Goal: Contribute content: Contribute content

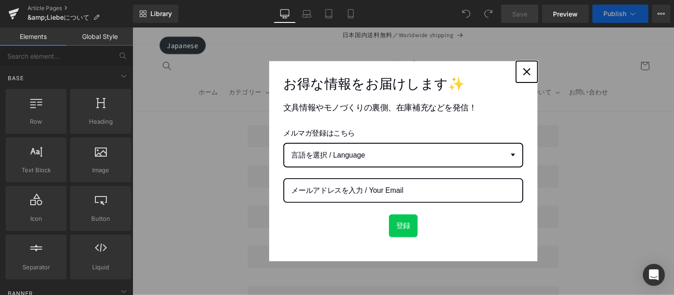
click at [534, 72] on icon "close icon" at bounding box center [536, 72] width 7 height 7
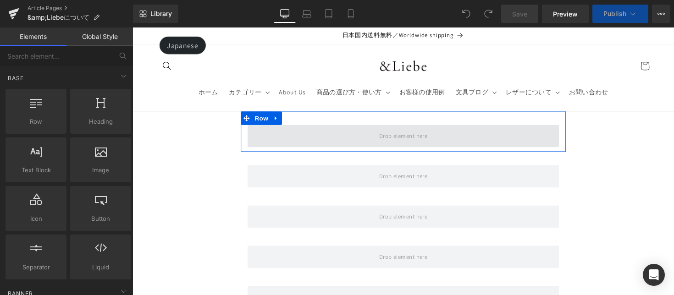
click at [426, 133] on span at bounding box center [410, 138] width 56 height 15
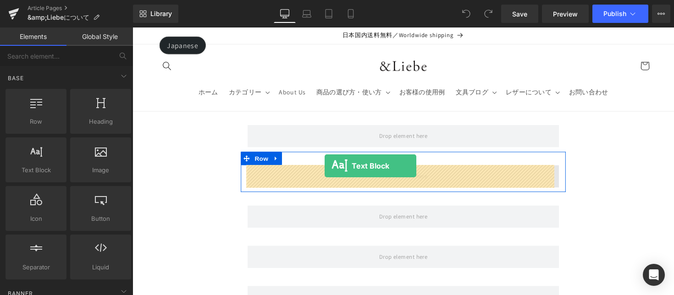
drag, startPoint x: 175, startPoint y: 188, endPoint x: 329, endPoint y: 169, distance: 155.2
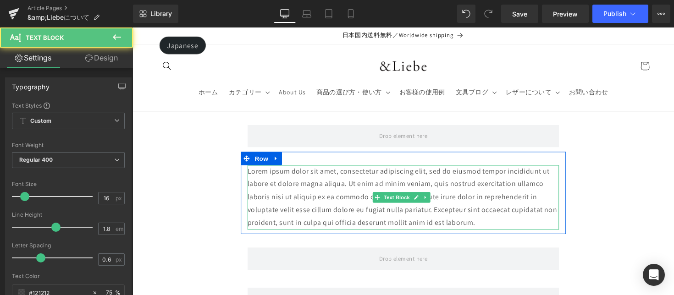
click at [365, 193] on p "Lorem ipsum dolor sit amet, consectetur adipiscing elit, sed do eiusmod tempor …" at bounding box center [409, 202] width 319 height 66
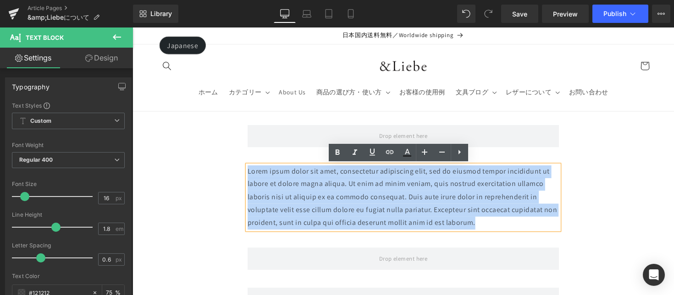
drag, startPoint x: 511, startPoint y: 225, endPoint x: 239, endPoint y: 173, distance: 275.9
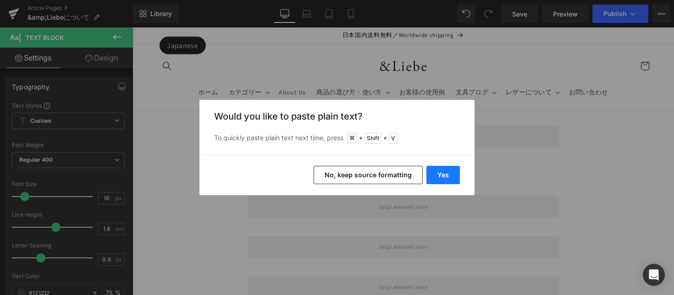
click at [443, 168] on button "Yes" at bounding box center [443, 175] width 33 height 18
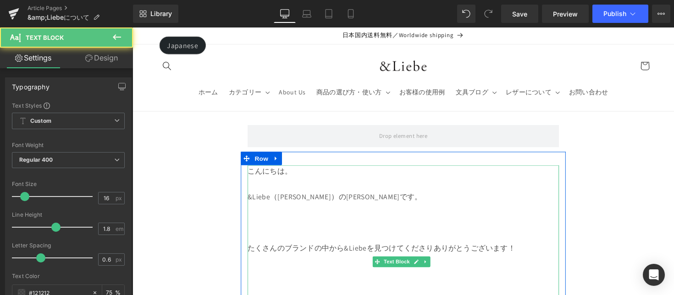
click at [321, 192] on p at bounding box center [409, 188] width 319 height 13
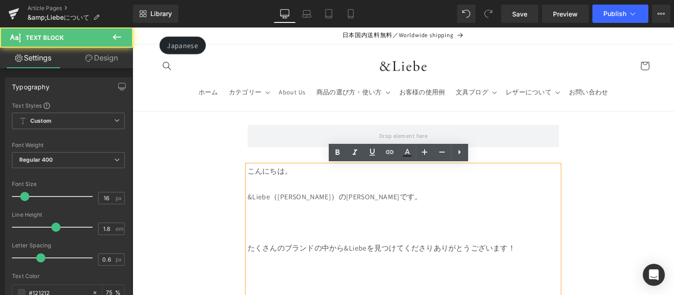
click at [304, 235] on p at bounding box center [409, 241] width 319 height 13
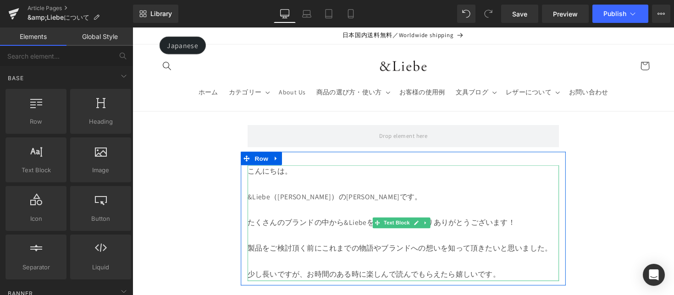
click at [483, 223] on p "たくさんのブランドの中から&Liebeを見つけてくださりありがとうございます！" at bounding box center [409, 228] width 319 height 13
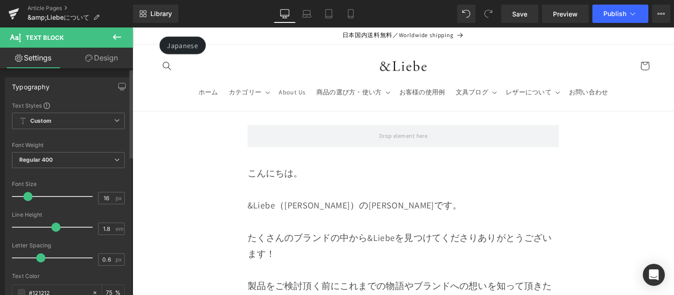
click at [29, 198] on span at bounding box center [27, 196] width 9 height 9
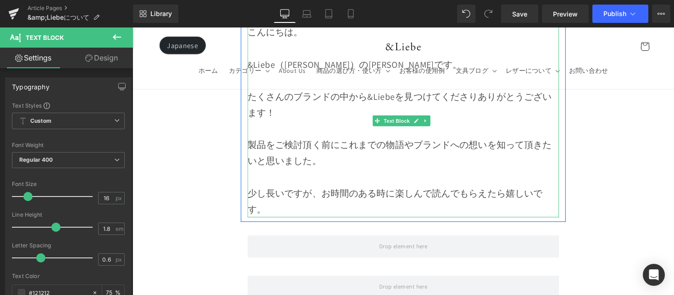
scroll to position [139, 0]
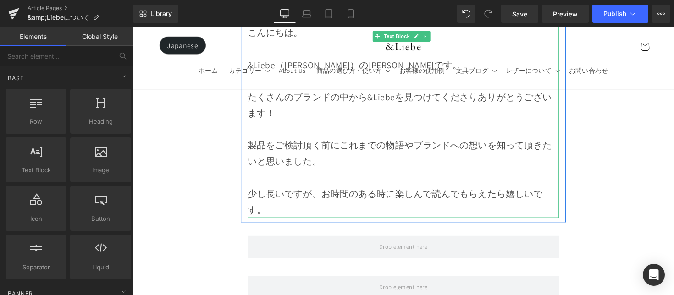
scroll to position [0, 0]
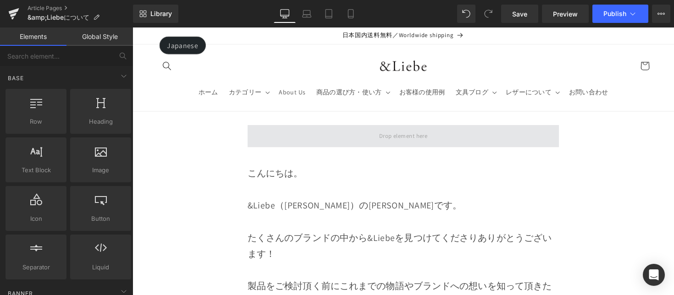
click at [382, 145] on span at bounding box center [410, 138] width 56 height 15
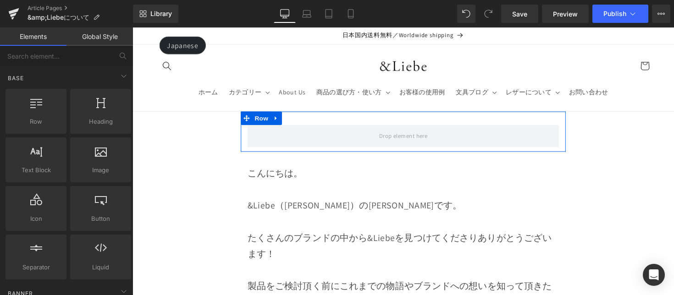
click at [280, 120] on icon at bounding box center [280, 120] width 6 height 7
click at [289, 121] on icon at bounding box center [292, 120] width 6 height 6
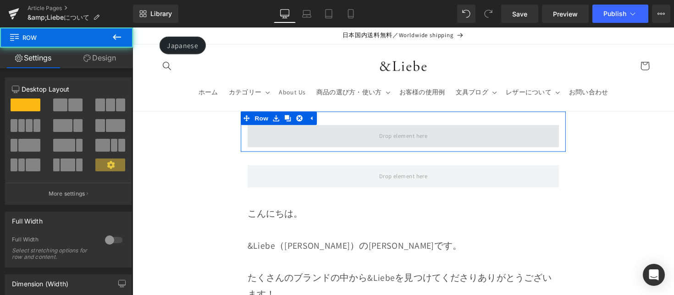
click at [305, 135] on span at bounding box center [409, 139] width 319 height 23
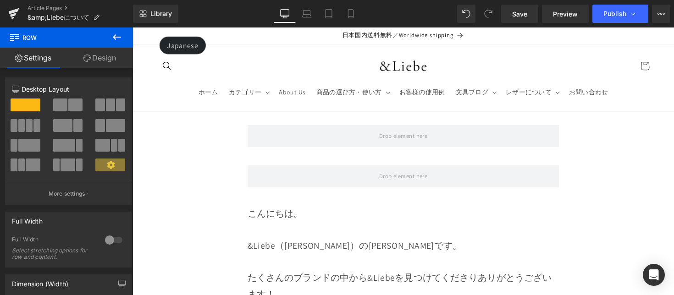
click at [125, 41] on button at bounding box center [117, 38] width 32 height 20
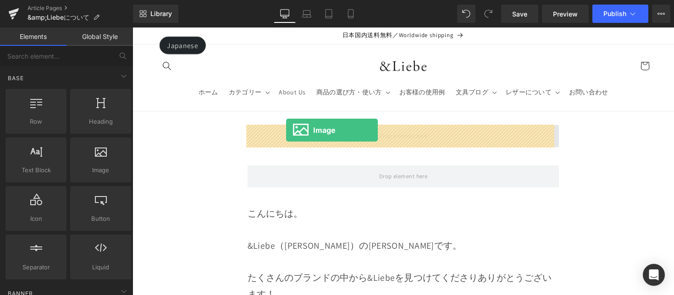
drag, startPoint x: 252, startPoint y: 178, endPoint x: 290, endPoint y: 133, distance: 58.6
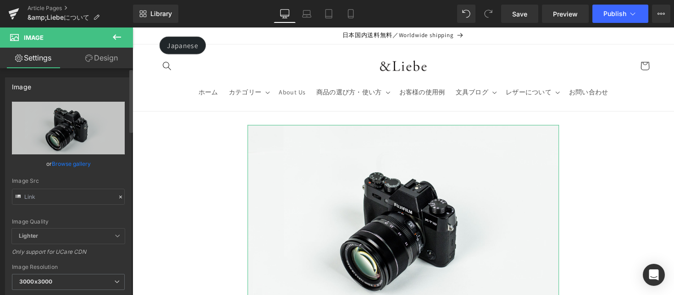
click at [74, 163] on link "Browse gallery" at bounding box center [71, 164] width 39 height 16
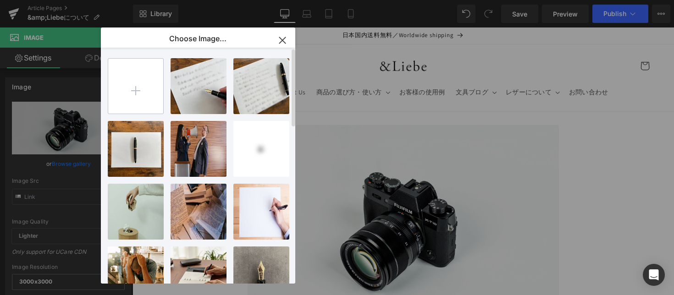
click at [139, 90] on input "file" at bounding box center [135, 86] width 55 height 55
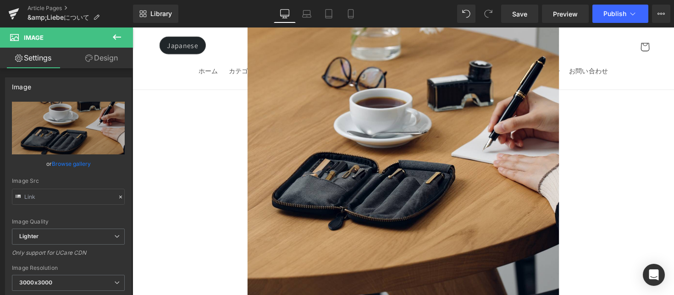
scroll to position [44, 0]
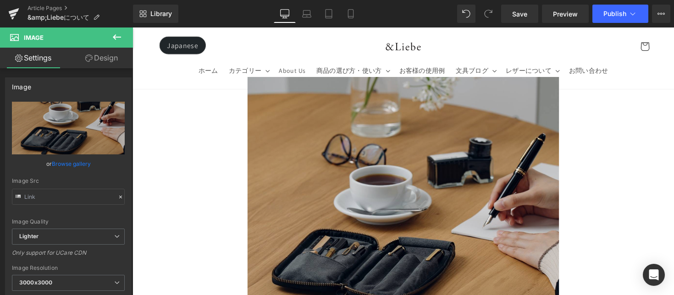
click at [346, 199] on img at bounding box center [409, 237] width 319 height 319
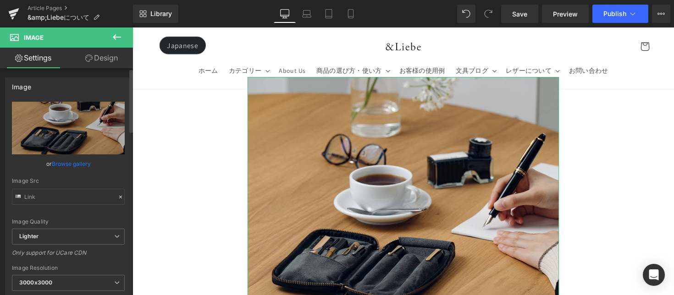
click at [81, 166] on link "Browse gallery" at bounding box center [71, 164] width 39 height 16
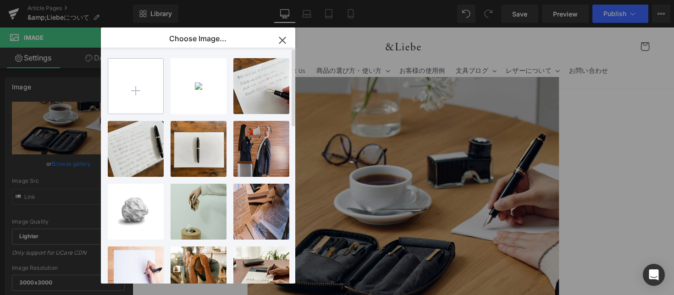
click at [147, 78] on input "file" at bounding box center [135, 86] width 55 height 55
type input "C:\fakepath\ブラックA5改定２.jpeg"
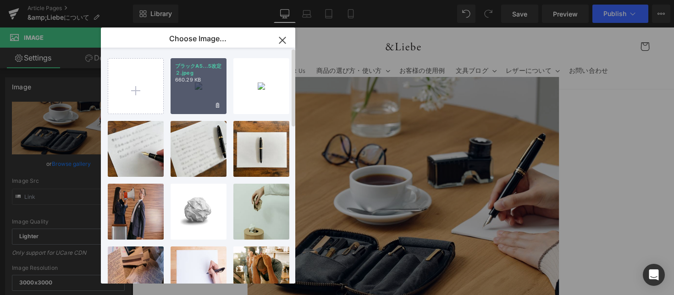
click at [0, 0] on div "ブラックA5...5改定２.jpeg 660.29 KB" at bounding box center [0, 0] width 0 height 0
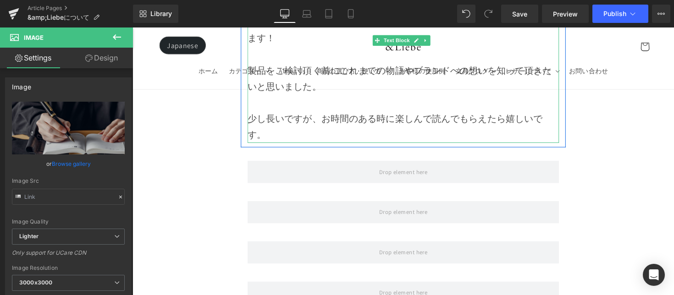
scroll to position [560, 0]
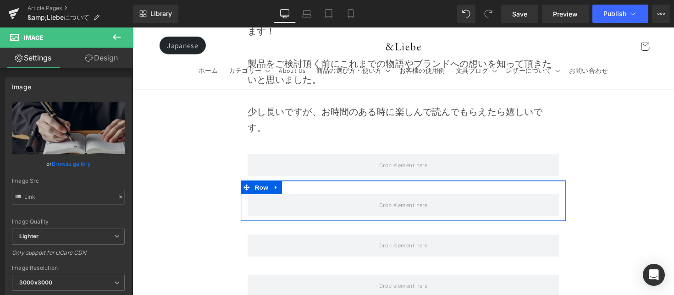
click at [395, 193] on div "Row" at bounding box center [410, 205] width 333 height 41
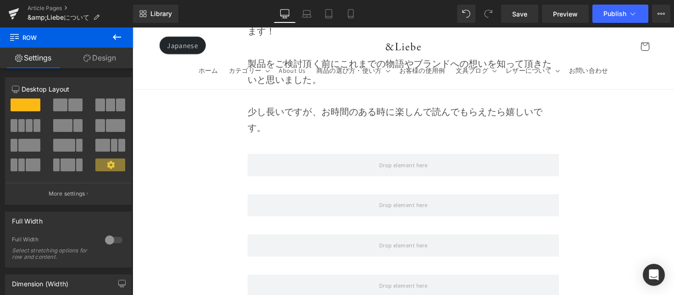
click at [117, 39] on icon at bounding box center [116, 37] width 11 height 11
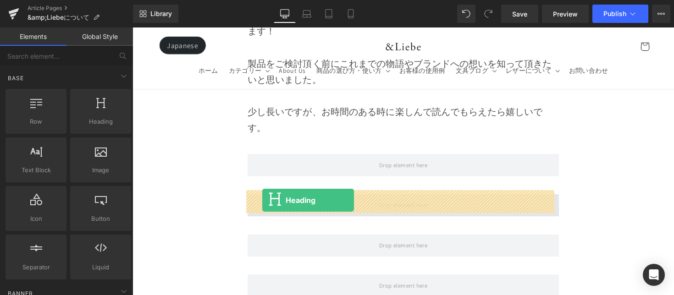
drag, startPoint x: 248, startPoint y: 148, endPoint x: 266, endPoint y: 205, distance: 59.2
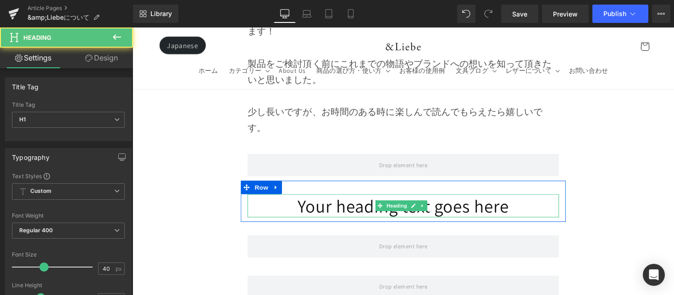
click at [335, 201] on h1 "Your heading text goes here" at bounding box center [409, 211] width 319 height 24
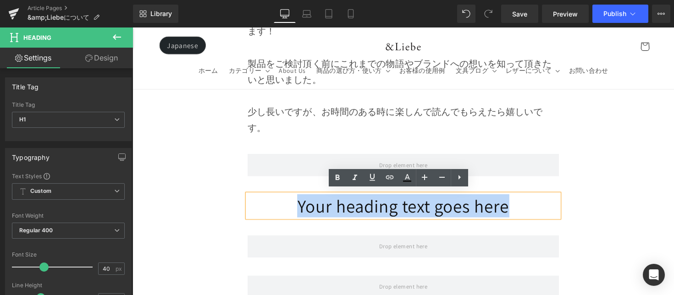
drag, startPoint x: 291, startPoint y: 206, endPoint x: 530, endPoint y: 214, distance: 238.7
click at [530, 214] on h1 "Your heading text goes here" at bounding box center [409, 211] width 319 height 24
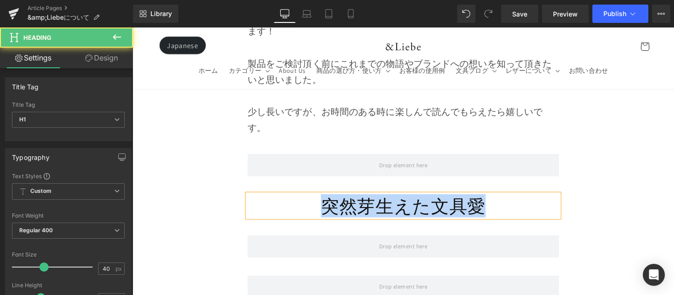
drag, startPoint x: 499, startPoint y: 206, endPoint x: 319, endPoint y: 205, distance: 179.8
click at [318, 205] on h1 "突然芽生えた文具愛" at bounding box center [409, 211] width 319 height 24
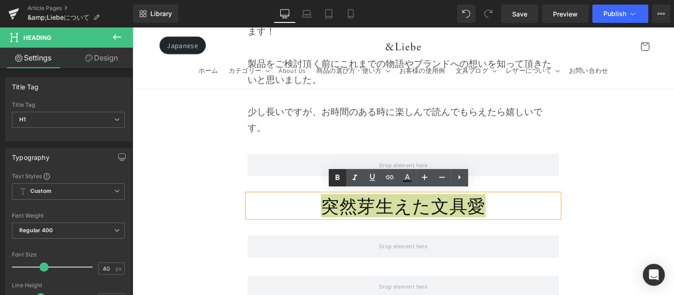
click at [337, 182] on icon at bounding box center [337, 177] width 11 height 11
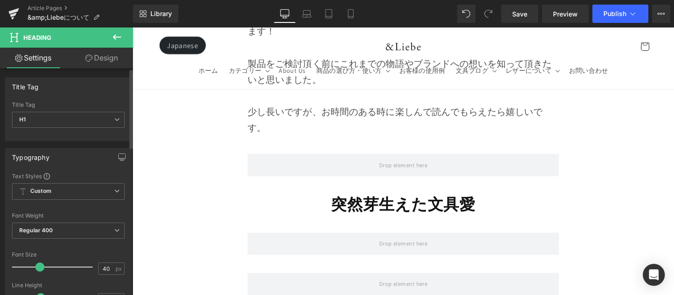
drag, startPoint x: 39, startPoint y: 268, endPoint x: 53, endPoint y: 205, distance: 64.2
click at [36, 269] on span at bounding box center [39, 267] width 9 height 9
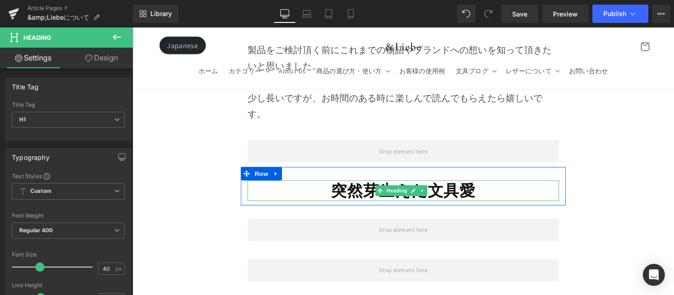
scroll to position [593, 0]
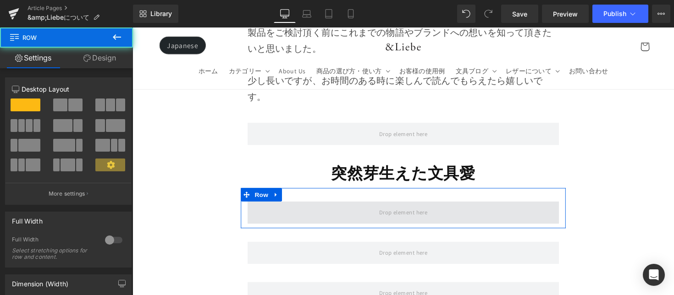
click at [310, 211] on span at bounding box center [409, 217] width 319 height 23
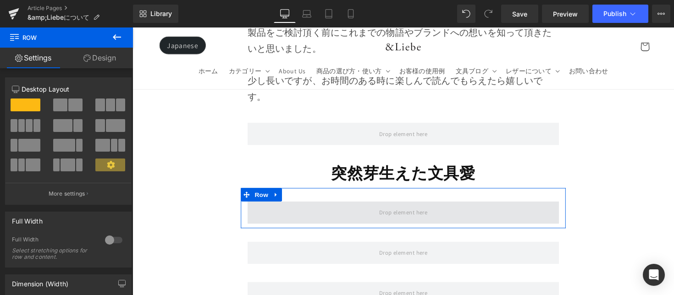
click at [346, 218] on span at bounding box center [409, 217] width 319 height 23
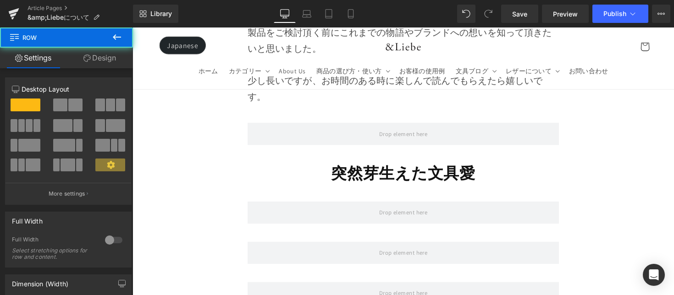
click at [119, 35] on icon at bounding box center [116, 37] width 11 height 11
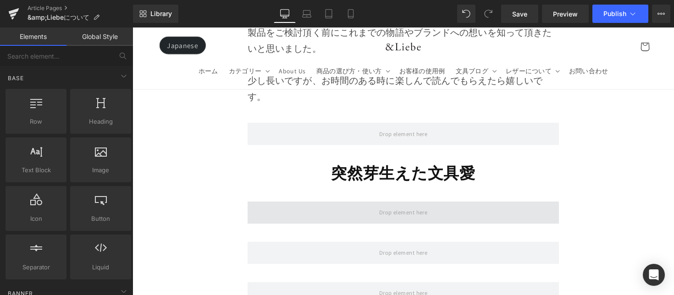
click at [330, 216] on span at bounding box center [409, 217] width 319 height 23
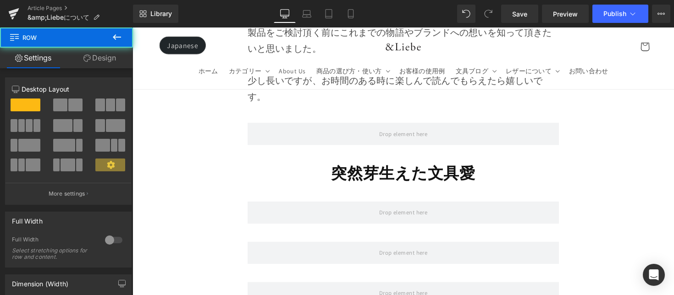
click at [126, 39] on button at bounding box center [117, 38] width 32 height 20
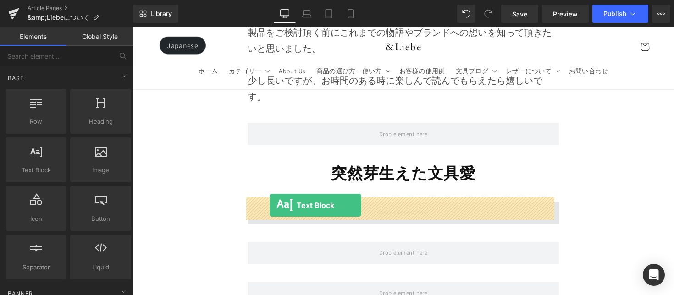
drag, startPoint x: 258, startPoint y: 210, endPoint x: 273, endPoint y: 210, distance: 14.7
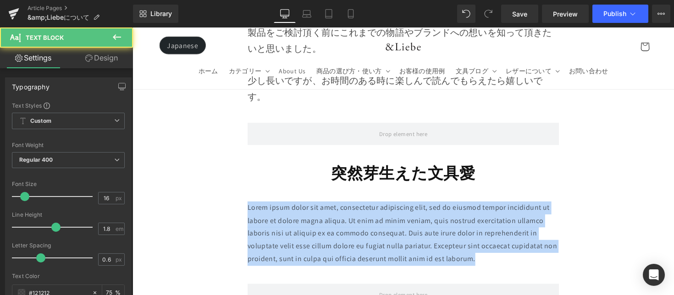
drag, startPoint x: 460, startPoint y: 258, endPoint x: 233, endPoint y: 209, distance: 232.6
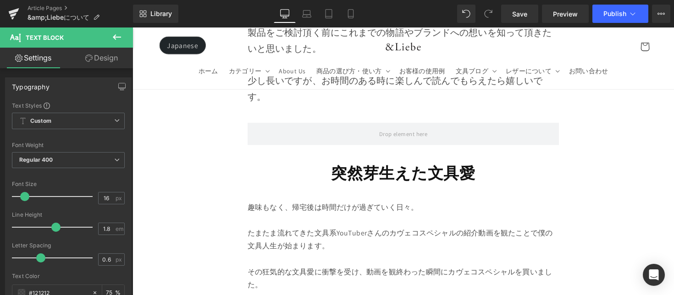
scroll to position [622, 0]
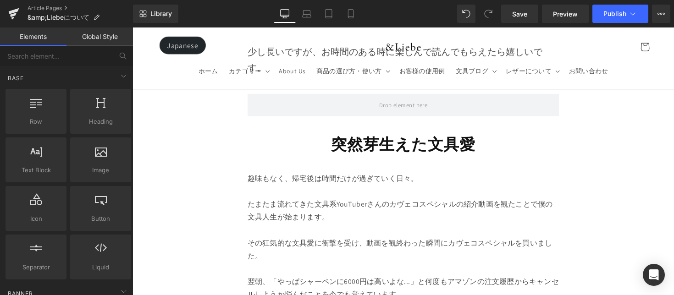
click at [474, 209] on p "たまたま流れてきた文具系YouTuberさんのカヴェコスペシャルの紹介動画を観たことで僕の文具人生が始まります。" at bounding box center [409, 215] width 319 height 27
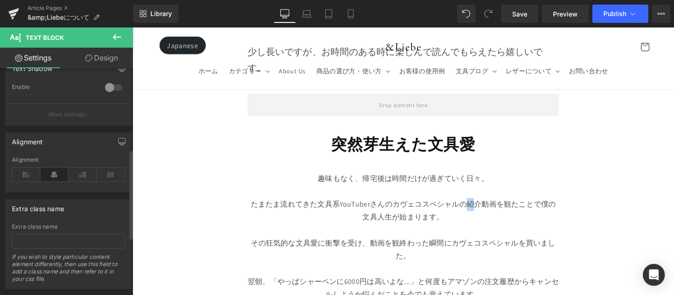
scroll to position [350, 0]
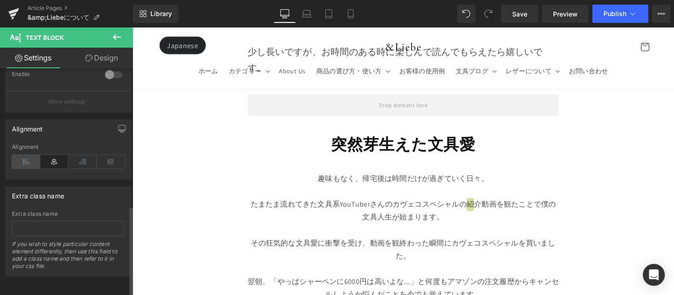
click at [32, 157] on icon at bounding box center [26, 162] width 28 height 14
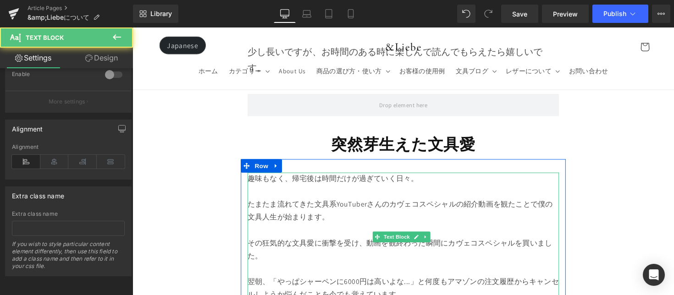
click at [293, 202] on p "たまたま流れてきた文具系YouTuberさんのカヴェコスペシャルの紹介動画を観たことで僕の文具人生が始まります。" at bounding box center [409, 215] width 319 height 27
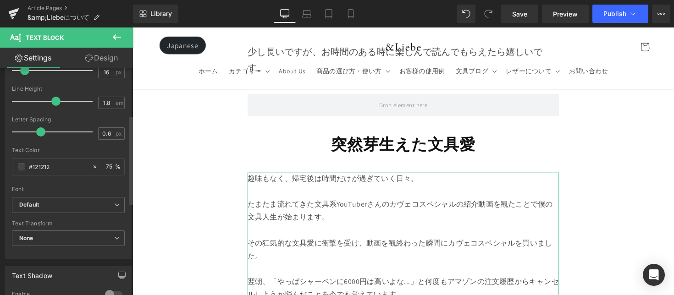
scroll to position [118, 0]
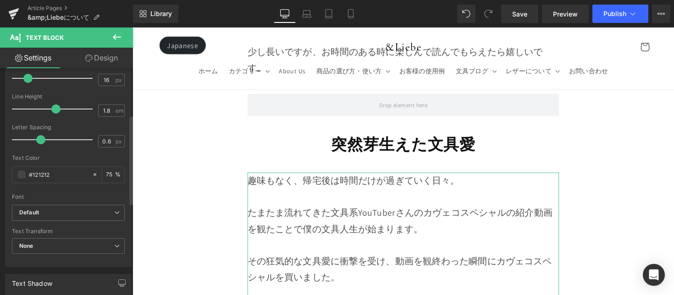
click at [25, 78] on span at bounding box center [27, 78] width 9 height 9
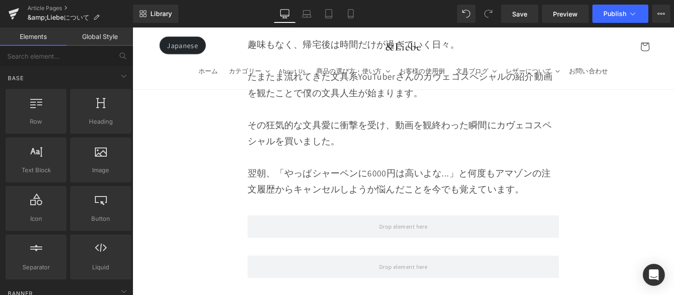
scroll to position [763, 0]
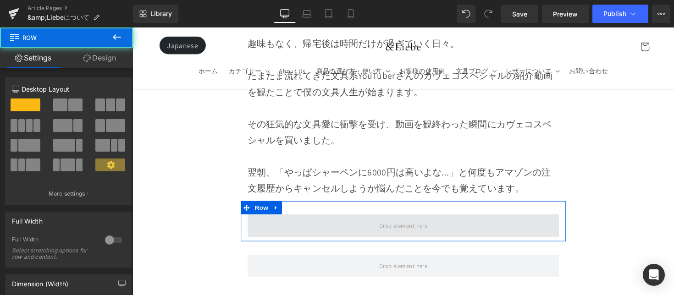
click at [446, 224] on span at bounding box center [409, 230] width 319 height 23
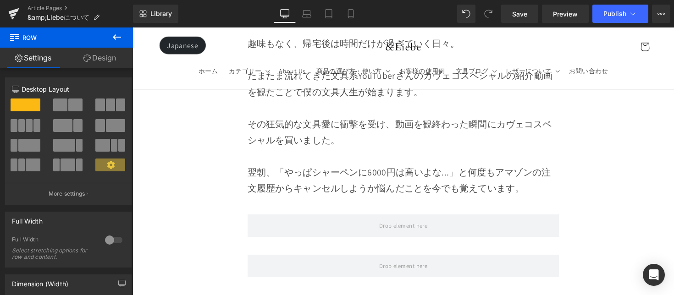
click at [115, 36] on icon at bounding box center [116, 37] width 11 height 11
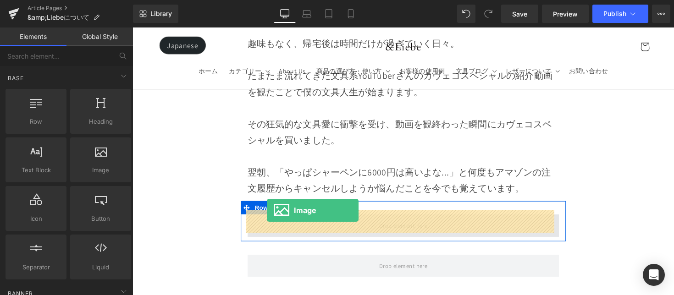
drag, startPoint x: 230, startPoint y: 185, endPoint x: 271, endPoint y: 215, distance: 50.5
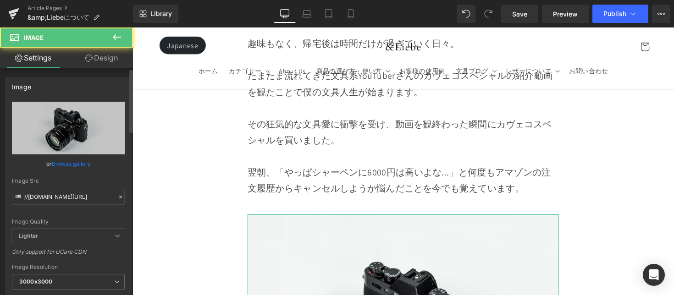
click at [72, 161] on link "Browse gallery" at bounding box center [71, 164] width 39 height 16
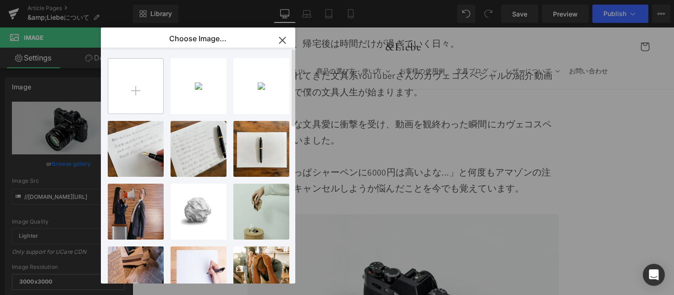
click at [117, 95] on input "file" at bounding box center [135, 86] width 55 height 55
type input "C:\fakepath\(1).jpg"
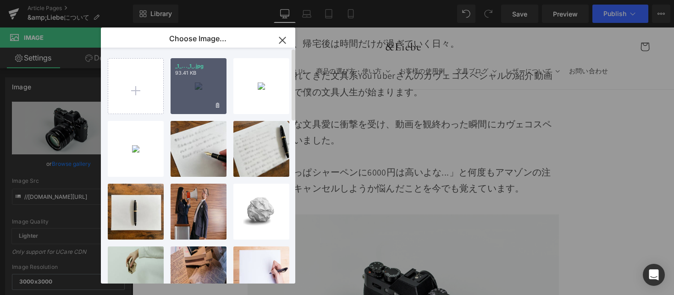
click at [204, 84] on div "_1_..._1_.jpg 93.41 KB" at bounding box center [199, 86] width 56 height 56
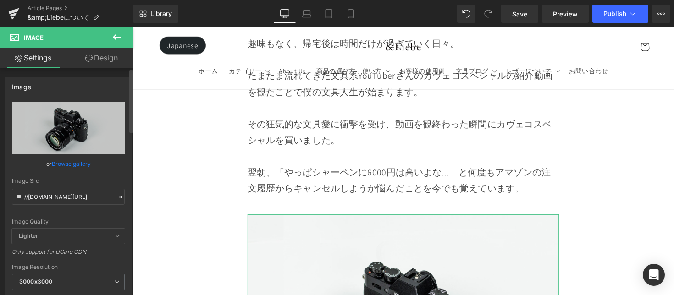
click at [80, 163] on link "Browse gallery" at bounding box center [71, 164] width 39 height 16
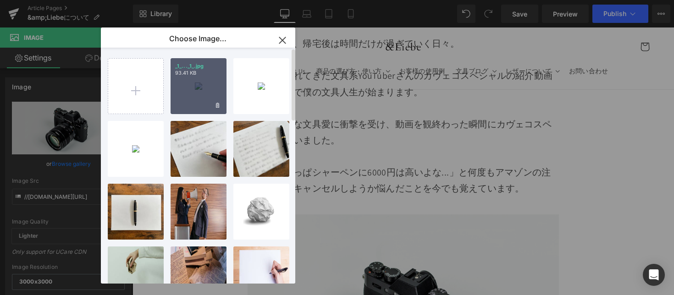
click at [173, 94] on div "_1_..._1_.jpg 93.41 KB" at bounding box center [199, 86] width 56 height 56
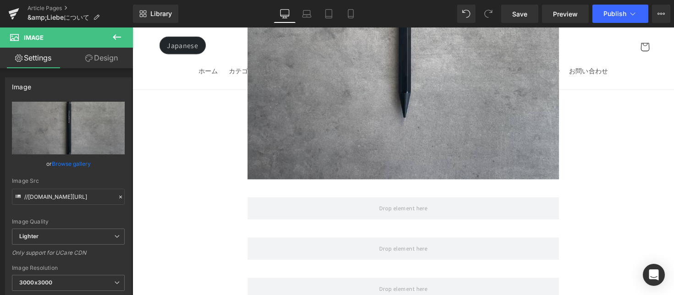
scroll to position [1121, 0]
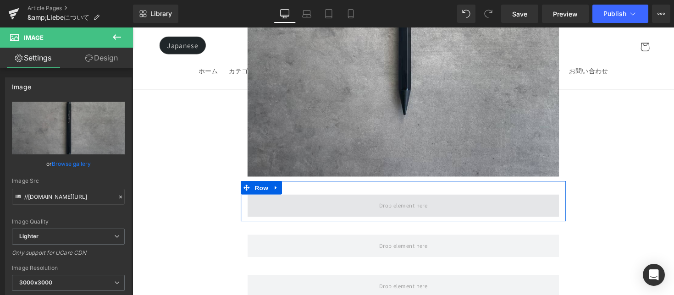
click at [362, 208] on span at bounding box center [409, 210] width 319 height 23
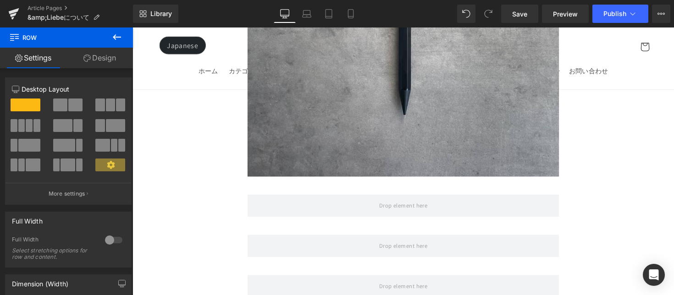
click at [118, 38] on icon at bounding box center [116, 37] width 11 height 11
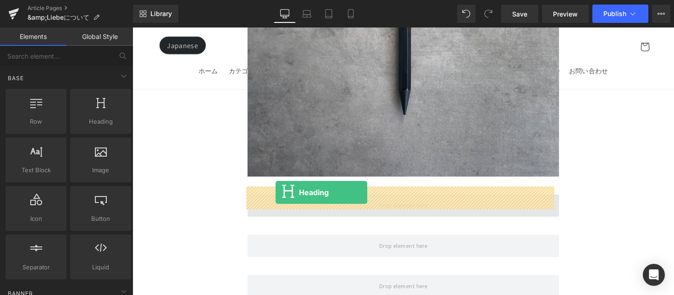
drag, startPoint x: 263, startPoint y: 175, endPoint x: 279, endPoint y: 197, distance: 27.5
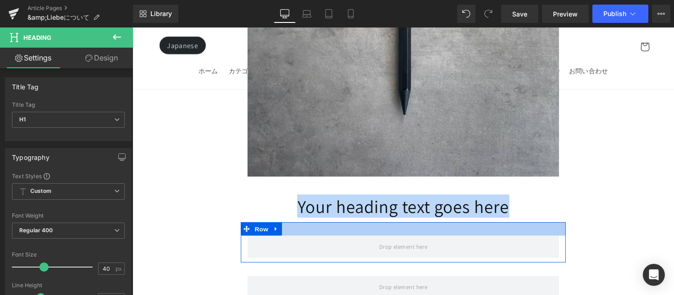
drag, startPoint x: 335, startPoint y: 206, endPoint x: 529, endPoint y: 227, distance: 194.7
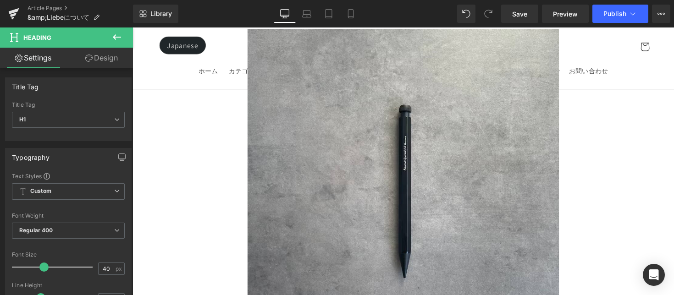
scroll to position [1061, 0]
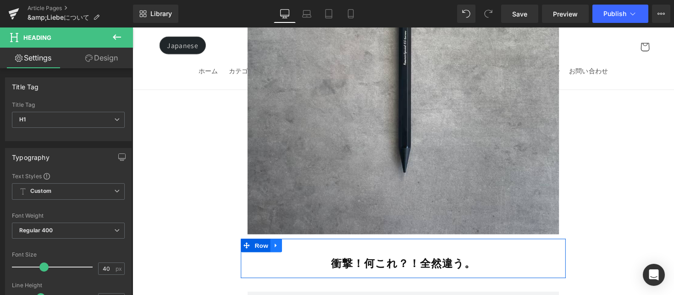
click at [283, 244] on link at bounding box center [280, 251] width 12 height 14
click at [294, 244] on link at bounding box center [292, 251] width 12 height 14
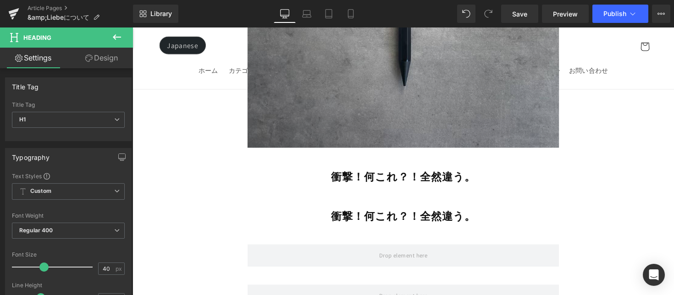
scroll to position [1102, 0]
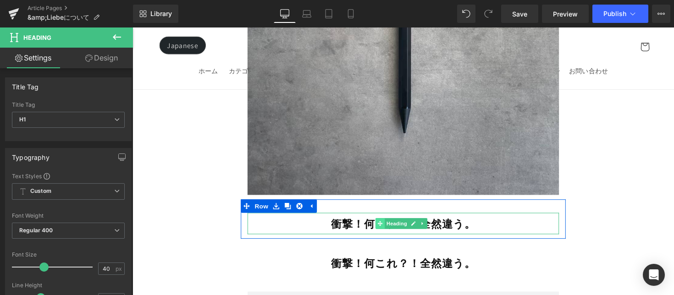
click at [381, 223] on span at bounding box center [386, 228] width 10 height 11
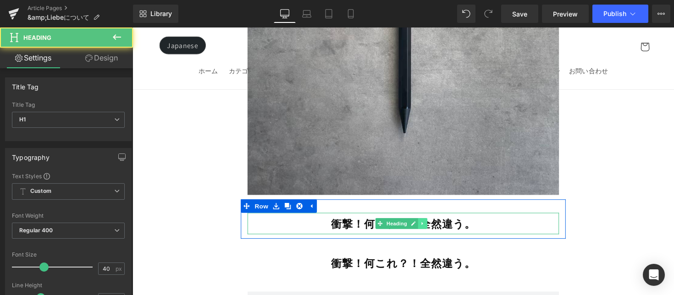
click at [433, 223] on link at bounding box center [430, 228] width 10 height 11
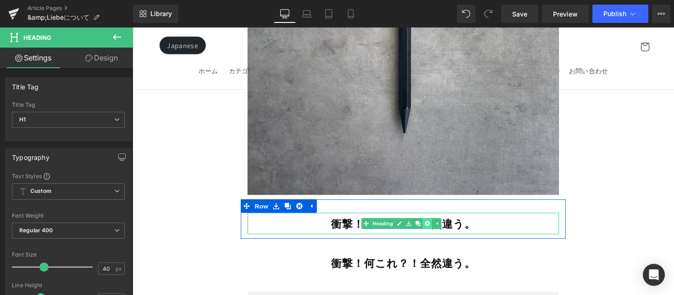
click at [435, 226] on icon at bounding box center [434, 228] width 5 height 5
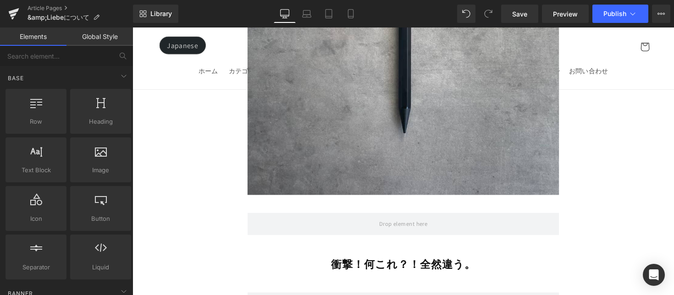
click at [430, 262] on strong "衝撃！何これ？！全然違う。" at bounding box center [410, 269] width 148 height 15
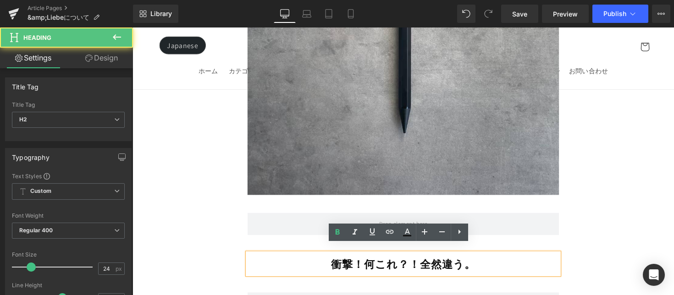
click at [337, 262] on strong "衝撃！何これ？！全然違う。" at bounding box center [410, 269] width 148 height 15
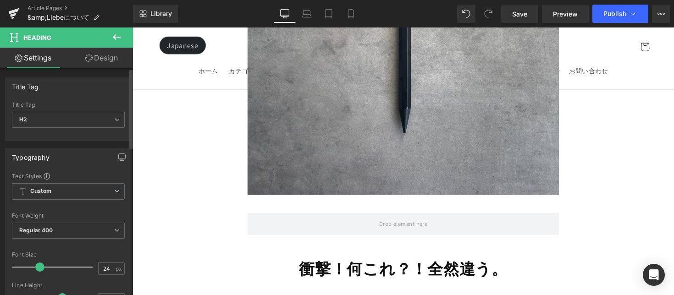
drag, startPoint x: 27, startPoint y: 271, endPoint x: 39, endPoint y: 272, distance: 12.5
click at [39, 272] on div at bounding box center [55, 267] width 76 height 18
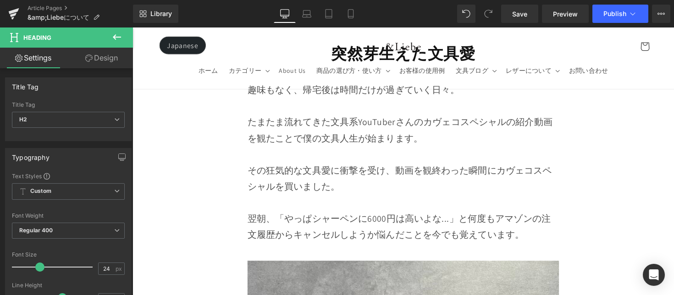
scroll to position [549, 0]
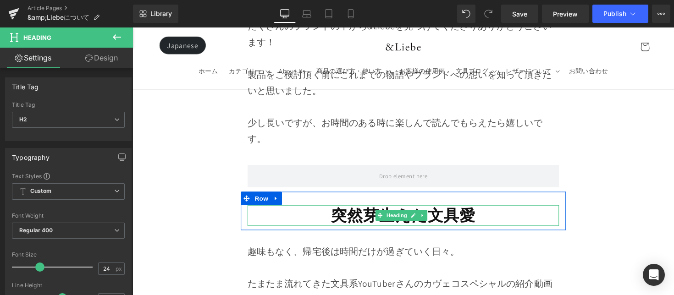
click at [341, 215] on strong "突然芽生えた文具愛" at bounding box center [410, 219] width 148 height 21
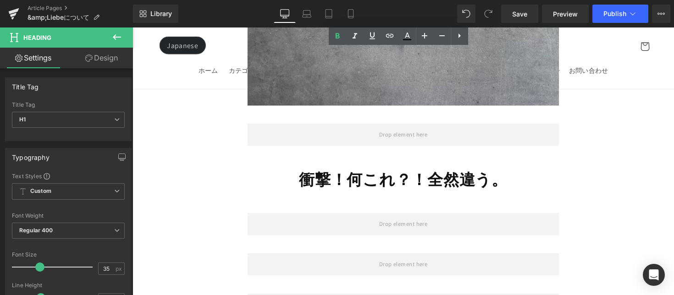
scroll to position [1198, 0]
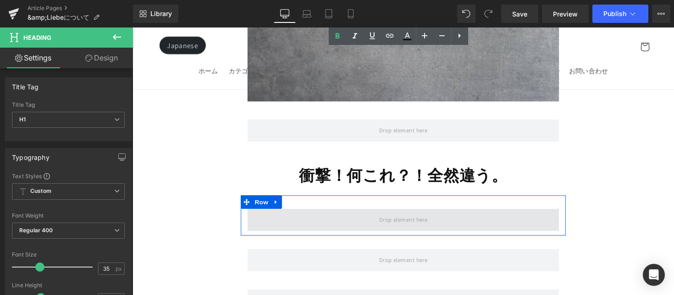
click at [340, 214] on span at bounding box center [409, 224] width 319 height 23
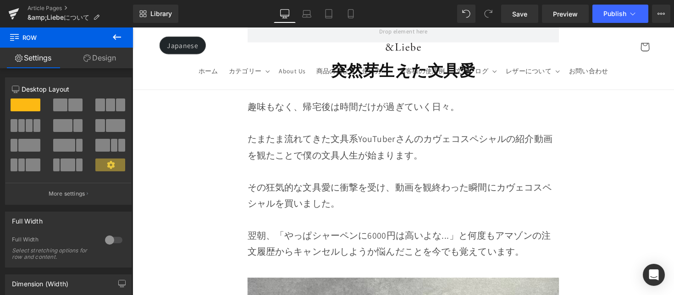
scroll to position [871, 0]
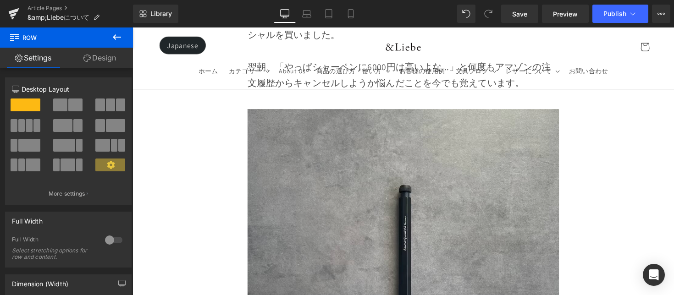
click at [311, 157] on img at bounding box center [409, 270] width 319 height 319
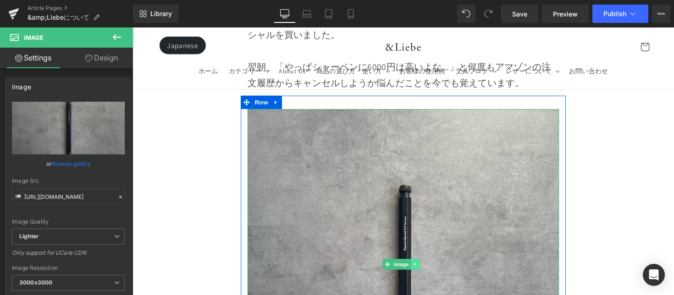
click at [418, 267] on link at bounding box center [422, 270] width 10 height 11
click at [424, 268] on icon at bounding box center [426, 270] width 5 height 5
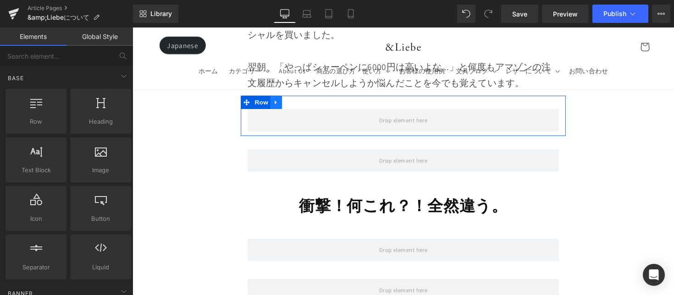
click at [282, 100] on link at bounding box center [280, 105] width 12 height 14
click at [303, 103] on icon at bounding box center [303, 104] width 6 height 6
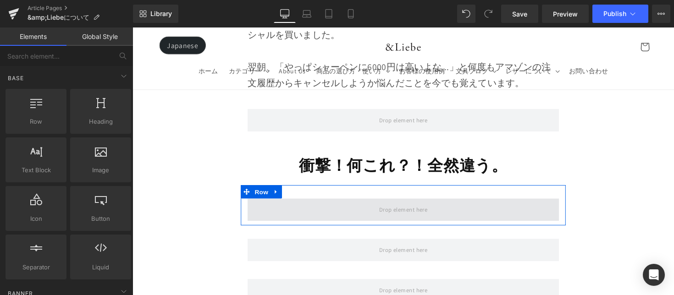
click at [336, 207] on span at bounding box center [409, 214] width 319 height 23
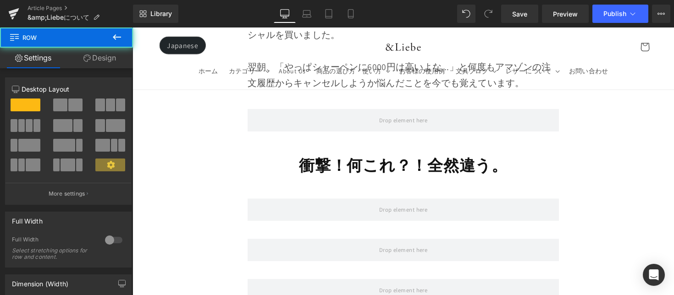
drag, startPoint x: 119, startPoint y: 39, endPoint x: 124, endPoint y: 56, distance: 17.6
click at [119, 40] on icon at bounding box center [116, 37] width 11 height 11
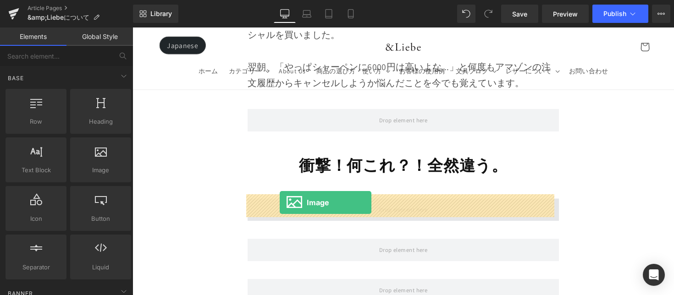
drag, startPoint x: 233, startPoint y: 176, endPoint x: 283, endPoint y: 207, distance: 58.9
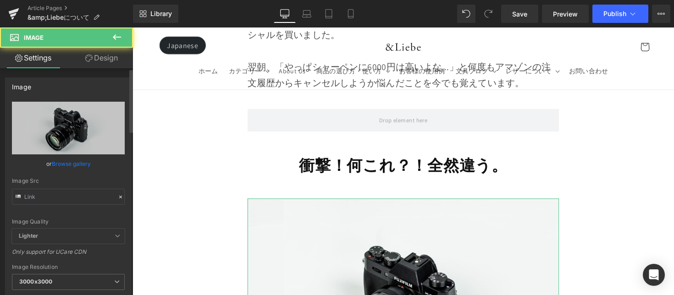
click at [61, 161] on link "Browse gallery" at bounding box center [71, 164] width 39 height 16
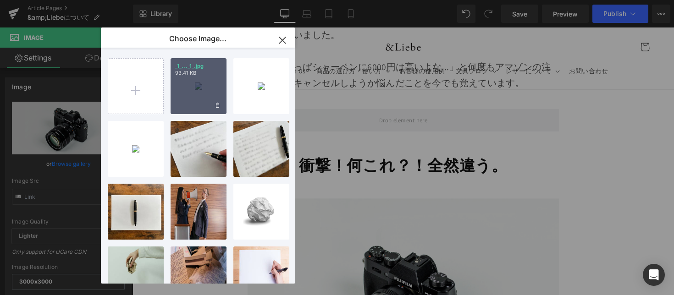
click at [191, 101] on div "_1_..._1_.jpg 93.41 KB" at bounding box center [199, 86] width 56 height 56
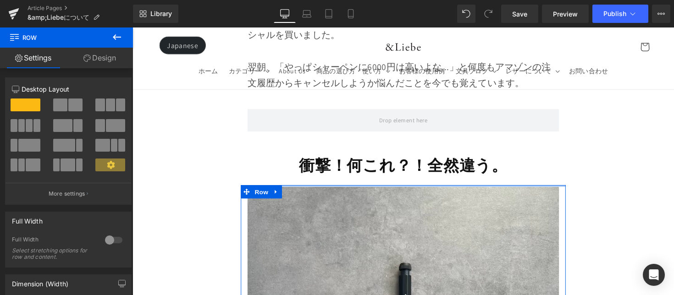
drag, startPoint x: 390, startPoint y: 189, endPoint x: 390, endPoint y: 177, distance: 11.9
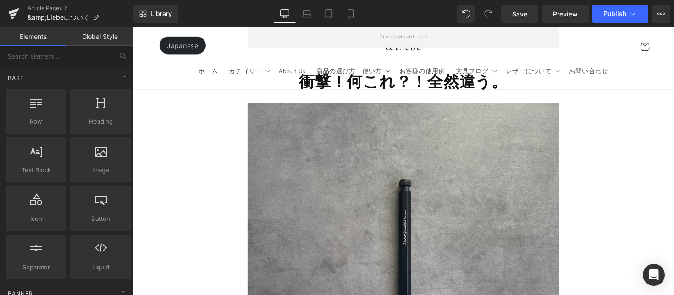
scroll to position [859, 0]
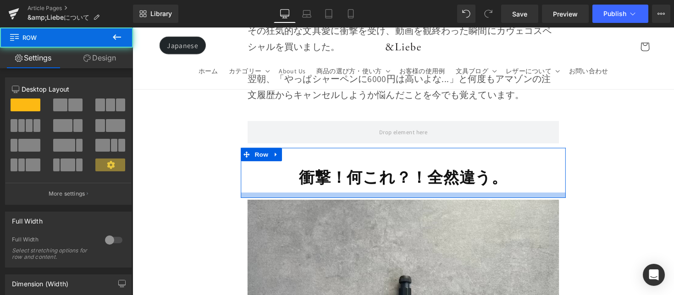
click at [464, 197] on div at bounding box center [410, 200] width 333 height 6
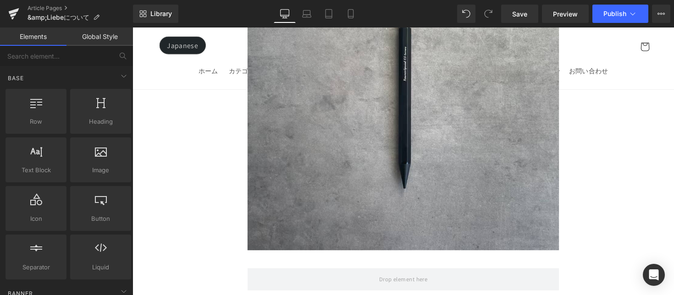
scroll to position [1227, 0]
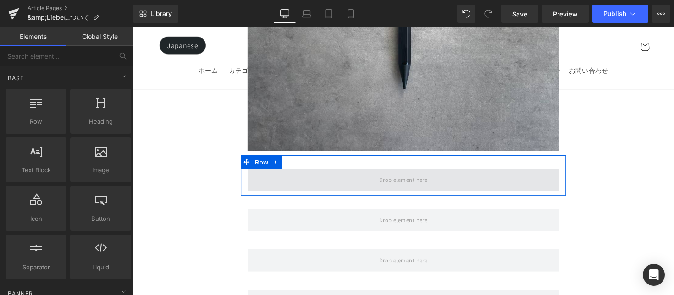
click at [389, 176] on span at bounding box center [410, 183] width 56 height 15
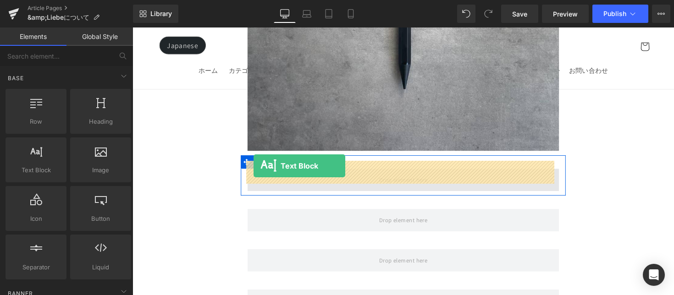
drag, startPoint x: 176, startPoint y: 188, endPoint x: 256, endPoint y: 169, distance: 82.3
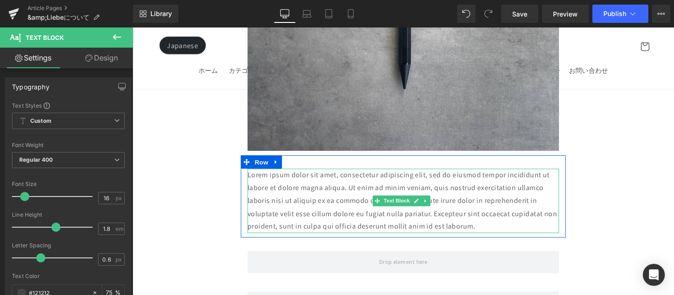
click at [295, 172] on p "Lorem ipsum dolor sit amet, consectetur adipiscing elit, sed do eiusmod tempor …" at bounding box center [409, 205] width 319 height 66
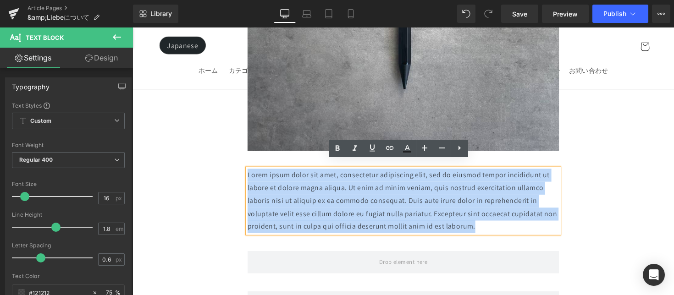
drag, startPoint x: 409, startPoint y: 202, endPoint x: 202, endPoint y: 163, distance: 210.5
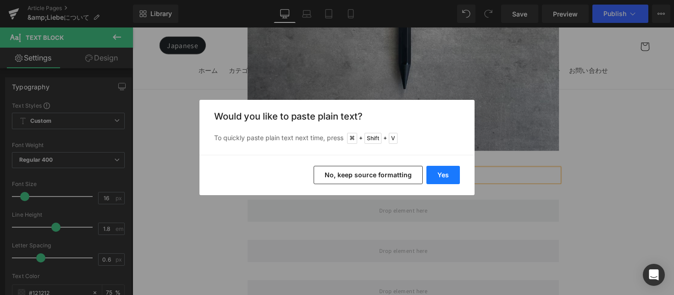
click at [445, 175] on button "Yes" at bounding box center [443, 175] width 33 height 18
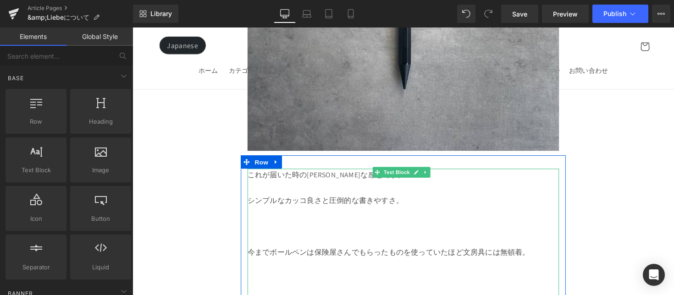
click at [477, 225] on p at bounding box center [409, 231] width 319 height 13
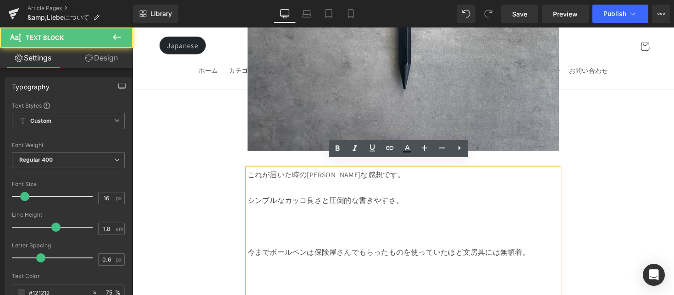
click at [389, 225] on p at bounding box center [409, 231] width 319 height 13
click at [340, 239] on p at bounding box center [409, 245] width 319 height 13
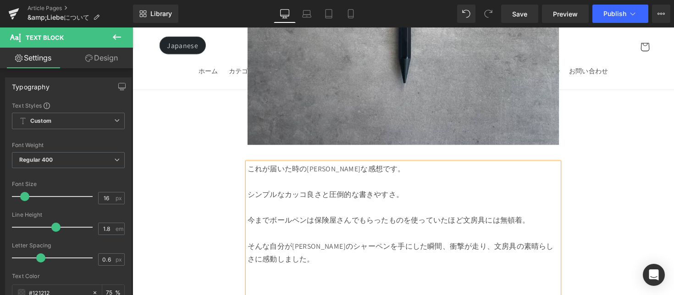
scroll to position [1378, 0]
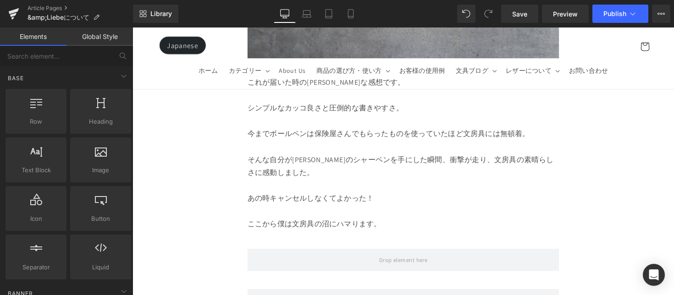
scroll to position [1201, 0]
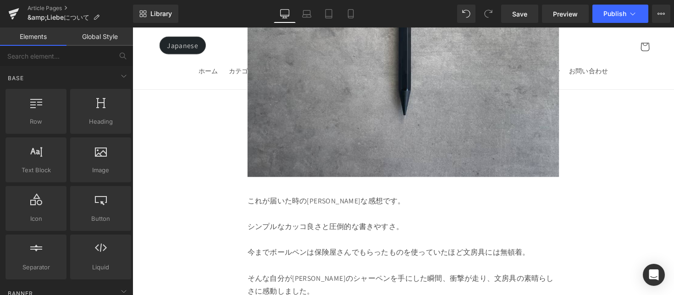
click at [333, 212] on p at bounding box center [409, 218] width 319 height 13
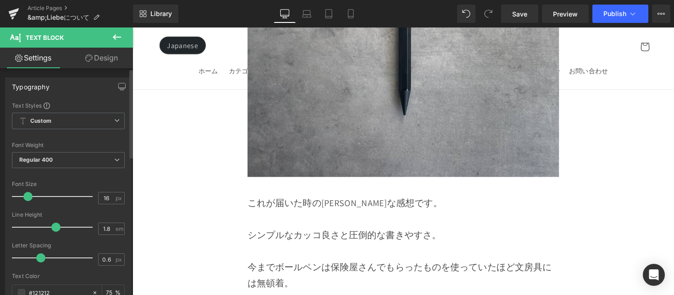
click at [29, 198] on span at bounding box center [27, 196] width 9 height 9
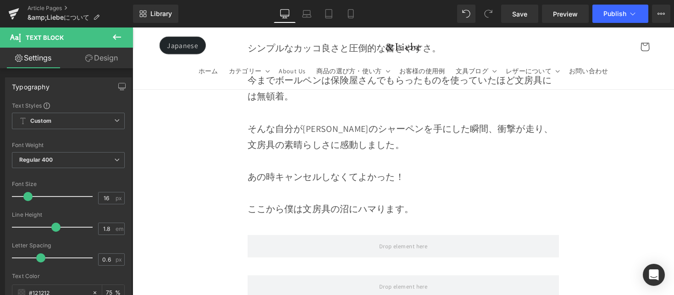
scroll to position [1404, 0]
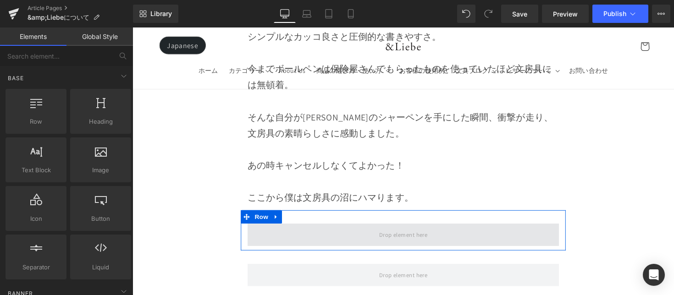
click at [406, 237] on span at bounding box center [410, 240] width 56 height 15
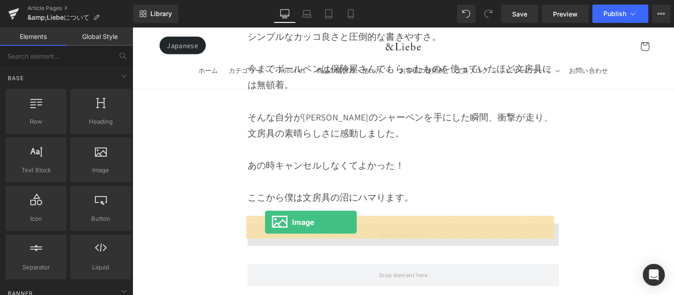
drag, startPoint x: 242, startPoint y: 183, endPoint x: 268, endPoint y: 227, distance: 51.8
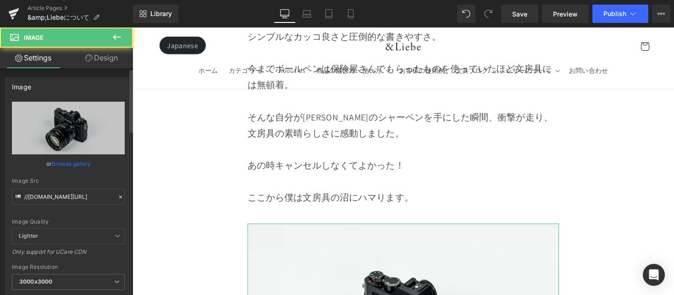
click at [63, 160] on link "Browse gallery" at bounding box center [71, 164] width 39 height 16
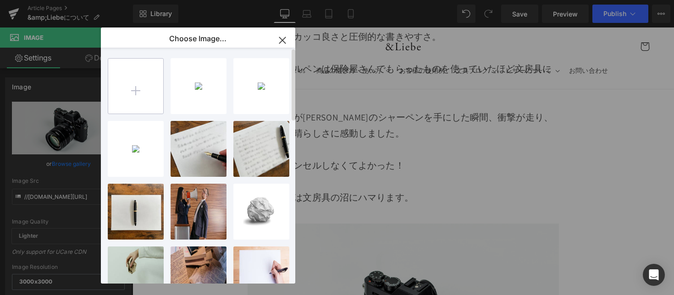
click at [138, 94] on input "file" at bounding box center [135, 86] width 55 height 55
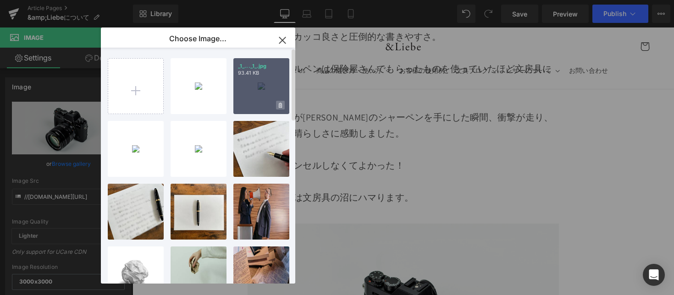
click at [279, 106] on icon at bounding box center [280, 106] width 3 height 6
click at [242, 105] on span "Yes" at bounding box center [249, 105] width 23 height 10
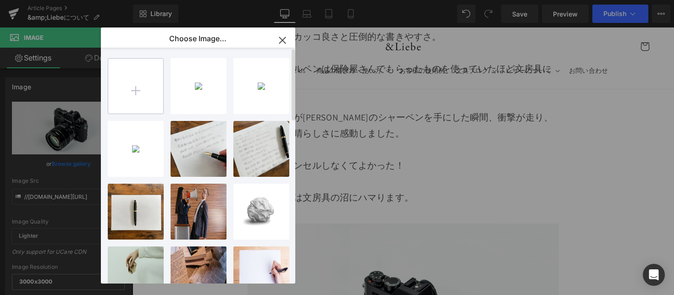
click at [140, 92] on input "file" at bounding box center [135, 86] width 55 height 55
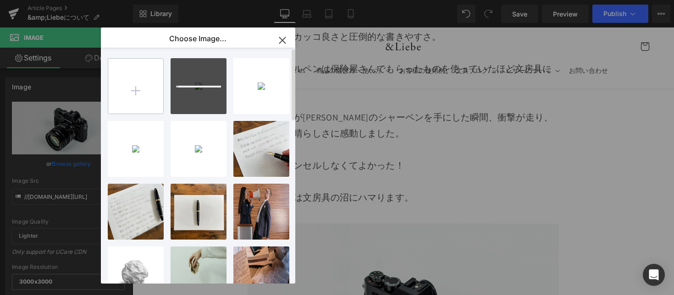
click at [137, 88] on input "file" at bounding box center [135, 86] width 55 height 55
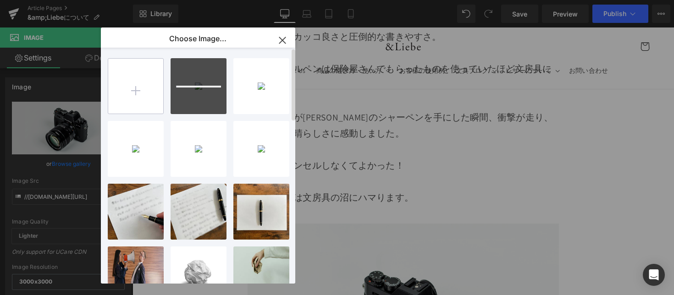
click at [133, 89] on input "file" at bounding box center [135, 86] width 55 height 55
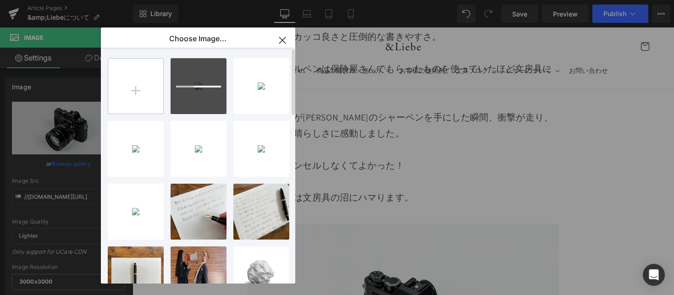
click at [143, 83] on input "file" at bounding box center [135, 86] width 55 height 55
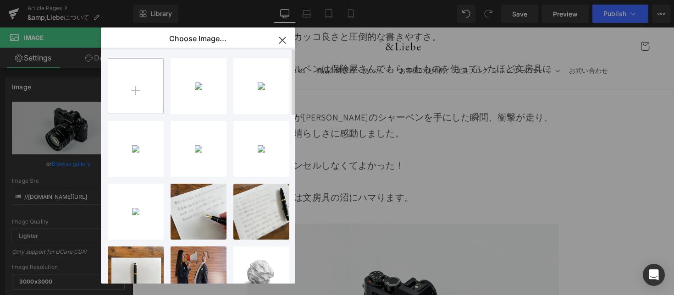
type input "C:\fakepath\パッケージロゴアップ.jpeg"
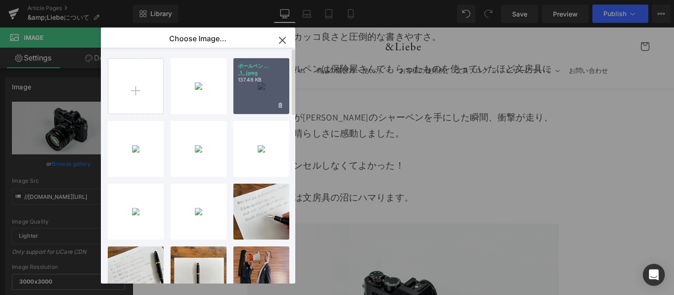
click at [246, 92] on div "ボールペン... _1_.jpeg 137.48 KB" at bounding box center [261, 86] width 56 height 56
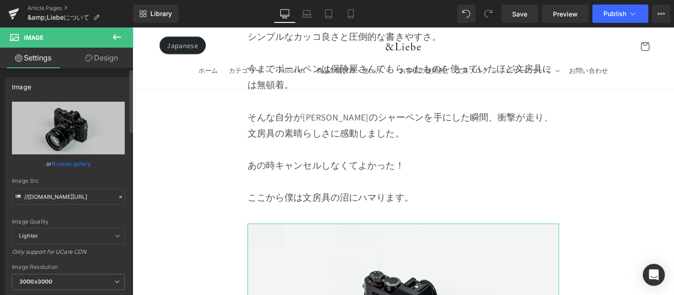
click at [78, 161] on link "Browse gallery" at bounding box center [71, 164] width 39 height 16
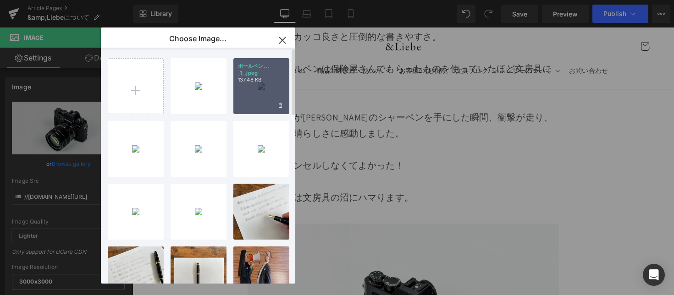
click at [246, 99] on div "ボールペン... _1_.jpeg 137.48 KB" at bounding box center [261, 86] width 56 height 56
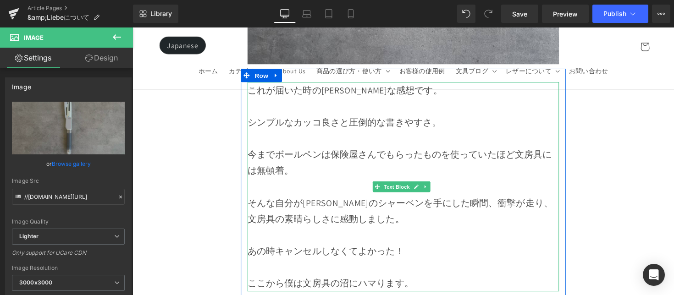
scroll to position [1320, 0]
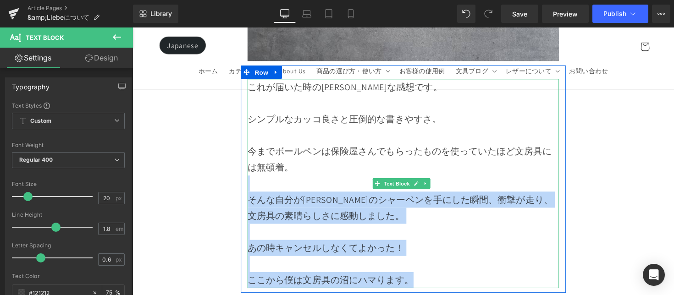
drag, startPoint x: 274, startPoint y: 193, endPoint x: 437, endPoint y: 279, distance: 184.3
click at [437, 279] on div "これが届いた時の正直な感想です。 シンプルなカッコ良さと圧倒的な書きやすさ。 今までボールペンは保険屋さんでもらったものを使っていたほど文房具には無頓着。 そ…" at bounding box center [409, 187] width 319 height 215
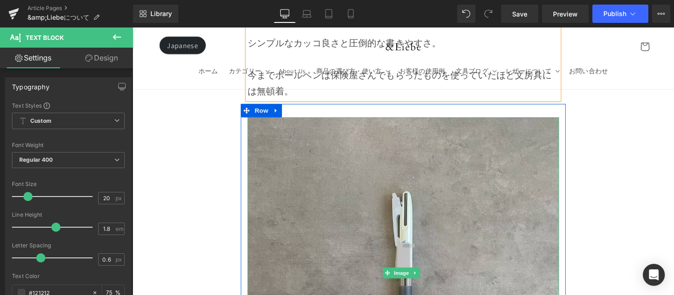
scroll to position [1405, 0]
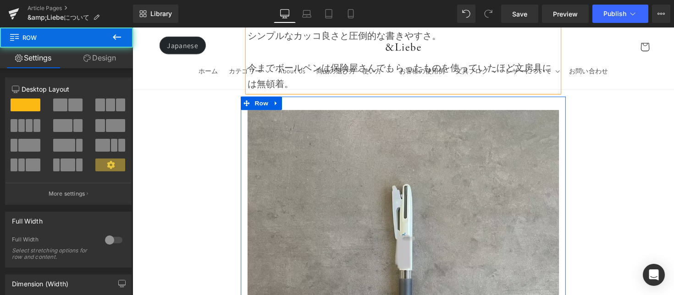
click at [568, 210] on div "Image" at bounding box center [410, 271] width 333 height 319
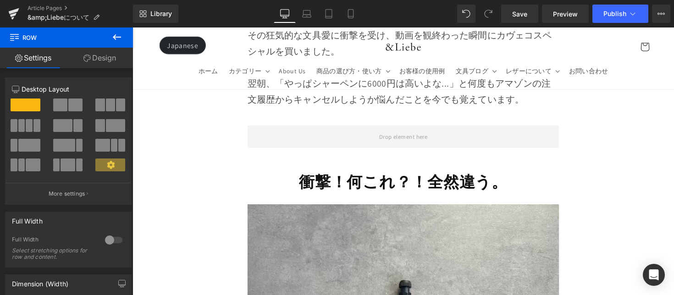
scroll to position [856, 0]
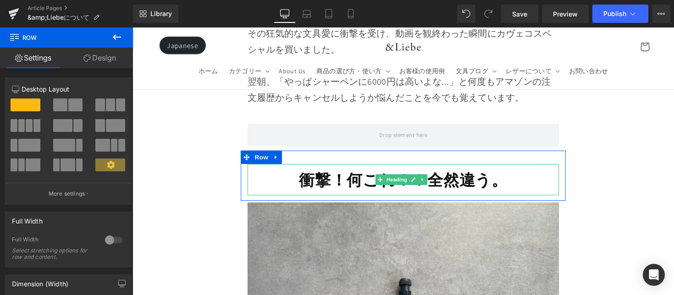
click at [375, 173] on strong "衝撃！何これ？！全然違う。" at bounding box center [410, 183] width 214 height 21
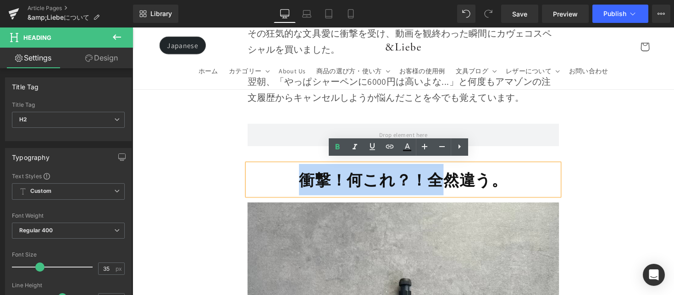
drag, startPoint x: 296, startPoint y: 175, endPoint x: 444, endPoint y: 177, distance: 148.2
click at [444, 177] on h2 "衝撃！何これ？！全然違う。" at bounding box center [409, 183] width 319 height 32
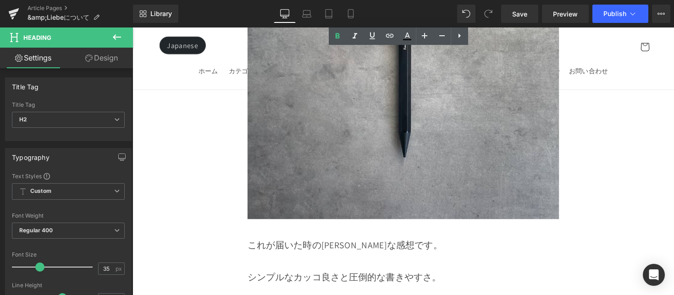
scroll to position [1181, 0]
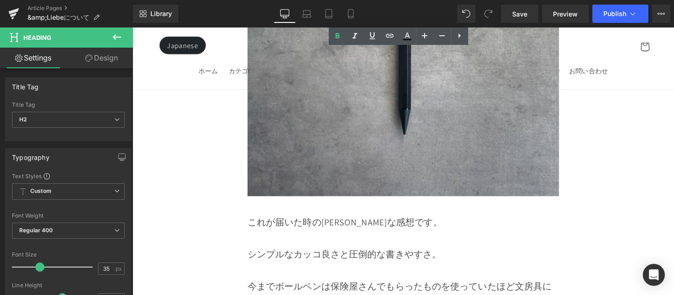
click at [277, 221] on p "これが届いた時の[PERSON_NAME]な感想です。" at bounding box center [409, 227] width 319 height 17
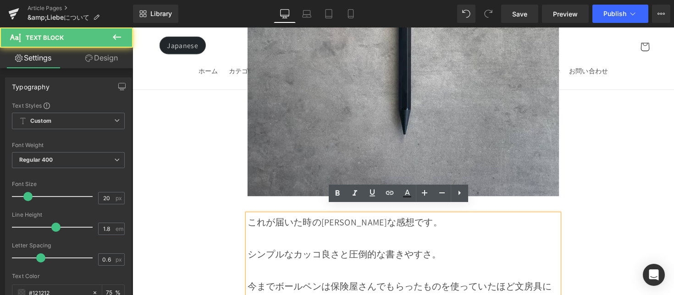
click at [251, 220] on p "これが届いた時の[PERSON_NAME]な感想です。" at bounding box center [409, 227] width 319 height 17
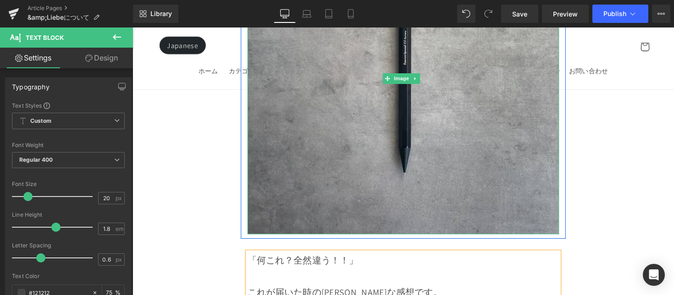
scroll to position [1157, 0]
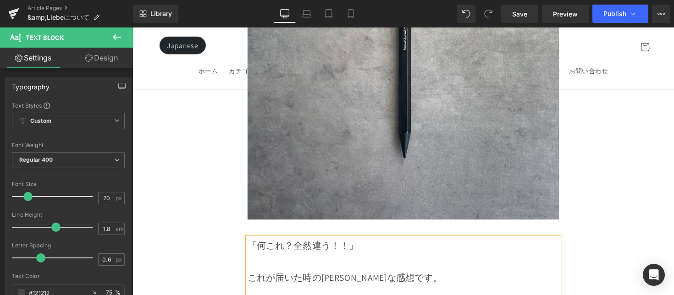
click at [295, 243] on p "「何これ？全然違う！！」" at bounding box center [409, 251] width 319 height 17
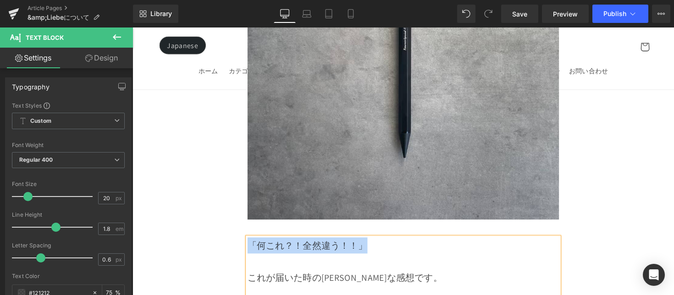
drag, startPoint x: 368, startPoint y: 244, endPoint x: 245, endPoint y: 244, distance: 122.9
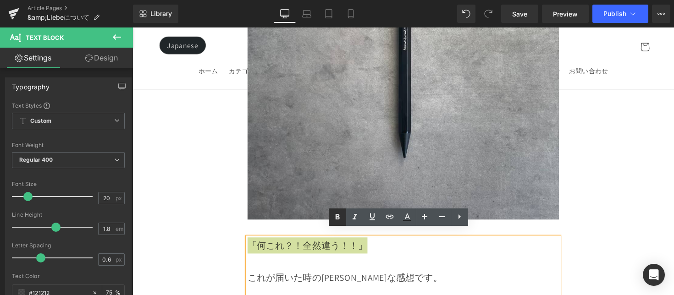
click at [336, 216] on icon at bounding box center [338, 217] width 4 height 6
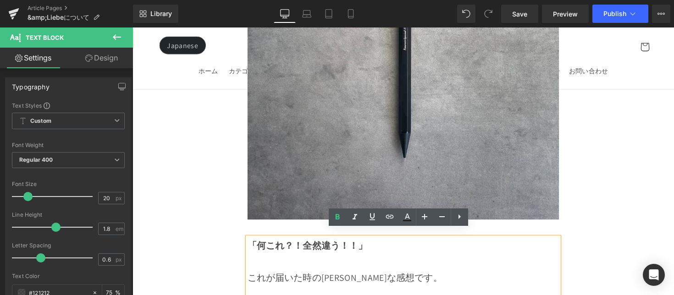
click at [361, 245] on strong "「何これ？！全然違う！！」" at bounding box center [311, 251] width 123 height 12
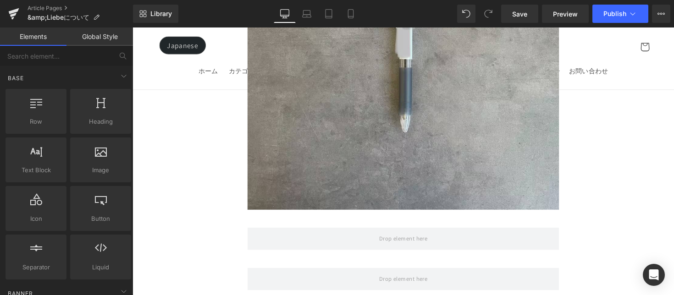
scroll to position [1699, 0]
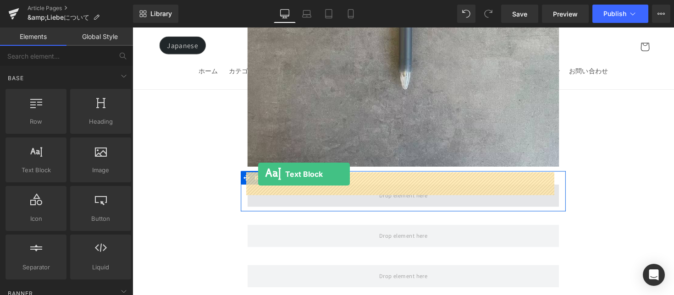
drag, startPoint x: 176, startPoint y: 184, endPoint x: 262, endPoint y: 178, distance: 86.9
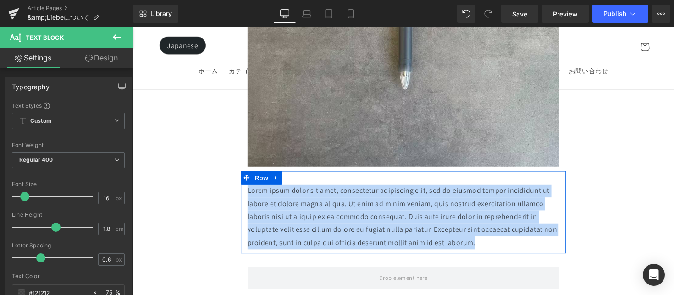
drag, startPoint x: 496, startPoint y: 238, endPoint x: 245, endPoint y: 186, distance: 255.7
click at [245, 189] on div "Lorem ipsum dolor sit amet, consectetur adipiscing elit, sed do eiusmod tempor …" at bounding box center [410, 222] width 333 height 66
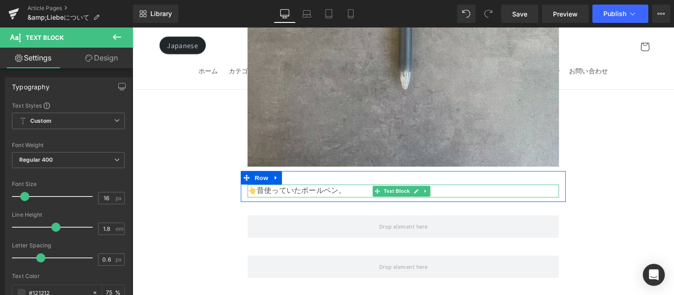
click at [361, 189] on p "👆昔使っていたボールペン。" at bounding box center [409, 195] width 319 height 13
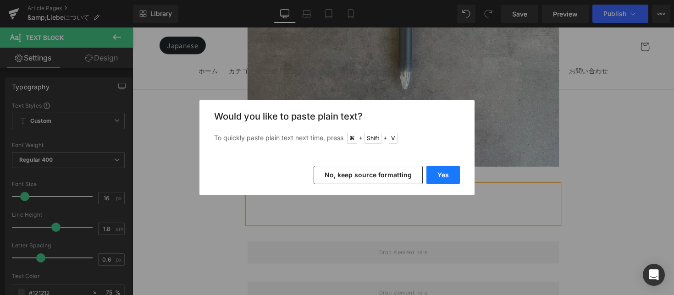
click at [444, 177] on button "Yes" at bounding box center [443, 175] width 33 height 18
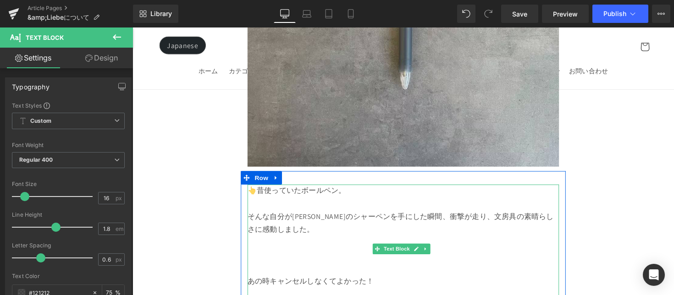
click at [345, 255] on p at bounding box center [409, 261] width 319 height 13
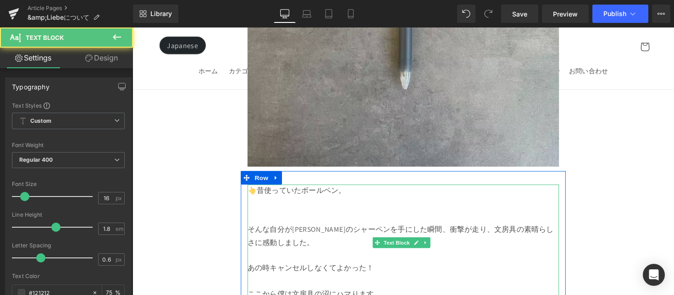
click at [510, 230] on p "そんな自分が[PERSON_NAME]のシャーペンを手にした瞬間、衝撃が走り、文房具の素晴らしさに感動しました。" at bounding box center [409, 241] width 319 height 27
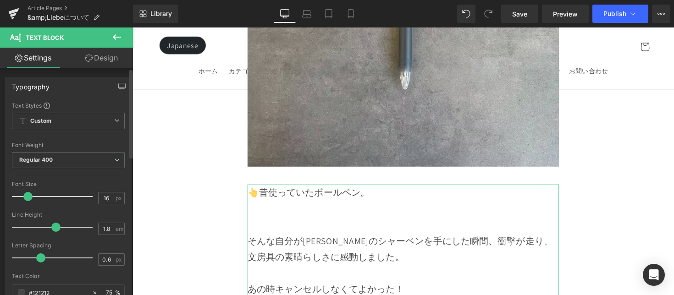
click at [28, 199] on span at bounding box center [27, 196] width 9 height 9
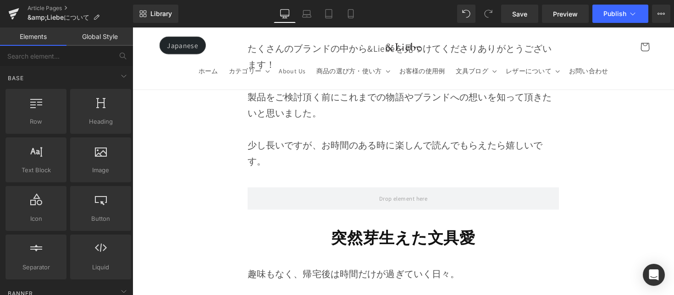
scroll to position [652, 0]
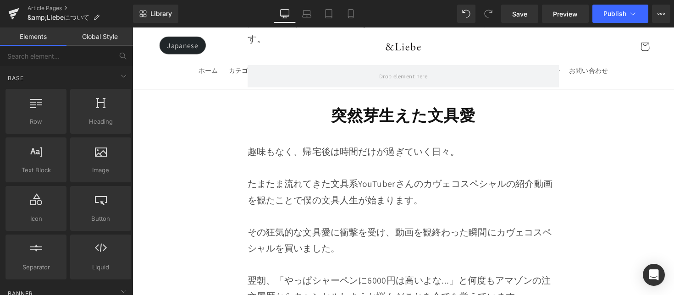
click at [355, 114] on strong "突然芽生えた文具愛" at bounding box center [410, 117] width 148 height 21
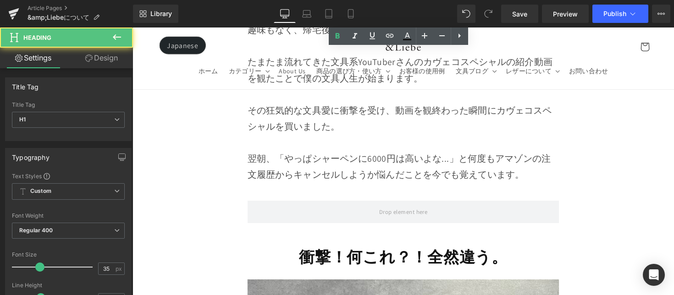
scroll to position [845, 0]
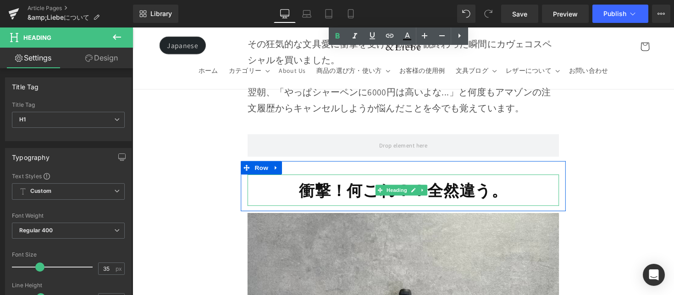
click at [353, 191] on strong "衝撃！何これ？！全然違う。" at bounding box center [410, 194] width 214 height 21
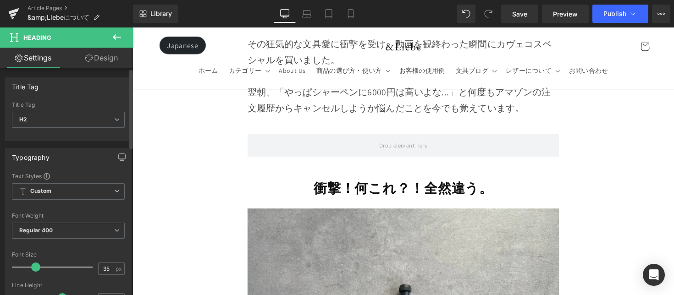
click at [38, 270] on span at bounding box center [35, 267] width 9 height 9
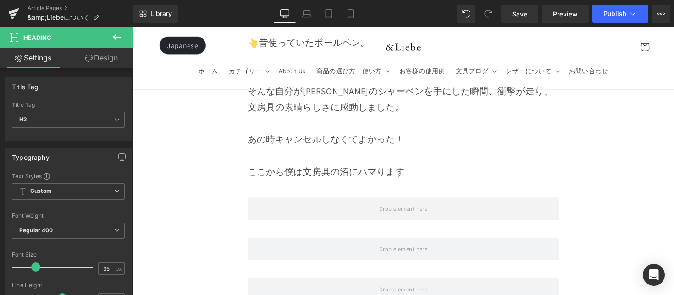
scroll to position [1851, 0]
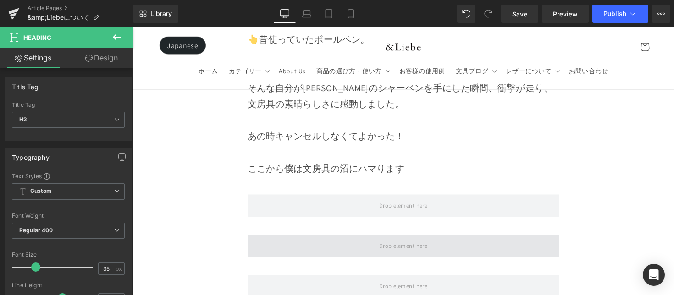
click at [291, 240] on span at bounding box center [409, 251] width 319 height 23
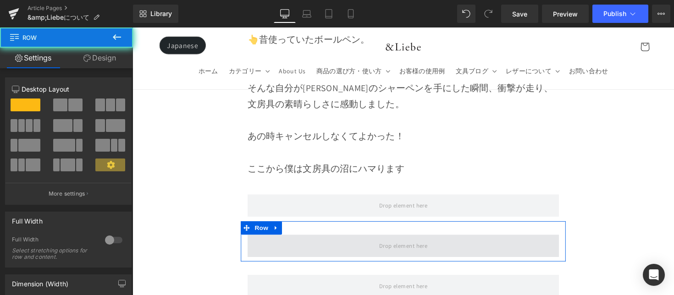
click at [302, 240] on span at bounding box center [409, 251] width 319 height 23
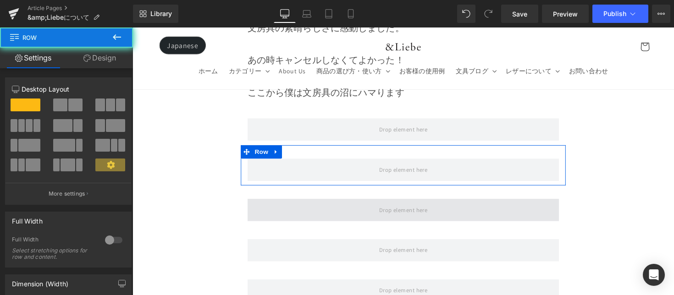
scroll to position [1933, 0]
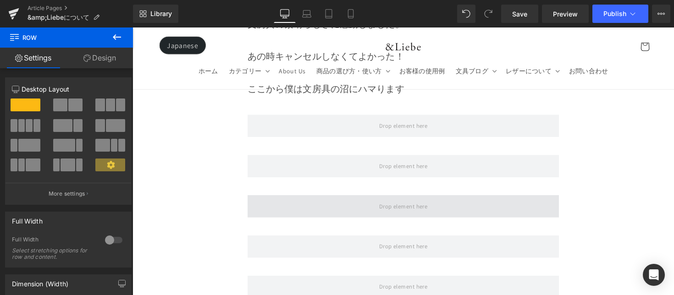
click at [322, 200] on span at bounding box center [409, 211] width 319 height 23
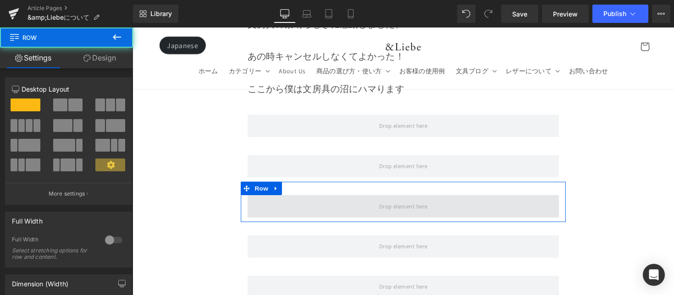
click at [321, 200] on span at bounding box center [409, 211] width 319 height 23
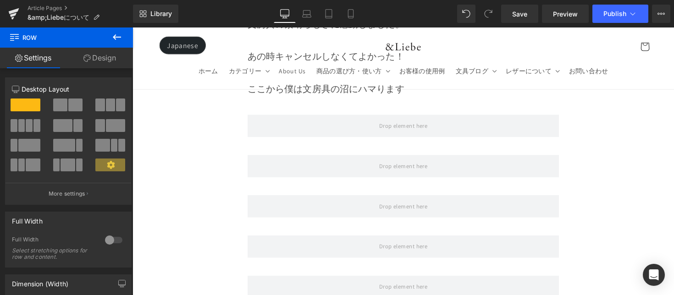
drag, startPoint x: 125, startPoint y: 35, endPoint x: 2, endPoint y: 54, distance: 124.3
click at [125, 35] on button at bounding box center [117, 38] width 32 height 20
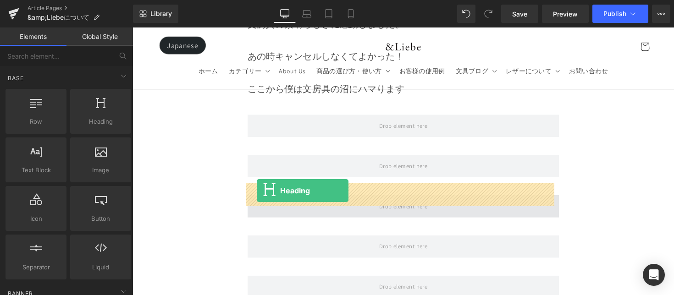
drag, startPoint x: 256, startPoint y: 161, endPoint x: 260, endPoint y: 195, distance: 34.6
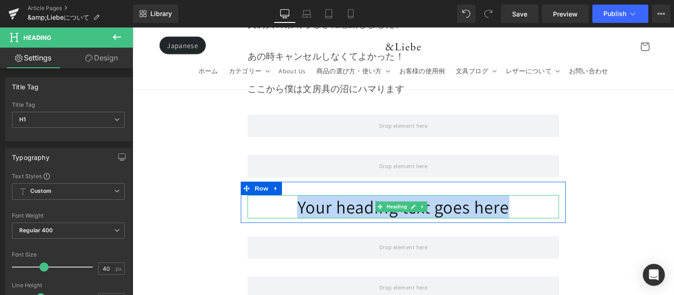
drag, startPoint x: 264, startPoint y: 195, endPoint x: 534, endPoint y: 197, distance: 270.2
click at [534, 200] on h1 "Your heading text goes here" at bounding box center [409, 212] width 319 height 24
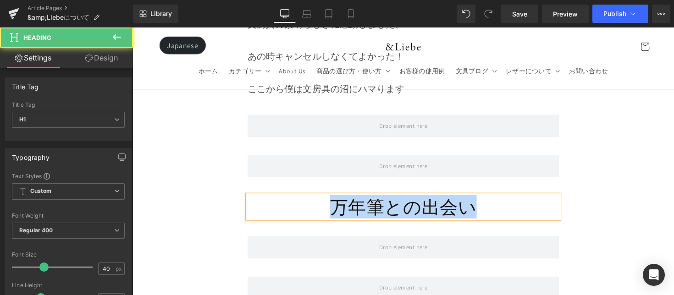
drag, startPoint x: 478, startPoint y: 207, endPoint x: 325, endPoint y: 202, distance: 153.7
click at [325, 203] on h1 "万年筆との出会い" at bounding box center [409, 212] width 319 height 24
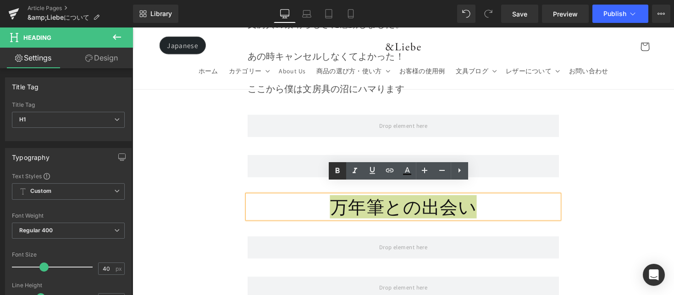
click at [338, 170] on icon at bounding box center [337, 171] width 11 height 11
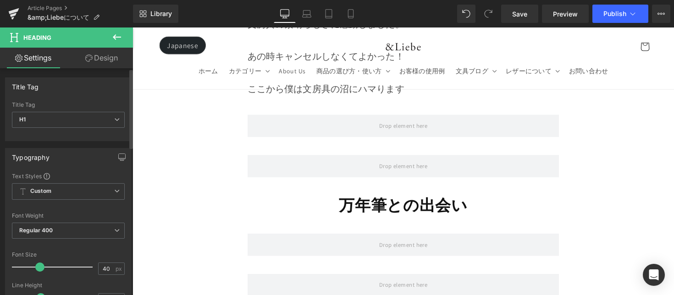
click at [41, 268] on span at bounding box center [39, 267] width 9 height 9
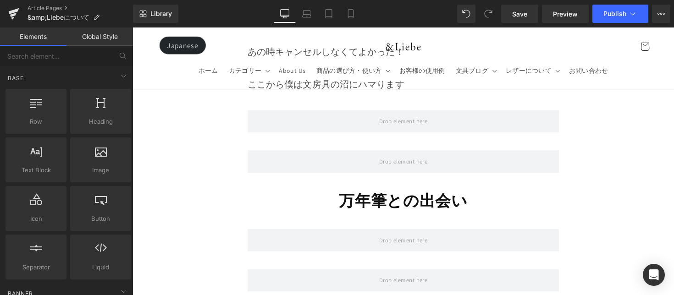
scroll to position [1997, 0]
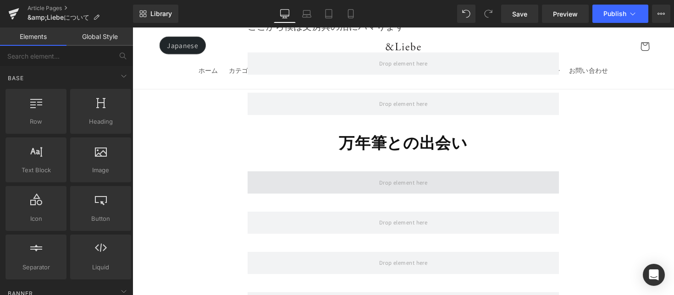
click at [340, 175] on span at bounding box center [409, 186] width 319 height 23
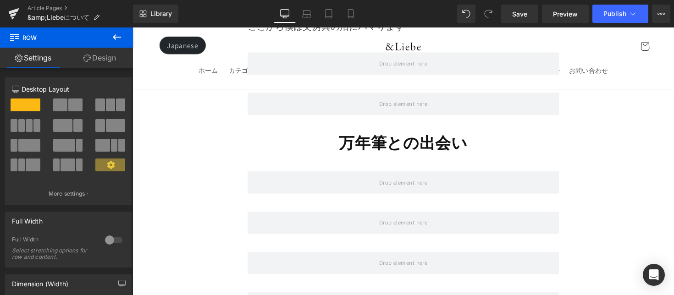
click at [117, 35] on icon at bounding box center [116, 37] width 11 height 11
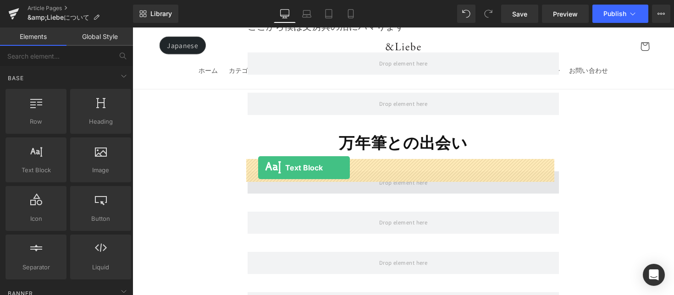
drag, startPoint x: 193, startPoint y: 187, endPoint x: 261, endPoint y: 171, distance: 70.2
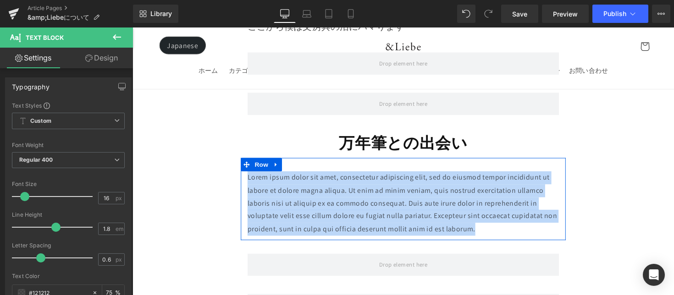
drag, startPoint x: 486, startPoint y: 220, endPoint x: 245, endPoint y: 166, distance: 246.8
click at [245, 175] on div "Lorem ipsum dolor sit amet, consectetur adipiscing elit, sed do eiusmod tempor …" at bounding box center [410, 208] width 333 height 66
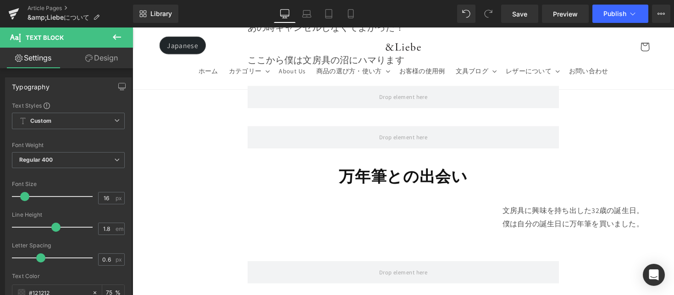
scroll to position [2025, 0]
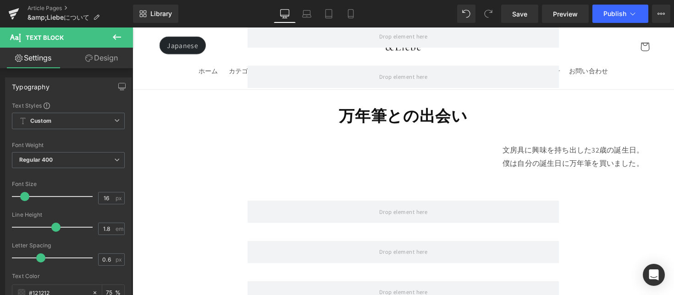
click at [510, 147] on p "文房具に興味を持ち出した32歳の誕生日。" at bounding box center [584, 153] width 640 height 13
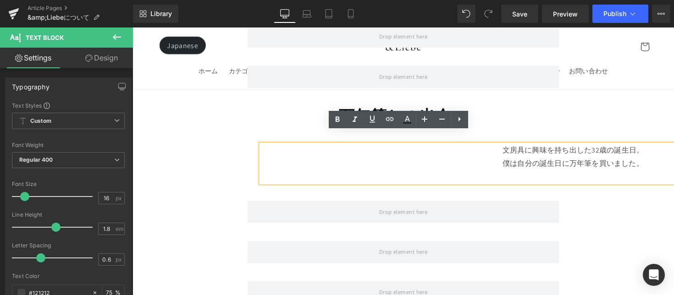
click at [276, 133] on div "文房具に興味を持ち出した32歳の誕生日。 僕は自分の誕生日に万年筆を買いました。 Text Block Text Block Row" at bounding box center [410, 162] width 333 height 58
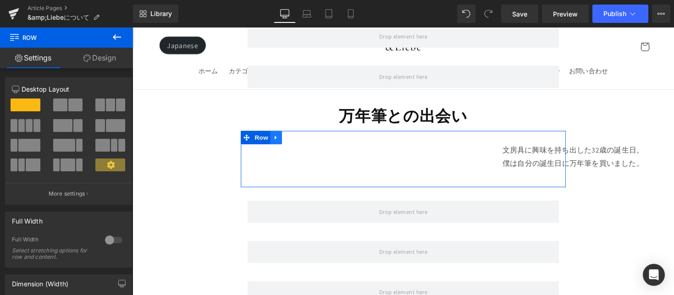
click at [280, 137] on icon at bounding box center [280, 140] width 6 height 7
click at [301, 137] on icon at bounding box center [303, 140] width 6 height 6
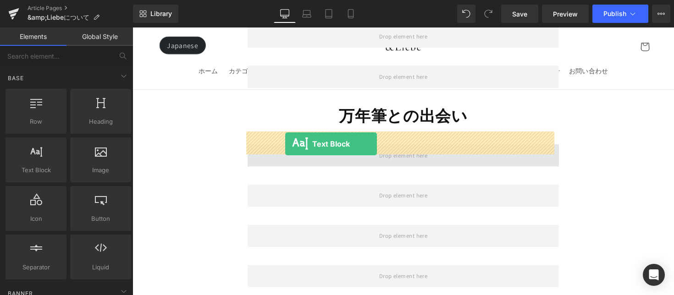
drag, startPoint x: 173, startPoint y: 189, endPoint x: 289, endPoint y: 147, distance: 123.2
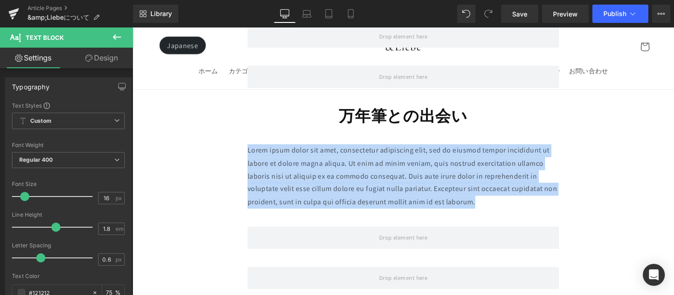
drag, startPoint x: 490, startPoint y: 194, endPoint x: 241, endPoint y: 142, distance: 253.9
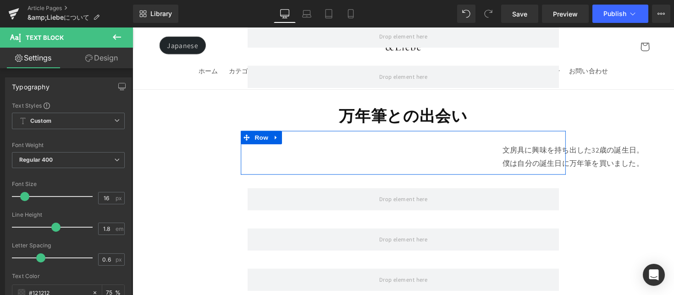
click at [521, 161] on p "僕は自分の誕生日に万年筆を買いました。" at bounding box center [584, 167] width 640 height 13
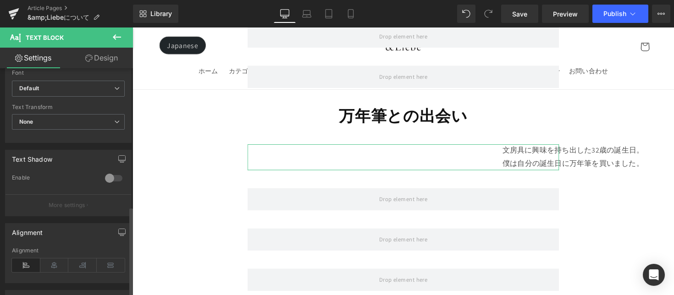
scroll to position [353, 0]
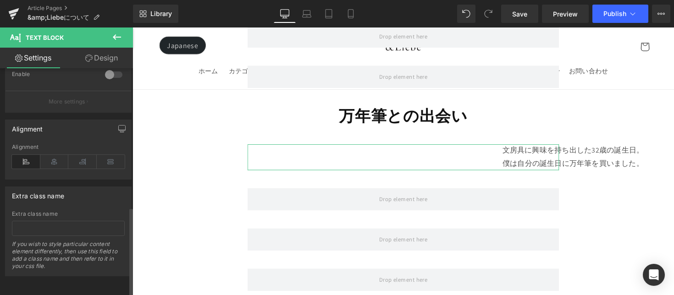
click at [27, 158] on icon at bounding box center [26, 162] width 28 height 14
click at [55, 155] on icon at bounding box center [54, 162] width 28 height 14
click at [25, 155] on icon at bounding box center [26, 162] width 28 height 14
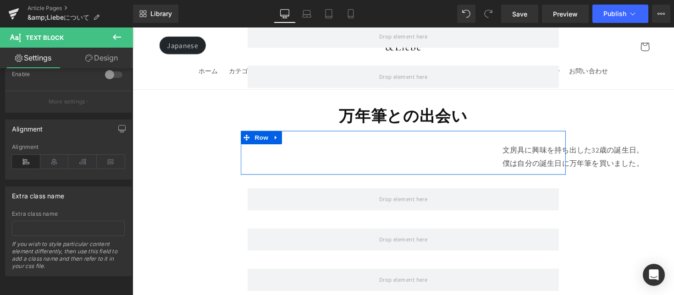
click at [469, 161] on p "僕は自分の誕生日に万年筆を買いました。" at bounding box center [584, 167] width 640 height 13
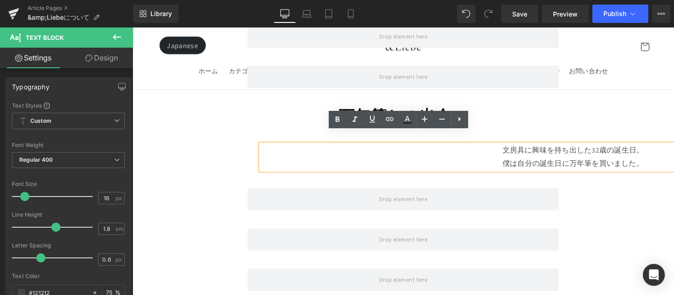
click at [316, 147] on p "文房具に興味を持ち出した32歳の誕生日。" at bounding box center [584, 153] width 640 height 13
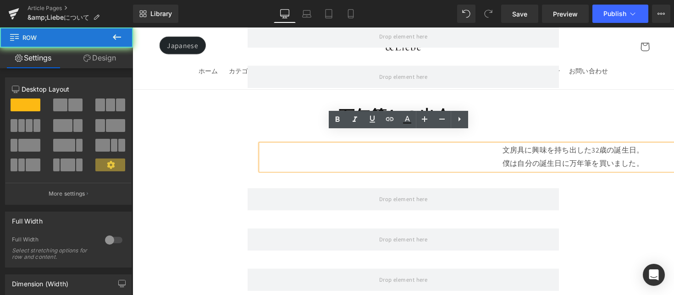
click at [253, 133] on div "文房具に興味を持ち出した32歳の誕生日。 僕は自分の誕生日に万年筆を買いました。 Text Block Text Block Row" at bounding box center [410, 155] width 333 height 45
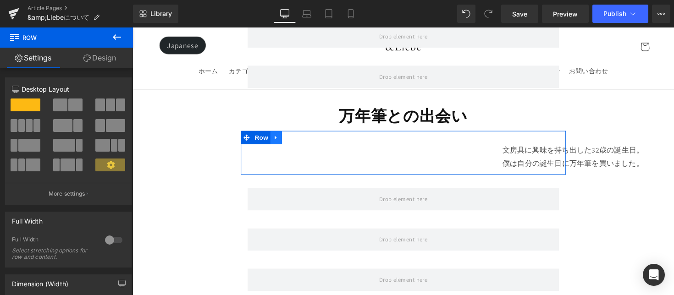
click at [275, 133] on link at bounding box center [280, 140] width 12 height 14
click at [304, 137] on icon at bounding box center [303, 140] width 6 height 6
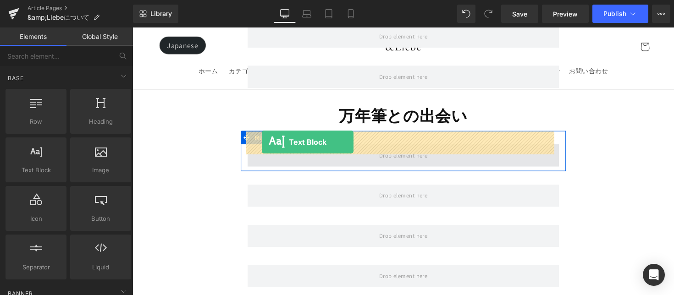
drag, startPoint x: 215, startPoint y: 190, endPoint x: 265, endPoint y: 145, distance: 67.6
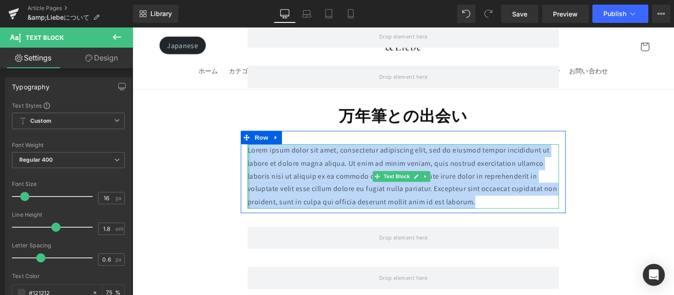
drag, startPoint x: 481, startPoint y: 194, endPoint x: 250, endPoint y: 146, distance: 236.0
click at [250, 147] on div "Lorem ipsum dolor sit amet, consectetur adipiscing elit, sed do eiusmod tempor …" at bounding box center [409, 180] width 319 height 66
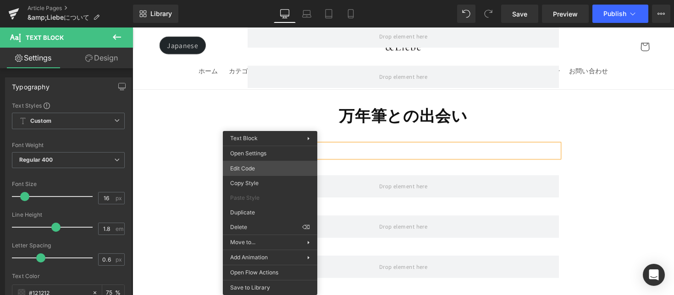
click at [273, 0] on div "Text Block You are previewing how the will restyle your page. You can not edit …" at bounding box center [337, 0] width 674 height 0
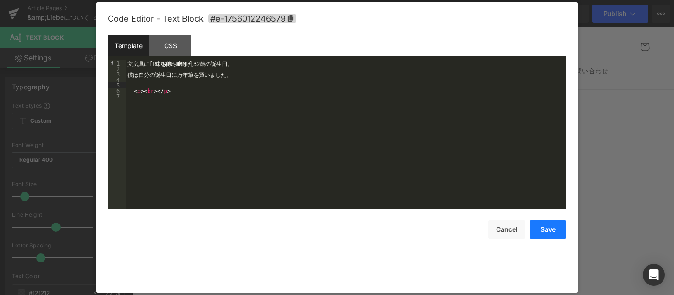
click at [548, 229] on button "Save" at bounding box center [548, 230] width 37 height 18
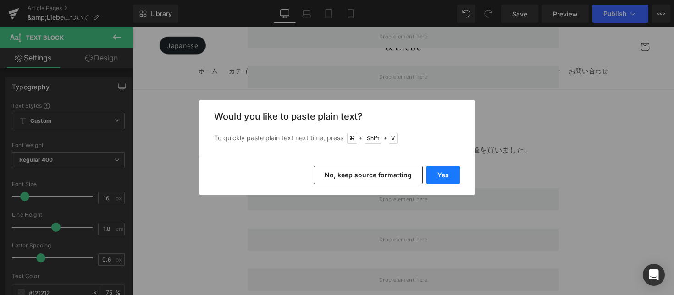
click at [446, 177] on button "Yes" at bounding box center [443, 175] width 33 height 18
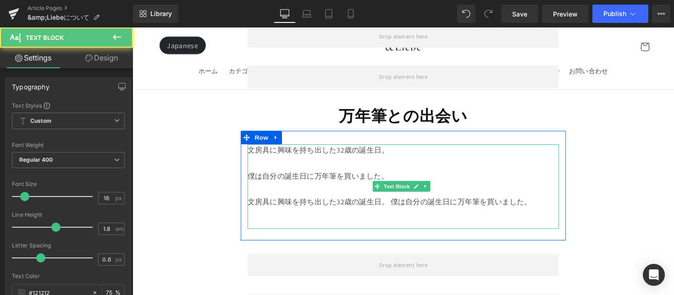
click at [398, 221] on p at bounding box center [409, 227] width 319 height 13
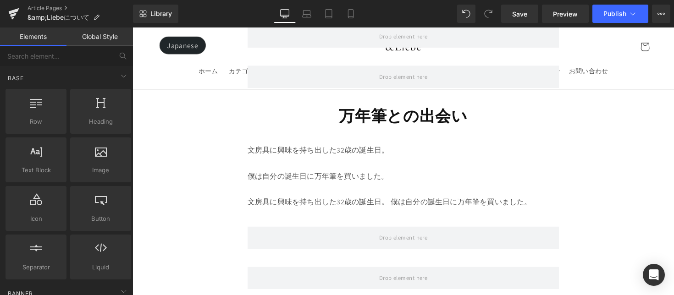
click at [467, 174] on div "僕は自分の誕生日に万年筆を買いました。" at bounding box center [409, 180] width 319 height 13
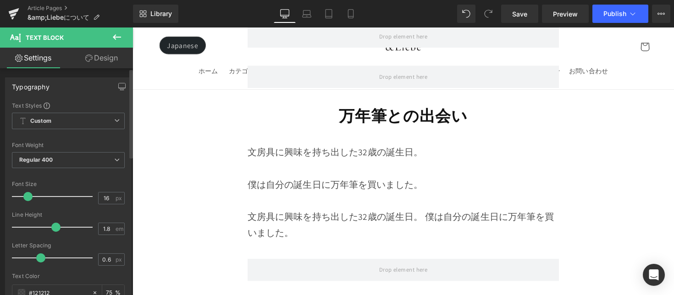
click at [27, 196] on span at bounding box center [27, 196] width 9 height 9
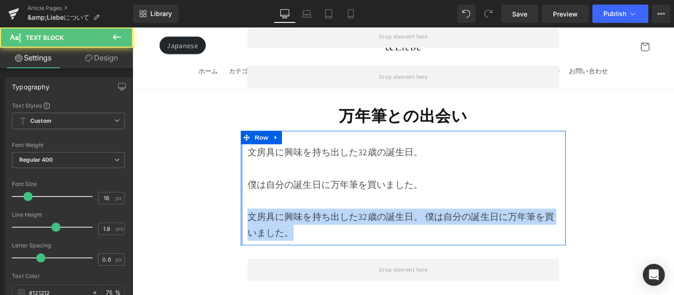
drag, startPoint x: 353, startPoint y: 226, endPoint x: 242, endPoint y: 208, distance: 112.0
click at [244, 208] on div "文房具に興味を持ち出した32歳の誕生日。 僕は自分の誕生日に万年筆を買いました。 文房具に興味を持ち出した32歳の誕生日。 僕は自分の誕生日に万年筆を買いまし…" at bounding box center [410, 191] width 333 height 117
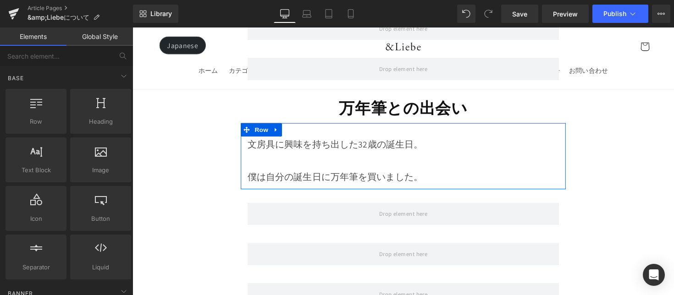
scroll to position [2034, 0]
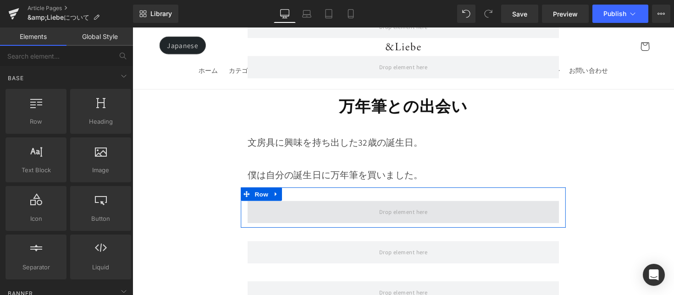
click at [436, 211] on span at bounding box center [409, 216] width 319 height 23
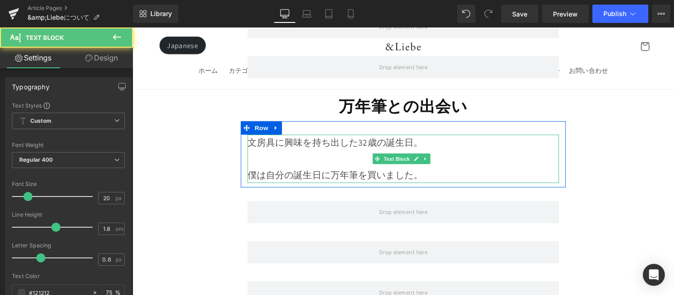
click at [448, 171] on div "僕は自分の誕生日に万年筆を買いました。" at bounding box center [409, 179] width 319 height 17
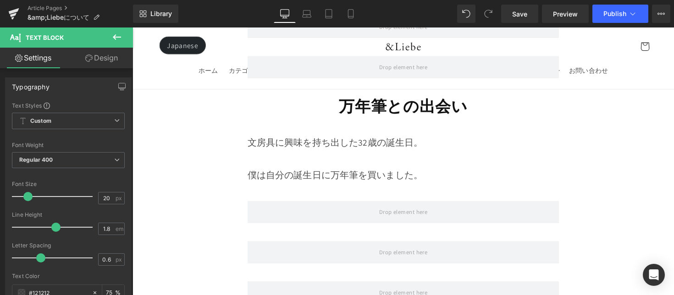
click at [121, 41] on icon at bounding box center [116, 37] width 11 height 11
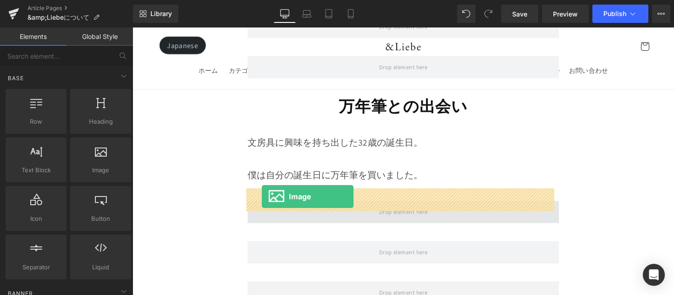
drag, startPoint x: 227, startPoint y: 179, endPoint x: 265, endPoint y: 201, distance: 44.0
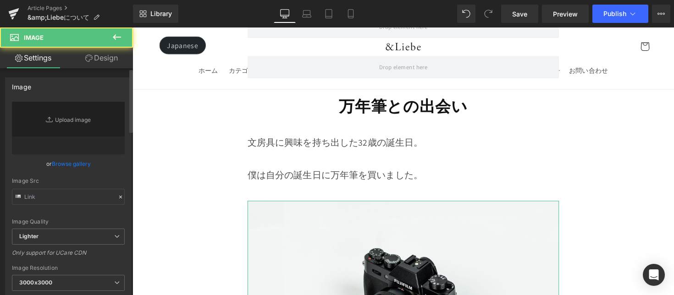
click at [72, 169] on link "Browse gallery" at bounding box center [71, 164] width 39 height 16
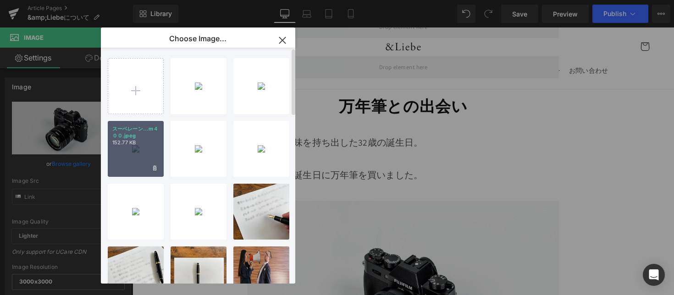
click at [134, 143] on p "152.77 KB" at bounding box center [135, 142] width 47 height 7
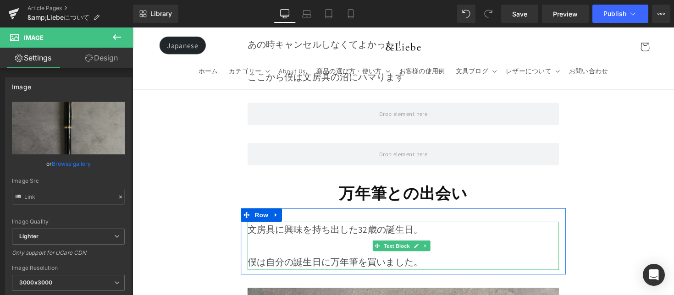
scroll to position [1967, 0]
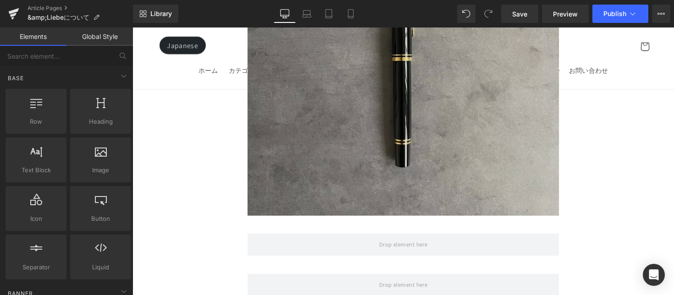
scroll to position [2339, 0]
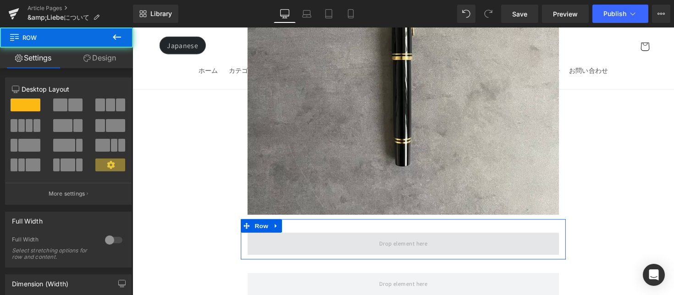
click at [305, 238] on span at bounding box center [409, 249] width 319 height 23
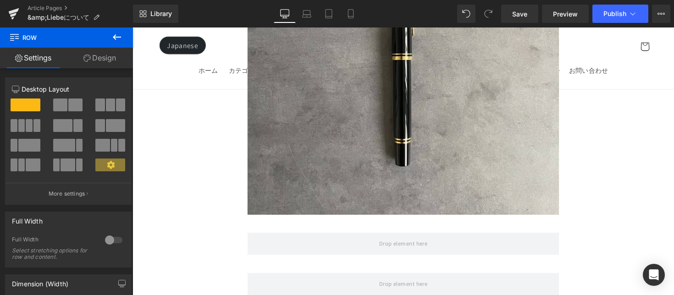
click at [118, 42] on icon at bounding box center [116, 37] width 11 height 11
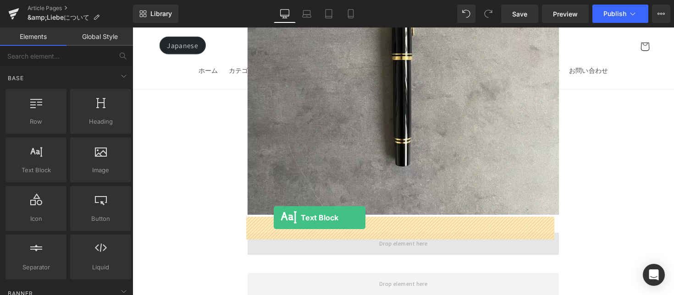
drag, startPoint x: 254, startPoint y: 221, endPoint x: 277, endPoint y: 222, distance: 23.9
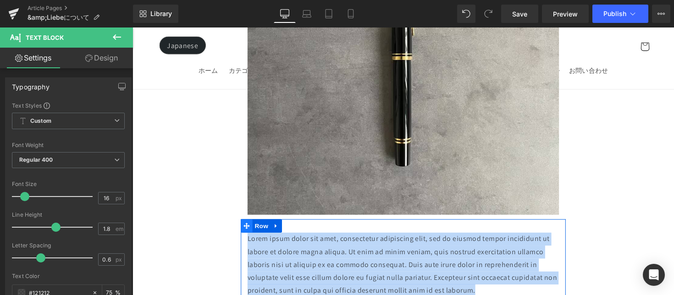
drag, startPoint x: 495, startPoint y: 280, endPoint x: 246, endPoint y: 216, distance: 256.5
click at [246, 224] on div "Lorem ipsum dolor sit amet, consectetur adipiscing elit, sed do eiusmod tempor …" at bounding box center [410, 266] width 333 height 84
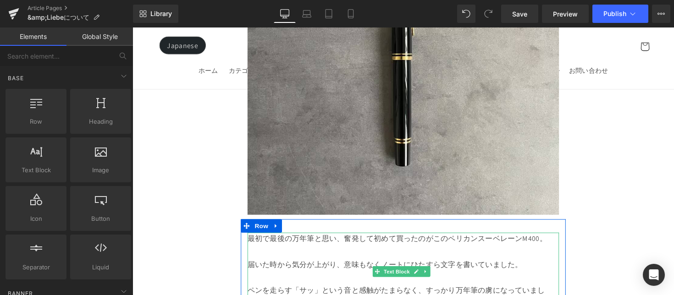
click at [497, 239] on span "最初で最後の万年筆と思い、奮発して初めて買ったのがこのペリカンスーベレーンM400。" at bounding box center [403, 244] width 307 height 10
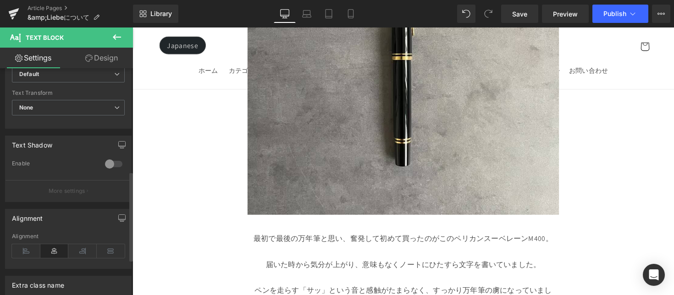
scroll to position [262, 0]
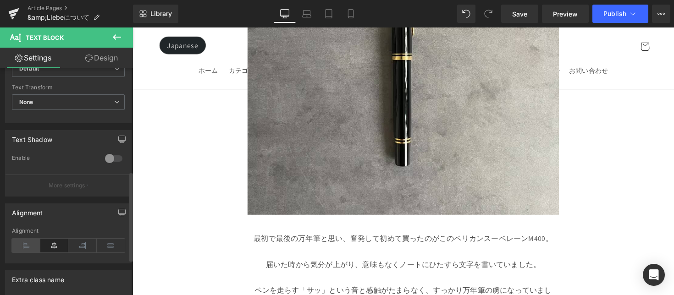
click at [33, 241] on icon at bounding box center [26, 246] width 28 height 14
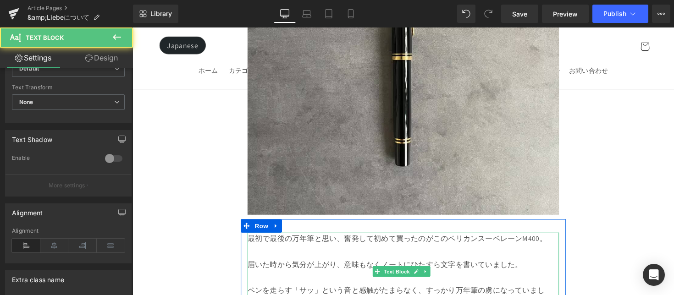
click at [273, 251] on p at bounding box center [409, 257] width 319 height 13
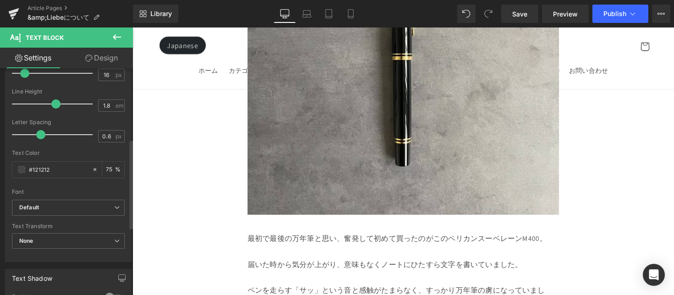
scroll to position [0, 0]
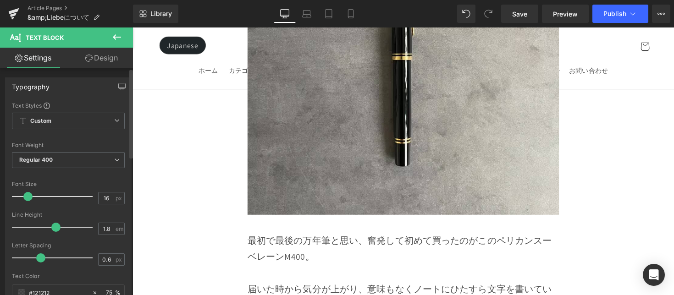
click at [25, 195] on span at bounding box center [27, 196] width 9 height 9
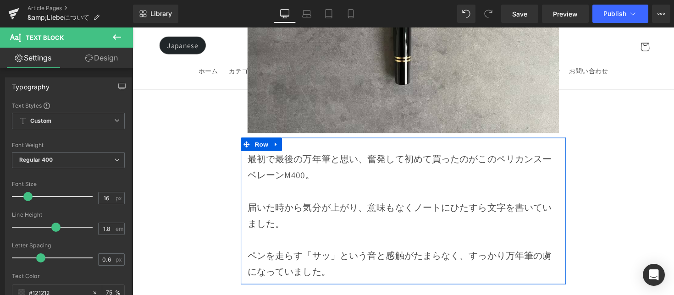
scroll to position [2423, 0]
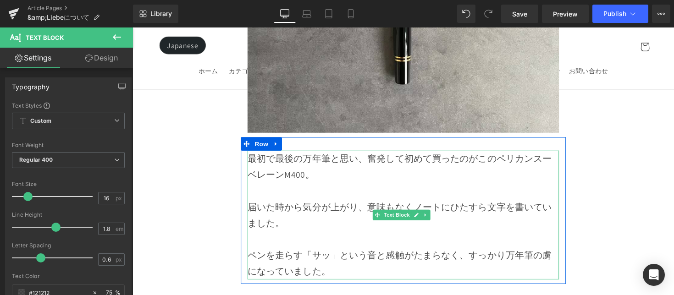
click at [484, 156] on span "最初で最後の万年筆と思い、奮発して初めて買ったのがこのペリカンスーベレーンM400。" at bounding box center [406, 170] width 312 height 28
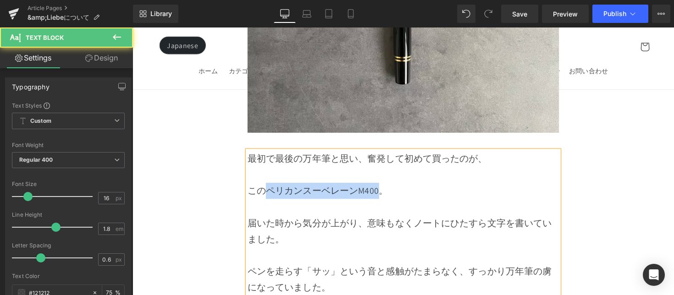
drag, startPoint x: 266, startPoint y: 176, endPoint x: 384, endPoint y: 183, distance: 117.6
click at [384, 189] on span "このペリカンスーベレーンM400。" at bounding box center [322, 195] width 144 height 12
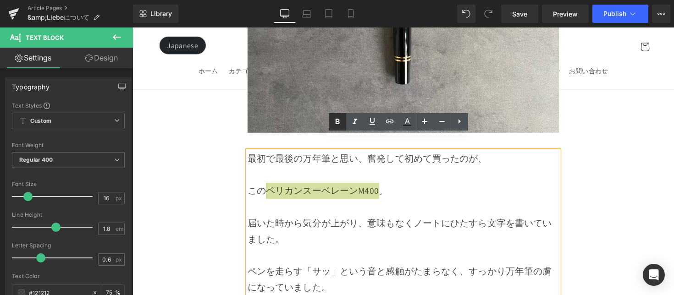
drag, startPoint x: 334, startPoint y: 125, endPoint x: 209, endPoint y: 122, distance: 125.2
click at [334, 125] on icon at bounding box center [337, 122] width 11 height 11
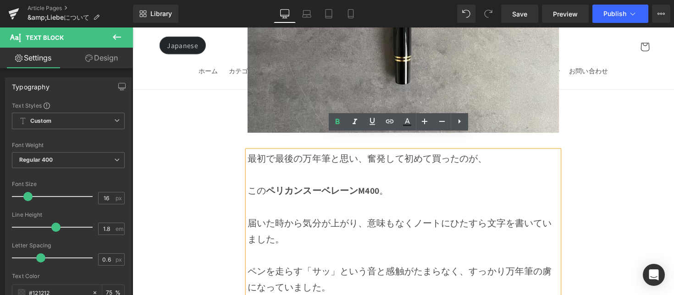
click at [399, 187] on p "この ペリカンスーベレーンM400 。" at bounding box center [409, 195] width 319 height 17
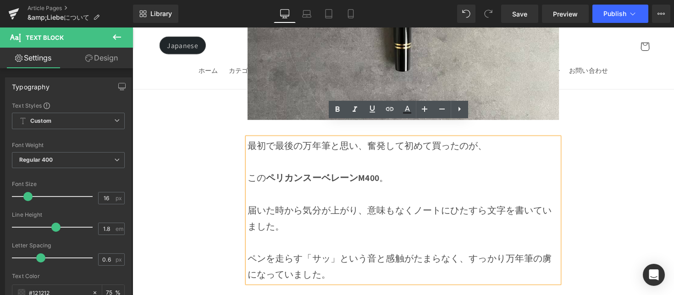
click at [415, 207] on p "届いた時から気分が上がり、意味もなくノートにひたすら文字を書いていました。" at bounding box center [409, 223] width 319 height 33
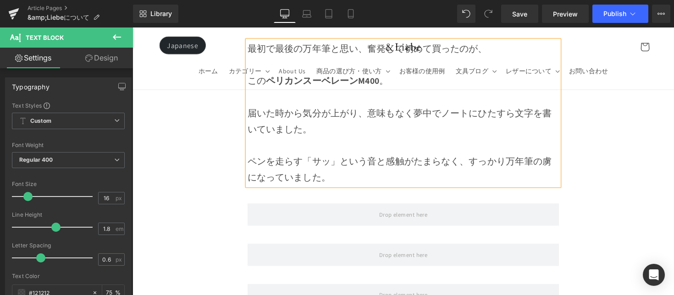
scroll to position [2542, 0]
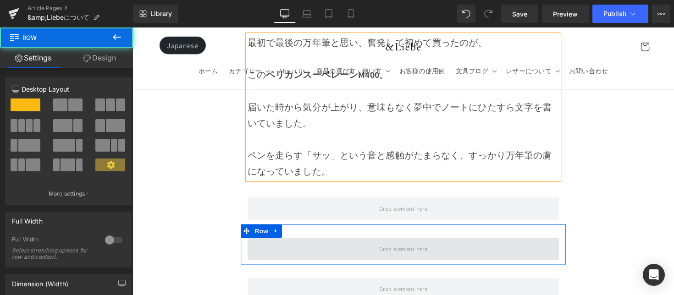
click at [322, 243] on span at bounding box center [409, 254] width 319 height 23
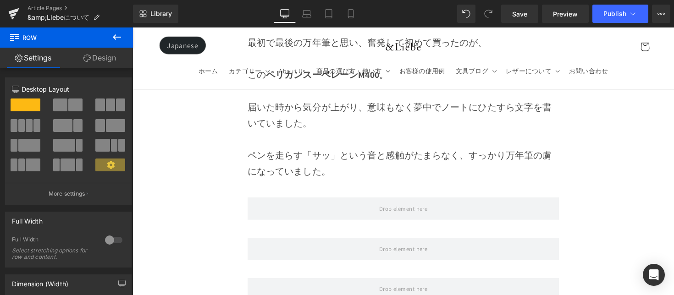
click at [120, 35] on icon at bounding box center [116, 37] width 11 height 11
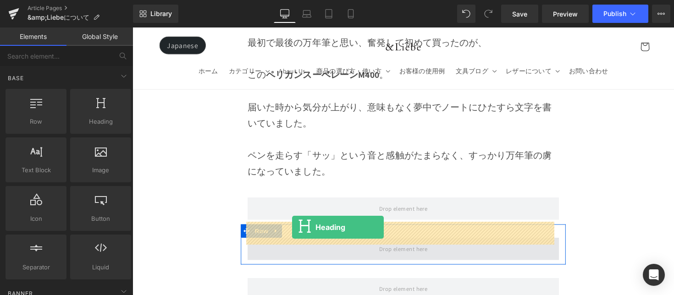
drag, startPoint x: 241, startPoint y: 155, endPoint x: 296, endPoint y: 233, distance: 95.4
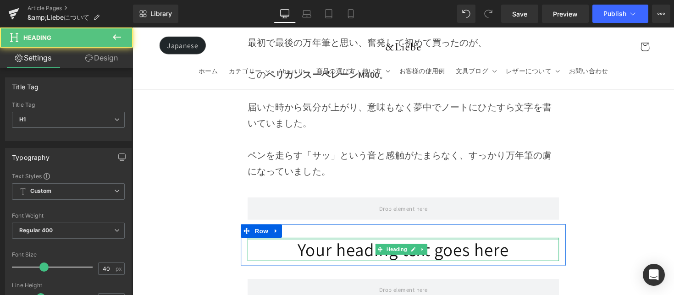
drag, startPoint x: 380, startPoint y: 231, endPoint x: 441, endPoint y: 228, distance: 61.1
click at [441, 243] on div at bounding box center [409, 244] width 319 height 2
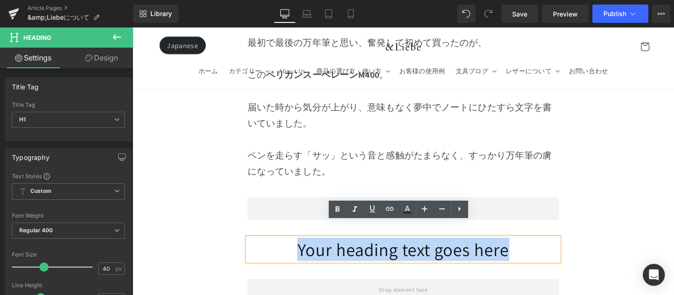
drag, startPoint x: 527, startPoint y: 240, endPoint x: 271, endPoint y: 233, distance: 256.5
click at [271, 243] on h1 "Your heading text goes here" at bounding box center [409, 255] width 319 height 24
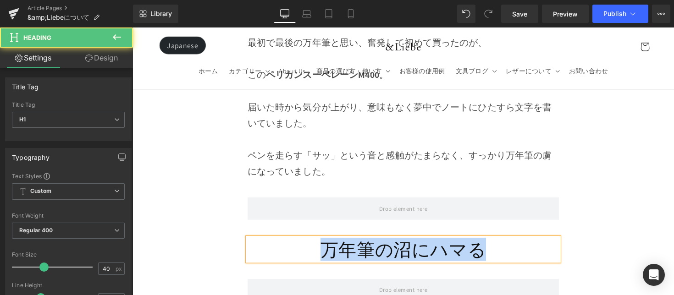
drag, startPoint x: 323, startPoint y: 240, endPoint x: 533, endPoint y: 246, distance: 210.6
click at [533, 246] on h1 "万年筆の沼にハマる" at bounding box center [409, 255] width 319 height 24
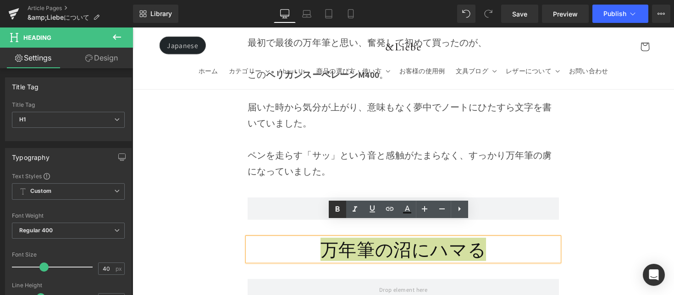
drag, startPoint x: 336, startPoint y: 213, endPoint x: 133, endPoint y: 211, distance: 202.3
click at [336, 213] on icon at bounding box center [337, 209] width 11 height 11
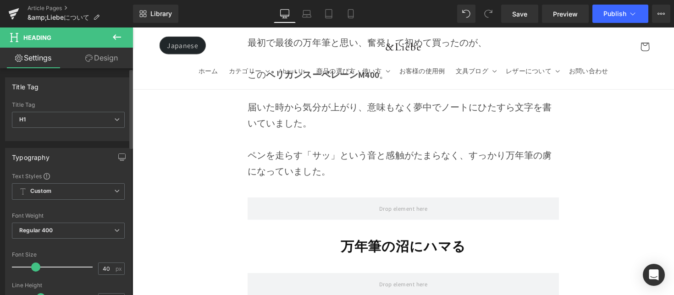
drag, startPoint x: 42, startPoint y: 269, endPoint x: 36, endPoint y: 273, distance: 7.3
click at [36, 273] on div at bounding box center [55, 267] width 76 height 18
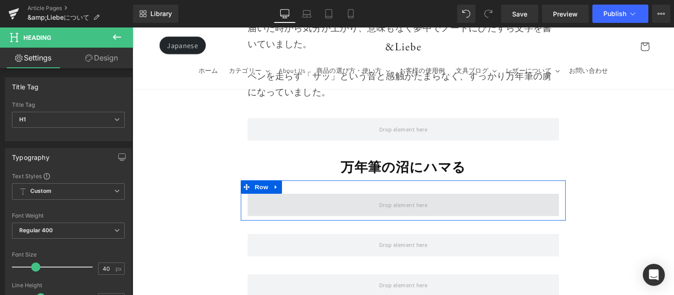
scroll to position [2625, 0]
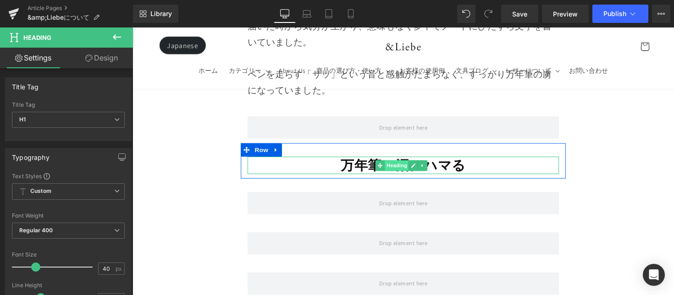
click at [396, 164] on span "Heading" at bounding box center [403, 169] width 25 height 11
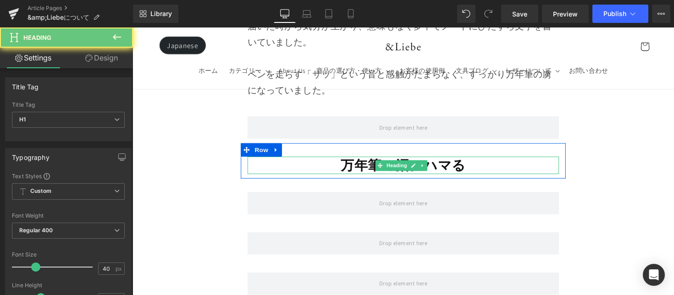
click at [360, 160] on strong "万年筆の沼にハマる" at bounding box center [410, 169] width 128 height 18
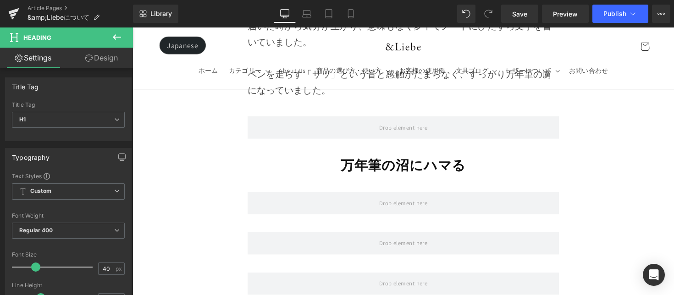
click at [124, 41] on button at bounding box center [117, 38] width 32 height 20
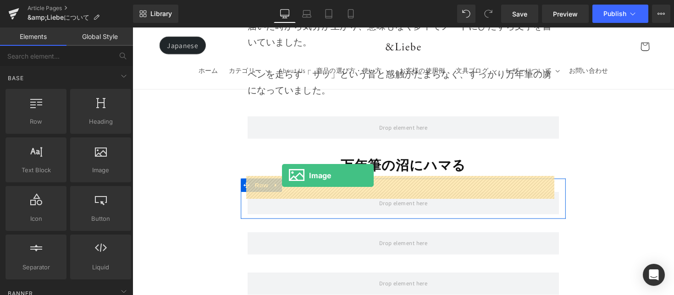
drag, startPoint x: 232, startPoint y: 180, endPoint x: 286, endPoint y: 179, distance: 53.7
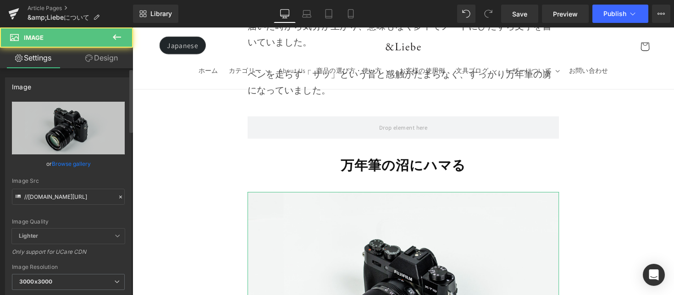
click at [72, 167] on link "Browse gallery" at bounding box center [71, 164] width 39 height 16
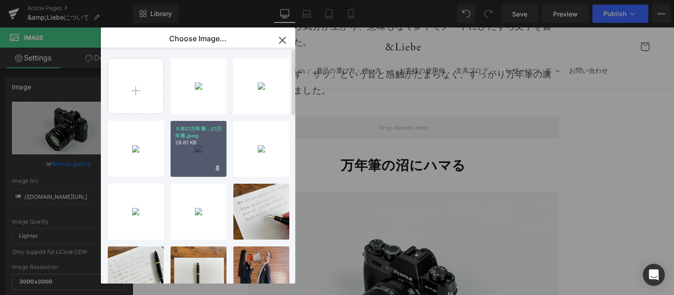
click at [191, 149] on div "５本の万年筆...の万年筆.jpeg 29.81 KB" at bounding box center [199, 149] width 56 height 56
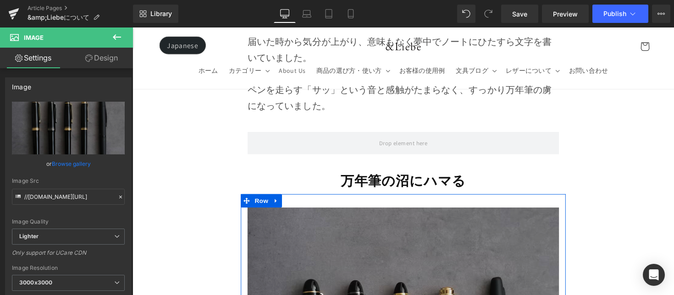
scroll to position [2602, 0]
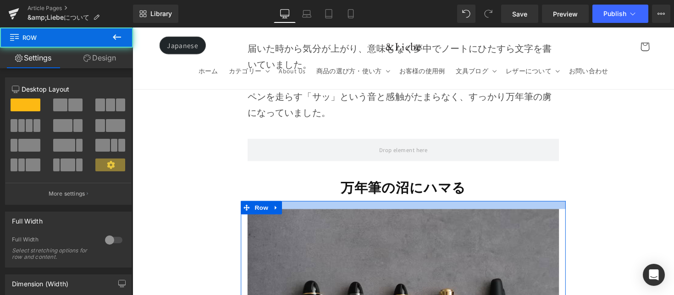
drag, startPoint x: 443, startPoint y: 194, endPoint x: 444, endPoint y: 189, distance: 5.5
click at [444, 205] on div at bounding box center [410, 209] width 333 height 8
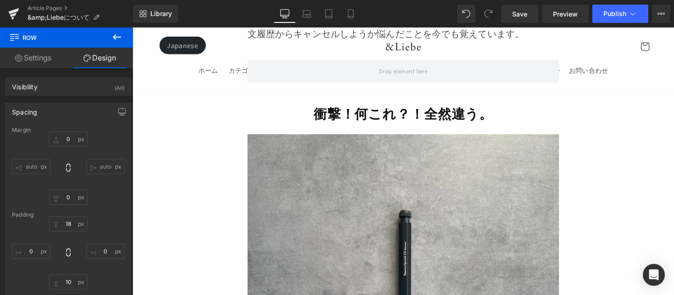
scroll to position [818, 0]
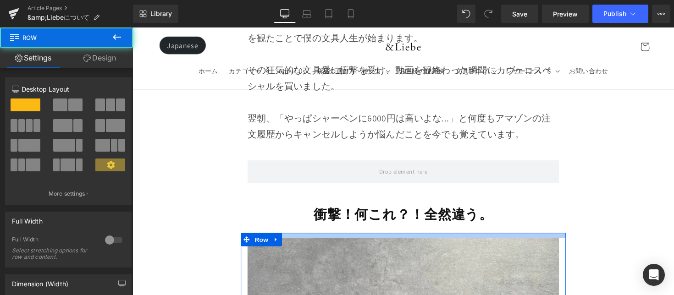
click at [411, 238] on div at bounding box center [410, 241] width 333 height 6
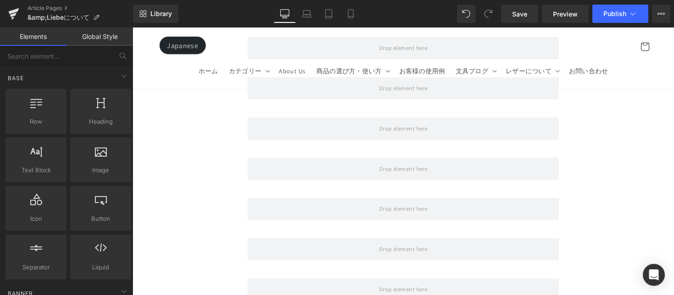
scroll to position [2911, 0]
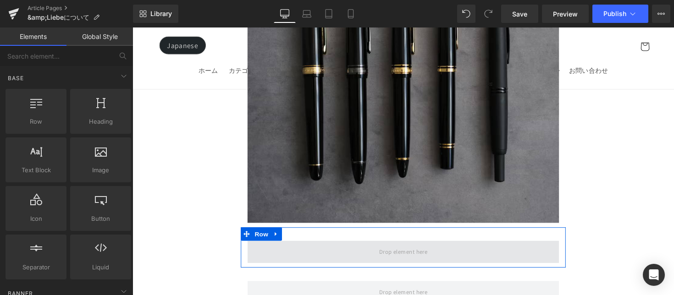
click at [335, 246] on span at bounding box center [409, 257] width 319 height 23
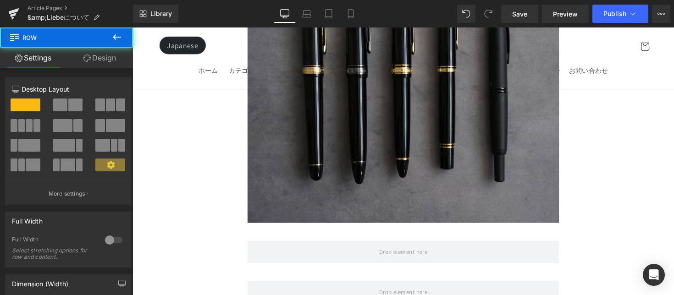
click at [109, 37] on button at bounding box center [117, 38] width 32 height 20
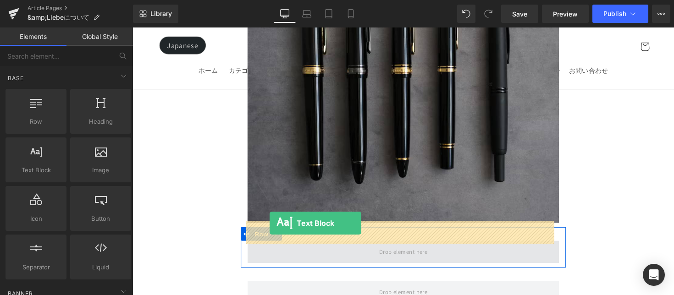
drag, startPoint x: 209, startPoint y: 195, endPoint x: 273, endPoint y: 228, distance: 72.2
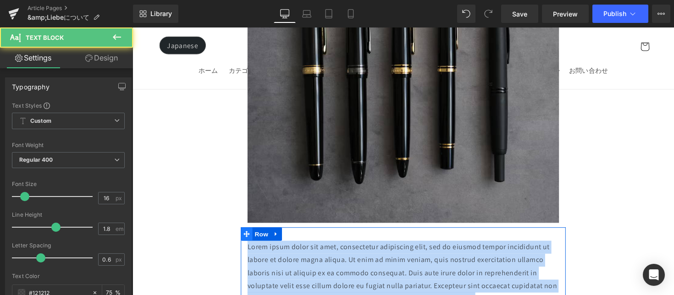
drag, startPoint x: 493, startPoint y: 285, endPoint x: 249, endPoint y: 223, distance: 251.7
click at [249, 233] on div "Lorem ipsum dolor sit amet, consectetur adipiscing elit, sed do eiusmod tempor …" at bounding box center [410, 275] width 333 height 84
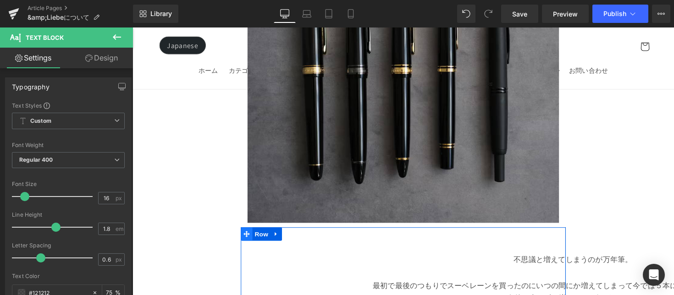
scroll to position [2945, 0]
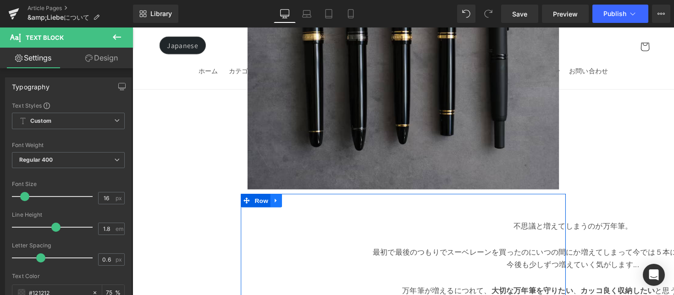
click at [278, 203] on icon at bounding box center [279, 205] width 2 height 4
click at [304, 202] on icon at bounding box center [303, 205] width 6 height 7
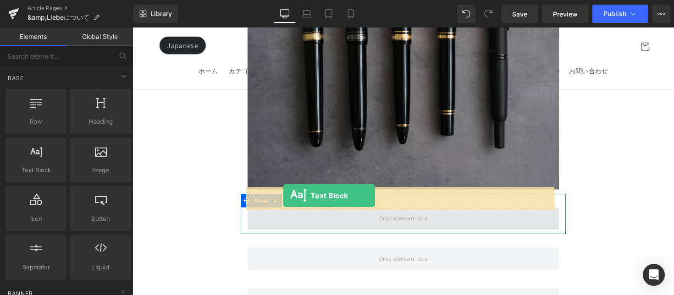
drag, startPoint x: 192, startPoint y: 189, endPoint x: 287, endPoint y: 200, distance: 95.5
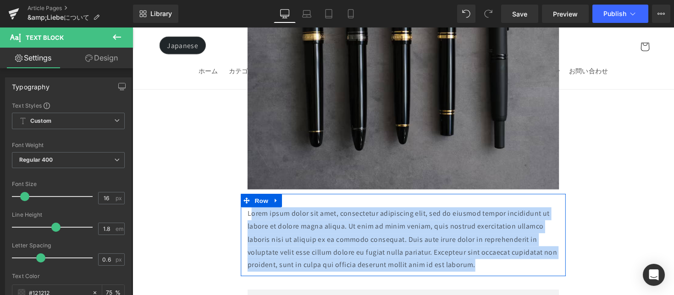
drag, startPoint x: 269, startPoint y: 202, endPoint x: 518, endPoint y: 258, distance: 255.3
click at [518, 258] on div "Lorem ipsum dolor sit amet, consectetur adipiscing elit, sed do eiusmod tempor …" at bounding box center [410, 240] width 333 height 84
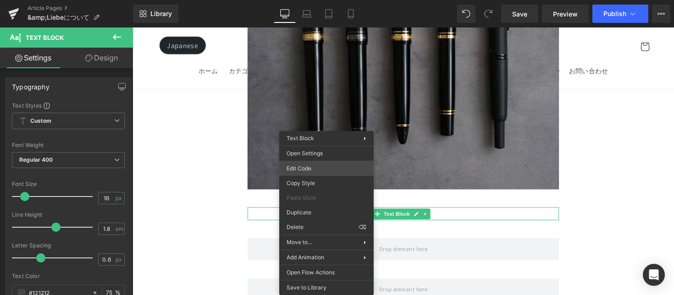
click at [322, 0] on div "Text Block You are previewing how the will restyle your page. You can not edit …" at bounding box center [337, 0] width 674 height 0
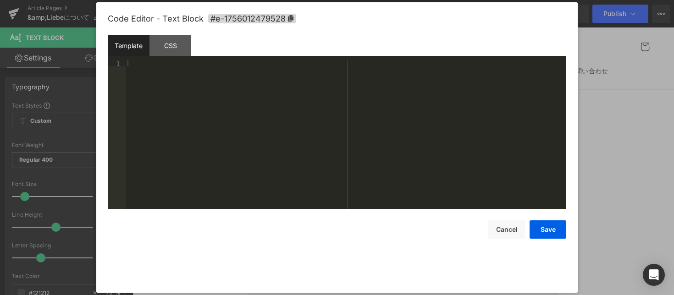
click at [226, 76] on div at bounding box center [346, 141] width 441 height 160
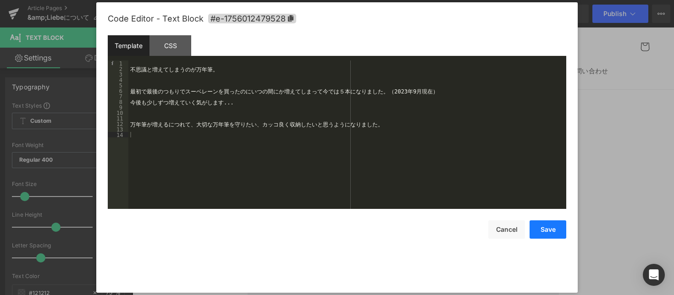
click at [548, 233] on button "Save" at bounding box center [548, 230] width 37 height 18
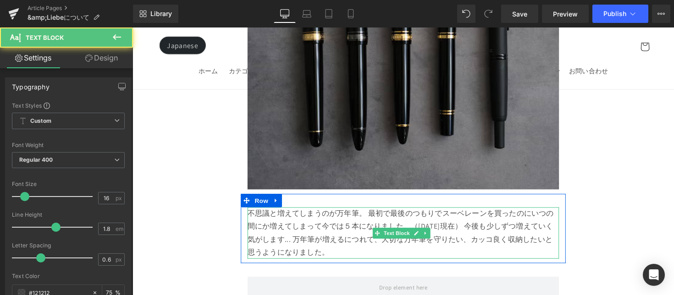
click at [356, 212] on div "不思議と増えてしまうのが万年筆。 最初で最後のつもりでスーベレーンを買ったのにいつの間にか増えてしまって今では５本になりました。（2023年9月現在） 今後も…" at bounding box center [409, 238] width 319 height 53
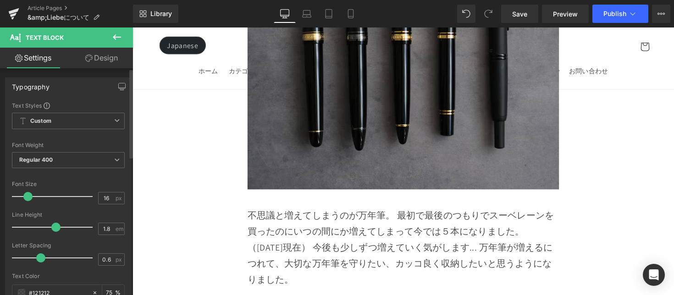
click at [28, 200] on span at bounding box center [27, 196] width 9 height 9
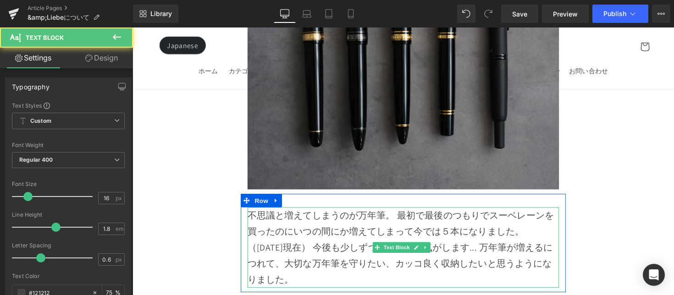
click at [402, 212] on div "不思議と増えてしまうのが万年筆。 最初で最後のつもりでスーベレーンを買ったのにいつの間にか増えてしまって今では５本になりました。（2023年9月現在） 今後も…" at bounding box center [409, 253] width 319 height 83
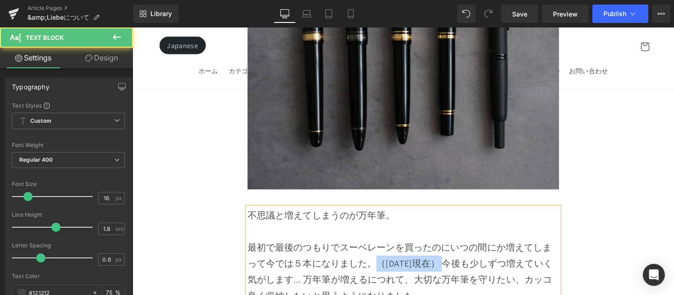
drag, startPoint x: 377, startPoint y: 246, endPoint x: 452, endPoint y: 244, distance: 75.2
click at [452, 245] on div "最初で最後のつもりでスーベレーンを買ったのにいつの間にか増えてしまって今では５本になりました。（2023年9月現在） 今後も少しずつ増えていく気がします...…" at bounding box center [409, 278] width 319 height 66
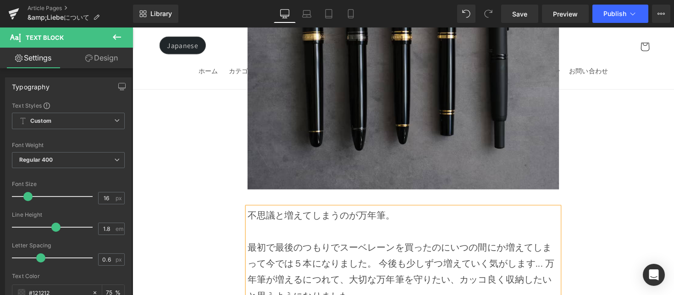
click at [454, 245] on div "最初で最後のつもりでスーベレーンを買ったのにいつの間にか増えてしまって今では５本になりました。 今後も少しずつ増えていく気がします... 万年筆が増えるにつれ…" at bounding box center [409, 278] width 319 height 66
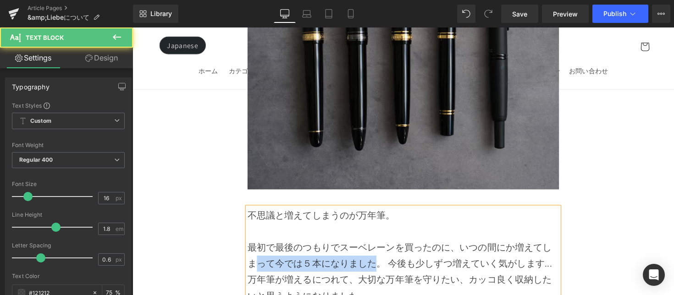
drag, startPoint x: 257, startPoint y: 249, endPoint x: 380, endPoint y: 247, distance: 122.5
click at [380, 247] on div "最初で最後のつもりでスーベレーンを買ったのに、いつの間にか増えてしまって今では５本になりました。 今後も少しずつ増えていく気がします... 万年筆が増えるにつ…" at bounding box center [409, 278] width 319 height 66
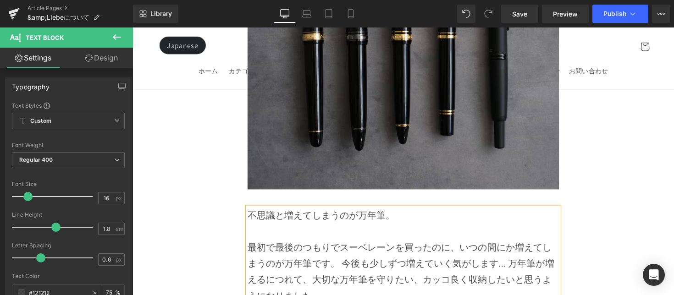
click at [347, 250] on div "最初で最後のつもりでスーベレーンを買ったのに、いつの間にか増えてしまうのが万年筆です。 今後も少しずつ増えていく気がします... 万年筆が増えるにつれて、大切…" at bounding box center [409, 278] width 319 height 66
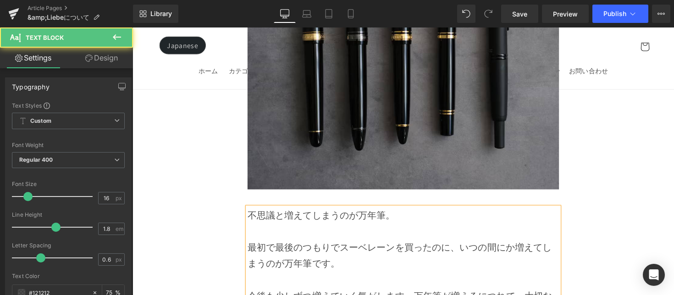
click at [252, 245] on div "最初で最後のつもりでスーベレーンを買ったのに、いつの間にか増えてしまうのが万年筆です。" at bounding box center [409, 261] width 319 height 33
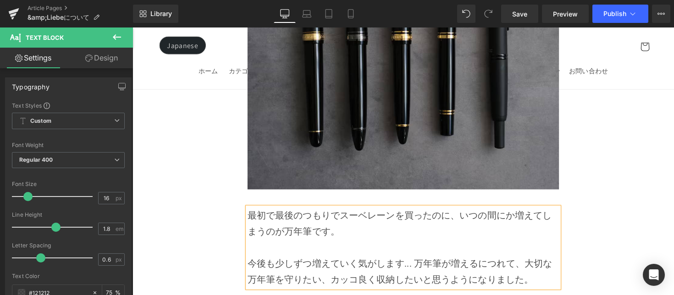
click at [332, 219] on span "最初で最後のつもりでスーベレーンを買ったのに、いつの間にか増えてしまうのが万年筆です。" at bounding box center [406, 228] width 312 height 28
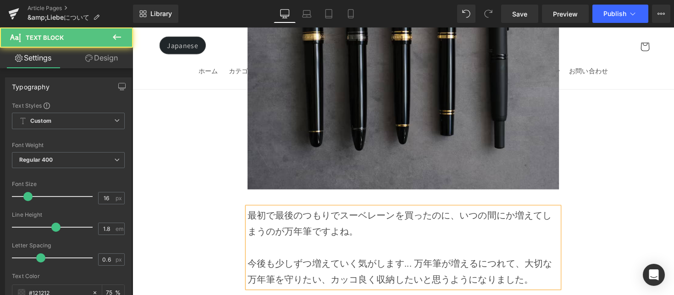
click at [417, 261] on div "今後も少しずつ増えていく気がします... 万年筆が増えるにつれて、大切な万年筆を守りたい、カッコ良く収納したいと思うようになりました。" at bounding box center [409, 277] width 319 height 33
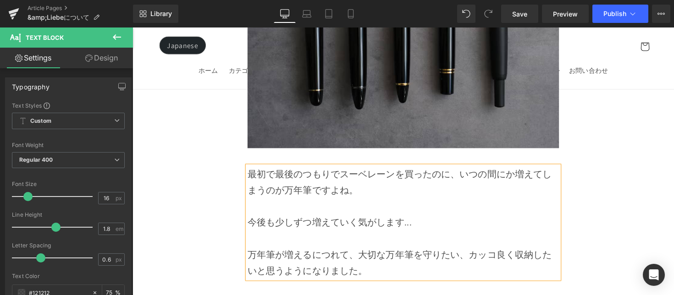
scroll to position [3031, 0]
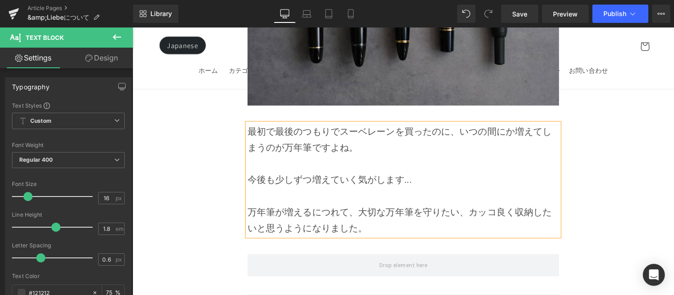
click at [365, 209] on div "万年筆が増えるにつれて、大切な万年筆を守りたい、カッコ良く収納したいと思うようになりました。" at bounding box center [409, 225] width 319 height 33
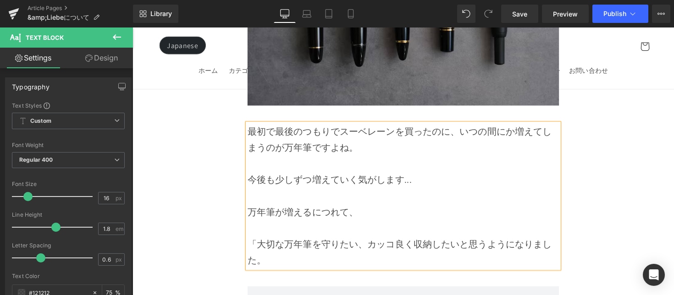
click at [465, 242] on div "「大切な万年筆を守りたい、カッコ良く収納したいと思うようになりました。" at bounding box center [409, 258] width 319 height 33
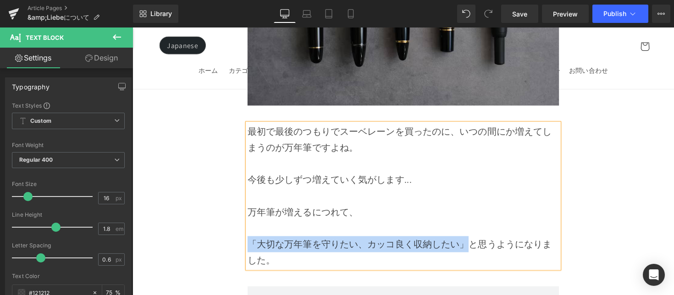
drag, startPoint x: 474, startPoint y: 230, endPoint x: 249, endPoint y: 233, distance: 224.8
click at [250, 242] on div "「大切な万年筆を守りたい、カッコ良く収納したい」と思うようになりました。" at bounding box center [409, 258] width 319 height 33
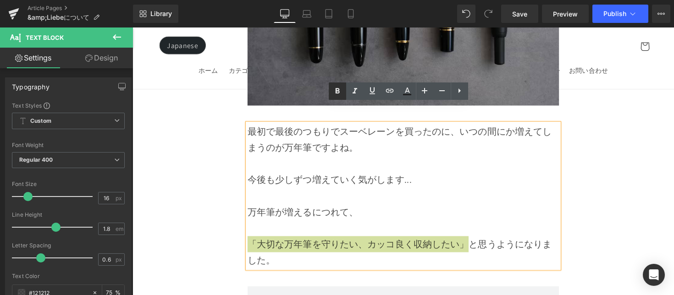
click at [331, 98] on link at bounding box center [337, 91] width 17 height 17
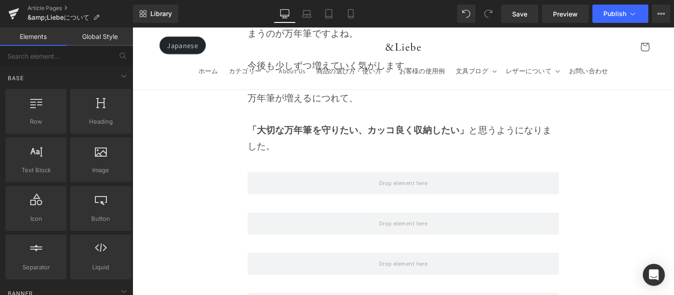
scroll to position [3153, 0]
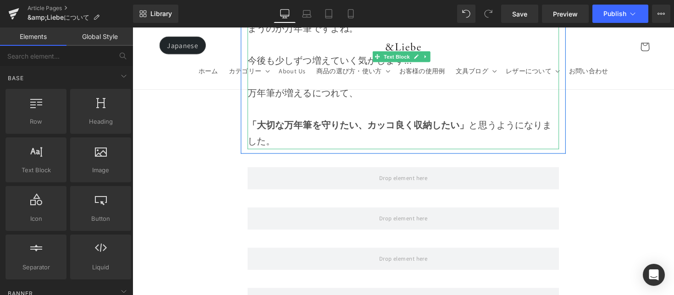
click at [413, 122] on strong "「大切な万年筆を守りたい、カッコ良く収納したい」" at bounding box center [363, 128] width 227 height 12
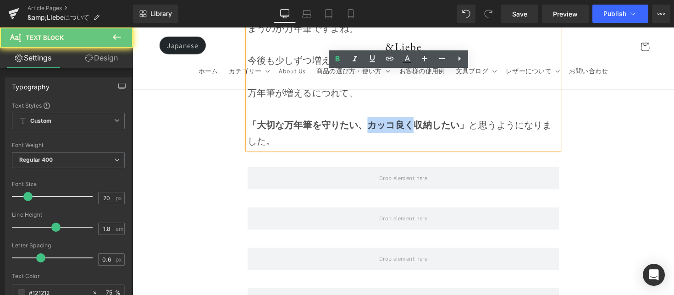
drag, startPoint x: 418, startPoint y: 105, endPoint x: 373, endPoint y: 107, distance: 45.0
click at [373, 122] on strong "「大切な万年筆を守りたい、カッコ良く収納したい」" at bounding box center [363, 128] width 227 height 12
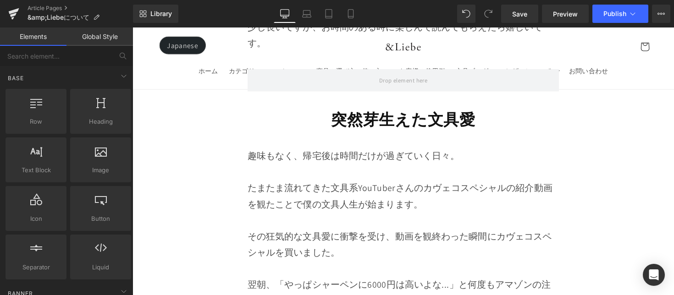
scroll to position [557, 0]
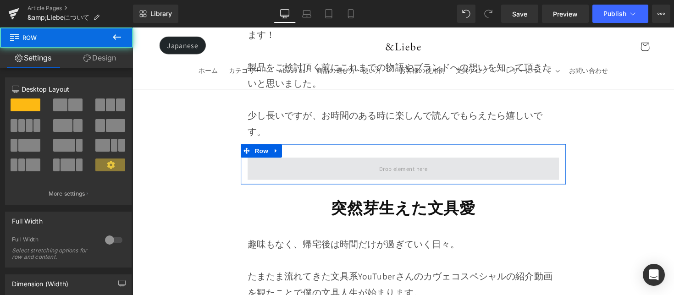
click at [323, 178] on span at bounding box center [409, 172] width 319 height 23
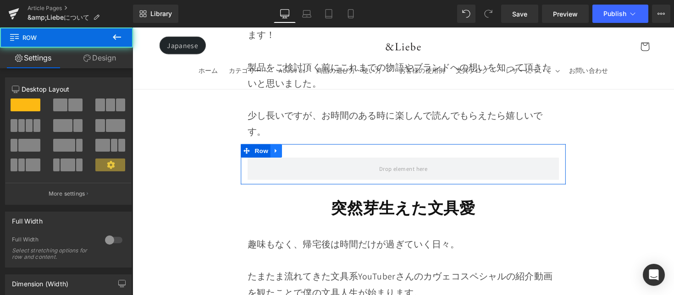
click at [284, 153] on link at bounding box center [280, 154] width 12 height 14
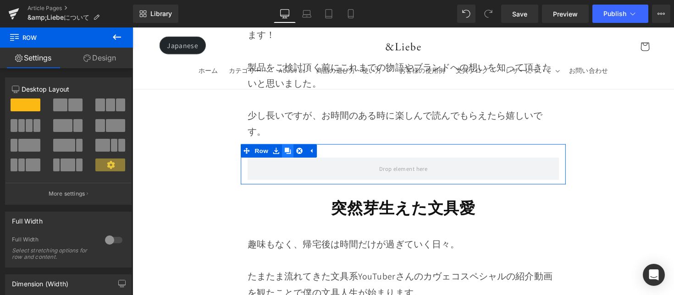
click at [294, 152] on icon at bounding box center [292, 154] width 6 height 6
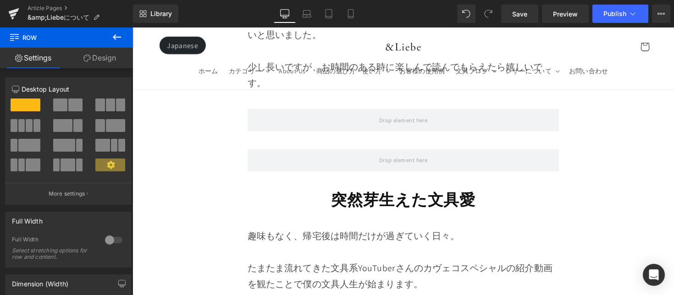
scroll to position [603, 0]
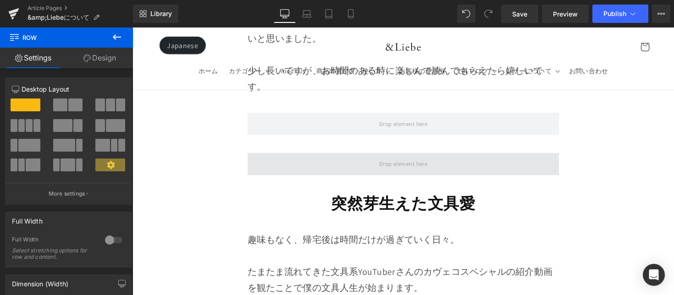
click at [304, 159] on span at bounding box center [409, 167] width 319 height 23
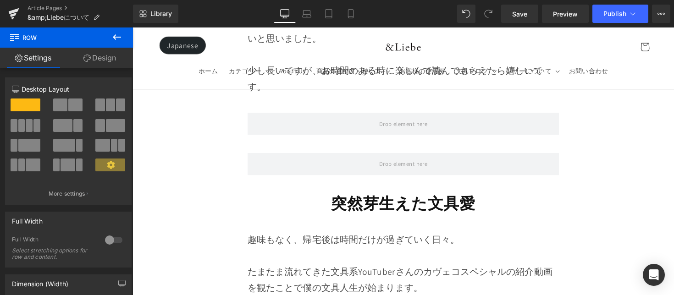
click at [122, 39] on button at bounding box center [117, 38] width 32 height 20
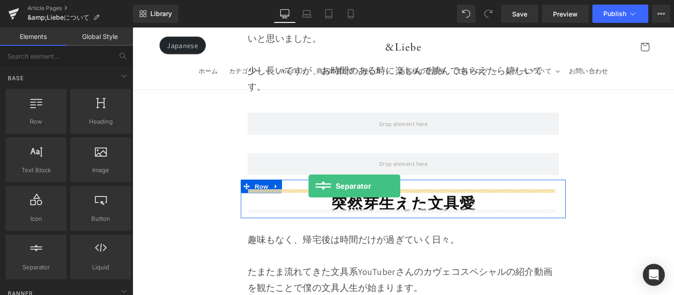
drag, startPoint x: 182, startPoint y: 277, endPoint x: 313, endPoint y: 190, distance: 157.7
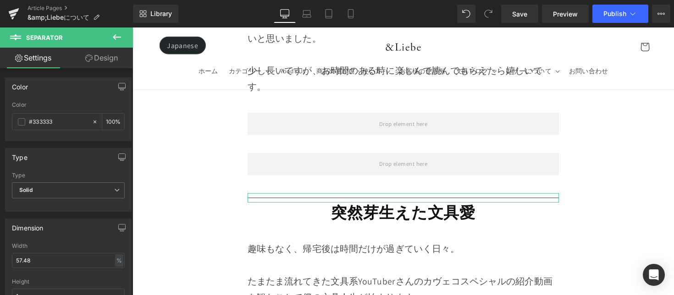
click at [122, 43] on button at bounding box center [117, 38] width 32 height 20
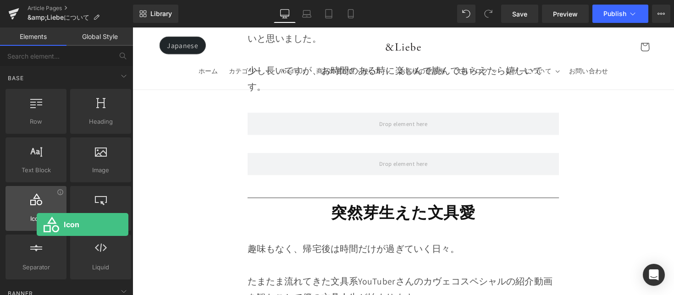
click at [36, 210] on div "Icon icons, symbols" at bounding box center [36, 208] width 61 height 45
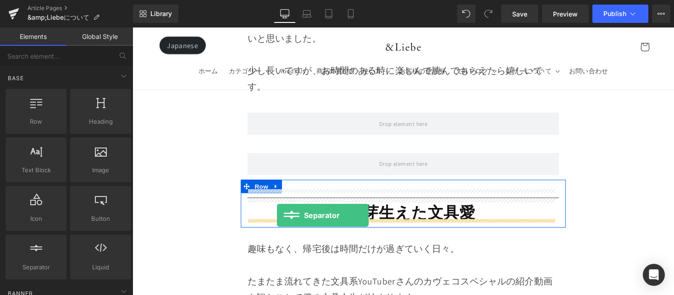
drag, startPoint x: 163, startPoint y: 276, endPoint x: 281, endPoint y: 220, distance: 130.1
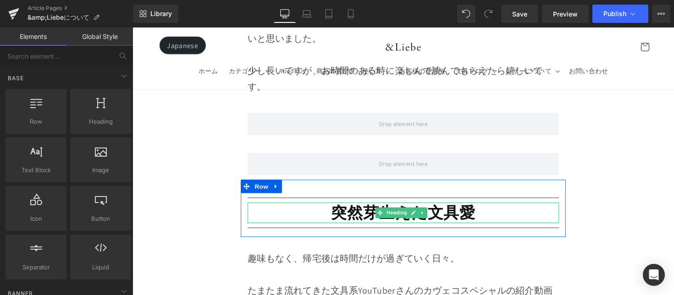
click at [539, 215] on h1 "突然芽生えた文具愛" at bounding box center [409, 217] width 319 height 21
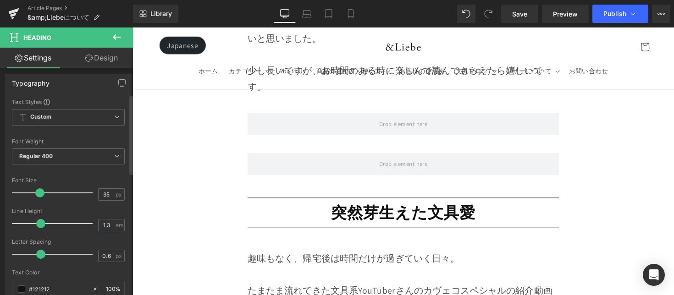
scroll to position [90, 0]
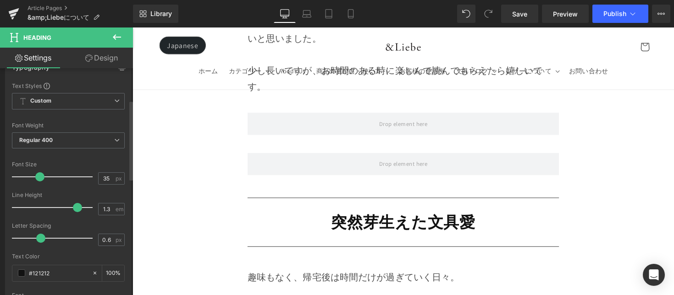
drag, startPoint x: 40, startPoint y: 208, endPoint x: 75, endPoint y: 210, distance: 34.9
click at [75, 210] on span at bounding box center [77, 207] width 9 height 9
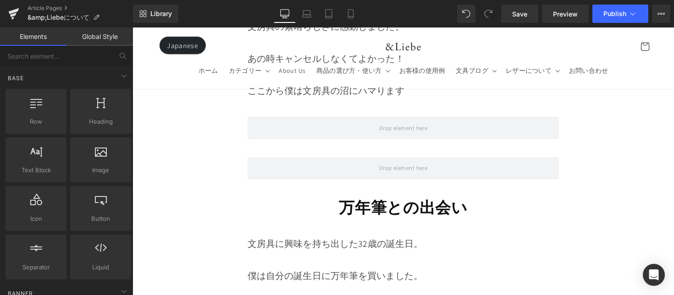
scroll to position [2017, 0]
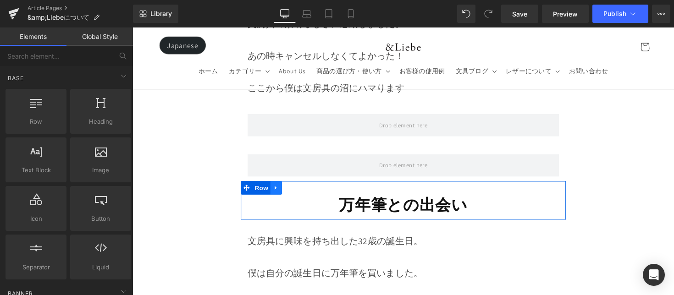
click at [283, 185] on link at bounding box center [280, 192] width 12 height 14
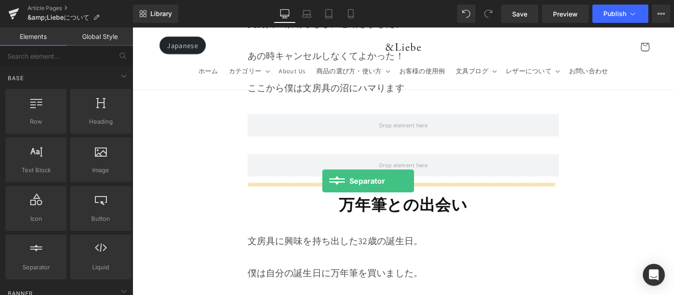
drag, startPoint x: 169, startPoint y: 284, endPoint x: 327, endPoint y: 185, distance: 186.3
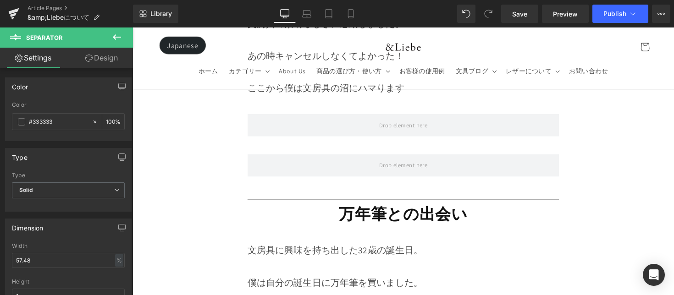
click at [124, 36] on button at bounding box center [117, 38] width 32 height 20
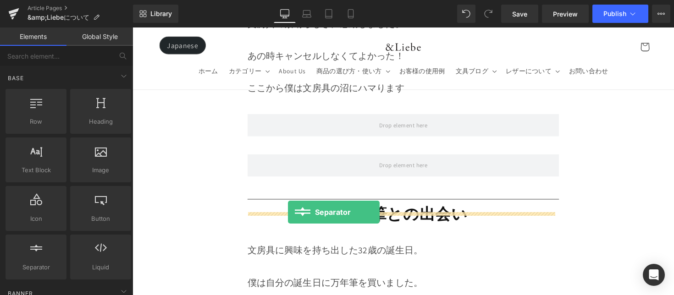
drag, startPoint x: 168, startPoint y: 281, endPoint x: 292, endPoint y: 217, distance: 139.5
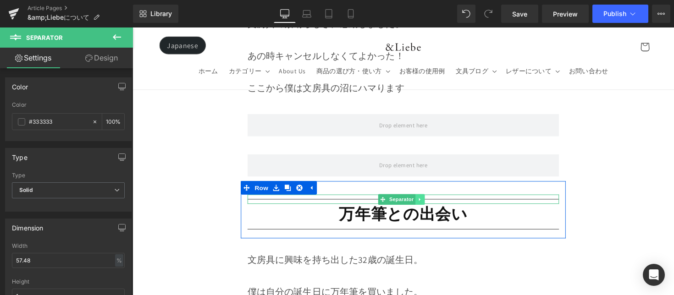
click at [425, 201] on icon at bounding box center [427, 204] width 5 height 6
click at [435, 199] on link at bounding box center [432, 204] width 10 height 11
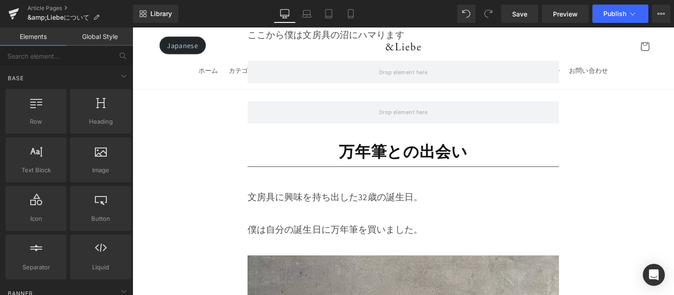
scroll to position [2081, 0]
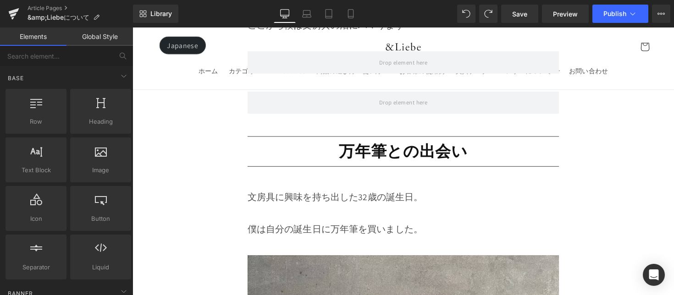
click at [296, 144] on h1 "万年筆との出会い" at bounding box center [409, 154] width 319 height 21
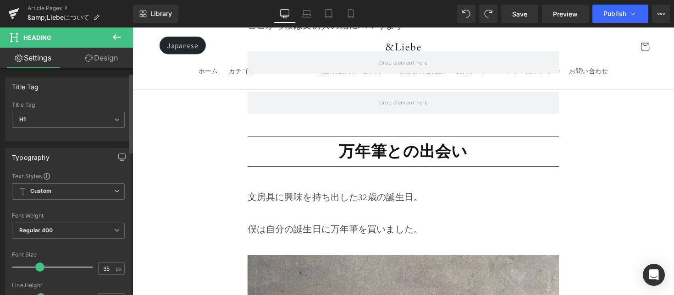
scroll to position [172, 0]
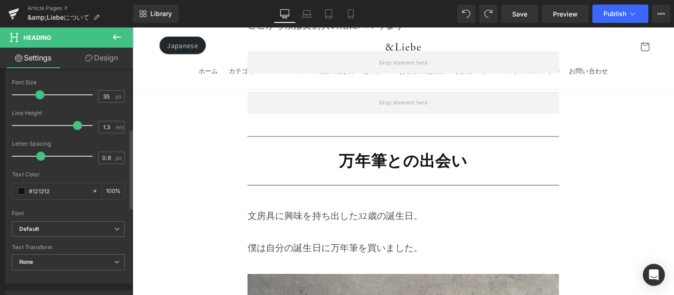
drag, startPoint x: 40, startPoint y: 124, endPoint x: 73, endPoint y: 132, distance: 34.3
click at [74, 132] on div at bounding box center [55, 126] width 76 height 18
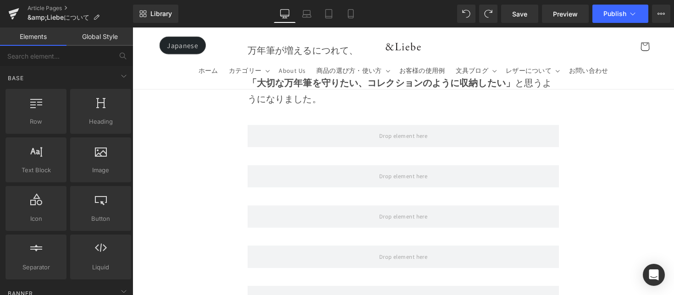
scroll to position [3315, 0]
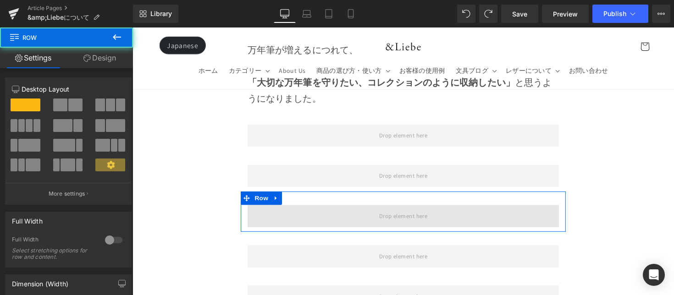
click at [473, 210] on span at bounding box center [409, 221] width 319 height 23
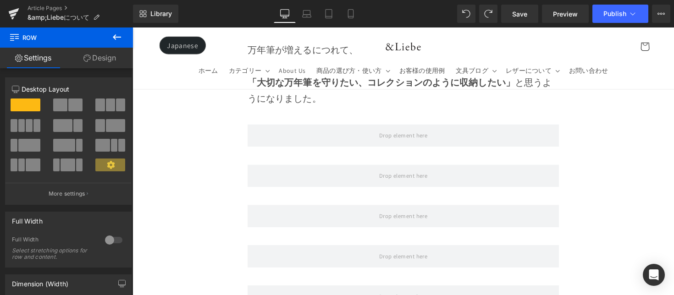
click at [119, 38] on icon at bounding box center [116, 37] width 11 height 11
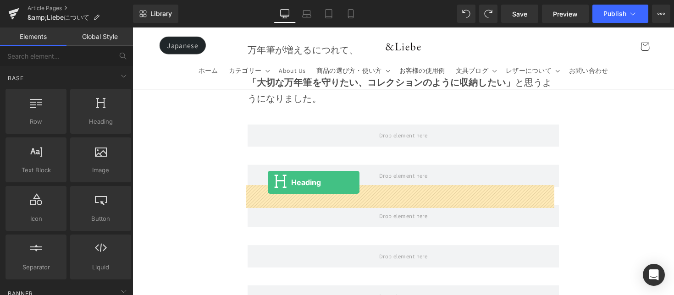
drag, startPoint x: 244, startPoint y: 149, endPoint x: 271, endPoint y: 186, distance: 46.3
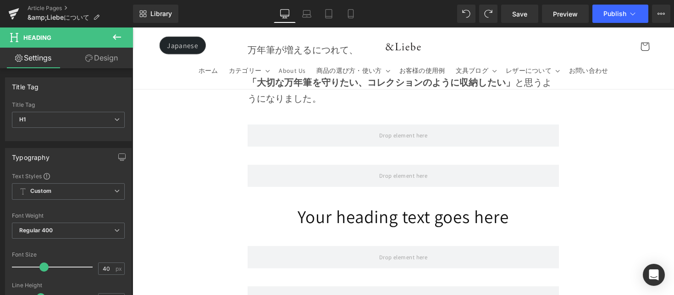
click at [298, 210] on h1 "Your heading text goes here" at bounding box center [409, 222] width 319 height 24
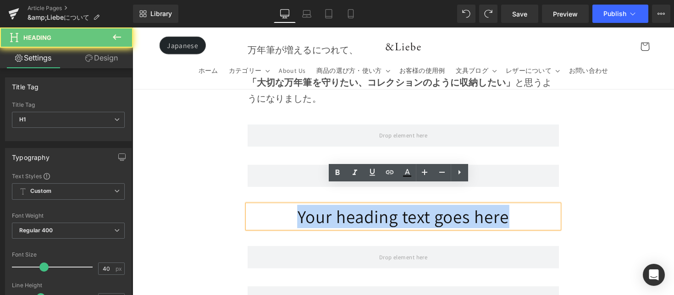
drag, startPoint x: 313, startPoint y: 198, endPoint x: 546, endPoint y: 205, distance: 232.6
click at [546, 210] on h1 "Your heading text goes here" at bounding box center [409, 222] width 319 height 24
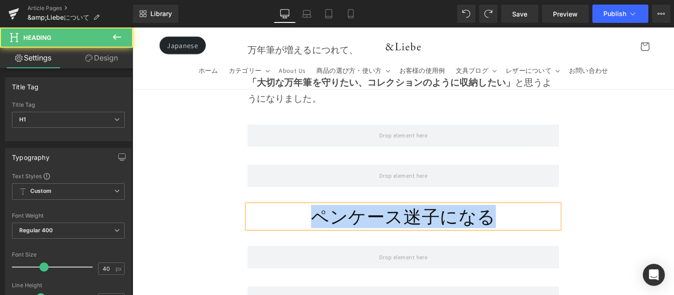
drag, startPoint x: 517, startPoint y: 202, endPoint x: 272, endPoint y: 202, distance: 245.4
click at [272, 210] on h1 "ペンケース迷子になる" at bounding box center [409, 222] width 319 height 24
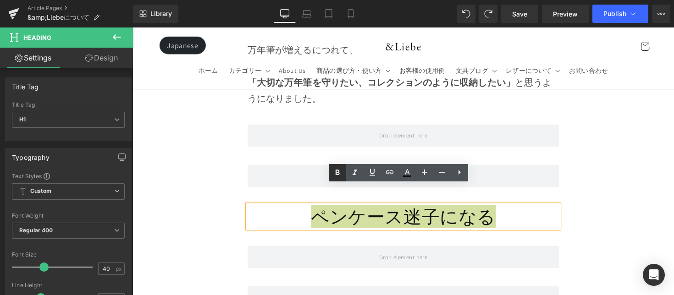
click at [336, 173] on icon at bounding box center [338, 173] width 4 height 6
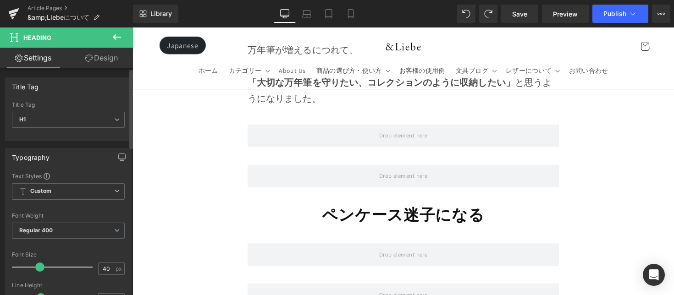
drag, startPoint x: 40, startPoint y: 270, endPoint x: 36, endPoint y: 273, distance: 5.2
click at [36, 273] on div at bounding box center [55, 267] width 76 height 18
click at [125, 44] on button at bounding box center [117, 38] width 32 height 20
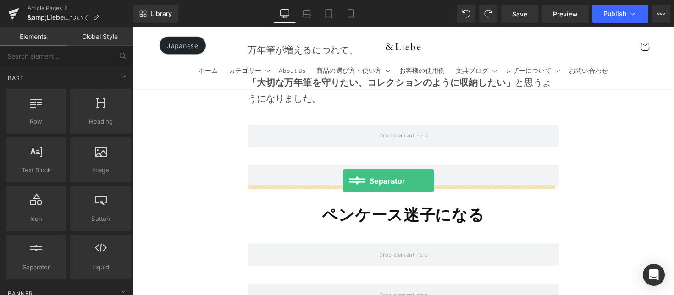
drag, startPoint x: 180, startPoint y: 279, endPoint x: 348, endPoint y: 185, distance: 192.0
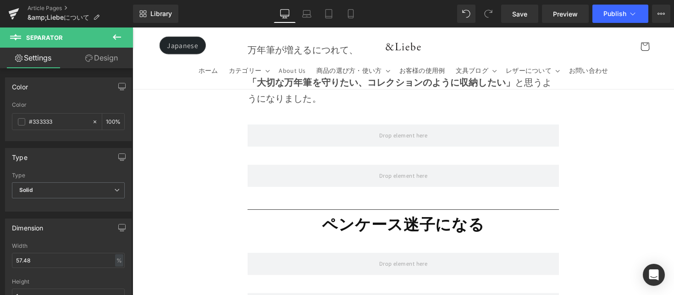
drag, startPoint x: 123, startPoint y: 44, endPoint x: 123, endPoint y: 52, distance: 8.7
click at [123, 43] on button at bounding box center [117, 38] width 32 height 20
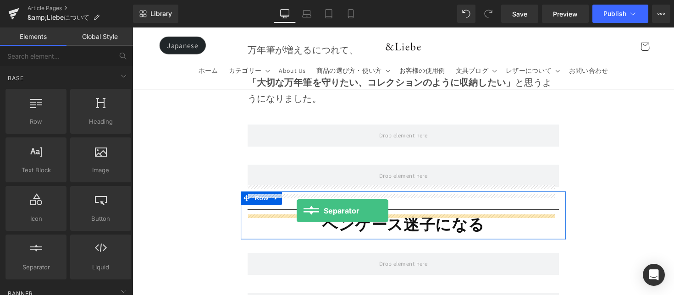
drag, startPoint x: 174, startPoint y: 283, endPoint x: 301, endPoint y: 216, distance: 143.4
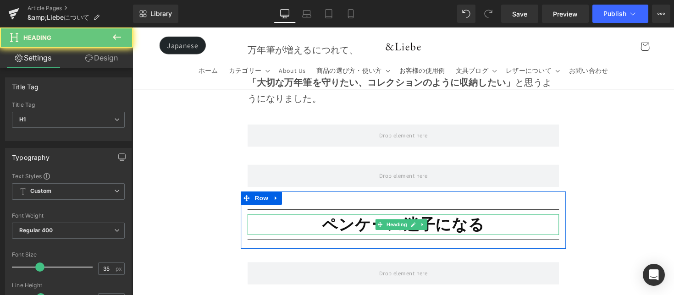
click at [305, 219] on h1 "ペンケース迷子になる" at bounding box center [409, 229] width 319 height 21
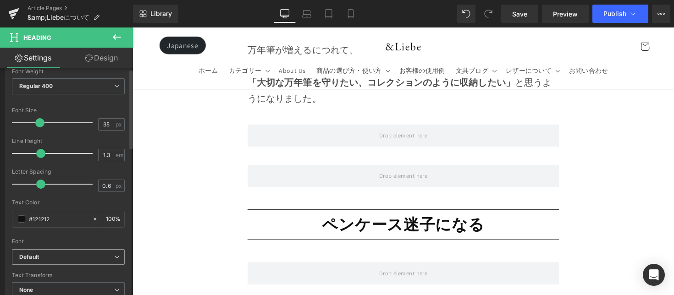
scroll to position [178, 0]
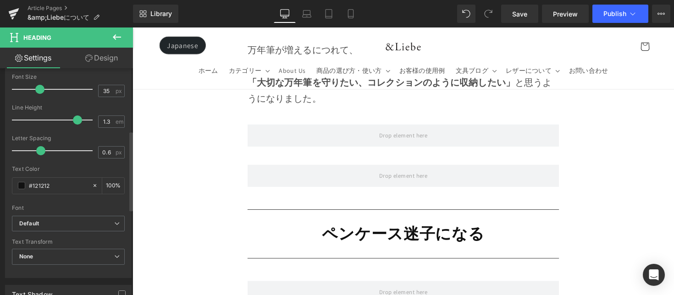
drag, startPoint x: 40, startPoint y: 115, endPoint x: 74, endPoint y: 123, distance: 34.9
click at [74, 123] on span at bounding box center [77, 120] width 9 height 9
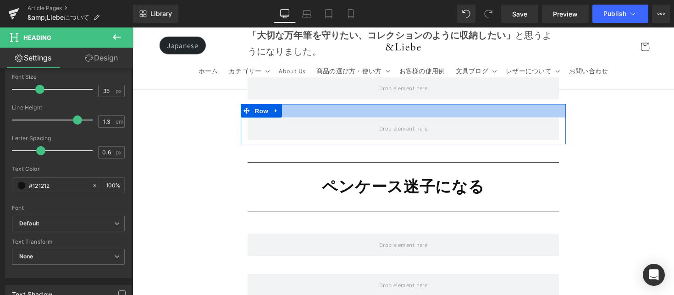
scroll to position [3383, 0]
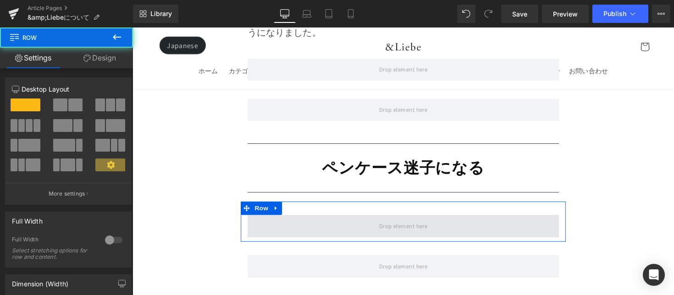
click at [324, 220] on span at bounding box center [409, 231] width 319 height 23
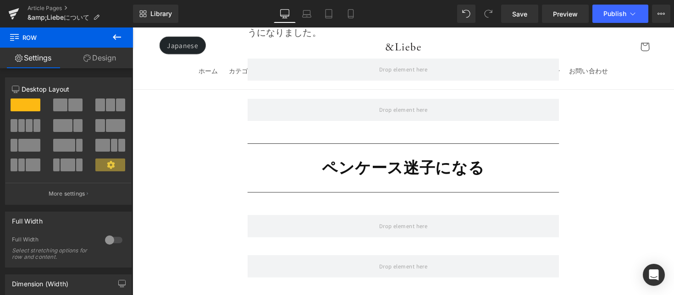
click at [114, 36] on icon at bounding box center [117, 37] width 8 height 6
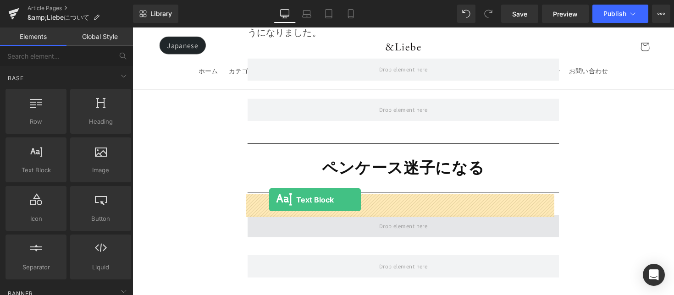
drag, startPoint x: 135, startPoint y: 186, endPoint x: 272, endPoint y: 204, distance: 138.8
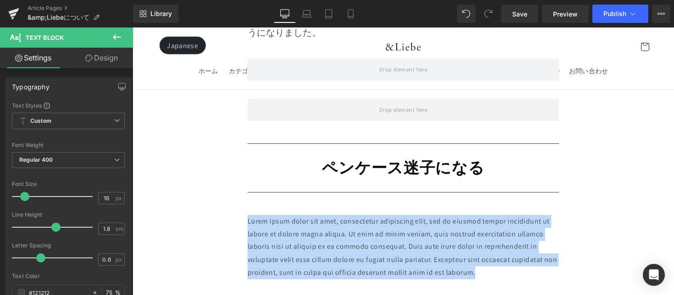
drag, startPoint x: 492, startPoint y: 257, endPoint x: 233, endPoint y: 205, distance: 264.3
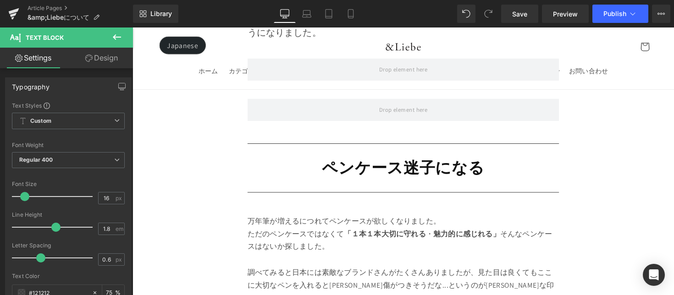
scroll to position [3384, 0]
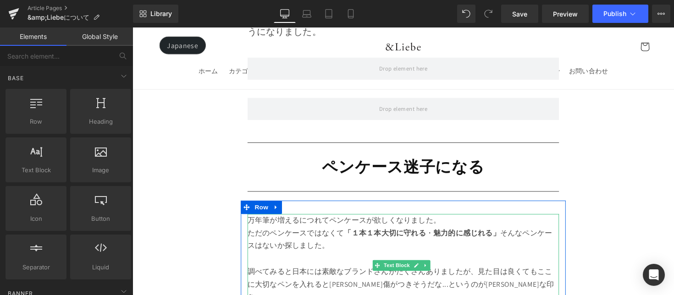
click at [332, 219] on p "万年筆が増えるにつれてペンケースが欲しくなりました。" at bounding box center [409, 225] width 319 height 13
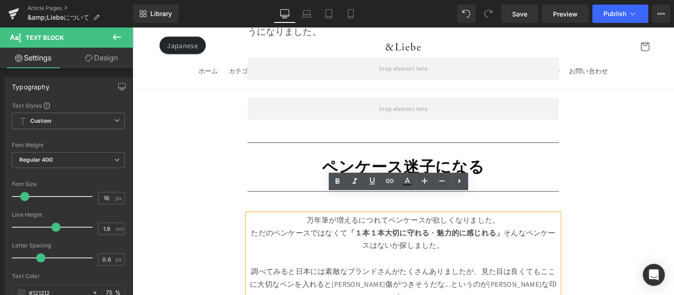
click at [391, 219] on p "万年筆が増えるにつれてペンケースが欲しくなりました。" at bounding box center [409, 225] width 319 height 13
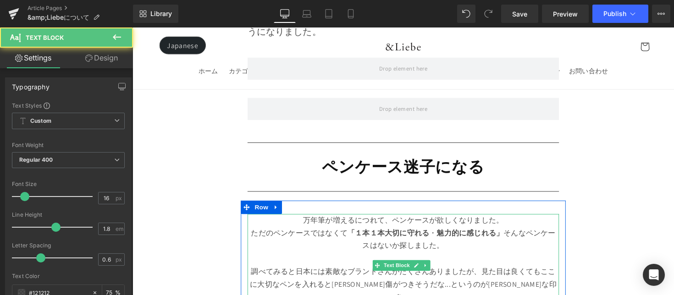
click at [537, 232] on p "ただのペンケースではなくて 「 １本１本大切に守れる ・ 魅力的に感じれる」 そんなペンケースはないか探しました。" at bounding box center [409, 245] width 319 height 27
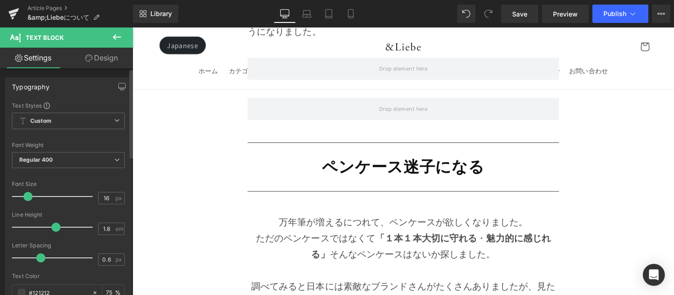
click at [28, 200] on span at bounding box center [27, 196] width 9 height 9
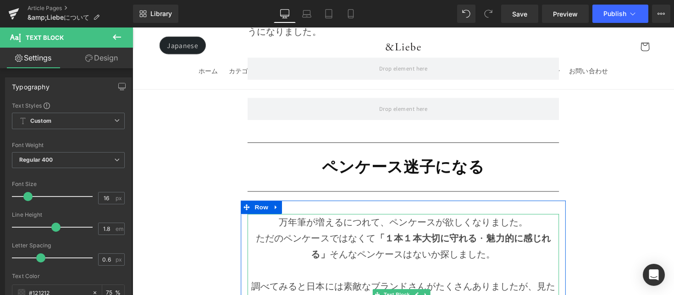
click at [291, 235] on p "ただのペンケースではなくて 「 １本１本大切に守れる ・ 魅力的に感じれる」 そんなペンケースはないか探しました。" at bounding box center [409, 251] width 319 height 33
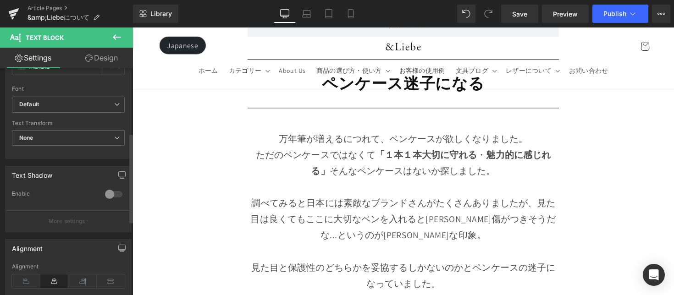
scroll to position [230, 0]
click at [24, 272] on icon at bounding box center [26, 279] width 28 height 14
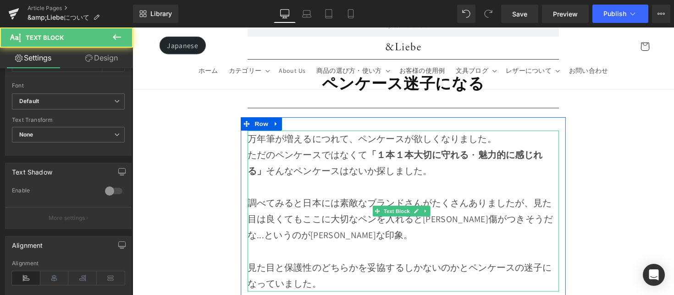
click at [506, 133] on p "万年筆が増えるにつれて、ペンケースが欲しくなりました。" at bounding box center [409, 141] width 319 height 17
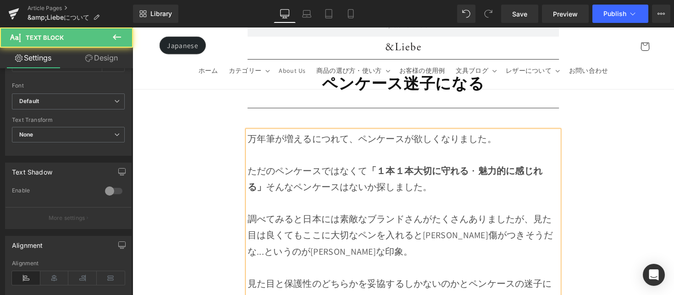
click at [486, 169] on strong "魅力的に感じれる」" at bounding box center [401, 183] width 302 height 28
drag, startPoint x: 486, startPoint y: 153, endPoint x: 512, endPoint y: 153, distance: 26.1
click at [512, 166] on p "ただのペンケースではなくて 「 １本１本大切に守れる ・ペンが 魅力的に感じれる」 そんなペンケースはないか探しました。" at bounding box center [409, 182] width 319 height 33
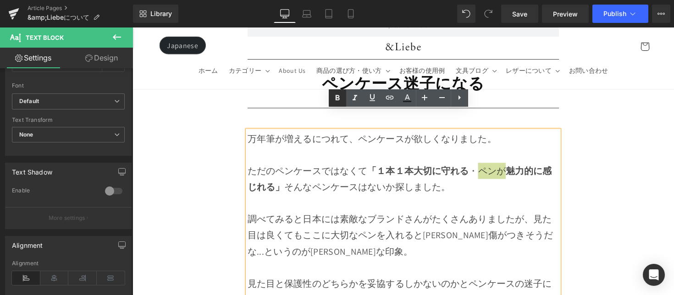
drag, startPoint x: 339, startPoint y: 99, endPoint x: 226, endPoint y: 82, distance: 115.0
click at [339, 99] on icon at bounding box center [337, 98] width 11 height 11
click at [447, 166] on p "ただのペンケースではなくて 「 １本１本大切に守れる ・ ペンが 魅力的に感じれる」 そんなペンケースはないか探しました。" at bounding box center [409, 182] width 319 height 33
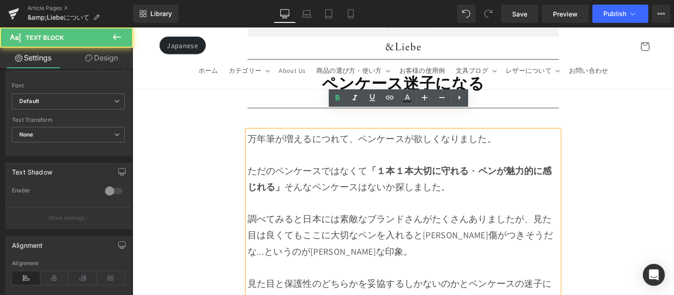
click at [373, 169] on strong "「" at bounding box center [378, 175] width 10 height 12
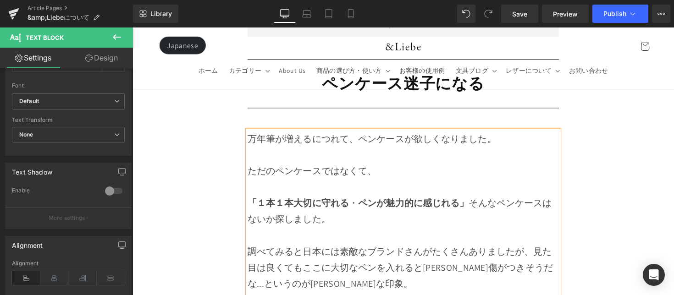
click at [473, 202] on strong "魅力的に感じれる」" at bounding box center [434, 208] width 85 height 12
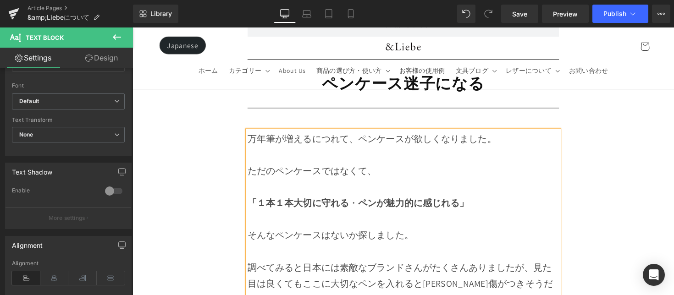
click at [433, 249] on p at bounding box center [409, 257] width 319 height 17
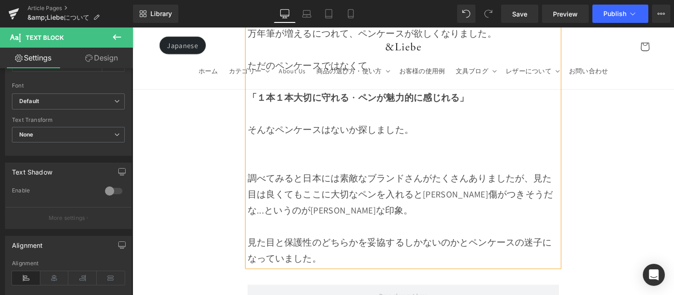
scroll to position [3578, 0]
click at [555, 239] on p "見た目と保護性のどちらかを妥協するしかないのかとペンケースの迷子になっていました。" at bounding box center [409, 255] width 319 height 33
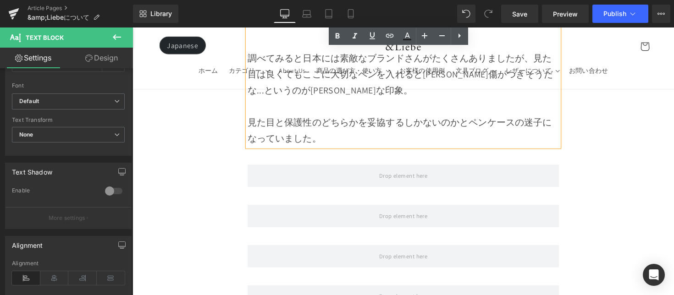
scroll to position [3701, 0]
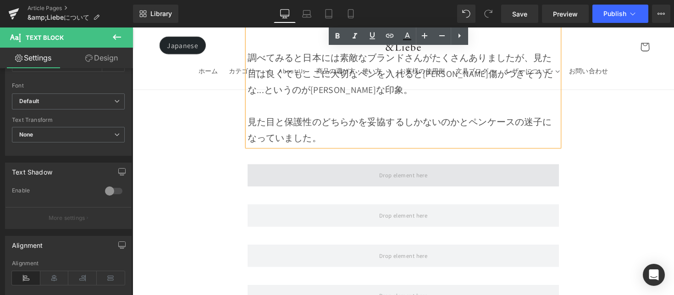
click at [348, 168] on span at bounding box center [409, 179] width 319 height 23
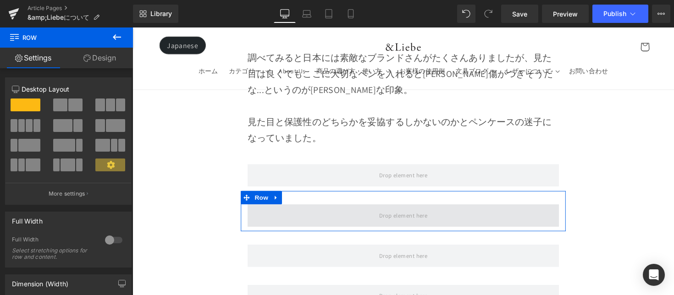
click at [358, 209] on span at bounding box center [409, 220] width 319 height 23
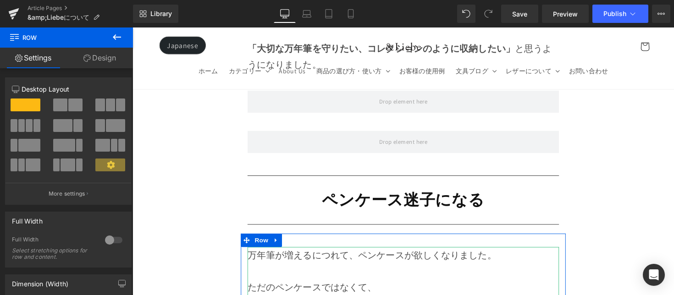
scroll to position [3348, 0]
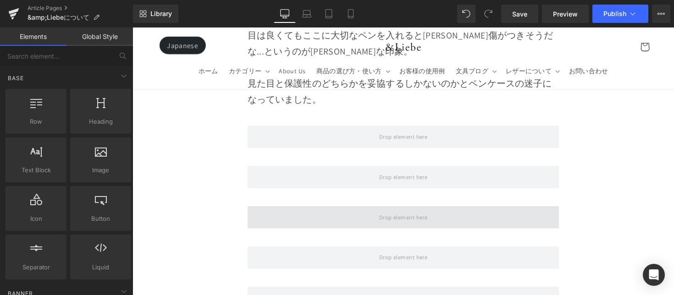
scroll to position [3747, 0]
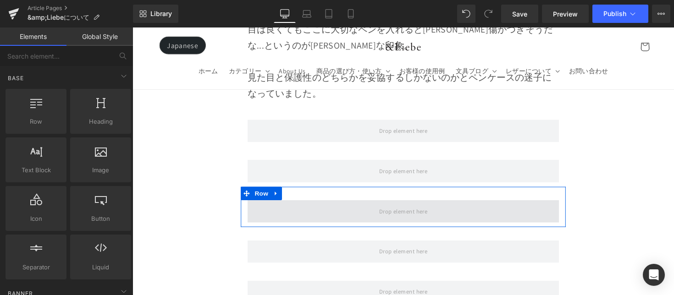
click at [481, 205] on span at bounding box center [409, 216] width 319 height 23
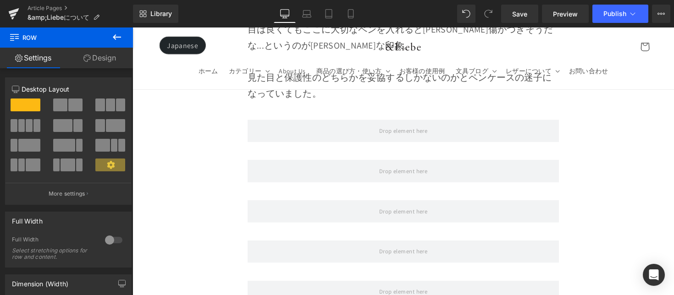
click at [110, 37] on button at bounding box center [117, 38] width 32 height 20
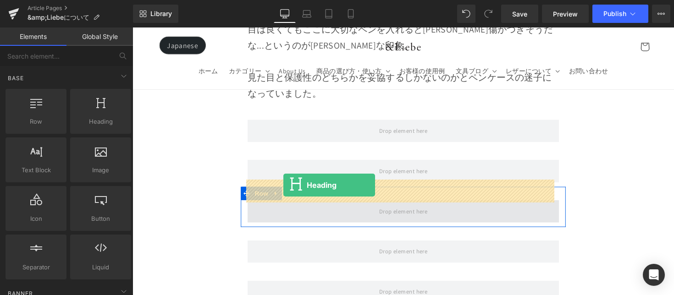
drag, startPoint x: 252, startPoint y: 153, endPoint x: 287, endPoint y: 189, distance: 50.0
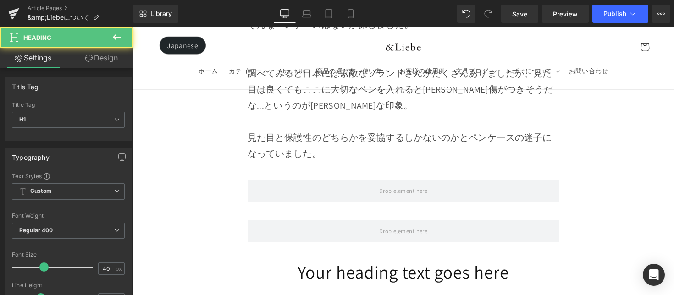
scroll to position [3685, 0]
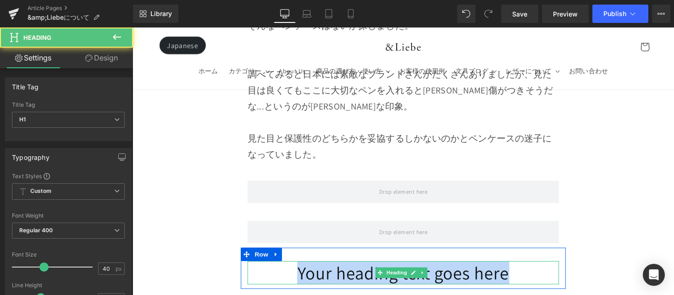
drag, startPoint x: 293, startPoint y: 261, endPoint x: 544, endPoint y: 263, distance: 251.4
click at [544, 267] on h1 "Your heading text goes here" at bounding box center [409, 279] width 319 height 24
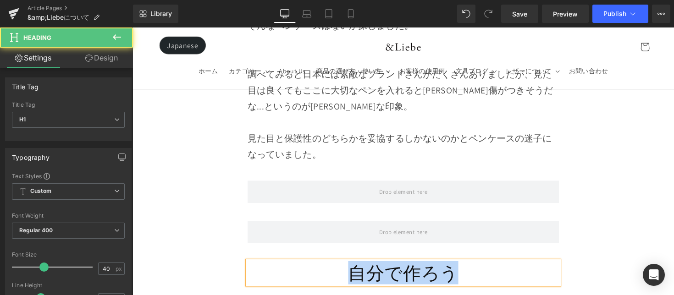
drag, startPoint x: 345, startPoint y: 256, endPoint x: 310, endPoint y: 258, distance: 35.4
click at [310, 267] on h1 "自分で作ろう" at bounding box center [409, 279] width 319 height 24
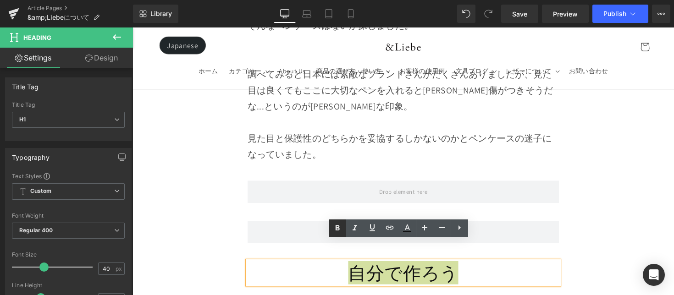
click at [333, 231] on icon at bounding box center [337, 228] width 11 height 11
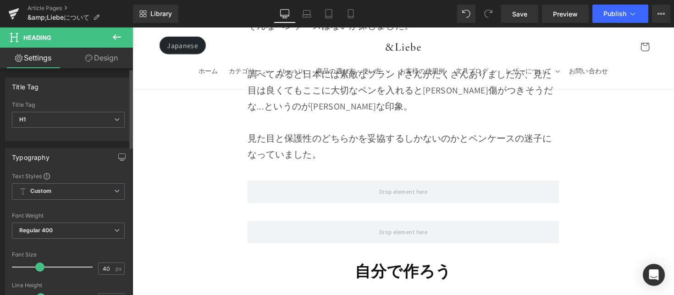
drag, startPoint x: 36, startPoint y: 266, endPoint x: 74, endPoint y: 258, distance: 39.3
click at [39, 270] on div at bounding box center [55, 267] width 76 height 18
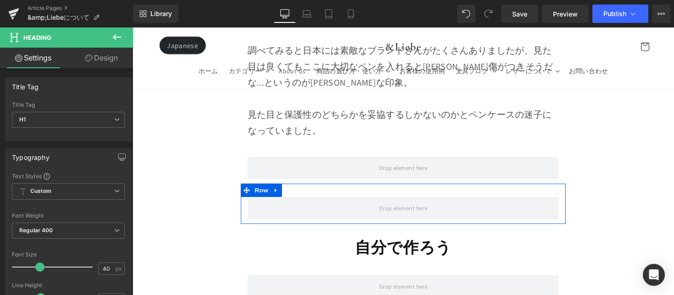
scroll to position [3711, 0]
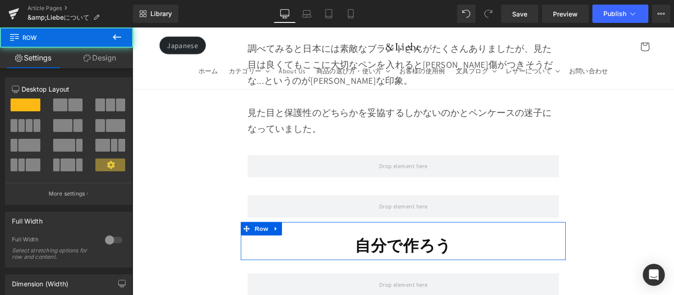
click at [320, 227] on div "自分で作ろう Heading Row" at bounding box center [410, 246] width 333 height 39
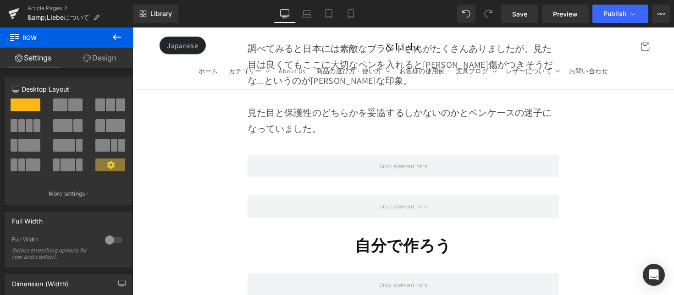
click at [117, 44] on button at bounding box center [117, 38] width 32 height 20
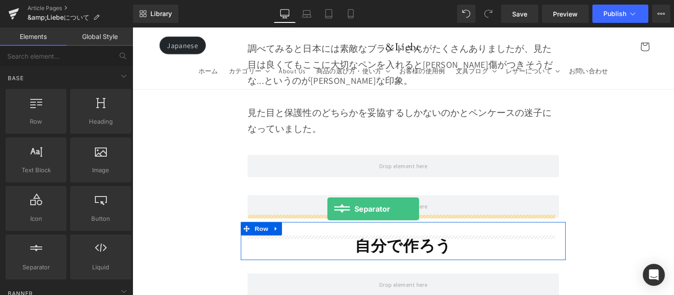
drag, startPoint x: 193, startPoint y: 229, endPoint x: 332, endPoint y: 214, distance: 140.3
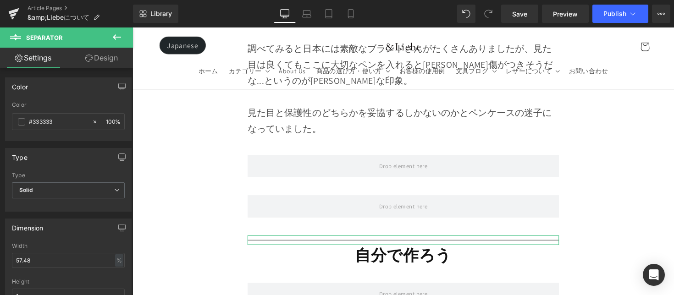
drag, startPoint x: 117, startPoint y: 46, endPoint x: 116, endPoint y: 55, distance: 8.8
click at [117, 46] on button at bounding box center [117, 38] width 32 height 20
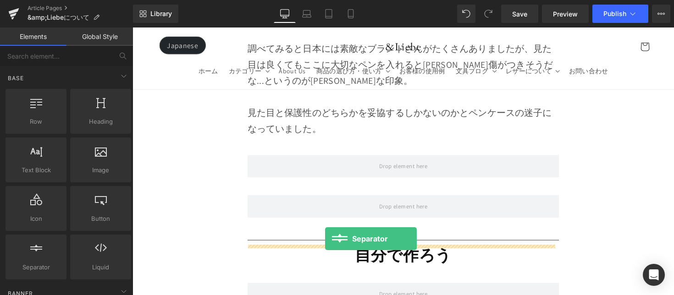
drag, startPoint x: 152, startPoint y: 259, endPoint x: 330, endPoint y: 244, distance: 178.1
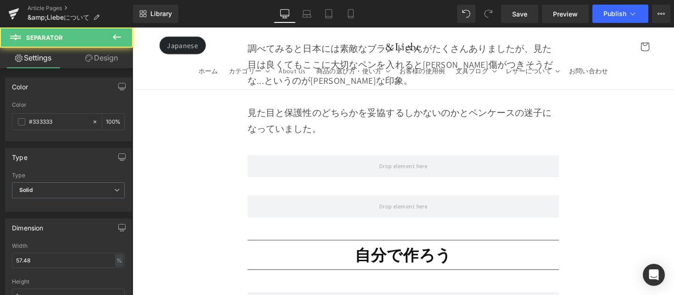
click at [321, 250] on h1 "自分で作ろう" at bounding box center [409, 260] width 319 height 21
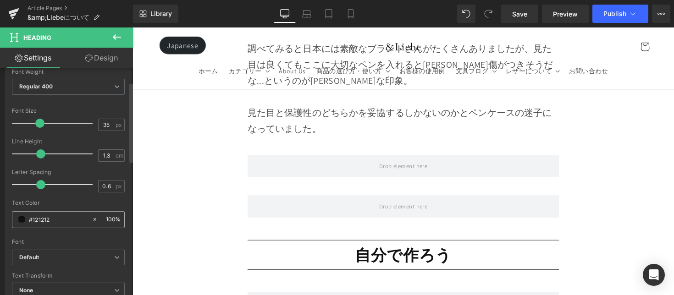
scroll to position [161, 0]
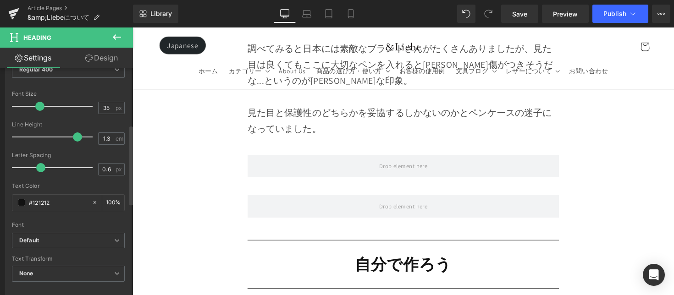
drag, startPoint x: 40, startPoint y: 136, endPoint x: 74, endPoint y: 142, distance: 34.4
click at [74, 142] on div at bounding box center [55, 137] width 76 height 18
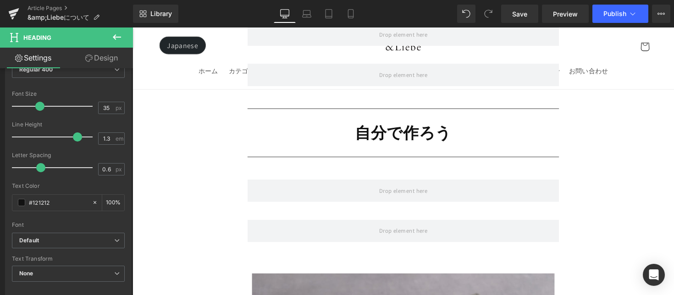
scroll to position [3864, 0]
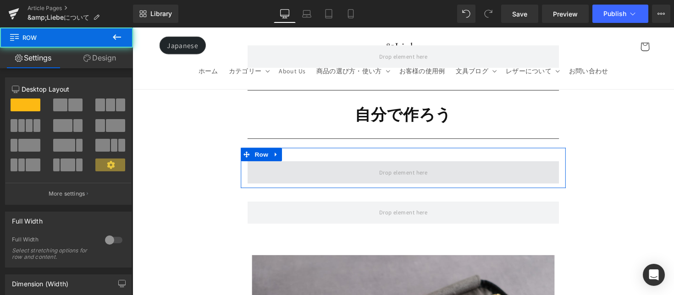
click at [316, 165] on span at bounding box center [409, 176] width 319 height 23
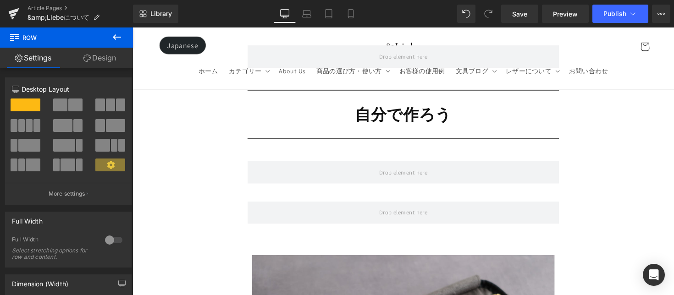
drag, startPoint x: 122, startPoint y: 39, endPoint x: 129, endPoint y: 51, distance: 13.1
click at [122, 39] on button at bounding box center [117, 38] width 32 height 20
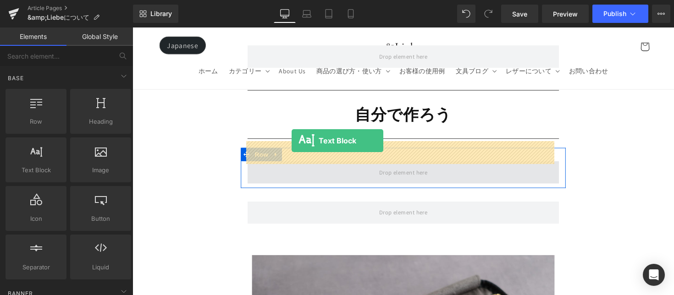
drag, startPoint x: 237, startPoint y: 188, endPoint x: 296, endPoint y: 144, distance: 73.7
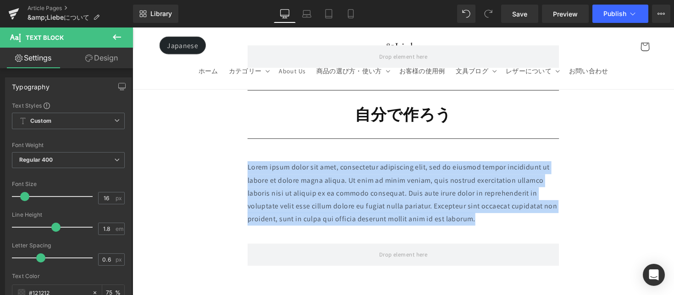
drag, startPoint x: 472, startPoint y: 197, endPoint x: 236, endPoint y: 142, distance: 242.2
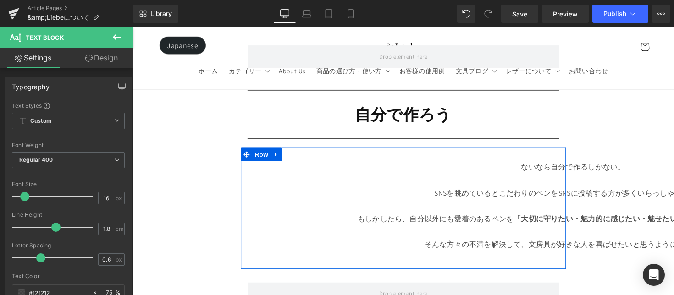
click at [341, 191] on p "SNSを眺めているとこだわりのペンをSNSに投稿する方が多くいらっしゃいました。" at bounding box center [584, 197] width 640 height 13
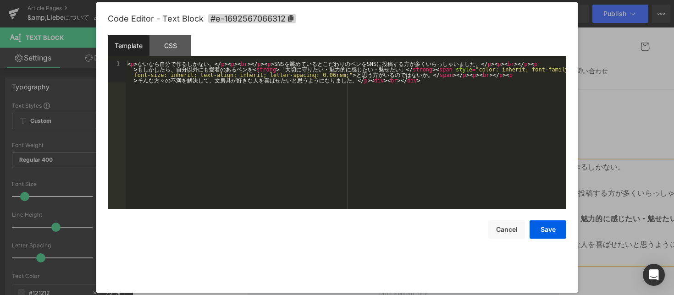
click at [397, 0] on div "Text Block You are previewing how the will restyle your page. You can not edit …" at bounding box center [337, 0] width 674 height 0
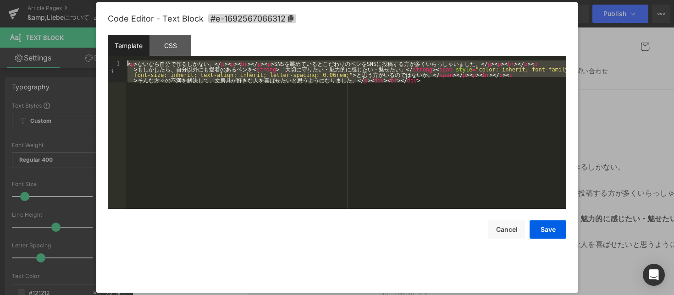
drag, startPoint x: 340, startPoint y: 79, endPoint x: 102, endPoint y: 61, distance: 239.2
click at [102, 61] on div "Code Editor - Text Block #e-1692567066312 Template CSS 1 < p > な い な ら 自 分 で 作 …" at bounding box center [337, 147] width 482 height 291
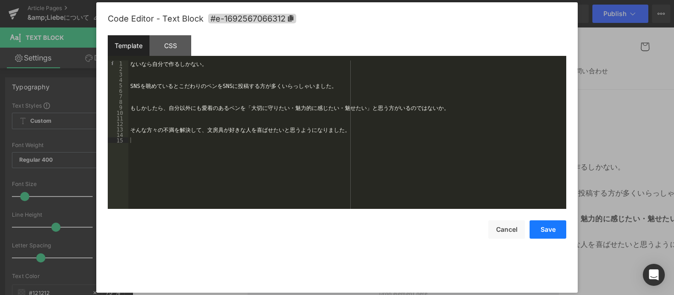
click at [540, 227] on button "Save" at bounding box center [548, 230] width 37 height 18
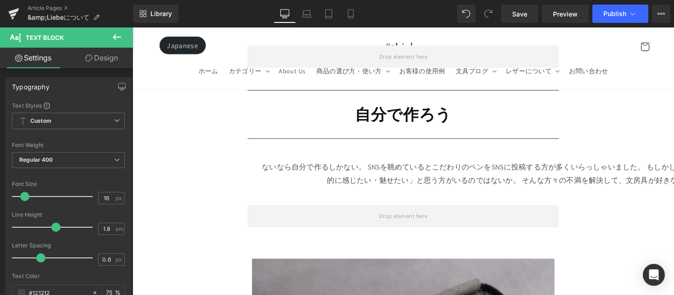
click at [133, 28] on div at bounding box center [133, 28] width 0 height 0
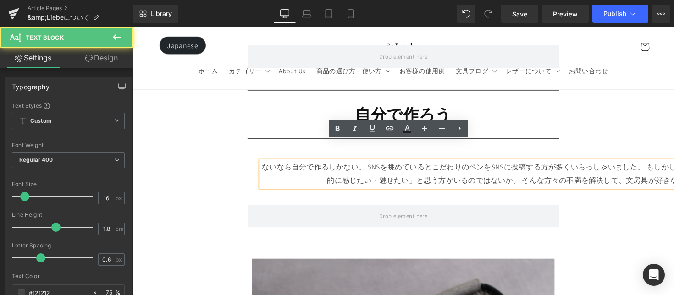
click at [473, 168] on div "ないなら自分で作るしかない。 SNSを眺めているとこだわりのペンをSNSに投稿する方が多くいらっしゃいました。 もしかしたら、自分以外にも愛着のあるペンを「大…" at bounding box center [584, 178] width 640 height 27
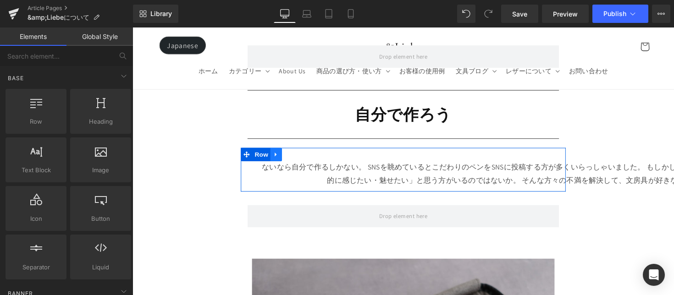
click at [281, 151] on link at bounding box center [280, 158] width 12 height 14
click at [302, 155] on icon at bounding box center [303, 158] width 6 height 6
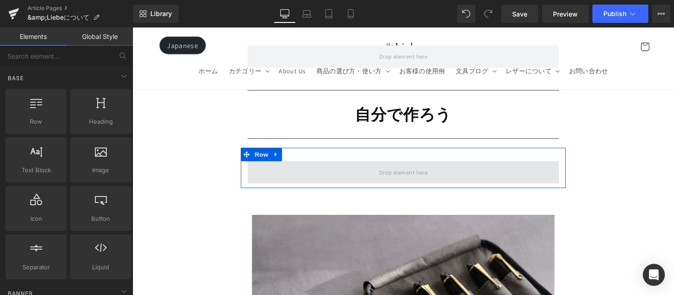
click at [290, 165] on span at bounding box center [409, 176] width 319 height 23
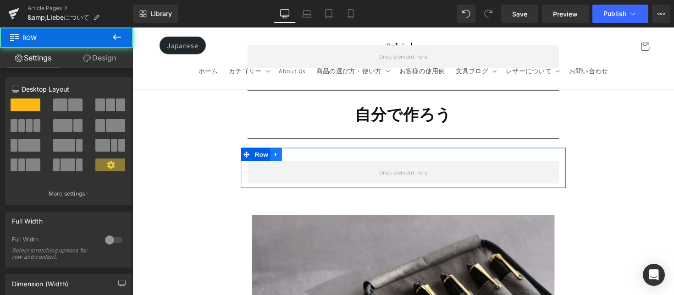
click at [281, 151] on link at bounding box center [280, 158] width 12 height 14
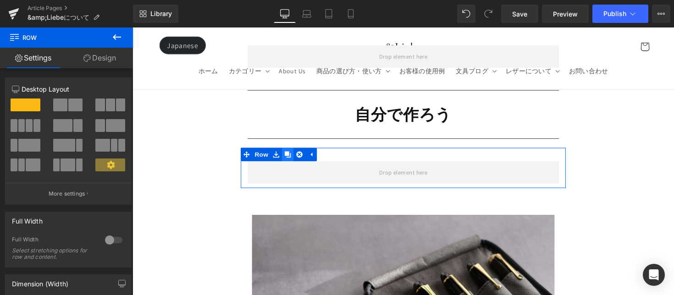
click at [294, 151] on link at bounding box center [292, 158] width 12 height 14
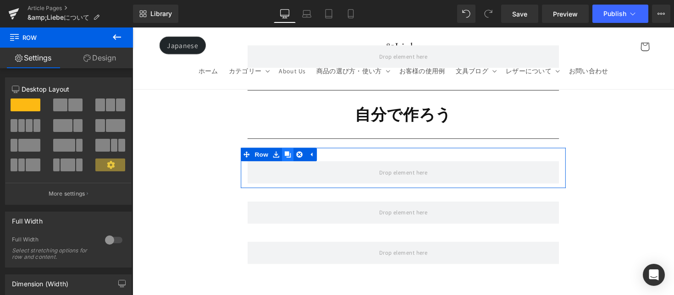
click at [291, 155] on icon at bounding box center [292, 158] width 6 height 6
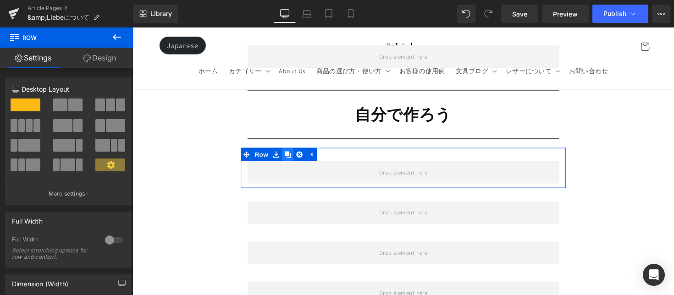
click at [291, 155] on icon at bounding box center [292, 158] width 6 height 6
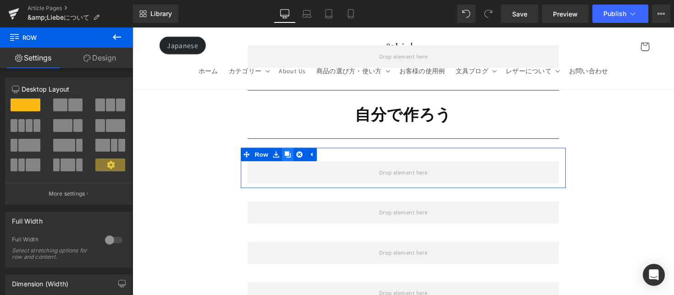
click at [291, 155] on icon at bounding box center [292, 158] width 6 height 6
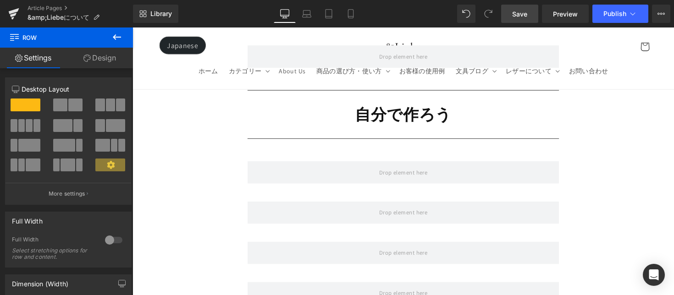
click at [524, 12] on span "Save" at bounding box center [519, 14] width 15 height 10
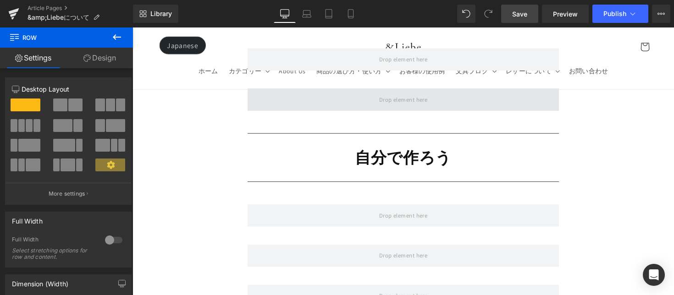
scroll to position [3821, 0]
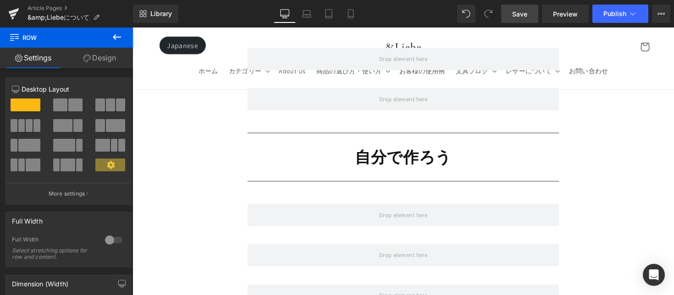
click at [133, 28] on div at bounding box center [133, 28] width 0 height 0
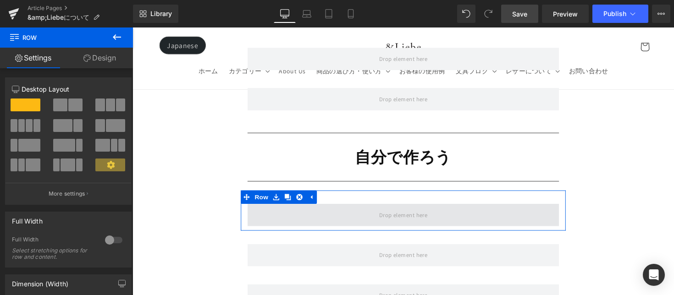
click at [300, 208] on span at bounding box center [409, 219] width 319 height 23
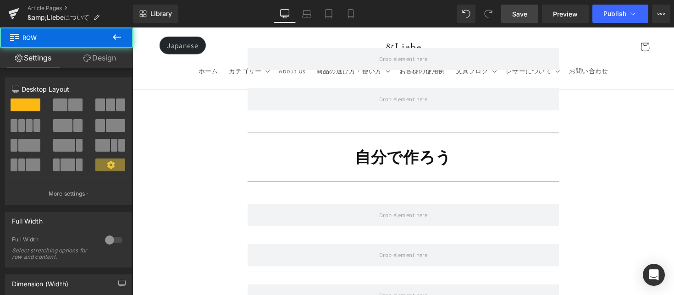
click at [117, 35] on icon at bounding box center [116, 37] width 11 height 11
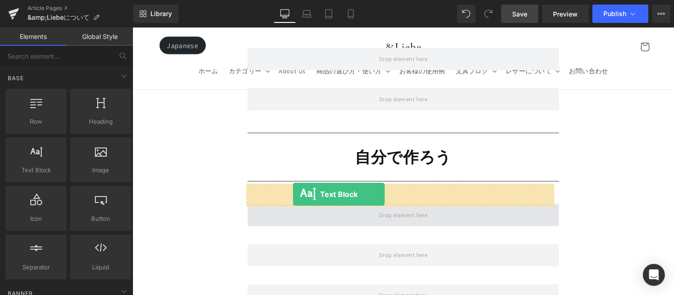
drag, startPoint x: 231, startPoint y: 194, endPoint x: 297, endPoint y: 199, distance: 66.7
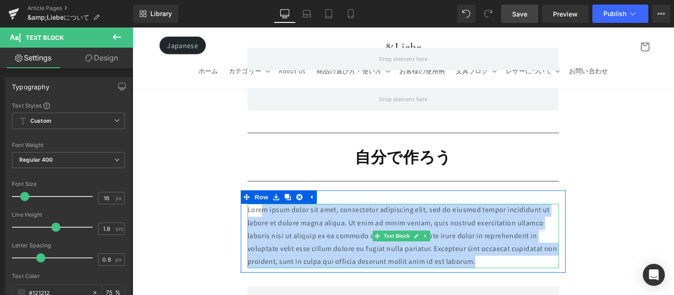
drag, startPoint x: 266, startPoint y: 198, endPoint x: 516, endPoint y: 250, distance: 255.4
click at [516, 250] on p "Lorem ipsum dolor sit amet, consectetur adipiscing elit, sed do eiusmod tempor …" at bounding box center [409, 241] width 319 height 66
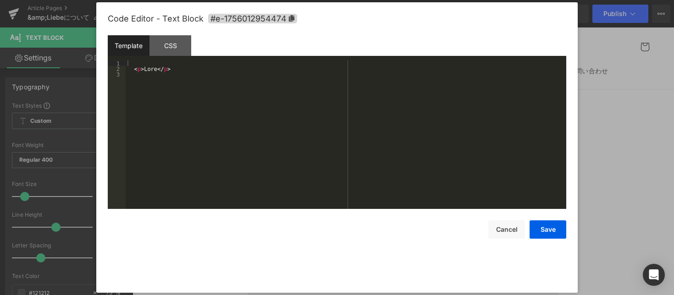
click at [338, 0] on div "Text Block You are previewing how the will restyle your page. You can not edit …" at bounding box center [337, 0] width 674 height 0
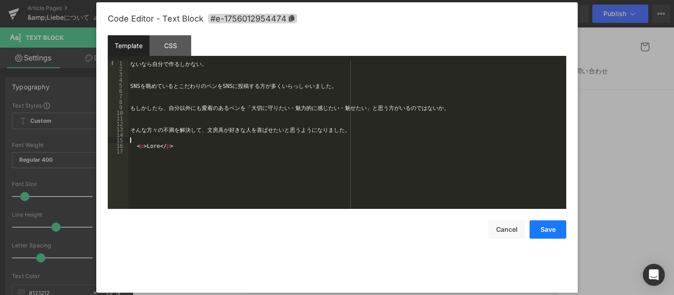
click at [549, 234] on button "Save" at bounding box center [548, 230] width 37 height 18
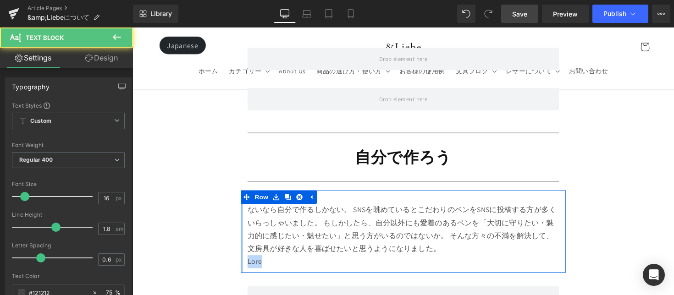
drag, startPoint x: 286, startPoint y: 248, endPoint x: 243, endPoint y: 245, distance: 43.6
click at [244, 245] on div "ないなら自分で作るしかない。 SNSを眺めているとこだわりのペンをSNSに投稿する方が多くいらっしゃいました。 もしかしたら、自分以外にも愛着のあるペンを「大…" at bounding box center [410, 236] width 333 height 84
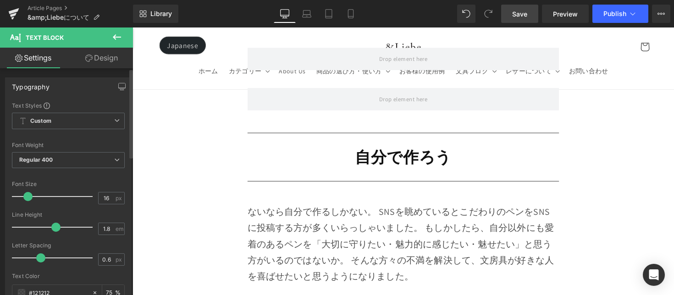
drag, startPoint x: 25, startPoint y: 196, endPoint x: 50, endPoint y: 172, distance: 35.4
click at [26, 196] on span at bounding box center [27, 196] width 9 height 9
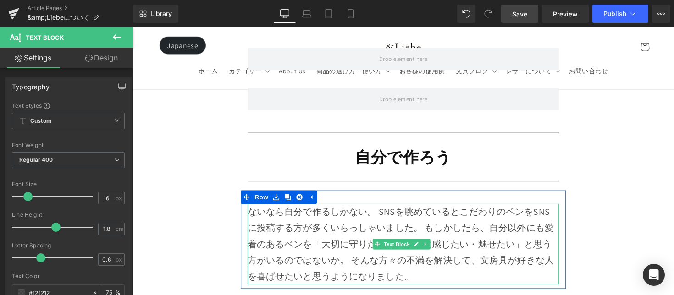
click at [384, 208] on div "ないなら自分で作るしかない。 SNSを眺めているとこだわりのペンをSNSに投稿する方が多くいらっしゃいました。 もしかしたら、自分以外にも愛着のあるペンを「大…" at bounding box center [409, 249] width 319 height 83
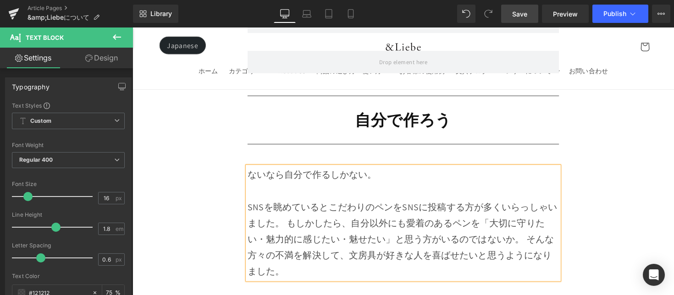
scroll to position [3879, 0]
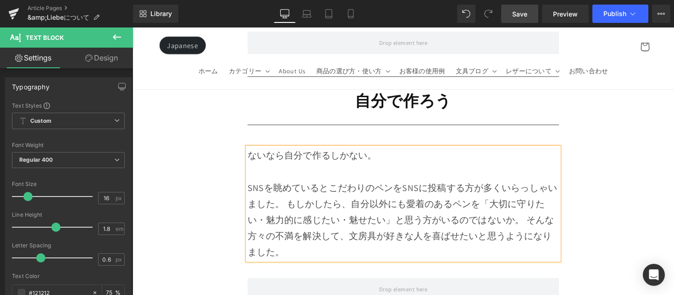
click at [300, 184] on div "SNSを眺めているとこだわりのペンをSNSに投稿する方が多くいらっしゃいました。 もしかしたら、自分以外にも愛着のあるペンを「大切に守りたい・魅力的に感じたい…" at bounding box center [409, 224] width 319 height 83
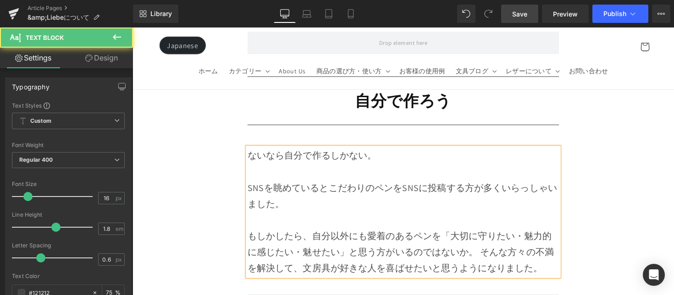
click at [455, 233] on div "もしかしたら、自分以外にも愛着のあるペンを「大切に守りたい・魅力的に感じたい・魅せたい」と思う方がいるのではないか。 そんな方々の不満を解決して、文房具が好き…" at bounding box center [409, 258] width 319 height 50
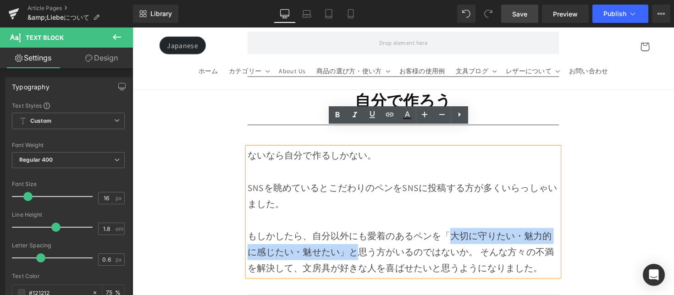
drag, startPoint x: 453, startPoint y: 216, endPoint x: 351, endPoint y: 236, distance: 103.7
click at [351, 236] on div "もしかしたら、自分以外にも愛着のあるペンを「大切に守りたい・魅力的に感じたい・魅せたい」と思う方がいるのではないか。 そんな方々の不満を解決して、文房具が好き…" at bounding box center [409, 258] width 319 height 50
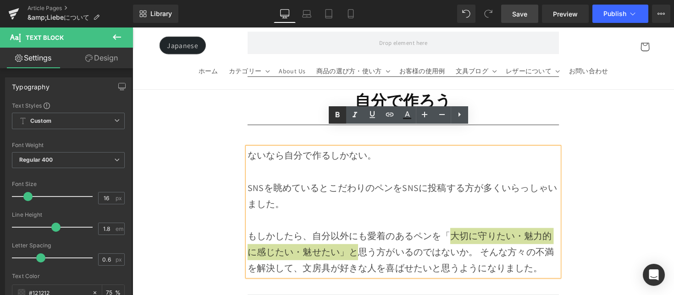
drag, startPoint x: 331, startPoint y: 117, endPoint x: 305, endPoint y: 188, distance: 76.2
click at [331, 117] on link at bounding box center [337, 114] width 17 height 17
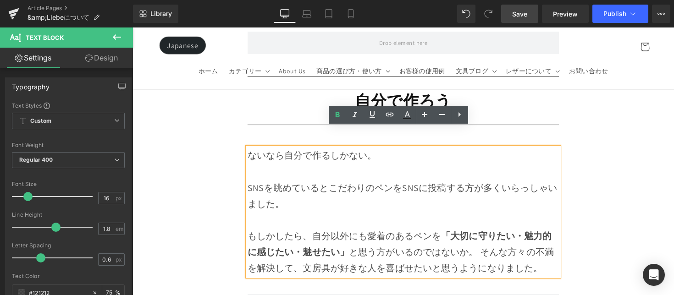
click at [484, 235] on div "もしかしたら、自分以外にも愛着のあるペンを 「大切に守りたい・魅力的に感じたい・魅せたい」 と思う方がいるのではないか。 そんな方々の不満を解決して、文房具が…" at bounding box center [409, 258] width 319 height 50
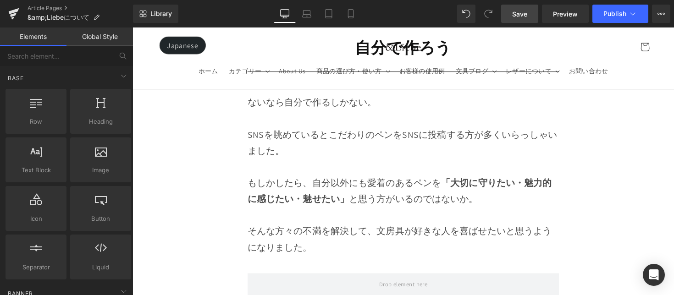
scroll to position [3934, 0]
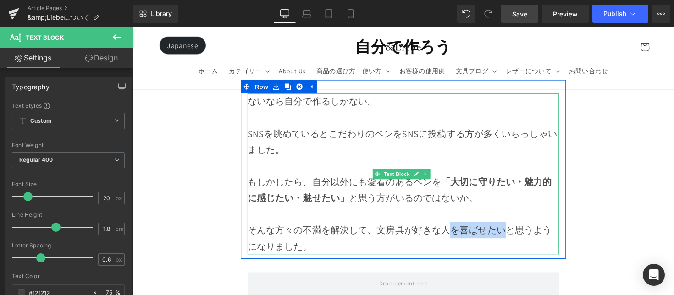
drag, startPoint x: 456, startPoint y: 214, endPoint x: 512, endPoint y: 213, distance: 55.5
click at [512, 227] on div "そんな方々の不満を解決して、文房具が好きな人を喜ばせたいと思うようになりました。" at bounding box center [409, 243] width 319 height 33
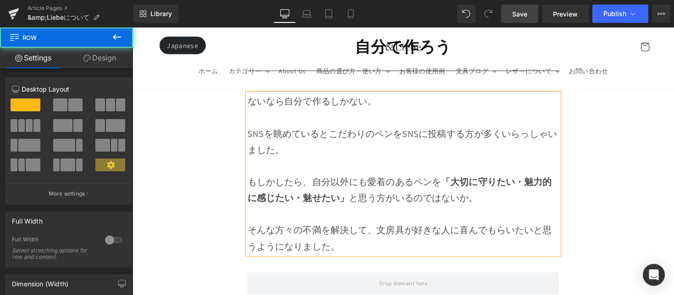
click at [567, 213] on div "ないなら自分で作るしかない。 SNSを眺めているとこだわりのペンをSNSに投稿する方が多くいらっしゃいました。 もしかしたら、自分以外にも愛着のあるペンを 「…" at bounding box center [410, 177] width 333 height 165
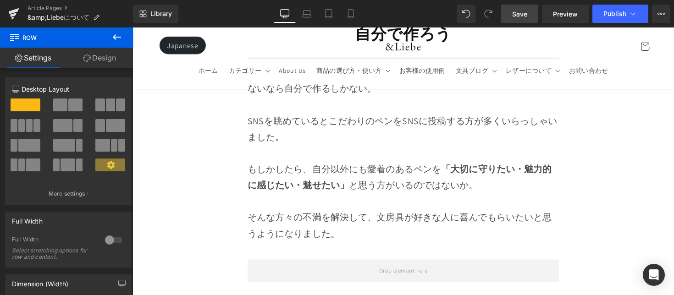
scroll to position [3953, 0]
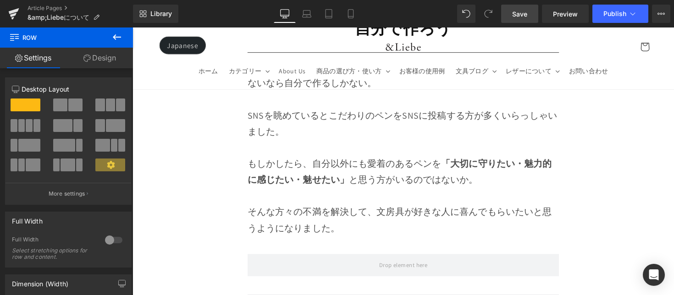
click at [522, 18] on span "Save" at bounding box center [519, 14] width 15 height 10
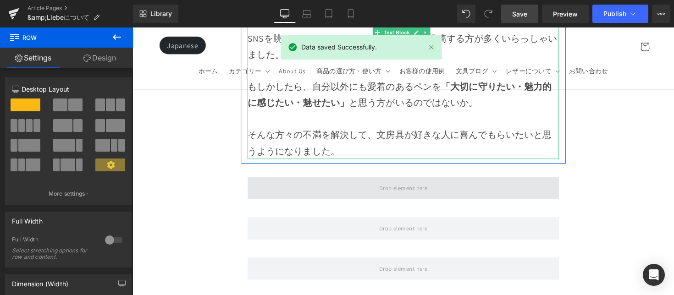
scroll to position [4034, 0]
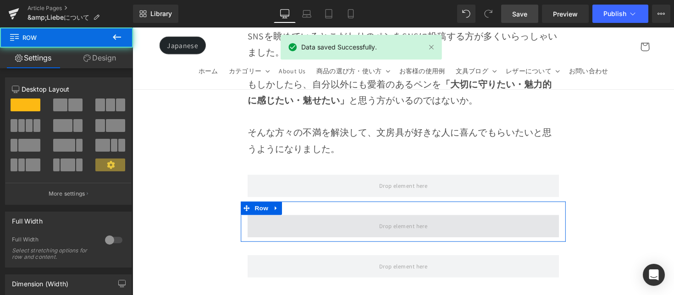
click at [358, 220] on span at bounding box center [409, 231] width 319 height 23
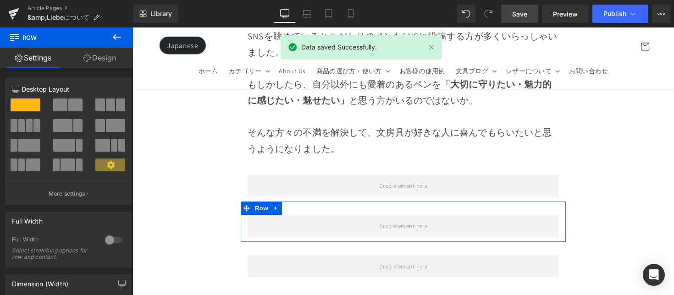
click at [124, 45] on button at bounding box center [117, 38] width 32 height 20
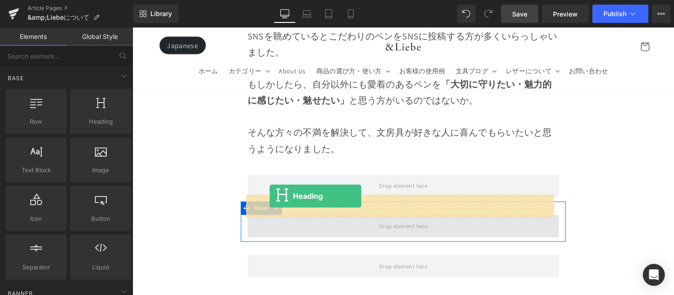
drag, startPoint x: 233, startPoint y: 135, endPoint x: 273, endPoint y: 200, distance: 76.1
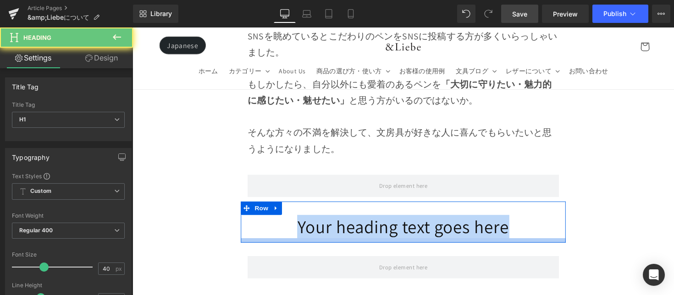
drag, startPoint x: 262, startPoint y: 205, endPoint x: 534, endPoint y: 227, distance: 272.4
click at [534, 227] on div "Your heading text goes here Heading Row" at bounding box center [410, 227] width 333 height 42
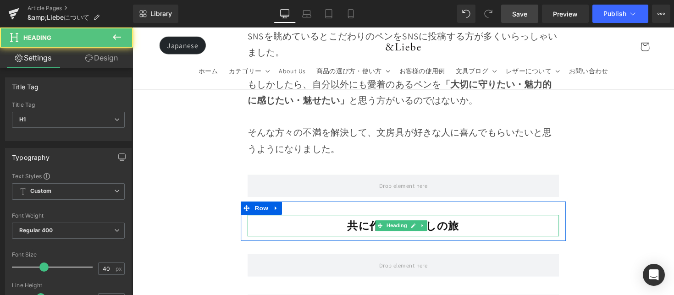
click at [488, 220] on h2 "共に作る職人探しの旅" at bounding box center [409, 231] width 319 height 22
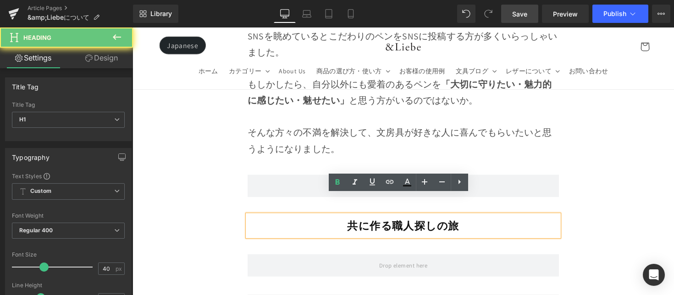
click at [455, 223] on strong "共に作る職人探しの旅" at bounding box center [410, 230] width 115 height 15
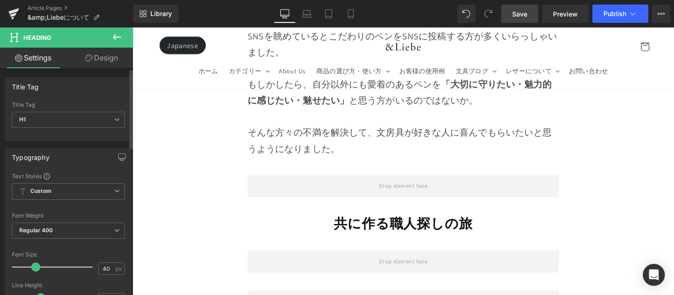
drag, startPoint x: 41, startPoint y: 268, endPoint x: 34, endPoint y: 269, distance: 6.9
click at [34, 269] on span at bounding box center [35, 267] width 9 height 9
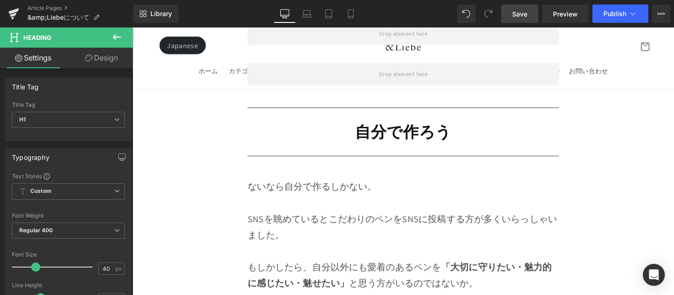
scroll to position [3754, 0]
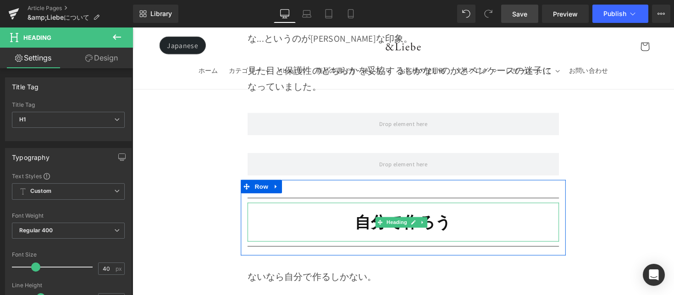
click at [328, 210] on h1 "自分で作ろう" at bounding box center [409, 227] width 319 height 40
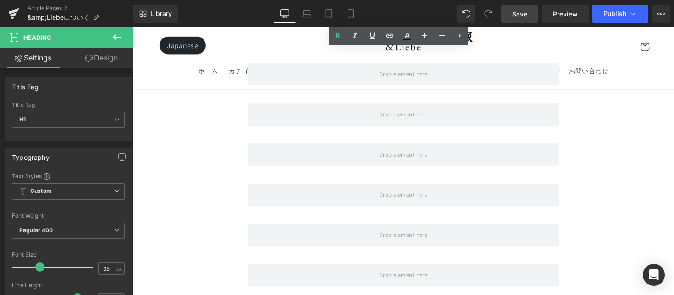
scroll to position [4034, 0]
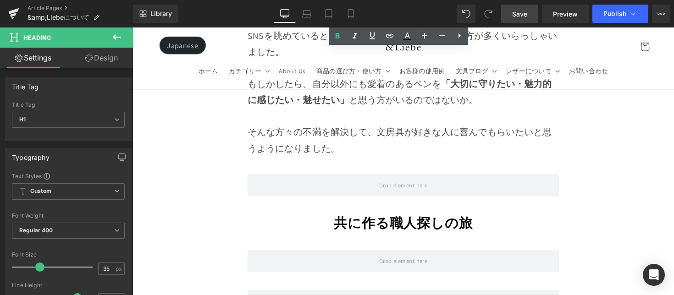
click at [357, 219] on strong "共に作る職人探しの旅" at bounding box center [410, 228] width 142 height 18
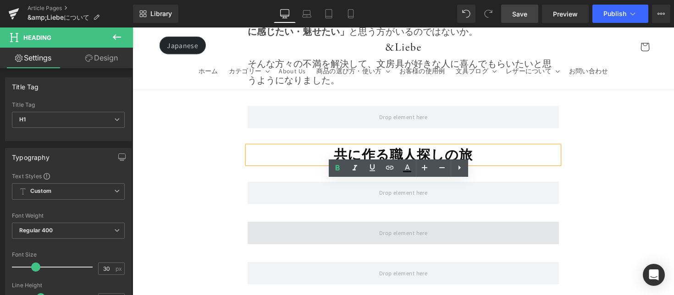
scroll to position [4115, 0]
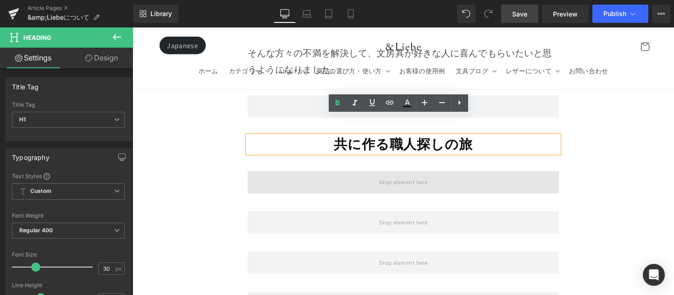
click at [356, 175] on span at bounding box center [409, 186] width 319 height 23
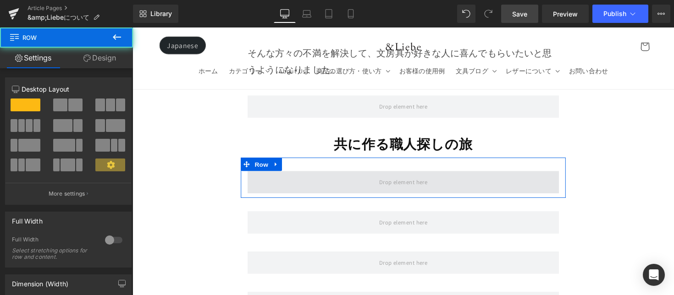
click at [340, 175] on span at bounding box center [409, 186] width 319 height 23
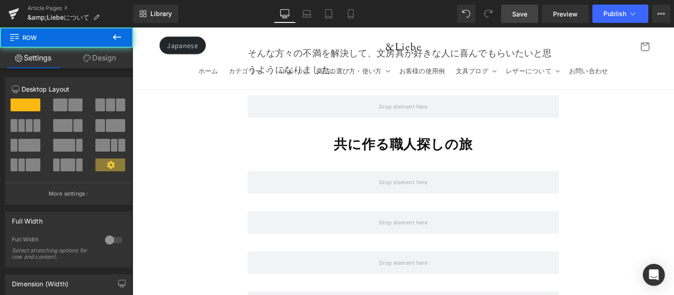
click at [113, 38] on icon at bounding box center [116, 37] width 11 height 11
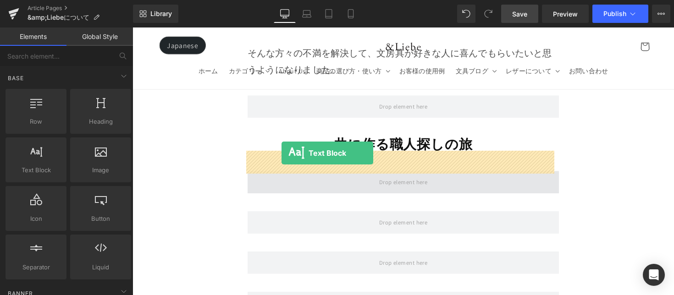
drag, startPoint x: 184, startPoint y: 188, endPoint x: 285, endPoint y: 156, distance: 106.2
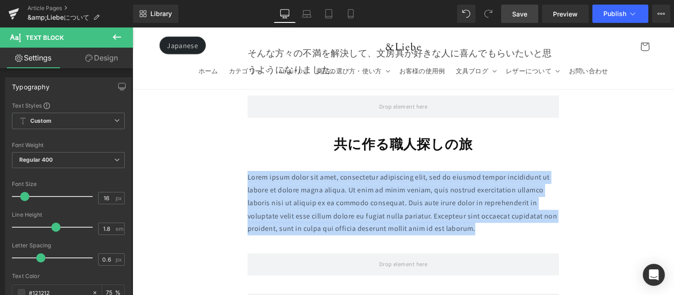
drag, startPoint x: 489, startPoint y: 213, endPoint x: 241, endPoint y: 160, distance: 253.8
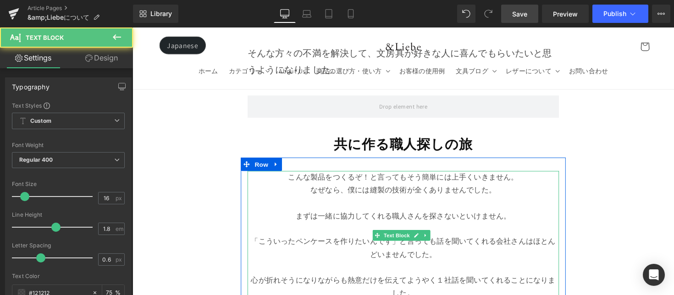
click at [466, 215] on p "まずは一緒に協力してくれる職人さんを探さないといけません。" at bounding box center [409, 221] width 319 height 13
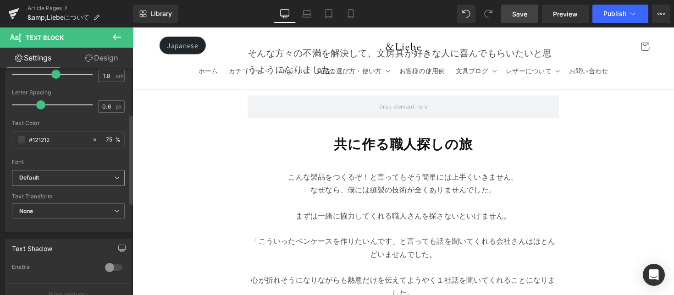
scroll to position [266, 0]
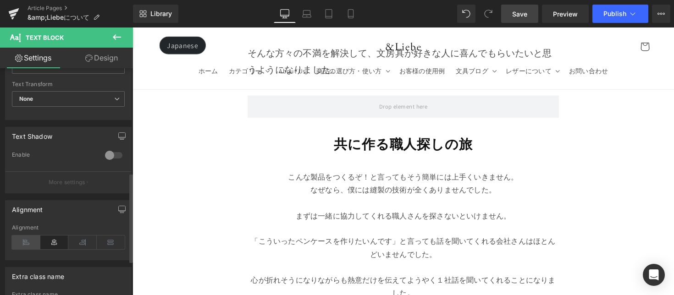
click at [28, 240] on icon at bounding box center [26, 243] width 28 height 14
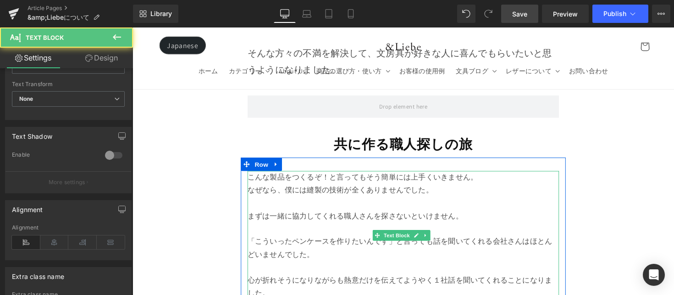
click at [293, 201] on p at bounding box center [409, 207] width 319 height 13
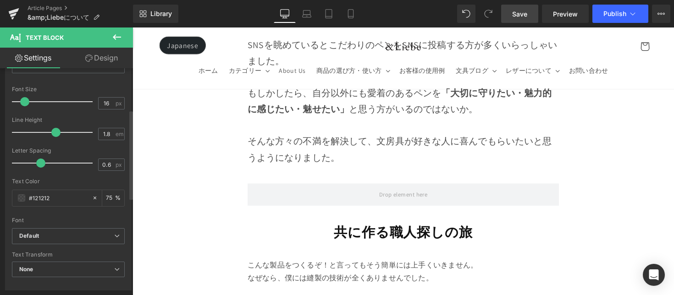
scroll to position [94, 0]
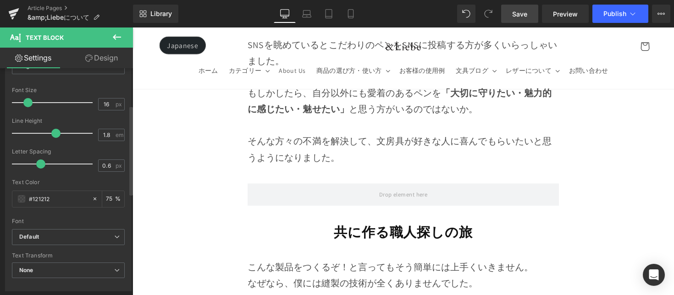
click at [25, 104] on span at bounding box center [27, 102] width 9 height 9
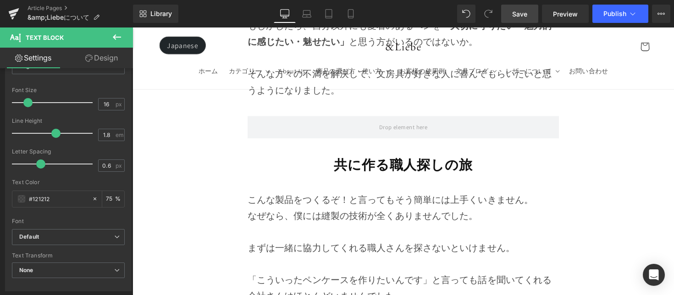
scroll to position [4101, 0]
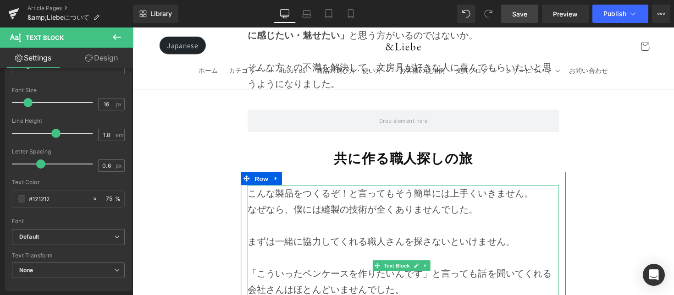
click at [543, 189] on p "こんな製品をつくるぞ！と言ってもそう簡単には上手くいきません。" at bounding box center [409, 197] width 319 height 17
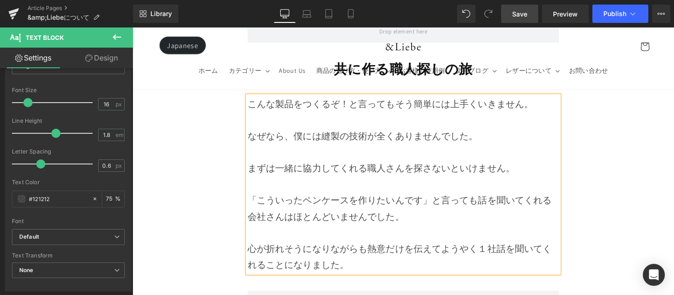
scroll to position [4193, 0]
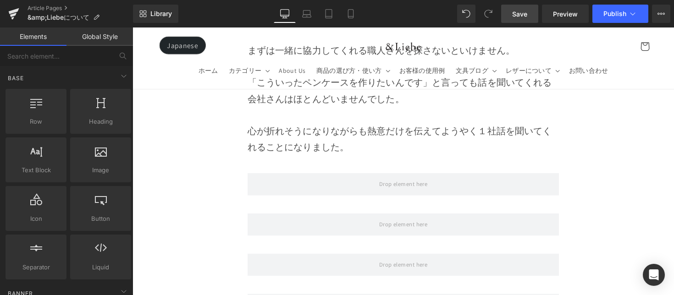
scroll to position [4353, 0]
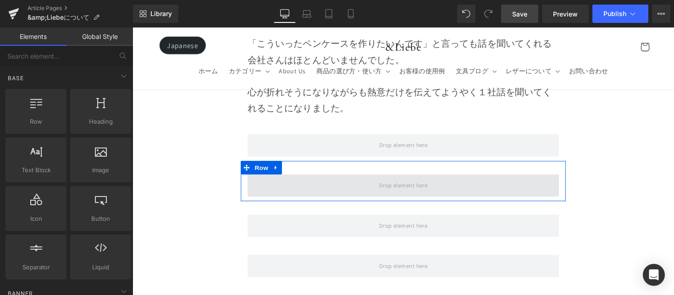
click at [320, 178] on span at bounding box center [409, 189] width 319 height 23
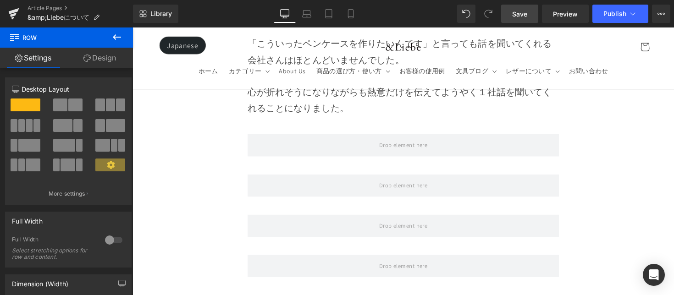
click at [118, 47] on div "Row Settings Design 12 12 12 Column Size Customizer 12 Desktop Layout Laptop La…" at bounding box center [66, 164] width 133 height 272
click at [117, 41] on icon at bounding box center [116, 37] width 11 height 11
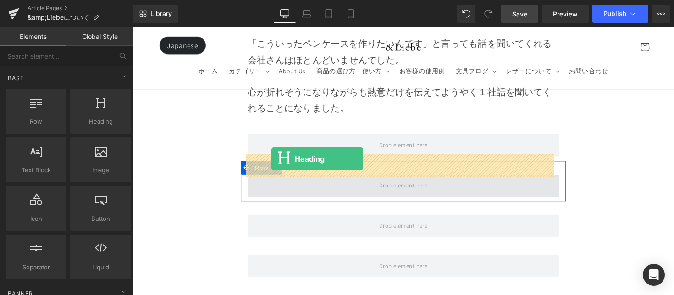
drag, startPoint x: 255, startPoint y: 149, endPoint x: 275, endPoint y: 162, distance: 24.2
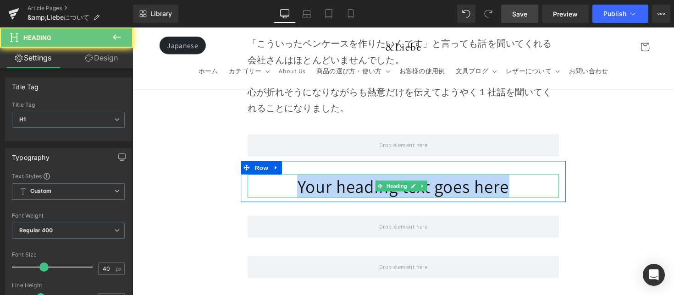
click at [547, 178] on h1 "Your heading text goes here" at bounding box center [409, 190] width 319 height 24
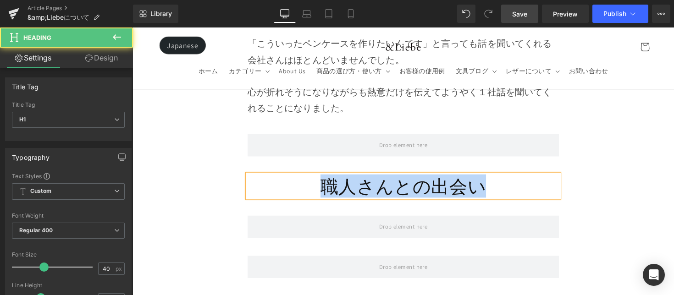
drag, startPoint x: 494, startPoint y: 170, endPoint x: 302, endPoint y: 164, distance: 192.7
click at [302, 178] on h1 "職人さんとの出会い" at bounding box center [409, 190] width 319 height 24
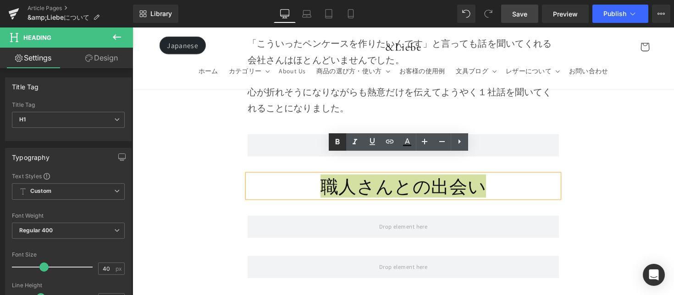
click at [336, 137] on icon at bounding box center [337, 142] width 11 height 11
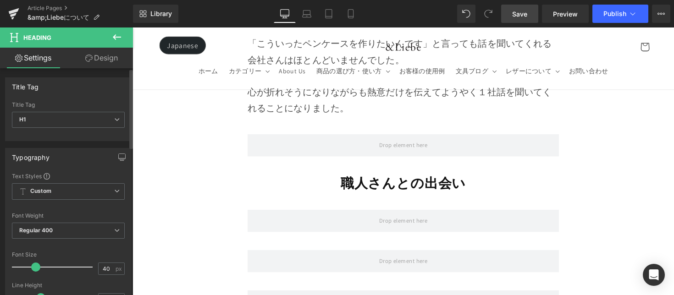
drag, startPoint x: 41, startPoint y: 266, endPoint x: 33, endPoint y: 272, distance: 9.3
click at [33, 272] on span at bounding box center [35, 267] width 9 height 9
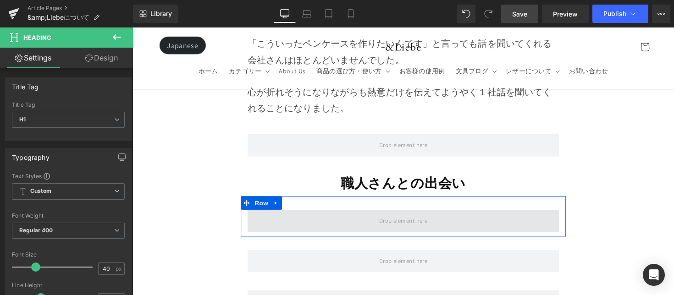
click at [332, 215] on span at bounding box center [409, 226] width 319 height 23
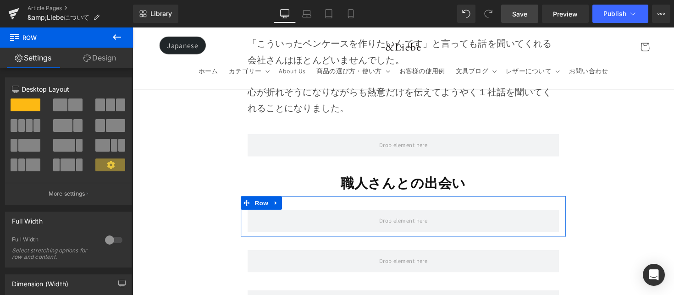
click at [115, 48] on link "Design" at bounding box center [100, 58] width 67 height 21
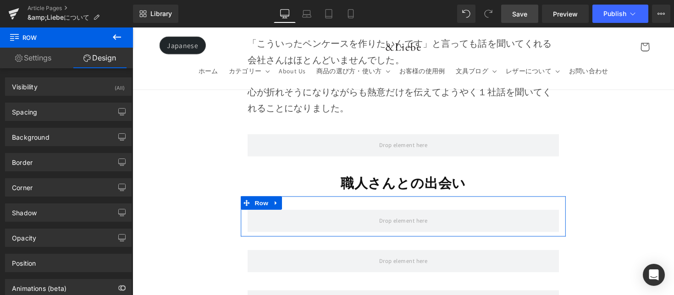
click at [38, 54] on link "Settings" at bounding box center [33, 58] width 67 height 21
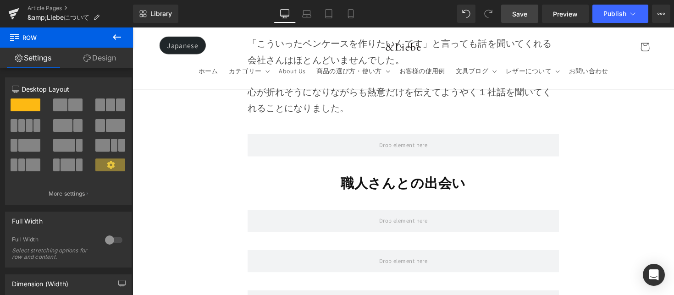
click at [112, 38] on icon at bounding box center [116, 37] width 11 height 11
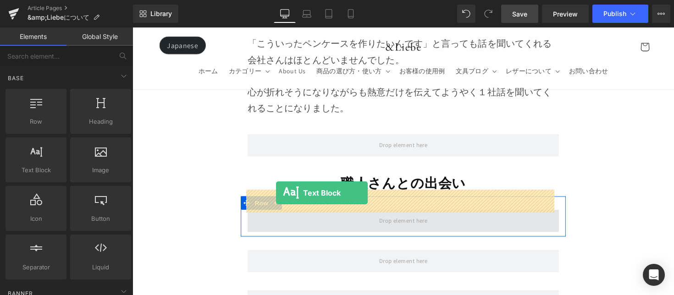
drag, startPoint x: 172, startPoint y: 194, endPoint x: 280, endPoint y: 197, distance: 108.3
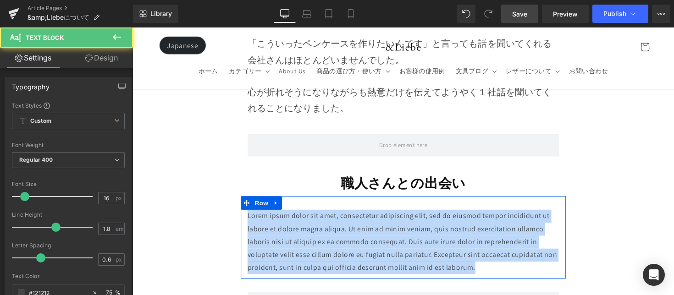
drag, startPoint x: 478, startPoint y: 252, endPoint x: 247, endPoint y: 199, distance: 236.9
click at [247, 215] on div "Lorem ipsum dolor sit amet, consectetur adipiscing elit, sed do eiusmod tempor …" at bounding box center [410, 248] width 333 height 66
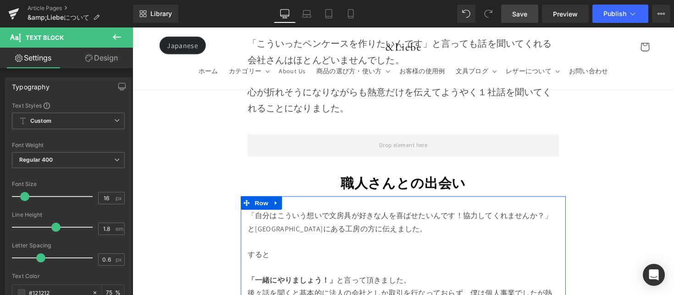
scroll to position [4375, 0]
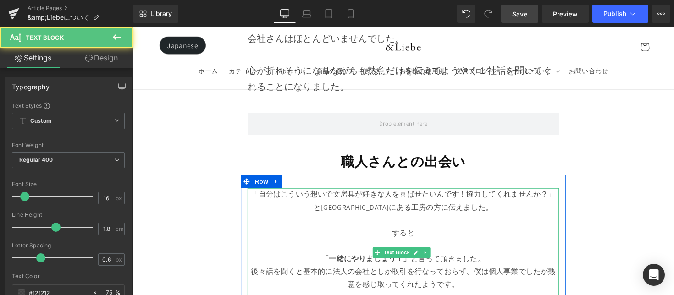
click at [467, 232] on p "すると" at bounding box center [409, 238] width 319 height 13
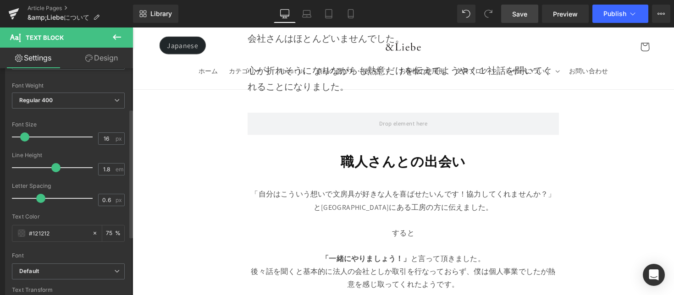
scroll to position [71, 0]
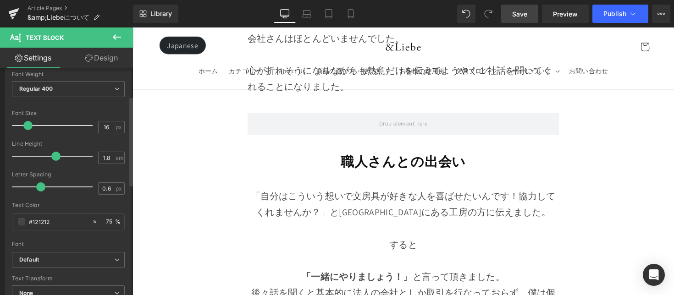
drag, startPoint x: 26, startPoint y: 126, endPoint x: 39, endPoint y: 142, distance: 20.8
click at [27, 128] on span at bounding box center [27, 125] width 9 height 9
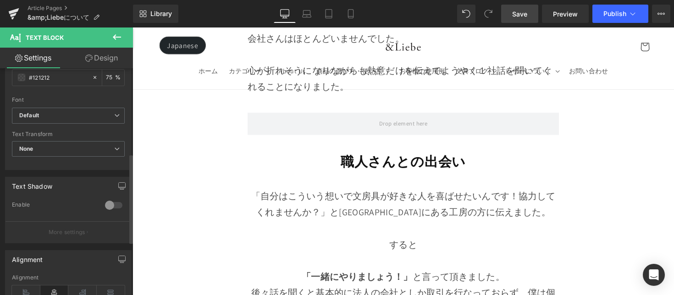
scroll to position [218, 0]
click at [21, 285] on icon at bounding box center [26, 290] width 28 height 14
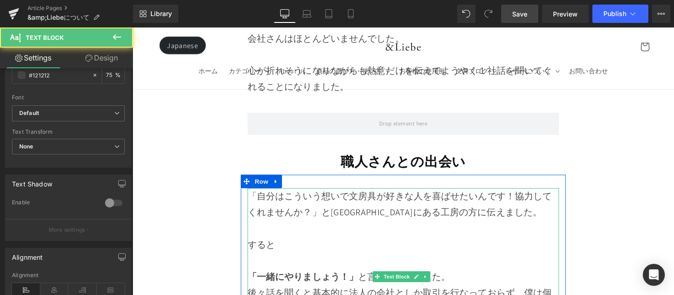
click at [519, 192] on p "「自分はこういう想いで文房具が好きな人を喜ばせたいんです！協力してくれませんか？」 と香川県にある工房の方に伝えました。" at bounding box center [409, 208] width 319 height 33
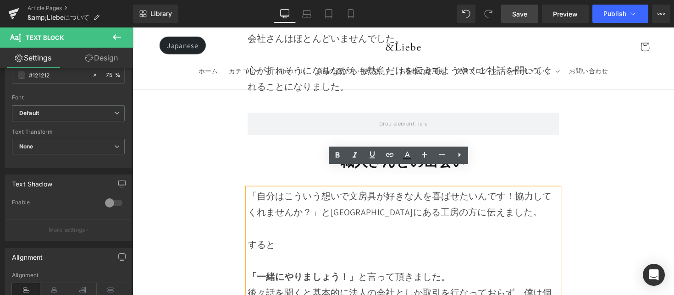
click at [326, 211] on span "と[GEOGRAPHIC_DATA]にある工房の方に伝えました。" at bounding box center [439, 217] width 226 height 12
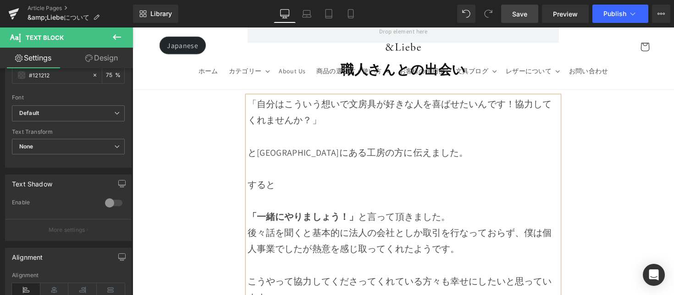
scroll to position [4482, 0]
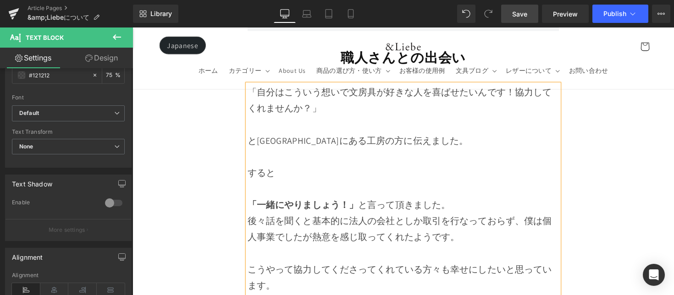
click at [466, 201] on p "「一緒にやりましょう！」 と言って頂きました。" at bounding box center [409, 209] width 319 height 17
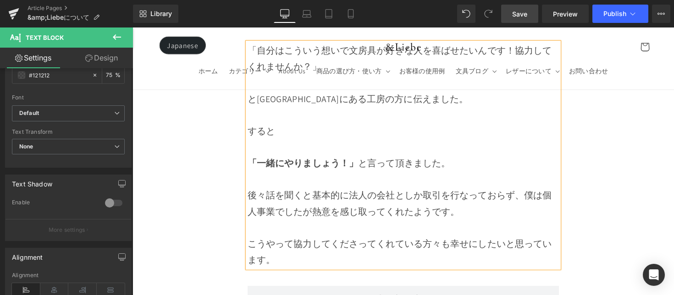
scroll to position [4525, 0]
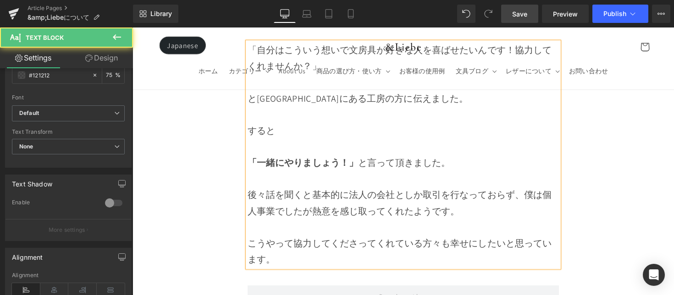
click at [533, 194] on span "僕は個人事業でしたが熱意を感じ取ってくれたようです。" at bounding box center [406, 208] width 312 height 28
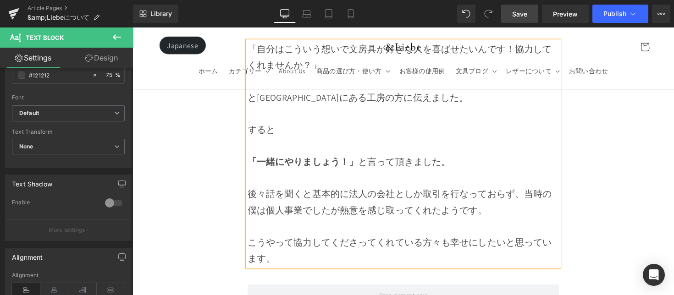
scroll to position [4527, 0]
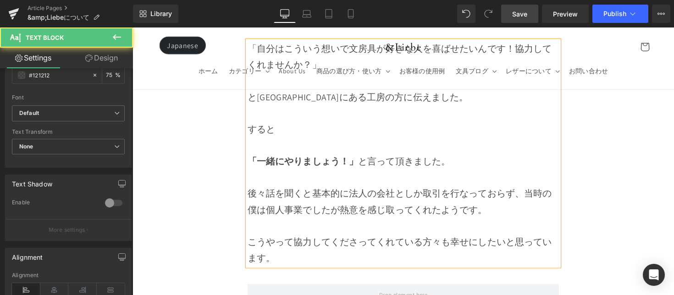
click at [344, 208] on span "僕は個人事業でしたが熱意を感じ取ってくれたようです。" at bounding box center [373, 214] width 246 height 12
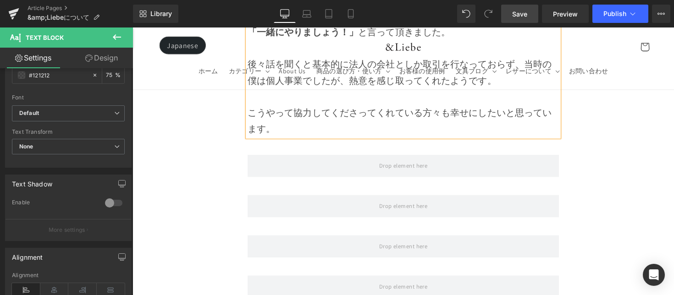
scroll to position [4726, 0]
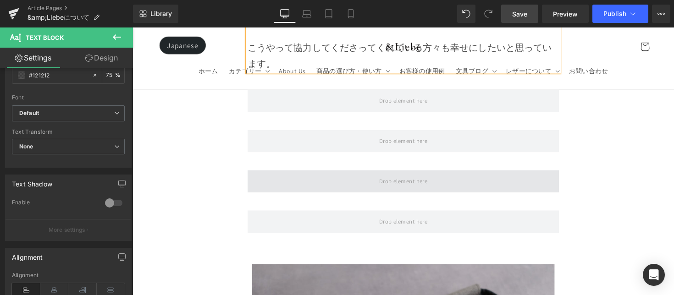
click at [302, 174] on span at bounding box center [409, 185] width 319 height 23
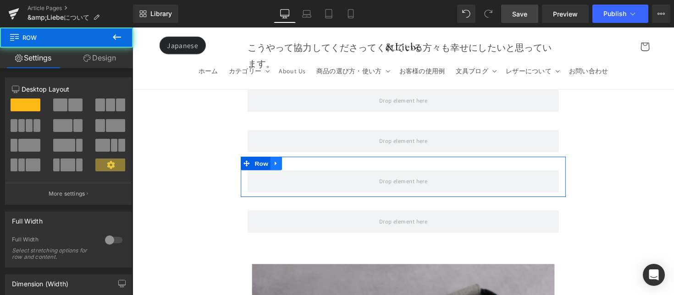
click at [284, 160] on link at bounding box center [280, 167] width 12 height 14
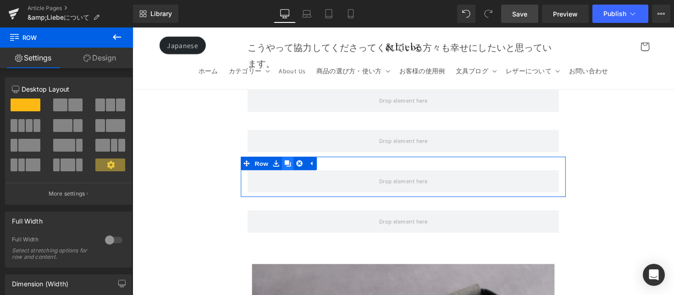
click at [292, 164] on icon at bounding box center [292, 167] width 6 height 6
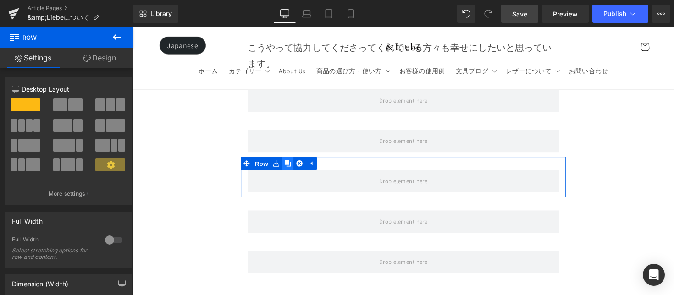
click at [292, 160] on link at bounding box center [292, 167] width 12 height 14
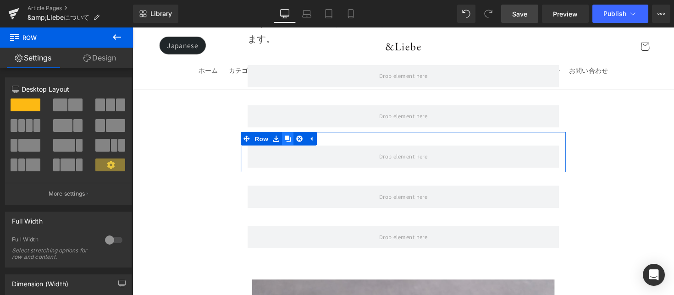
click at [292, 149] on span at bounding box center [409, 160] width 319 height 23
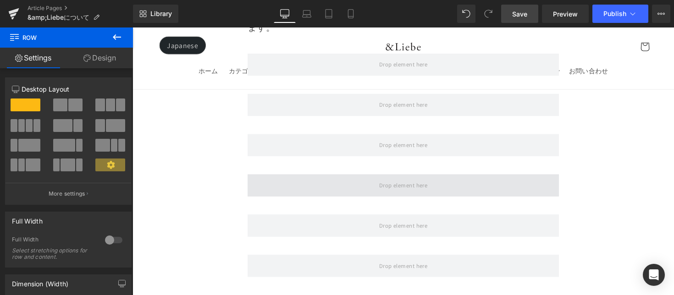
scroll to position [4745, 0]
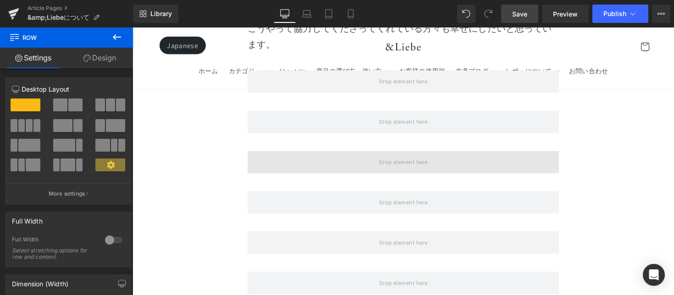
click at [289, 154] on span at bounding box center [409, 165] width 319 height 23
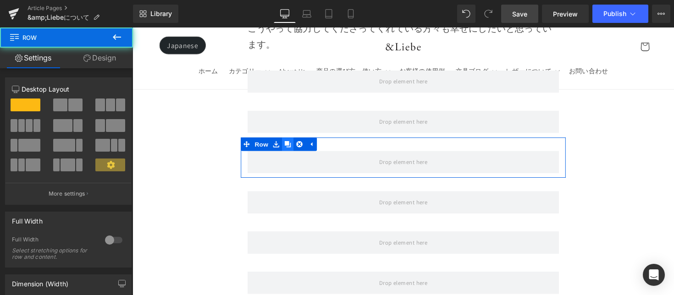
click at [291, 144] on icon at bounding box center [292, 147] width 6 height 6
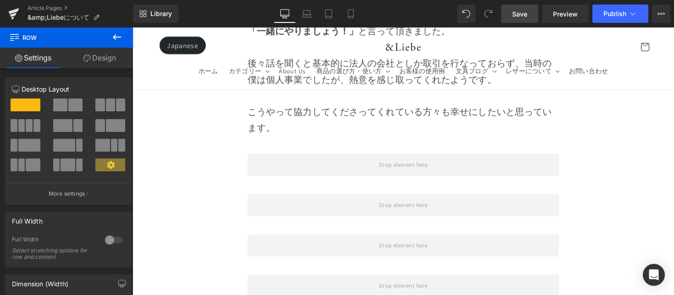
scroll to position [4661, 0]
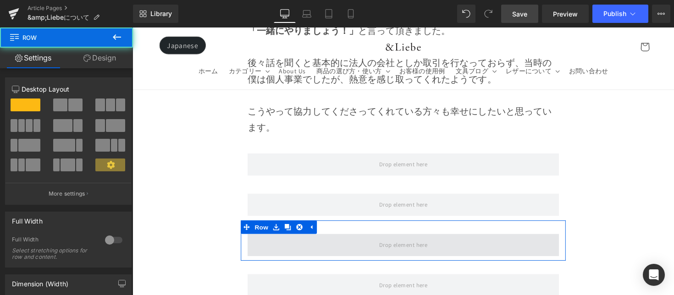
click at [267, 239] on span at bounding box center [409, 250] width 319 height 23
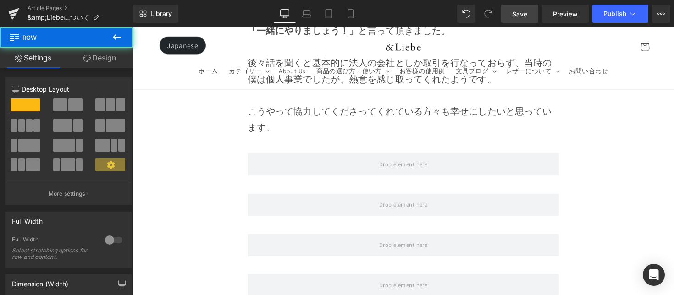
click at [119, 34] on icon at bounding box center [116, 37] width 11 height 11
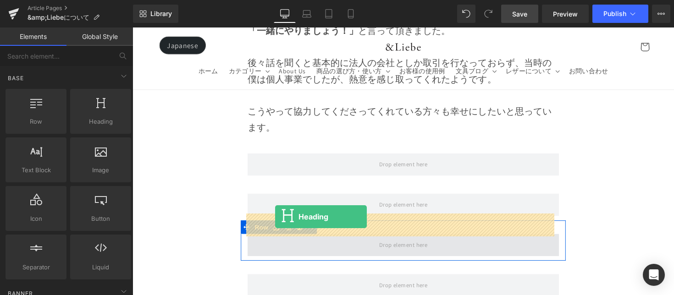
drag, startPoint x: 238, startPoint y: 187, endPoint x: 279, endPoint y: 222, distance: 53.7
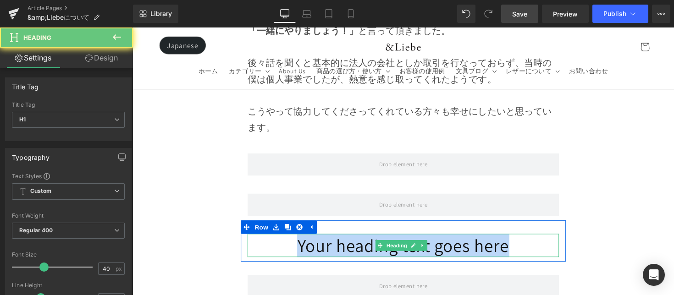
drag, startPoint x: 261, startPoint y: 225, endPoint x: 519, endPoint y: 232, distance: 257.4
click at [519, 239] on h1 "Your heading text goes here" at bounding box center [409, 251] width 319 height 24
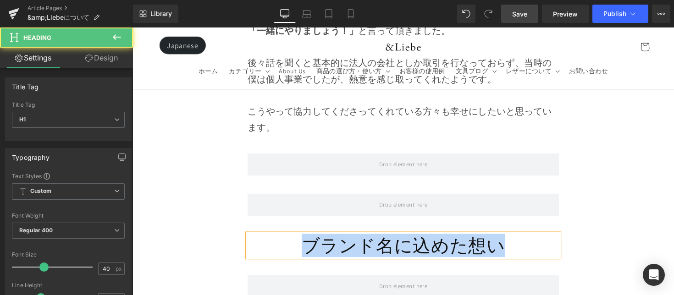
drag, startPoint x: 512, startPoint y: 233, endPoint x: 282, endPoint y: 221, distance: 230.6
click at [282, 239] on h1 "ブランド名に込めた想い" at bounding box center [409, 251] width 319 height 24
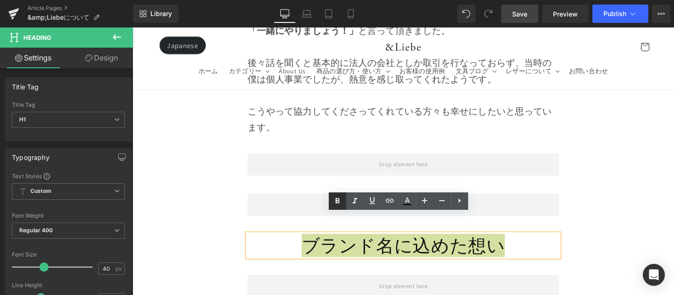
click at [333, 198] on icon at bounding box center [337, 201] width 11 height 11
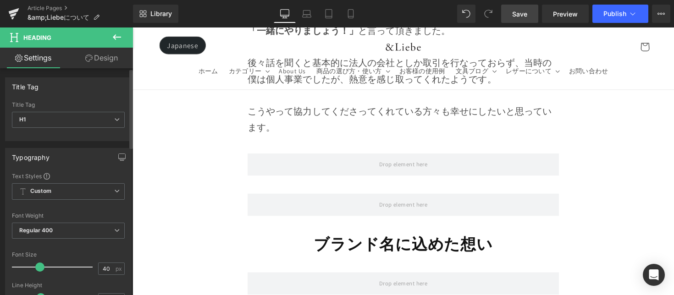
drag, startPoint x: 43, startPoint y: 269, endPoint x: 39, endPoint y: 272, distance: 4.9
click at [39, 272] on div at bounding box center [55, 267] width 76 height 18
click at [127, 43] on button at bounding box center [117, 38] width 32 height 20
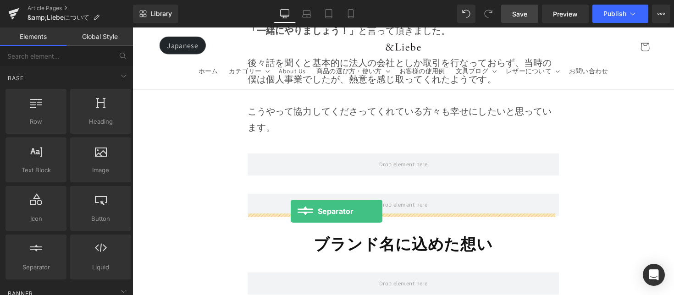
drag, startPoint x: 198, startPoint y: 216, endPoint x: 294, endPoint y: 216, distance: 96.8
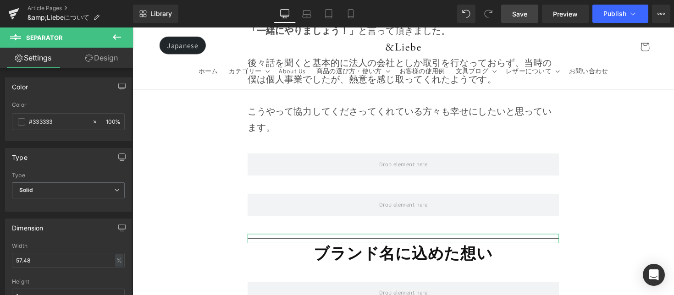
click at [122, 46] on button at bounding box center [117, 38] width 32 height 20
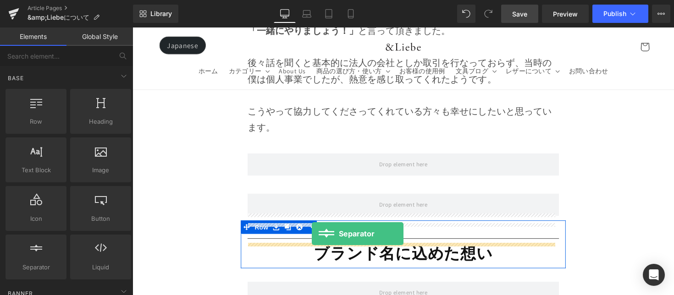
drag, startPoint x: 242, startPoint y: 280, endPoint x: 316, endPoint y: 239, distance: 85.0
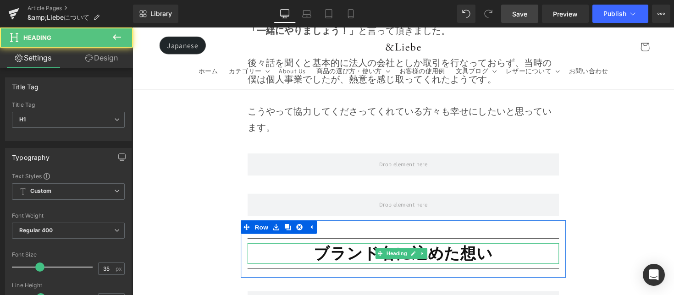
click at [297, 249] on h1 "ブランド名に込めた想い" at bounding box center [409, 259] width 319 height 21
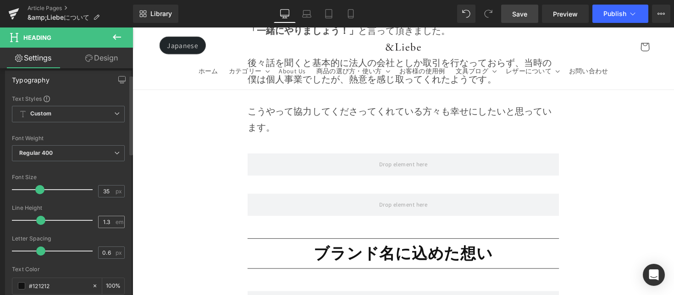
scroll to position [78, 0]
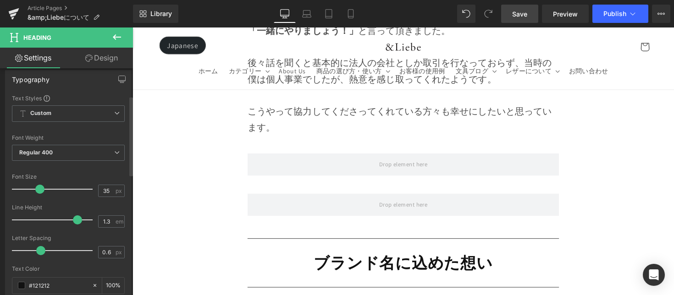
drag, startPoint x: 51, startPoint y: 220, endPoint x: 75, endPoint y: 224, distance: 24.7
click at [76, 224] on div at bounding box center [55, 220] width 76 height 18
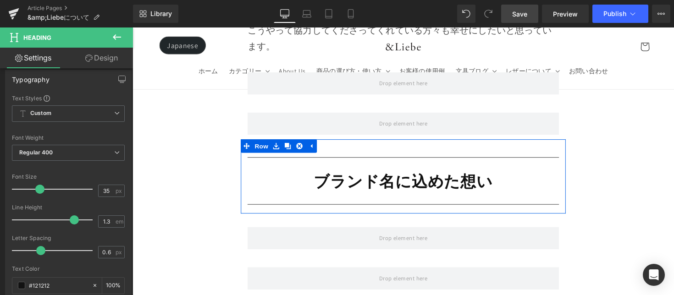
scroll to position [4802, 0]
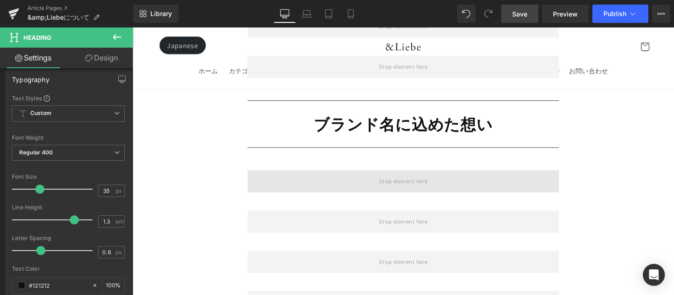
click at [330, 174] on span at bounding box center [409, 185] width 319 height 23
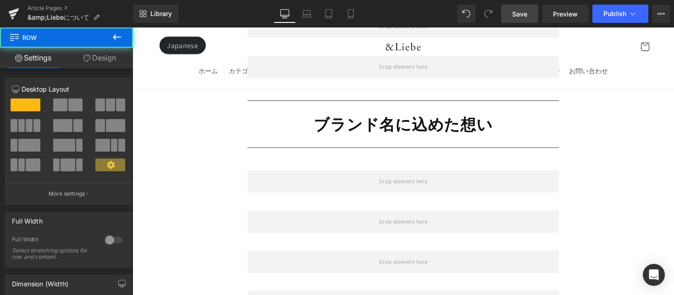
click at [120, 41] on icon at bounding box center [116, 37] width 11 height 11
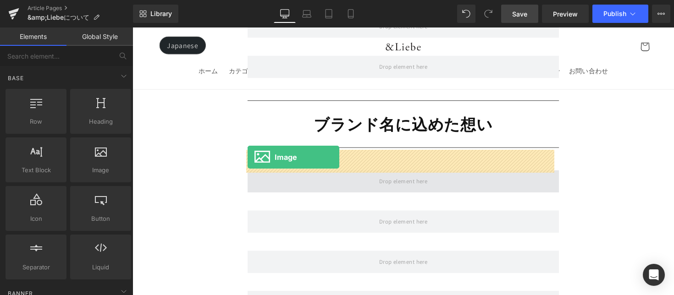
drag, startPoint x: 228, startPoint y: 186, endPoint x: 250, endPoint y: 161, distance: 33.5
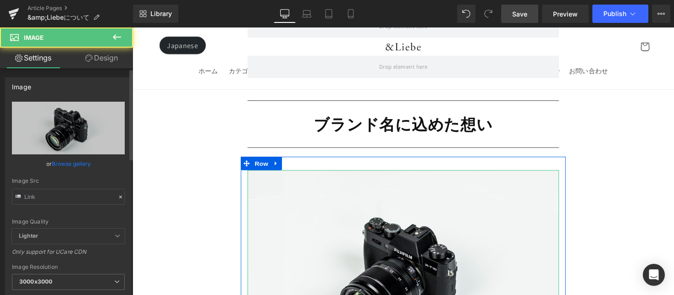
click at [82, 165] on link "Browse gallery" at bounding box center [71, 164] width 39 height 16
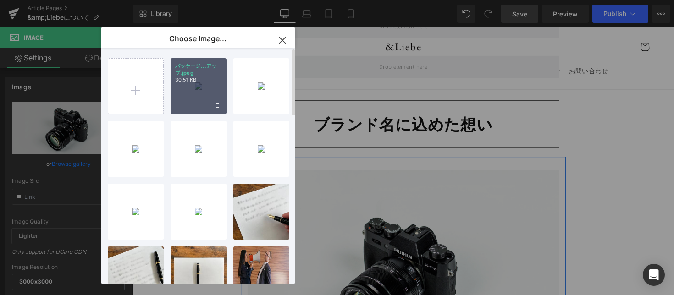
click at [199, 81] on p "30.51 KB" at bounding box center [198, 80] width 47 height 7
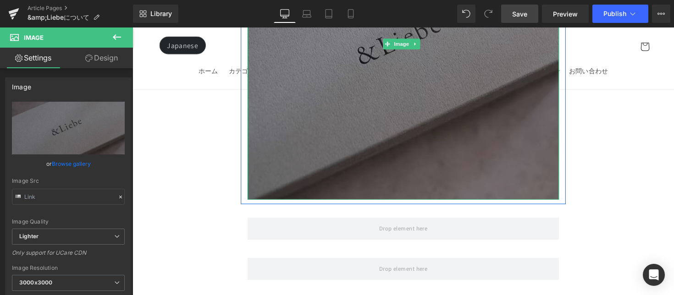
scroll to position [5093, 0]
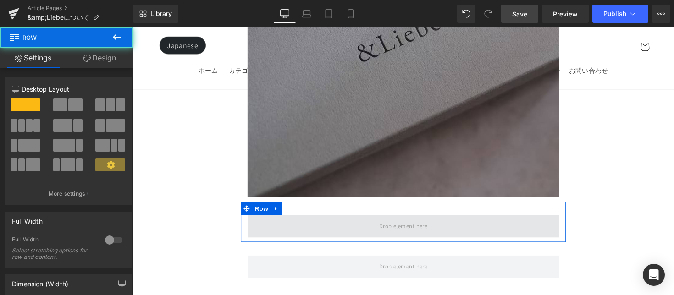
click at [368, 220] on span at bounding box center [409, 231] width 319 height 23
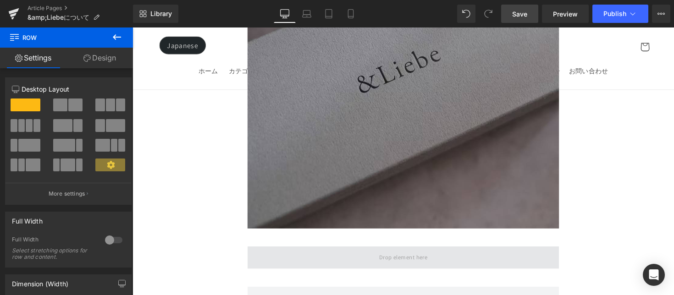
scroll to position [5081, 0]
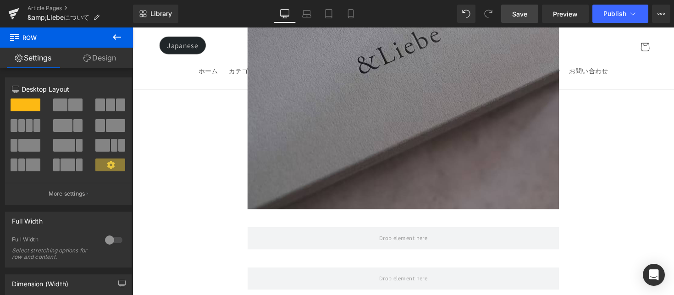
click at [123, 43] on button at bounding box center [117, 38] width 32 height 20
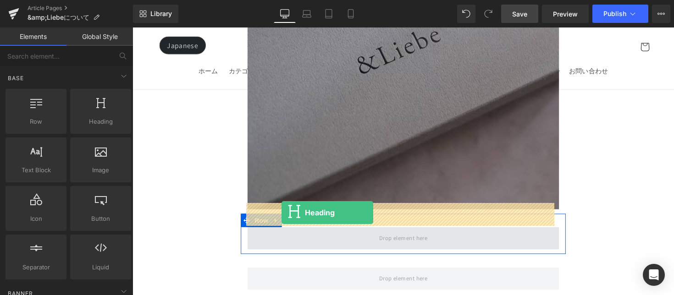
drag, startPoint x: 264, startPoint y: 167, endPoint x: 285, endPoint y: 217, distance: 54.4
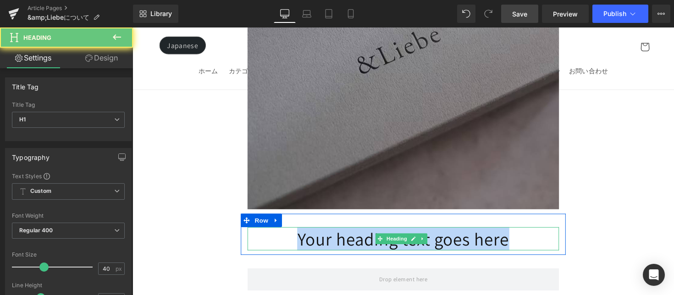
drag, startPoint x: 267, startPoint y: 217, endPoint x: 538, endPoint y: 224, distance: 271.6
click at [538, 232] on h1 "Your heading text goes here" at bounding box center [409, 244] width 319 height 24
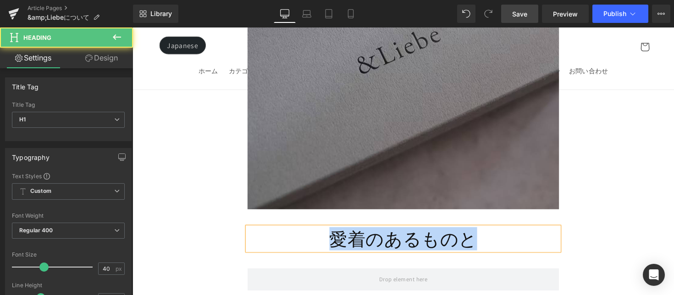
drag, startPoint x: 449, startPoint y: 217, endPoint x: 300, endPoint y: 215, distance: 148.6
click at [300, 232] on h1 "愛着のあるものと" at bounding box center [409, 244] width 319 height 24
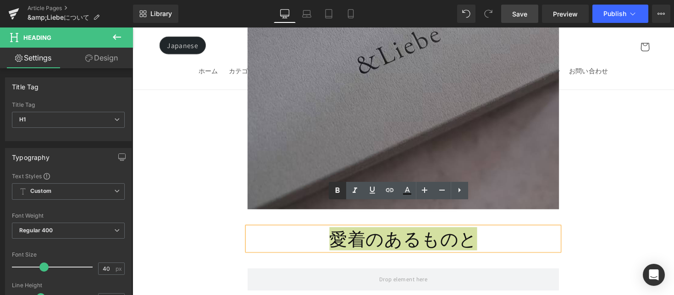
drag, startPoint x: 336, startPoint y: 185, endPoint x: 9, endPoint y: 179, distance: 327.1
click at [336, 185] on icon at bounding box center [337, 190] width 11 height 11
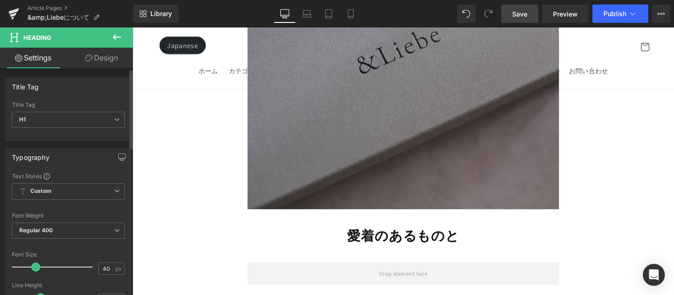
drag, startPoint x: 44, startPoint y: 265, endPoint x: 38, endPoint y: 269, distance: 8.0
click at [38, 269] on span at bounding box center [35, 267] width 9 height 9
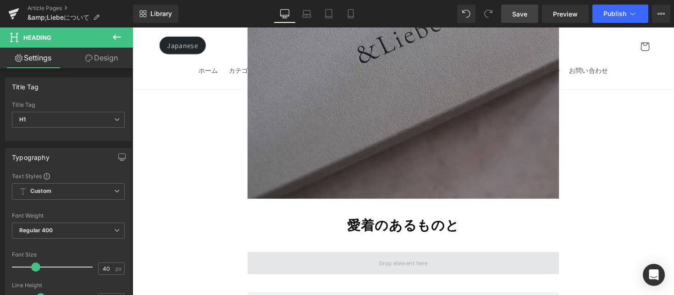
click at [412, 258] on span at bounding box center [409, 269] width 319 height 23
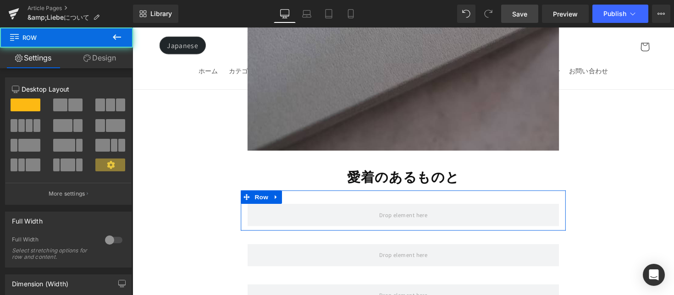
scroll to position [5162, 0]
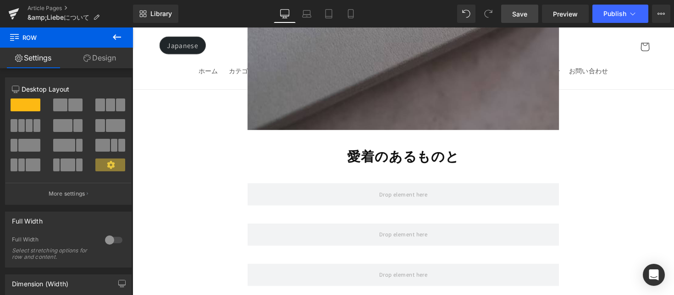
click at [127, 42] on button at bounding box center [117, 38] width 32 height 20
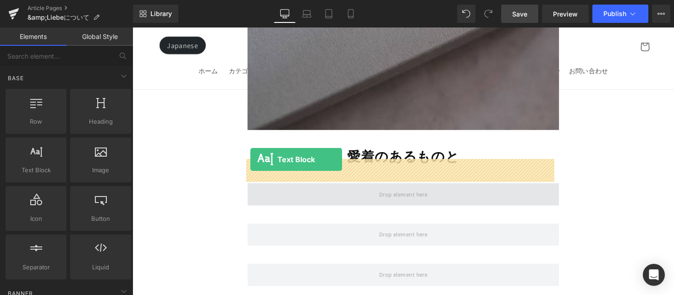
drag, startPoint x: 177, startPoint y: 180, endPoint x: 253, endPoint y: 163, distance: 78.6
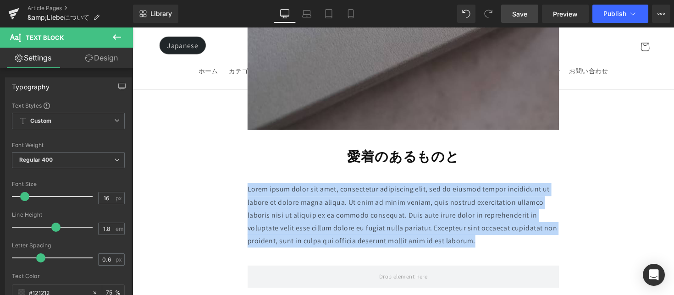
drag, startPoint x: 410, startPoint y: 204, endPoint x: 241, endPoint y: 175, distance: 171.7
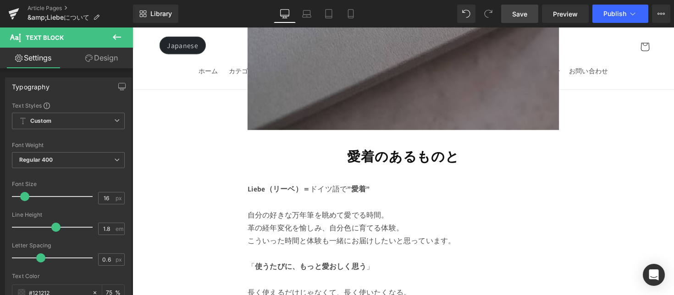
scroll to position [5166, 0]
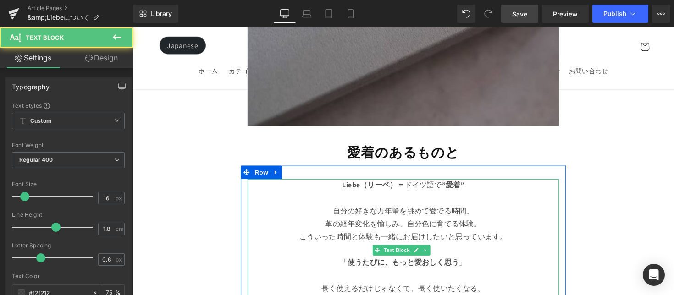
click at [412, 236] on p "こういった時間と体験も一緒にお届けしたいと思っています。" at bounding box center [409, 242] width 319 height 13
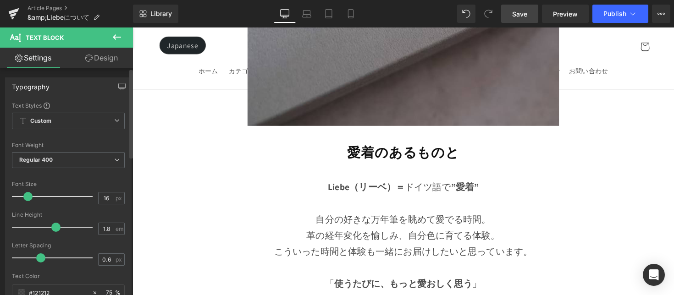
click at [28, 199] on span at bounding box center [27, 196] width 9 height 9
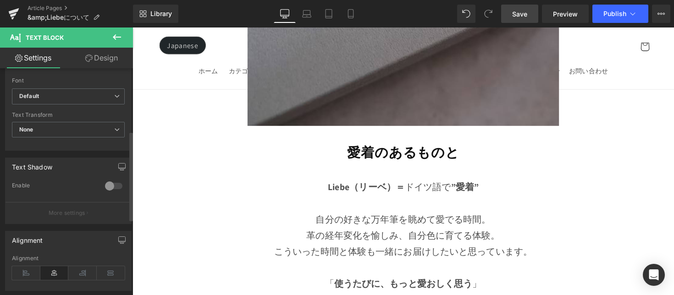
scroll to position [236, 0]
click at [30, 272] on icon at bounding box center [26, 272] width 28 height 14
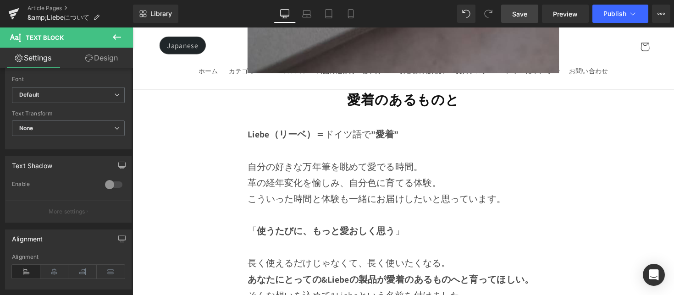
scroll to position [5222, 0]
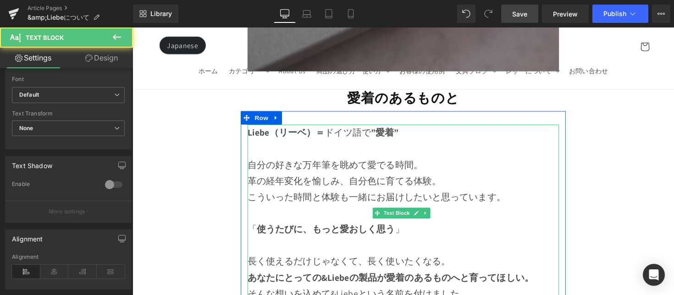
click at [327, 129] on strong "Liebe（リーベ）＝" at bounding box center [289, 135] width 79 height 12
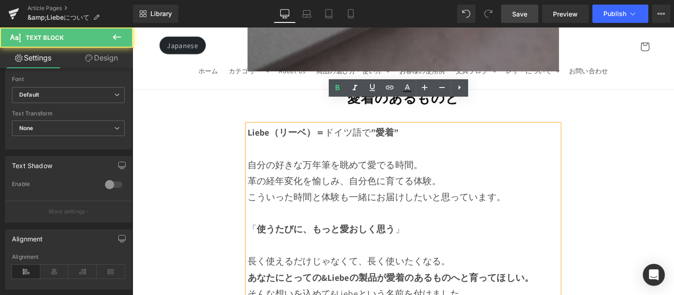
click at [420, 144] on p at bounding box center [409, 152] width 319 height 17
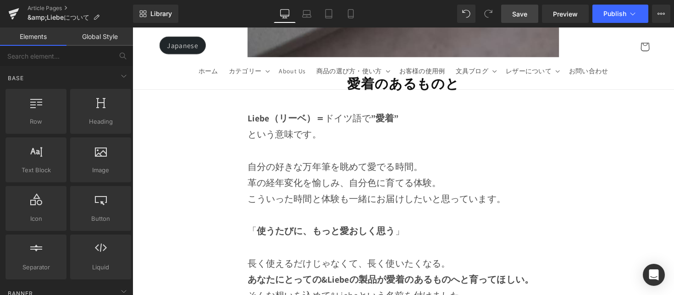
scroll to position [5240, 0]
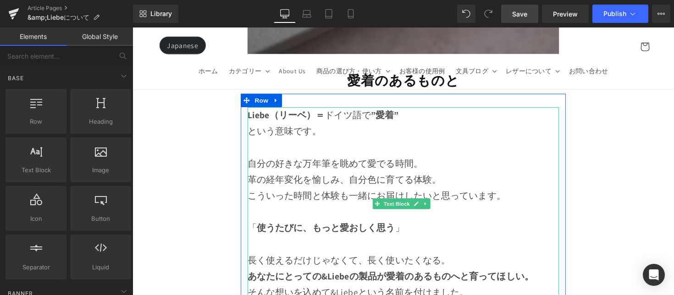
click at [447, 159] on p "自分の好きな万年筆を眺めて愛でる時間。" at bounding box center [409, 167] width 319 height 17
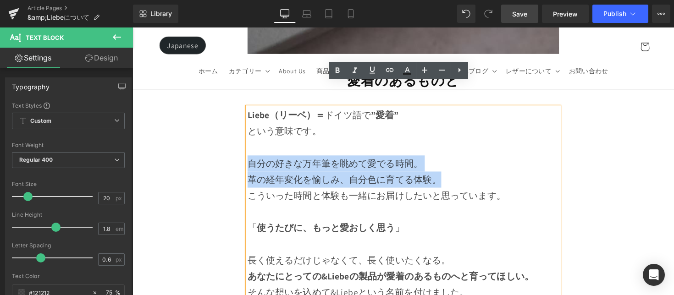
drag, startPoint x: 441, startPoint y: 162, endPoint x: 244, endPoint y: 143, distance: 197.3
click at [244, 143] on div "Liebe（リーベ）＝ ドイツ語で ”愛着” という意味です。 自分の好きな万年筆を眺めて愛でる時間。 革の経年変化を愉しみ、自分色に育てる体験。 こういった…" at bounding box center [410, 208] width 333 height 198
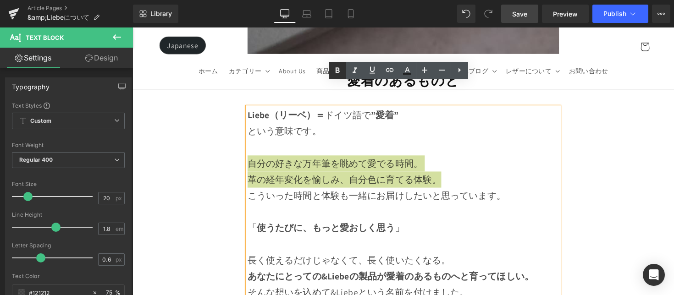
click at [344, 72] on link at bounding box center [337, 70] width 17 height 17
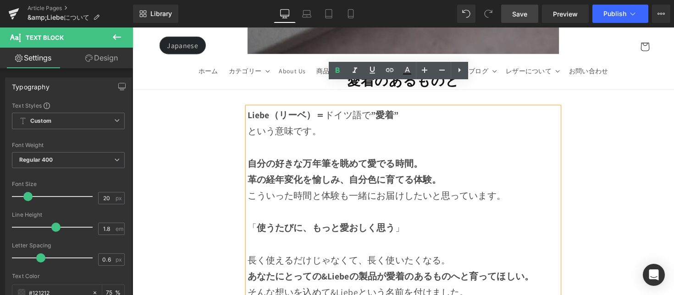
click at [433, 159] on p "自分の好きな万年筆を眺めて愛でる時間。" at bounding box center [409, 167] width 319 height 17
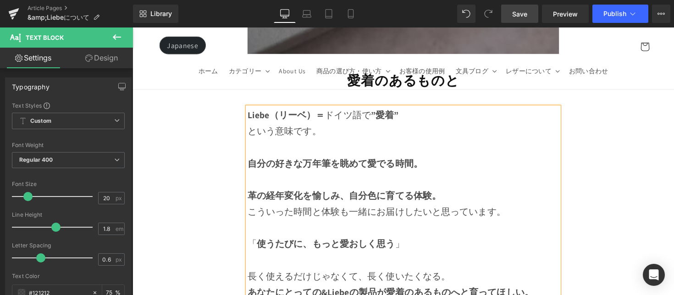
click at [250, 161] on strong "自分の好きな万年筆を眺めて愛でる時間。" at bounding box center [339, 167] width 179 height 12
click at [251, 194] on strong "革の経年変化を愉しみ、自分色に育てる体験。" at bounding box center [349, 200] width 199 height 12
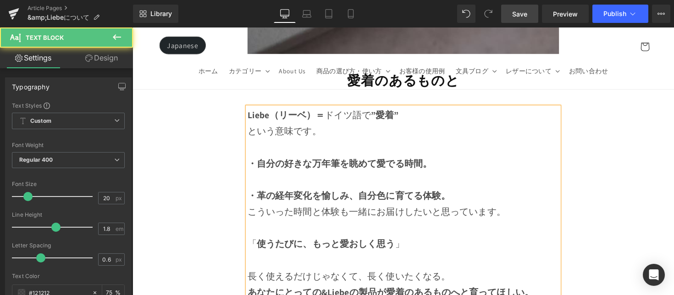
click at [465, 192] on p "・革の経年変化を愉しみ、自分色に育てる体験。" at bounding box center [409, 200] width 319 height 17
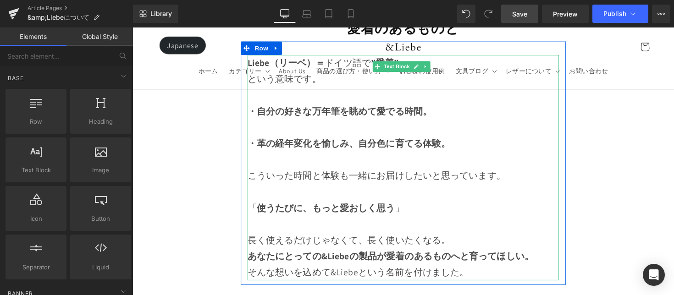
scroll to position [5301, 0]
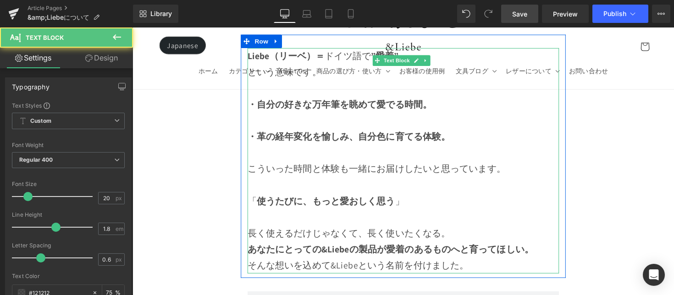
click at [469, 230] on p "長く使えるだけじゃなくて、長く使いたくなる。" at bounding box center [409, 238] width 319 height 17
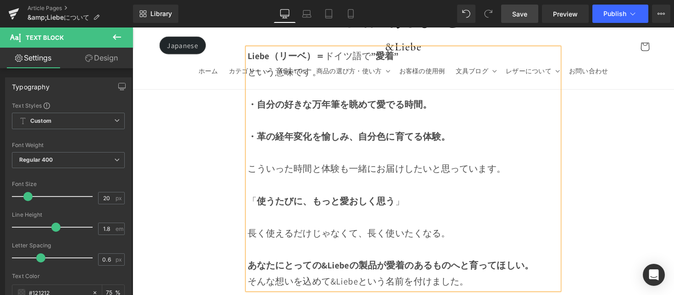
click at [551, 263] on p "あなたにとっての&Liebeの製品が愛着のあるものへと育ってほしい。" at bounding box center [409, 271] width 319 height 17
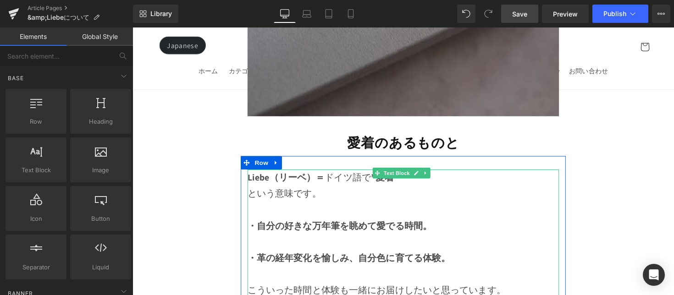
scroll to position [5176, 0]
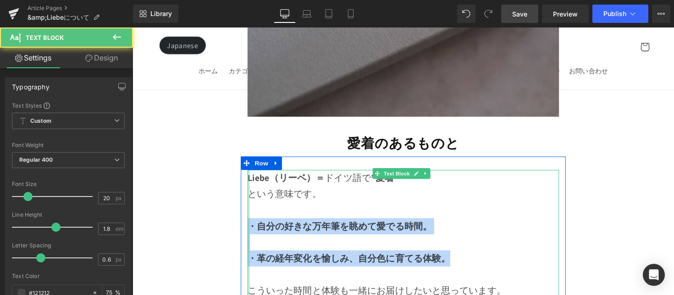
drag, startPoint x: 469, startPoint y: 236, endPoint x: 249, endPoint y: 205, distance: 222.7
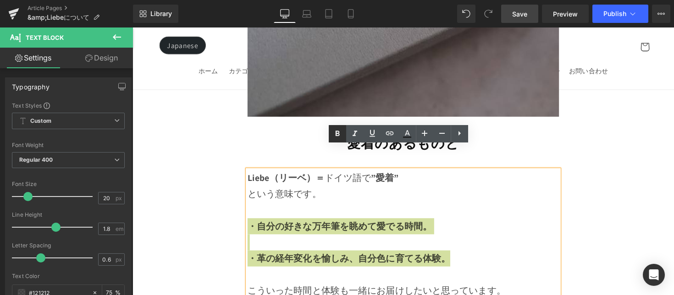
click at [333, 140] on link at bounding box center [337, 133] width 17 height 17
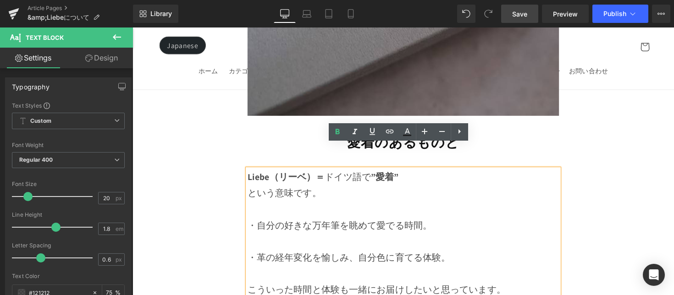
scroll to position [5177, 0]
click at [260, 222] on p "・自分の好きな万年筆を眺めて愛でる時間。" at bounding box center [409, 230] width 319 height 17
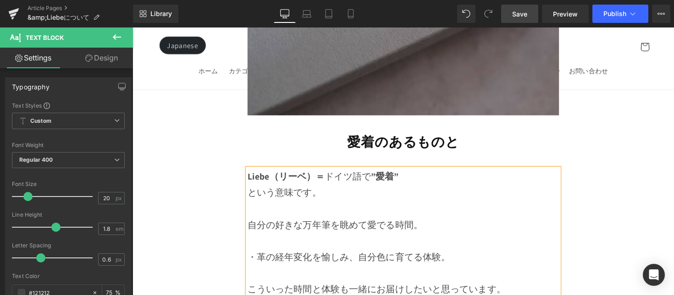
click at [256, 255] on p "・革の経年変化を愉しみ、自分色に育てる体験。" at bounding box center [409, 263] width 319 height 17
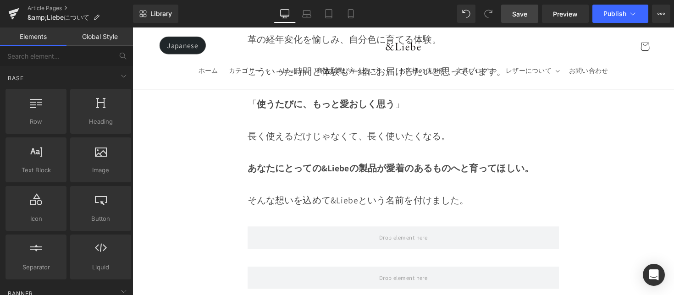
scroll to position [5401, 0]
drag, startPoint x: 507, startPoint y: 18, endPoint x: 478, endPoint y: 3, distance: 32.2
click at [507, 18] on link "Save" at bounding box center [519, 14] width 37 height 18
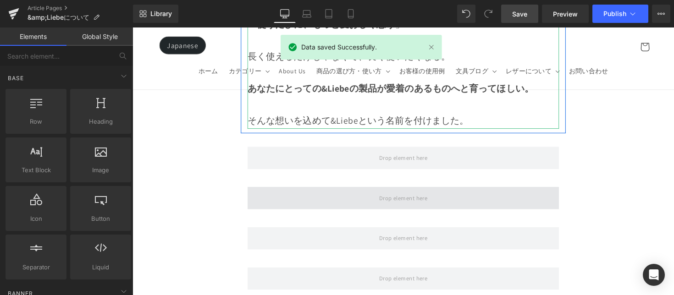
scroll to position [5484, 0]
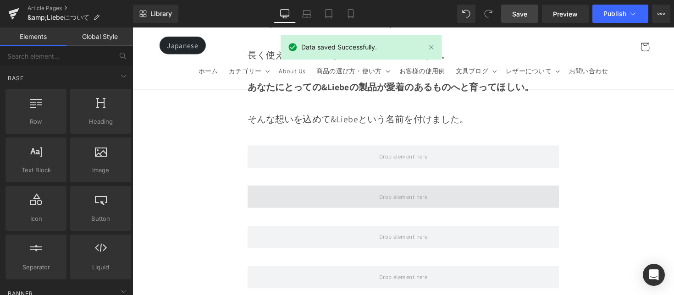
click at [374, 189] on span at bounding box center [409, 200] width 319 height 23
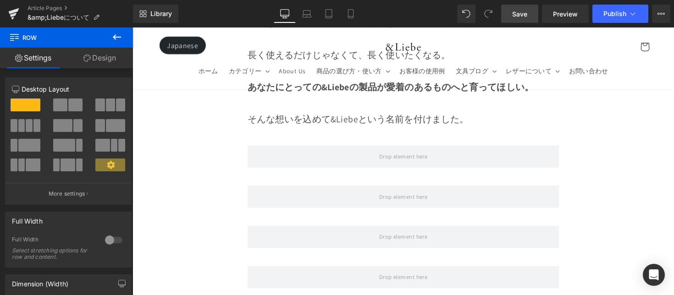
click at [521, 21] on link "Save" at bounding box center [519, 14] width 37 height 18
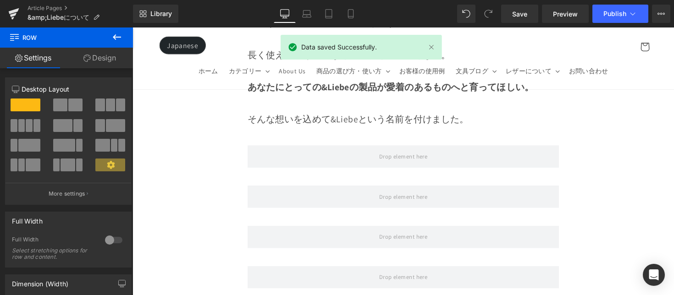
click at [129, 39] on button at bounding box center [117, 38] width 32 height 20
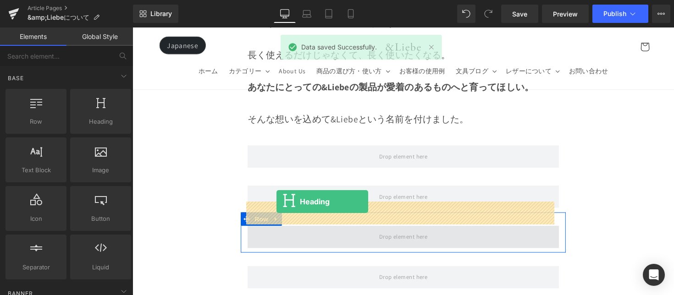
drag, startPoint x: 253, startPoint y: 172, endPoint x: 280, endPoint y: 206, distance: 43.7
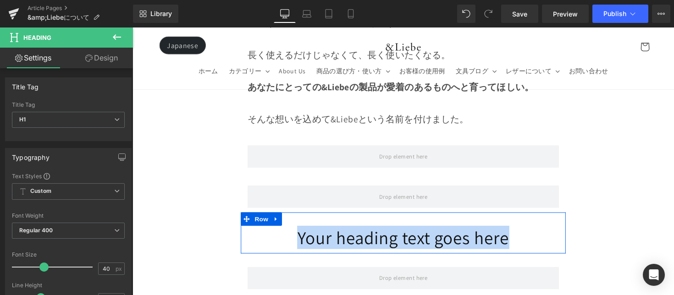
drag, startPoint x: 302, startPoint y: 220, endPoint x: 540, endPoint y: 230, distance: 237.8
click at [540, 230] on div "Your heading text goes here Heading Row" at bounding box center [410, 238] width 333 height 42
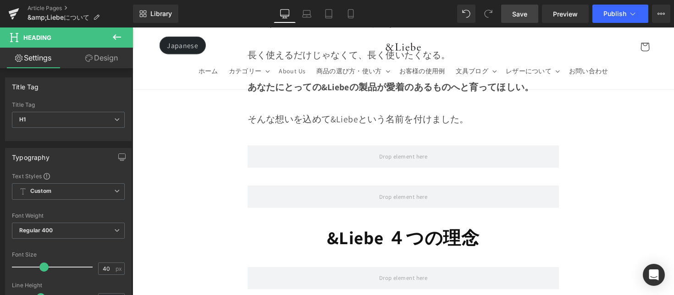
click at [517, 16] on span "Save" at bounding box center [519, 14] width 15 height 10
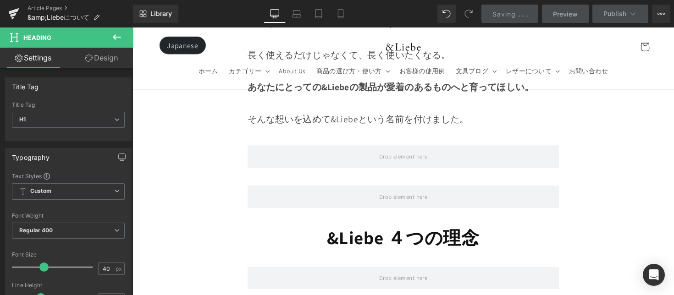
click at [561, 16] on span "Preview" at bounding box center [565, 14] width 25 height 10
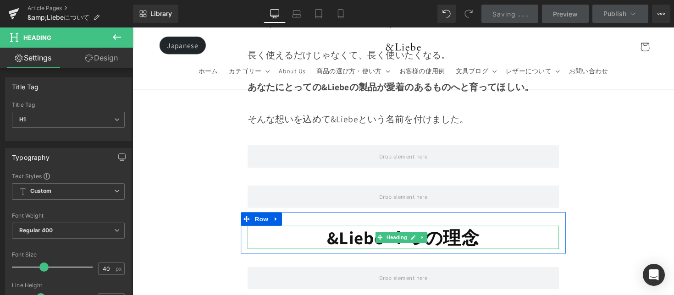
click at [312, 231] on h1 "&Liebe ４つの理念" at bounding box center [409, 243] width 319 height 24
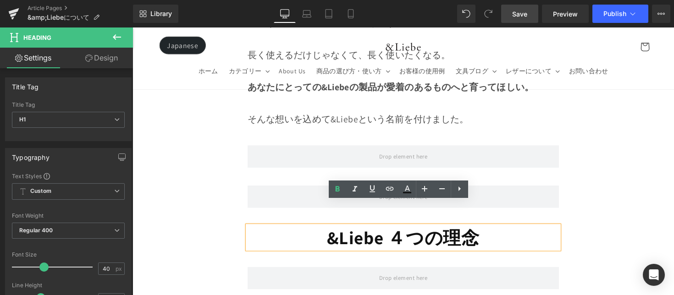
click at [394, 231] on strong "&Liebe ４つの理念" at bounding box center [410, 243] width 156 height 24
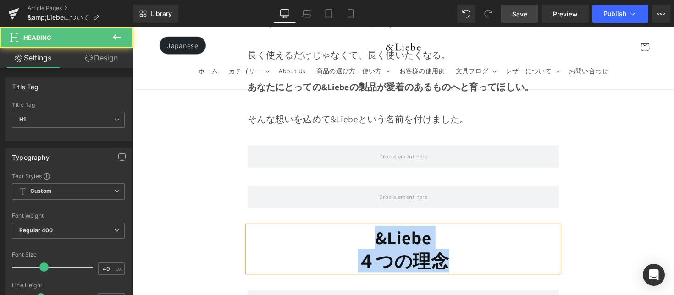
drag, startPoint x: 348, startPoint y: 221, endPoint x: 444, endPoint y: 239, distance: 98.1
click at [450, 238] on div "&Liebe ４つの理念" at bounding box center [409, 255] width 319 height 48
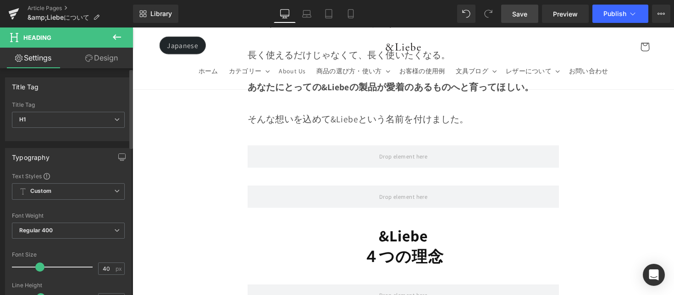
drag, startPoint x: 43, startPoint y: 267, endPoint x: 39, endPoint y: 271, distance: 5.2
click at [39, 271] on span at bounding box center [39, 267] width 9 height 9
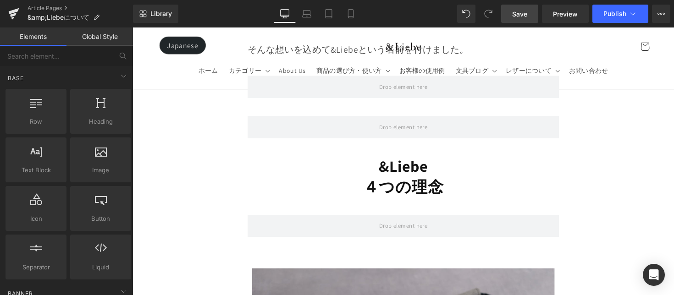
scroll to position [5556, 0]
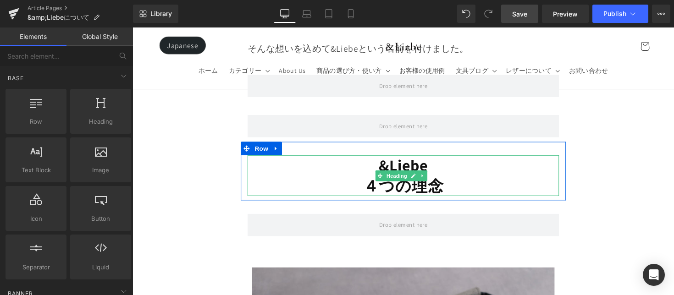
click at [423, 158] on strong "&Liebe" at bounding box center [410, 168] width 51 height 21
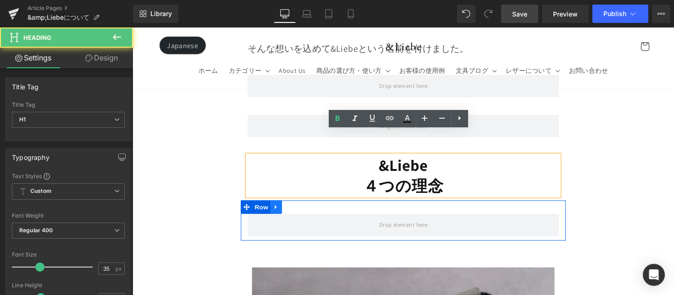
click at [278, 205] on link at bounding box center [280, 212] width 12 height 14
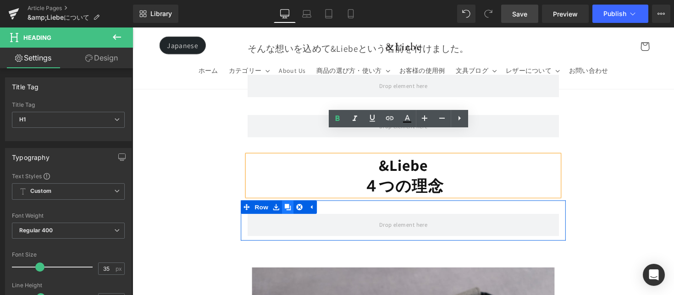
click at [290, 209] on icon at bounding box center [292, 212] width 6 height 6
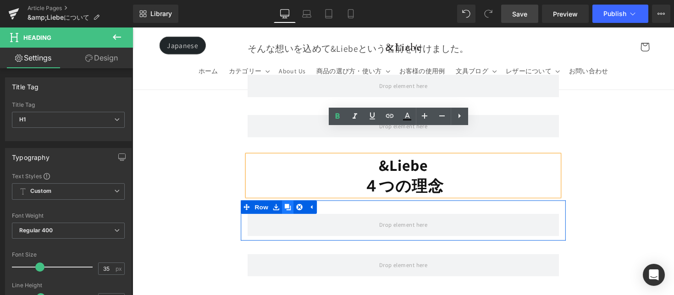
click at [290, 205] on div "Row" at bounding box center [410, 225] width 333 height 41
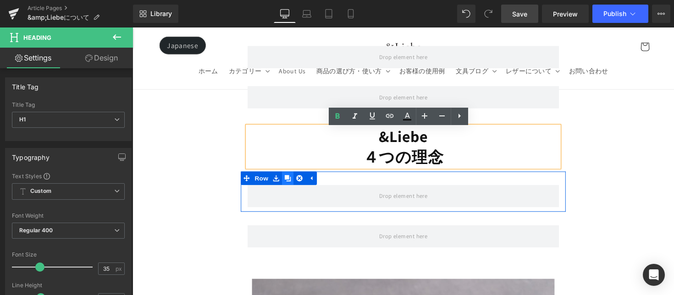
click at [290, 187] on div "Image Row Row こんにちは。 &Liebe（[PERSON_NAME]）の[PERSON_NAME]です。 たくさんのブランドの中から&Liebe…" at bounding box center [410, 299] width 555 height 11553
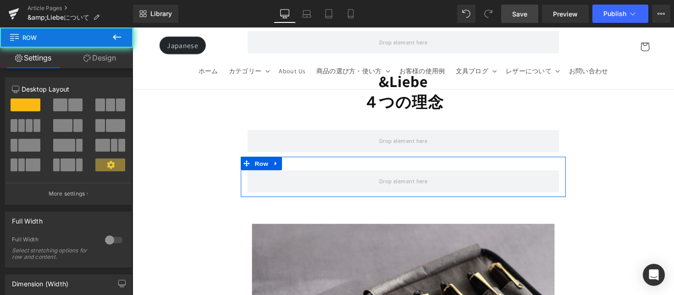
click at [290, 187] on div "Image Row Row こんにちは。 &Liebe（[PERSON_NAME]）の[PERSON_NAME]です。 たくさんのブランドの中から&Liebe…" at bounding box center [410, 243] width 555 height 11553
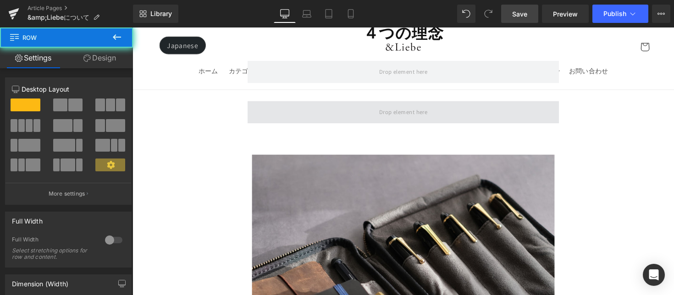
click at [292, 103] on span at bounding box center [409, 114] width 319 height 23
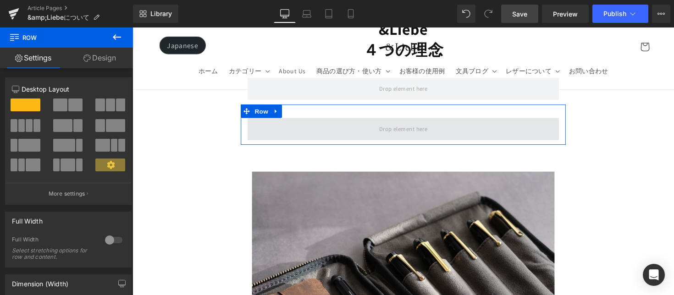
scroll to position [5694, 0]
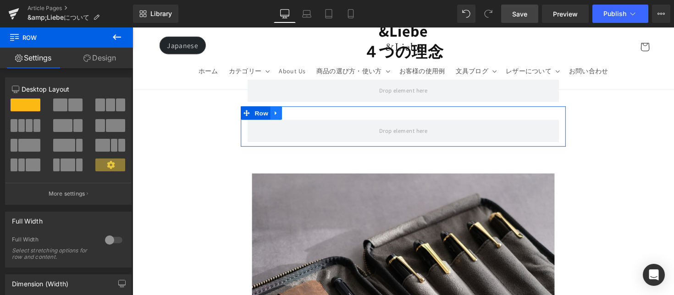
click at [278, 113] on icon at bounding box center [279, 115] width 2 height 4
click at [294, 112] on icon at bounding box center [292, 115] width 6 height 6
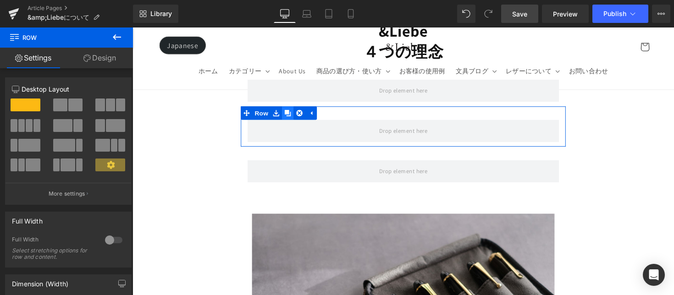
click at [294, 112] on icon at bounding box center [292, 115] width 6 height 6
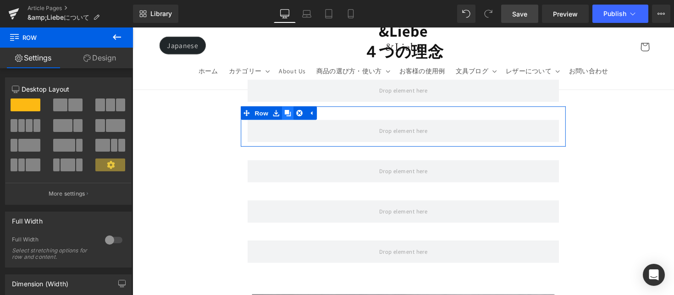
click at [294, 112] on icon at bounding box center [292, 115] width 6 height 6
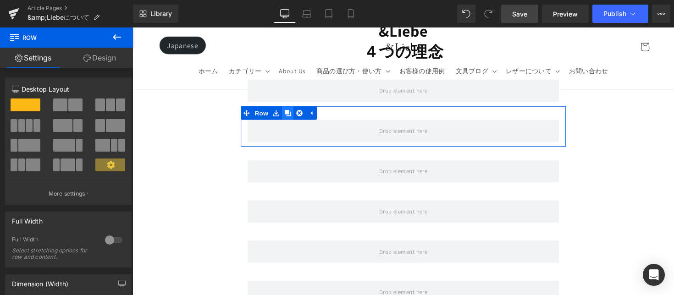
click at [289, 112] on icon at bounding box center [292, 115] width 6 height 6
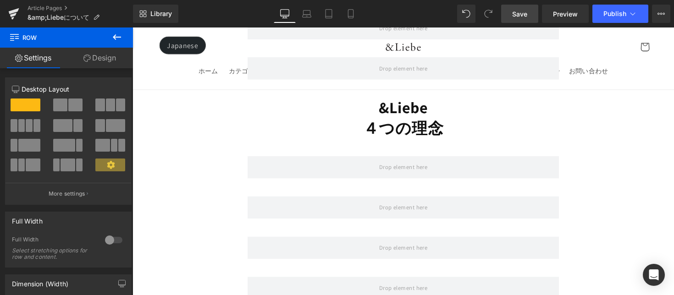
scroll to position [5552, 0]
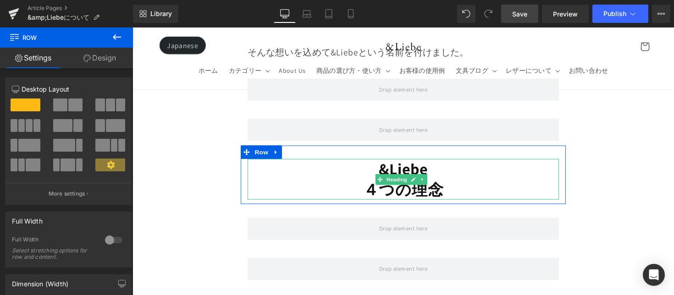
click at [300, 162] on h1 "&Liebe" at bounding box center [409, 172] width 319 height 21
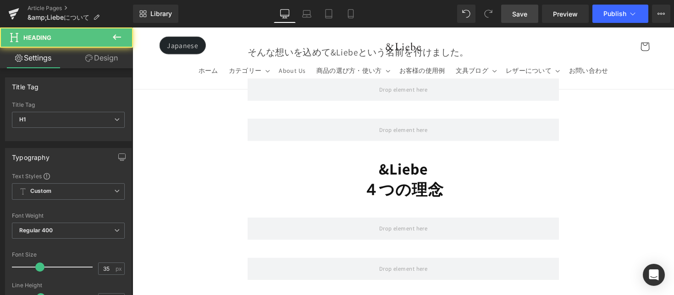
click at [114, 39] on icon at bounding box center [116, 37] width 11 height 11
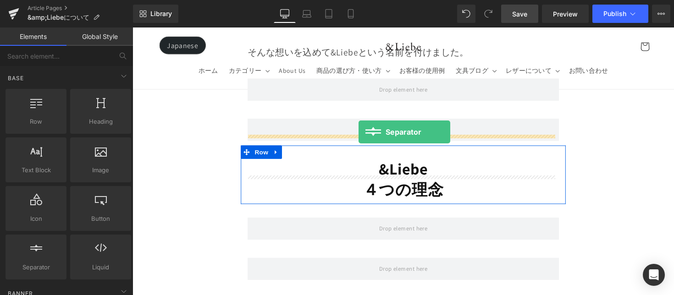
drag, startPoint x: 263, startPoint y: 216, endPoint x: 364, endPoint y: 135, distance: 129.8
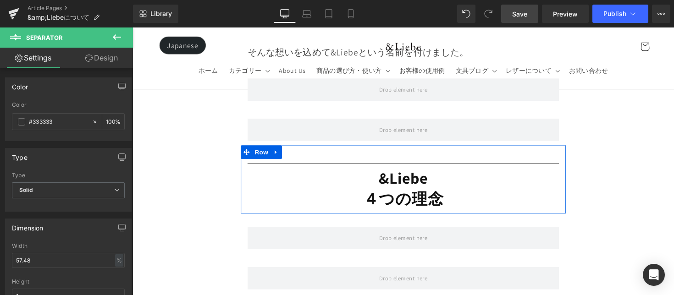
drag, startPoint x: 119, startPoint y: 38, endPoint x: 118, endPoint y: 95, distance: 57.3
click at [120, 37] on icon at bounding box center [116, 37] width 11 height 11
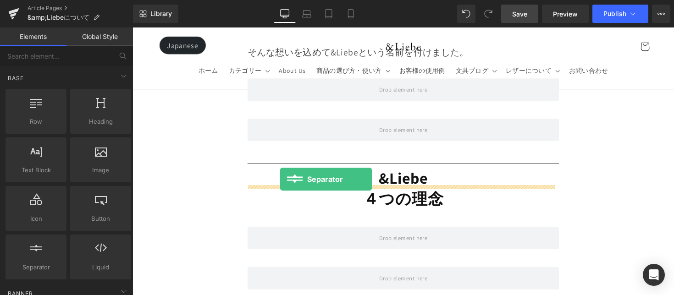
drag, startPoint x: 254, startPoint y: 238, endPoint x: 284, endPoint y: 183, distance: 62.6
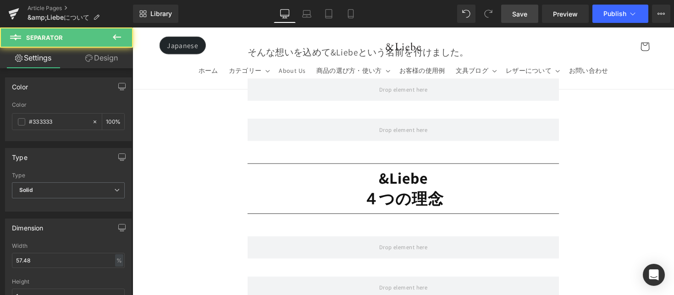
click at [293, 172] on h1 "&Liebe" at bounding box center [409, 182] width 319 height 21
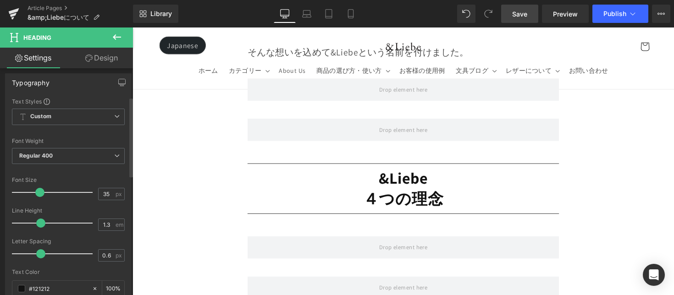
scroll to position [81, 0]
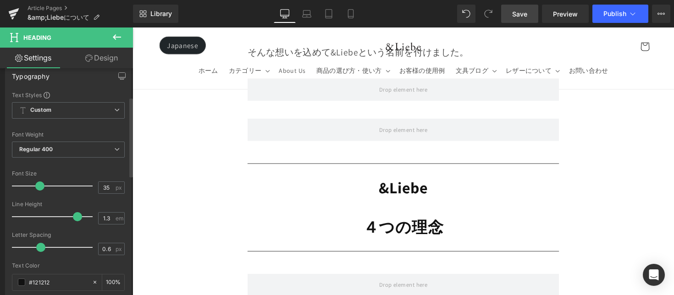
drag, startPoint x: 40, startPoint y: 217, endPoint x: 75, endPoint y: 225, distance: 35.4
click at [75, 225] on div at bounding box center [55, 217] width 76 height 18
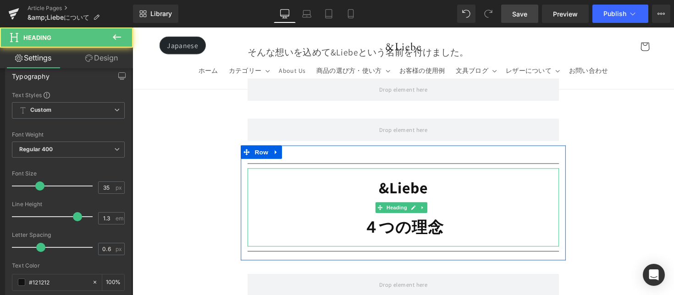
click at [350, 212] on h1 "４つの理念" at bounding box center [409, 232] width 319 height 40
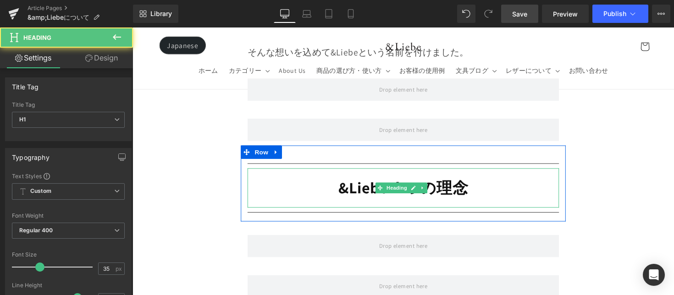
click at [527, 172] on h1 "&Liebe ４つの理念" at bounding box center [409, 192] width 319 height 40
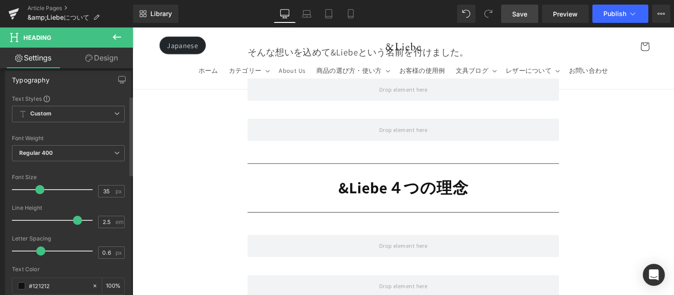
scroll to position [78, 0]
click at [551, 17] on link "Preview" at bounding box center [565, 14] width 47 height 18
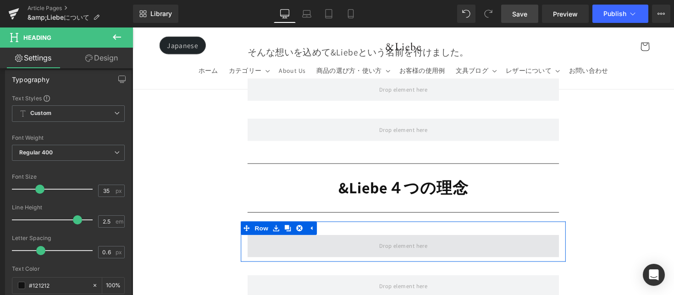
click at [314, 240] on span at bounding box center [409, 251] width 319 height 23
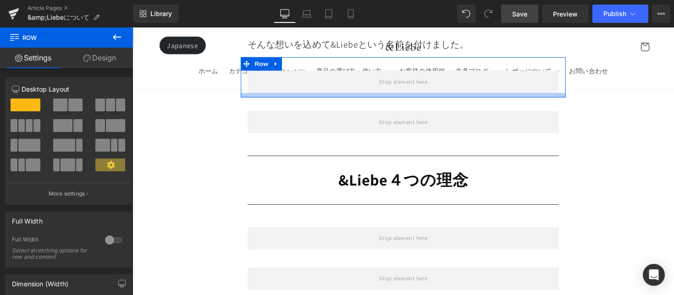
scroll to position [5561, 0]
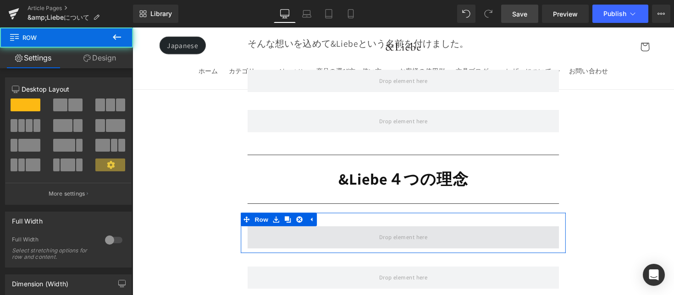
click at [297, 231] on span at bounding box center [409, 242] width 319 height 23
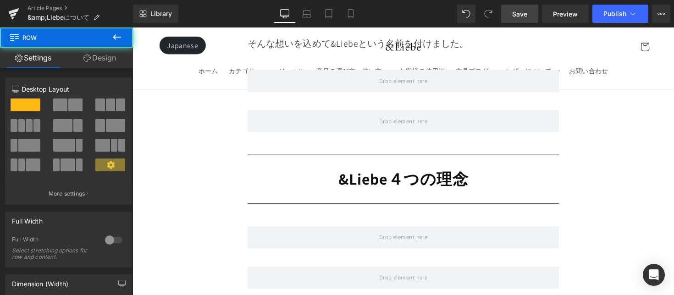
click at [118, 39] on icon at bounding box center [116, 37] width 11 height 11
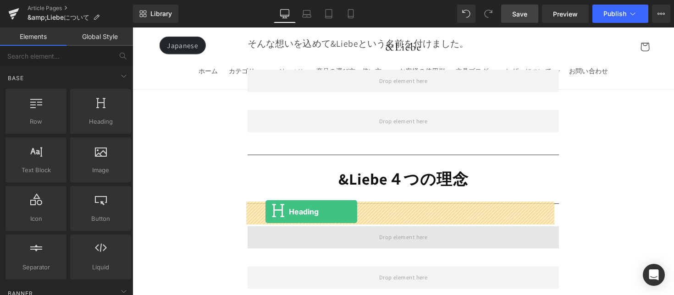
drag, startPoint x: 257, startPoint y: 164, endPoint x: 269, endPoint y: 216, distance: 54.0
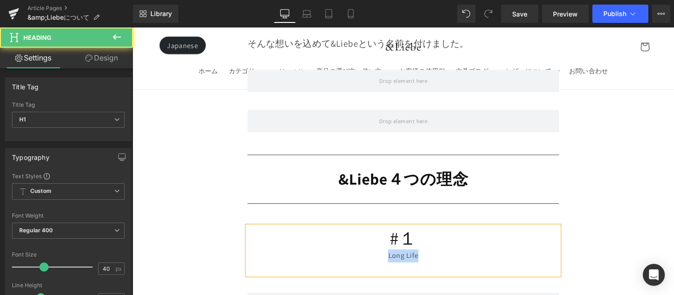
drag, startPoint x: 386, startPoint y: 238, endPoint x: 435, endPoint y: 241, distance: 49.6
click at [436, 255] on div "Long Life" at bounding box center [409, 261] width 319 height 13
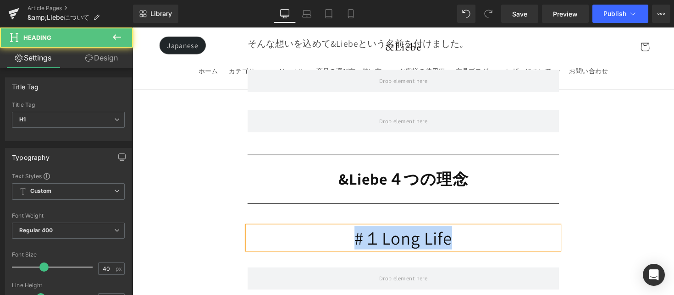
drag, startPoint x: 485, startPoint y: 225, endPoint x: 338, endPoint y: 228, distance: 146.4
click at [338, 231] on h1 "#１Long Life" at bounding box center [409, 243] width 319 height 24
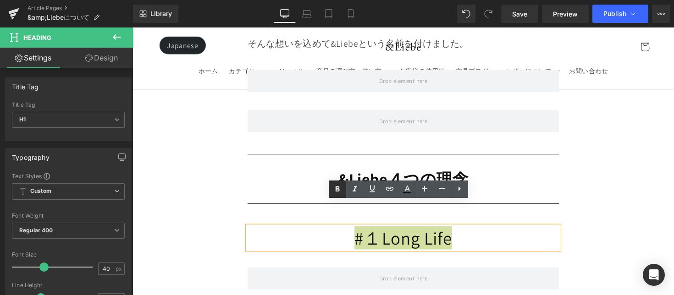
click at [0, 0] on icon at bounding box center [0, 0] width 0 height 0
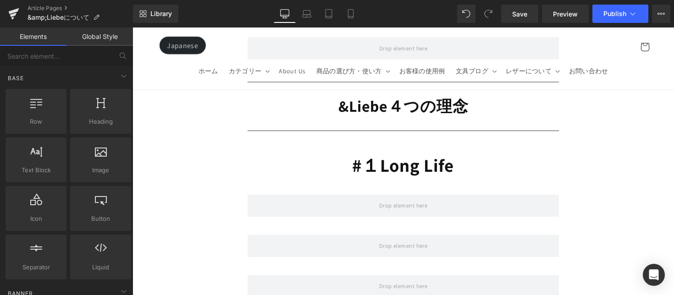
scroll to position [5639, 0]
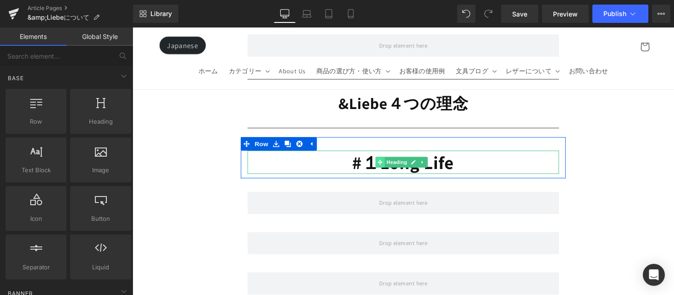
click at [381, 160] on span at bounding box center [386, 165] width 10 height 11
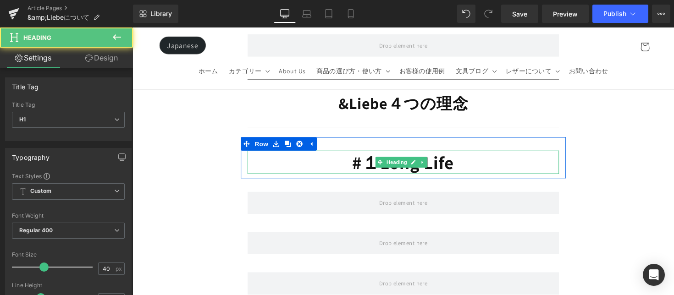
click at [378, 154] on strong "#１Long Life" at bounding box center [410, 166] width 105 height 24
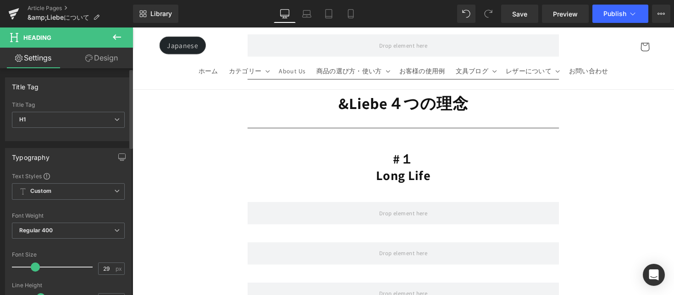
type input "30"
drag, startPoint x: 43, startPoint y: 267, endPoint x: 35, endPoint y: 272, distance: 9.0
click at [35, 272] on div at bounding box center [55, 267] width 76 height 18
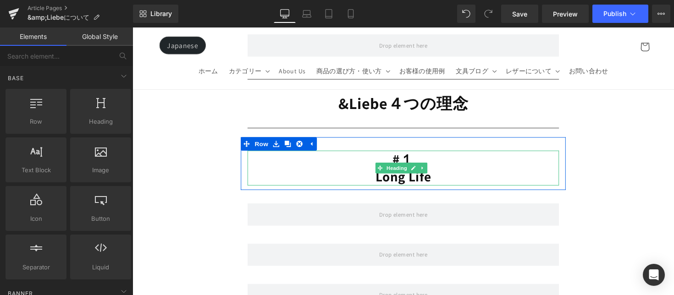
click at [445, 154] on h1 "#１" at bounding box center [409, 163] width 319 height 18
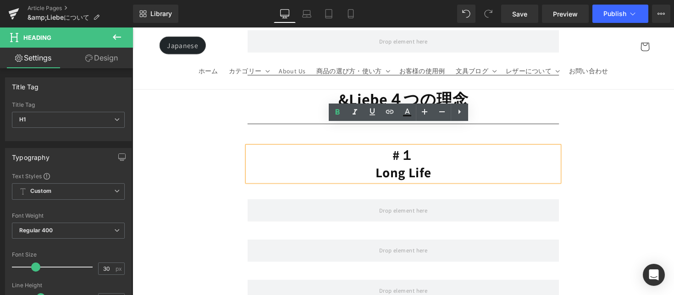
scroll to position [5655, 0]
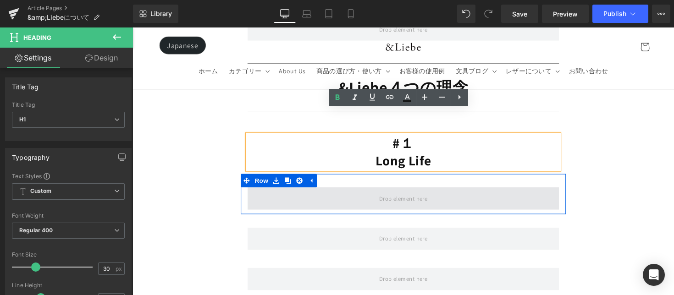
click at [355, 191] on span at bounding box center [409, 202] width 319 height 23
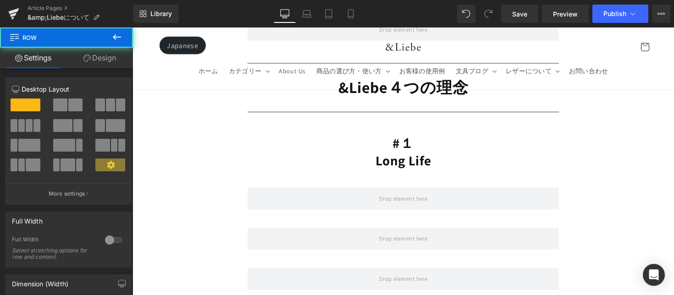
click at [119, 33] on icon at bounding box center [116, 37] width 11 height 11
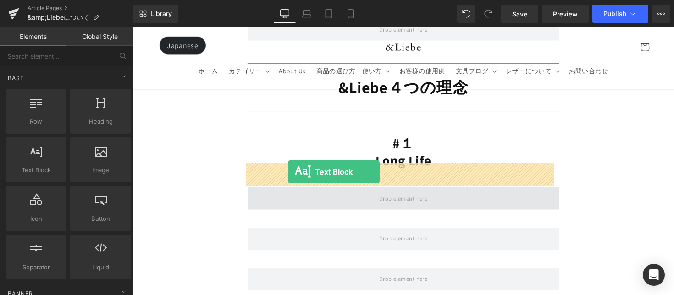
drag, startPoint x: 197, startPoint y: 187, endPoint x: 292, endPoint y: 176, distance: 95.6
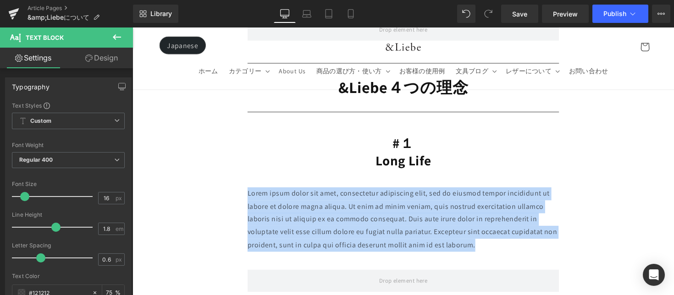
drag, startPoint x: 490, startPoint y: 223, endPoint x: 232, endPoint y: 166, distance: 264.2
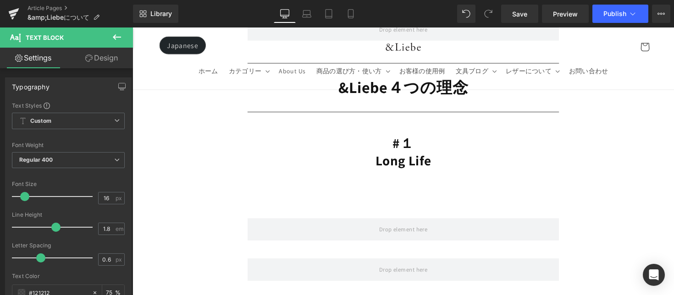
scroll to position [5663, 0]
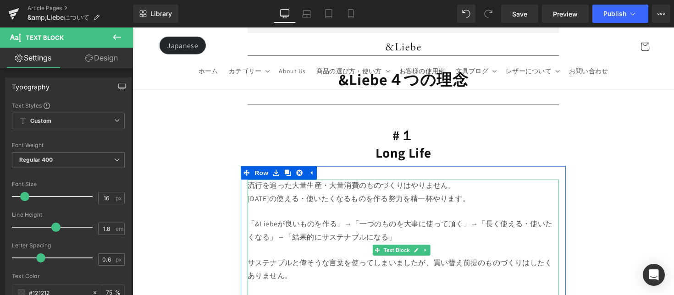
click at [303, 197] on p "[DATE]の使える・使いたくなるものを作る努力を精一杯やります。" at bounding box center [409, 203] width 319 height 13
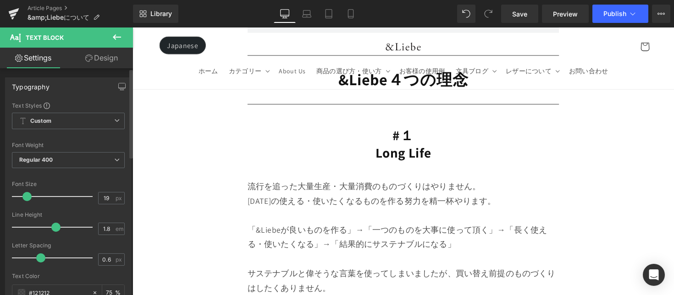
type input "20"
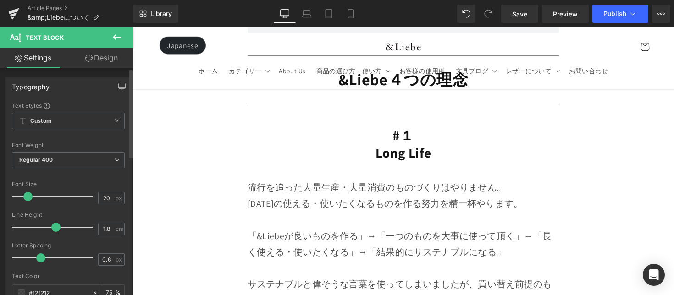
click at [25, 198] on span at bounding box center [27, 196] width 9 height 9
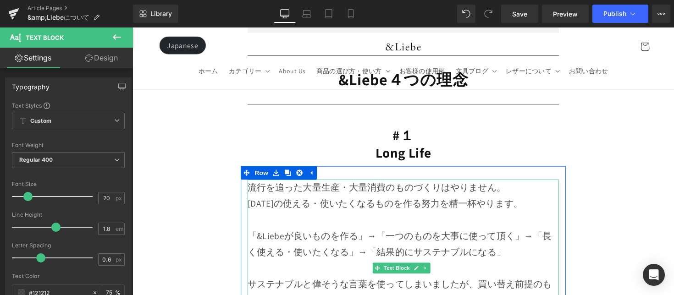
click at [528, 183] on p "流行を追った大量生産・大量消費のものづくりはやりません。" at bounding box center [409, 191] width 319 height 17
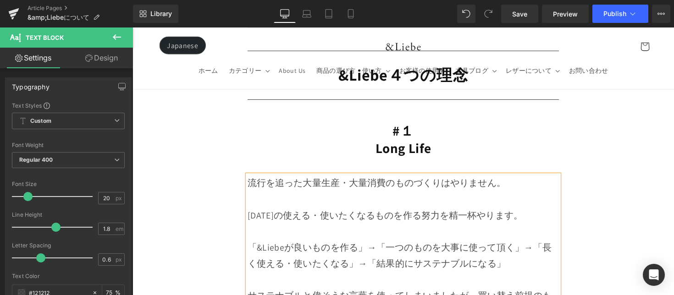
scroll to position [5677, 0]
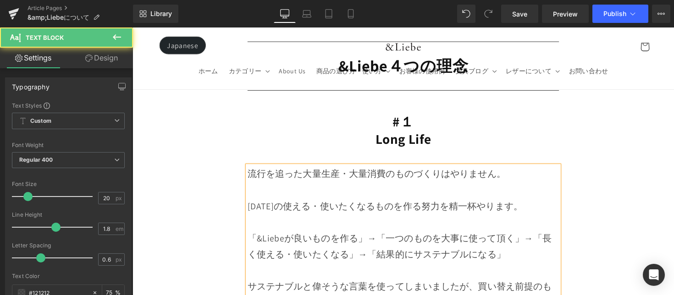
click at [292, 202] on p "[DATE]の使える・使いたくなるものを作る努力を精一杯やります。" at bounding box center [409, 210] width 319 height 17
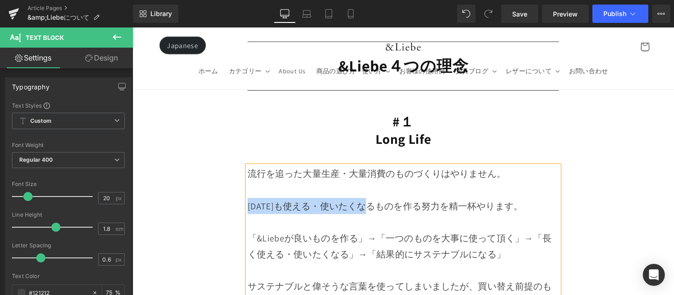
drag, startPoint x: 252, startPoint y: 186, endPoint x: 402, endPoint y: 190, distance: 149.6
click at [402, 202] on p "[DATE]も使える・使いたくなるものを作る努力を精一杯やります。" at bounding box center [409, 210] width 319 height 17
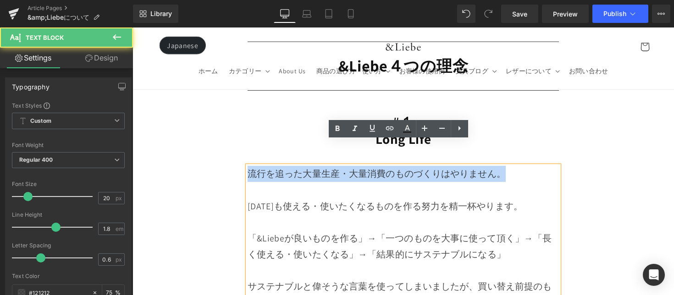
drag, startPoint x: 514, startPoint y: 155, endPoint x: 242, endPoint y: 153, distance: 272.5
click at [244, 169] on div "流行を追った大量生産・大量消費のものづくりはやりません。 [DATE]も使える・使いたくなるものを作る努力を精一杯やります。 「&Liebeが良いものを作る」…" at bounding box center [410, 268] width 333 height 198
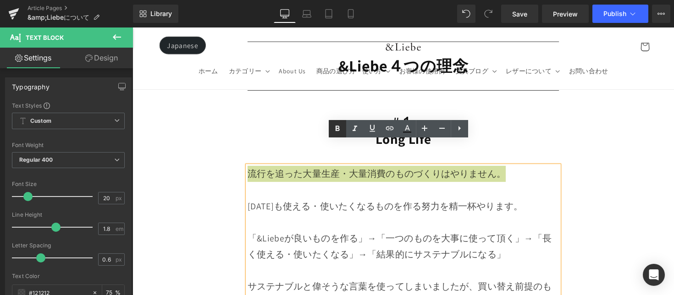
click at [0, 0] on icon at bounding box center [0, 0] width 0 height 0
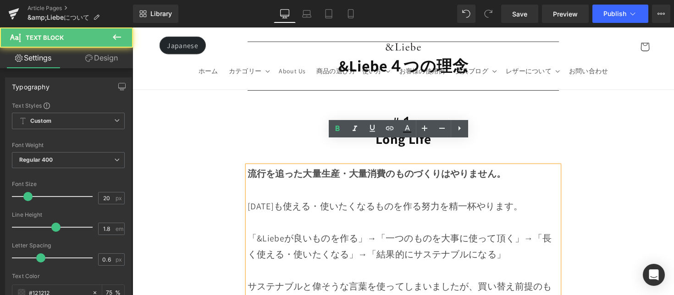
click at [361, 202] on p "[DATE]も使える・使いたくなるものを作る努力を精一杯やります。" at bounding box center [409, 210] width 319 height 17
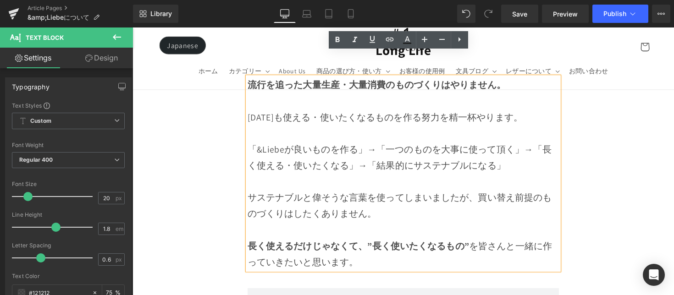
scroll to position [5769, 0]
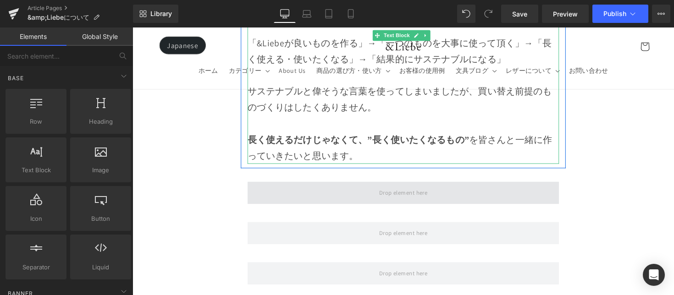
scroll to position [5890, 0]
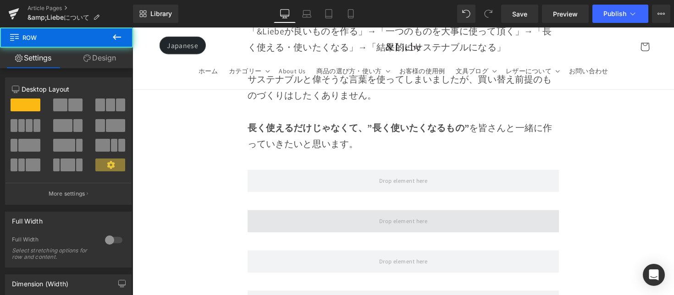
click at [354, 215] on span at bounding box center [409, 226] width 319 height 23
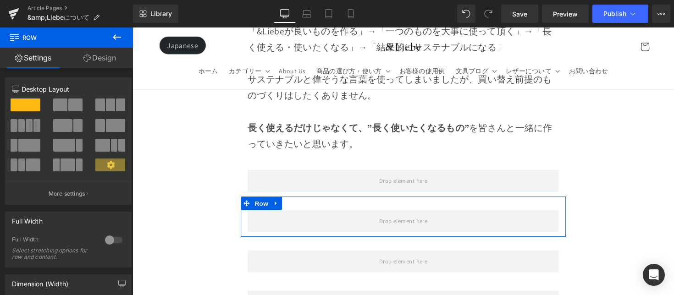
click at [120, 50] on link "Design" at bounding box center [100, 58] width 67 height 21
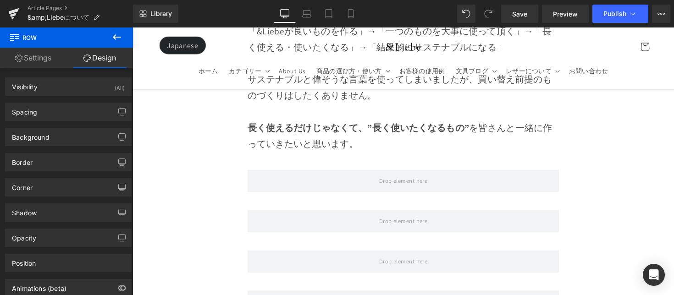
click at [119, 40] on icon at bounding box center [116, 37] width 11 height 11
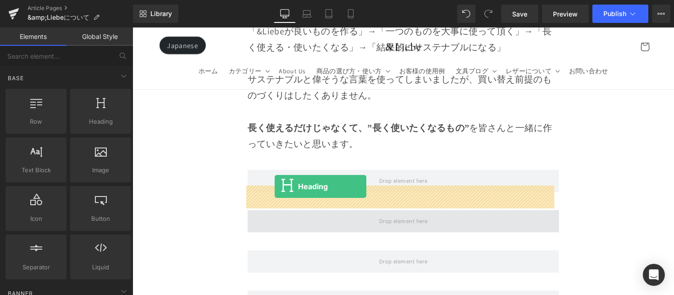
drag, startPoint x: 257, startPoint y: 161, endPoint x: 278, endPoint y: 190, distance: 36.2
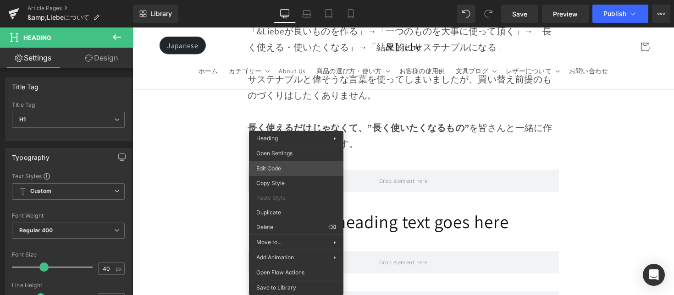
click at [282, 0] on div "Heading You are previewing how the will restyle your page. You can not edit Ele…" at bounding box center [337, 0] width 674 height 0
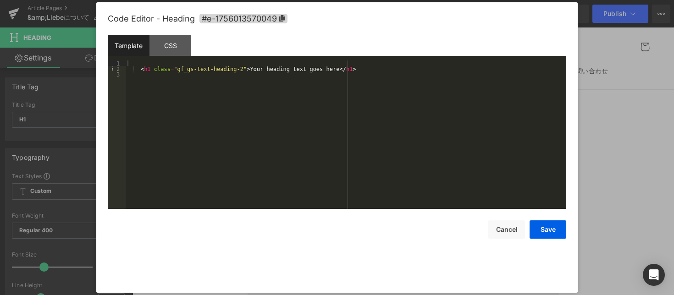
click at [270, 69] on div "< h1 class = "gf_gs-text-heading-2" > Your heading text goes here </ h1 >" at bounding box center [346, 141] width 441 height 160
click at [303, 69] on div "< h1 class = "gf_gs-text-heading-2" > Your heading text goes here </ h1 >" at bounding box center [346, 141] width 441 height 160
click at [548, 236] on button "Save" at bounding box center [548, 230] width 37 height 18
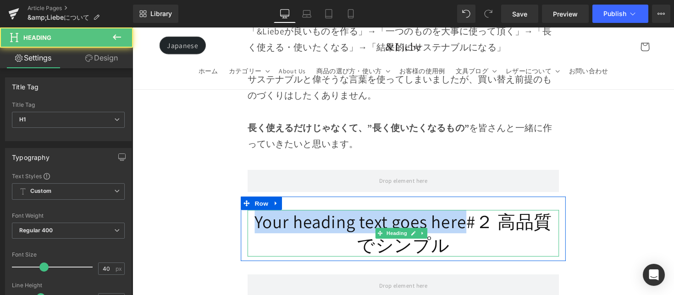
drag, startPoint x: 470, startPoint y: 205, endPoint x: 253, endPoint y: 199, distance: 216.6
click at [253, 215] on h1 "Your heading text goes here#２ 高品質でシンプル" at bounding box center [409, 239] width 319 height 48
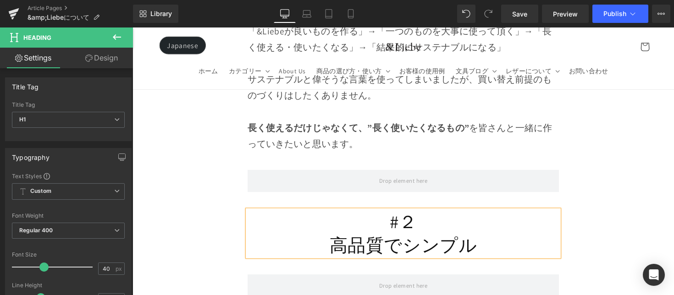
scroll to position [5575, 0]
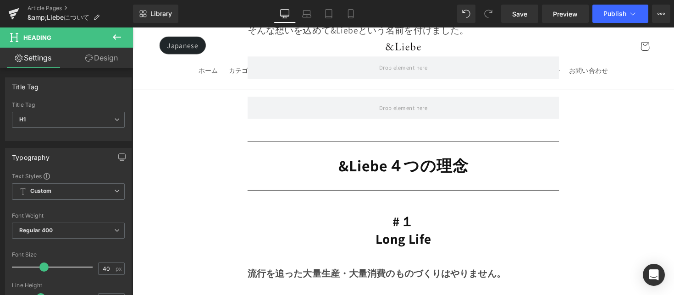
click at [419, 218] on h1 "#１" at bounding box center [409, 227] width 319 height 18
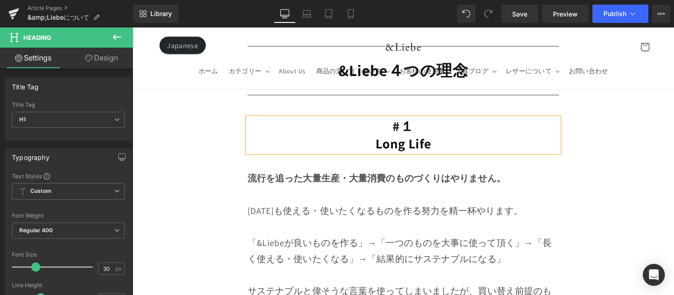
scroll to position [5882, 0]
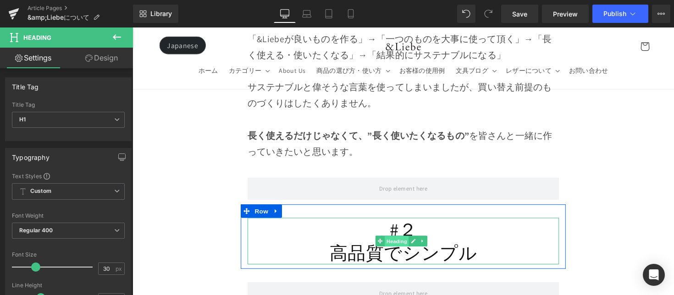
click at [409, 242] on span "Heading" at bounding box center [403, 247] width 25 height 11
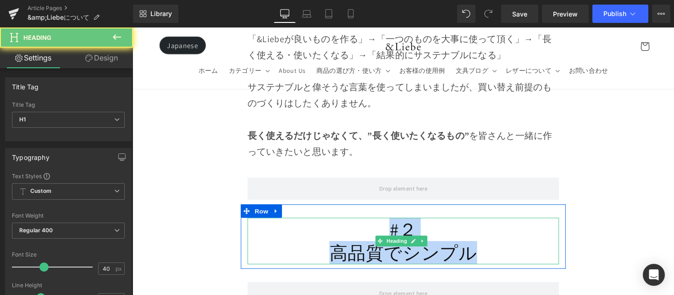
drag, startPoint x: 370, startPoint y: 208, endPoint x: 499, endPoint y: 238, distance: 131.7
click at [499, 238] on div "#２ 高品質でシンプル" at bounding box center [409, 247] width 319 height 48
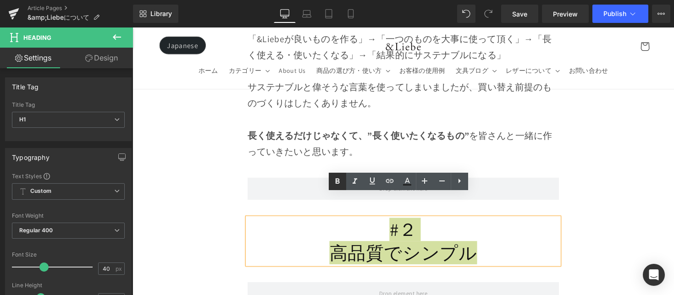
click at [0, 0] on icon at bounding box center [0, 0] width 0 height 0
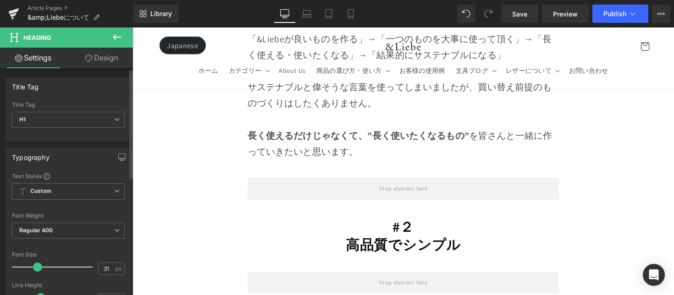
type input "30"
drag, startPoint x: 41, startPoint y: 267, endPoint x: 35, endPoint y: 270, distance: 6.4
click at [35, 270] on span at bounding box center [35, 267] width 9 height 9
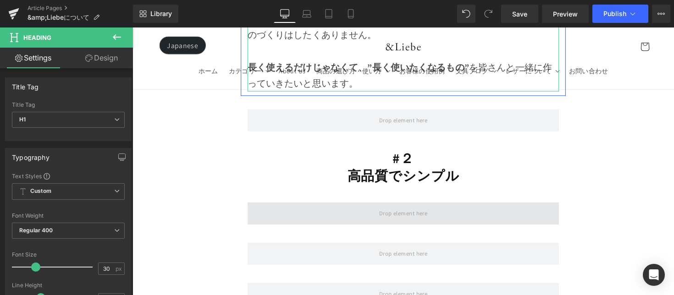
scroll to position [5957, 0]
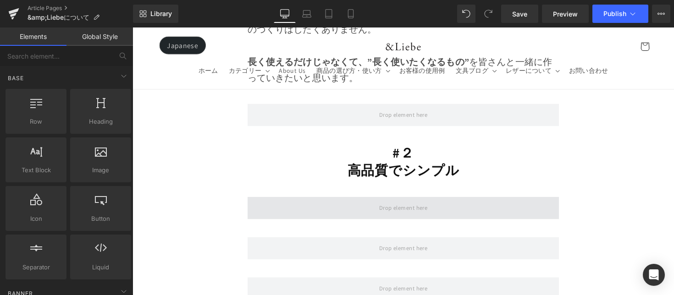
click at [382, 205] on span at bounding box center [410, 212] width 56 height 15
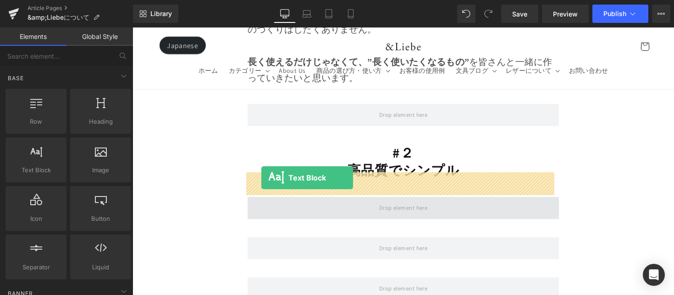
drag, startPoint x: 174, startPoint y: 181, endPoint x: 265, endPoint y: 182, distance: 90.8
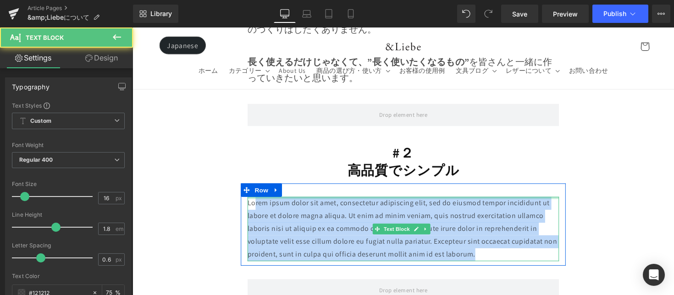
drag, startPoint x: 417, startPoint y: 217, endPoint x: 258, endPoint y: 178, distance: 164.0
click at [258, 201] on div "Lorem ipsum dolor sit amet, consectetur adipiscing elit, sed do eiusmod tempor …" at bounding box center [409, 234] width 319 height 66
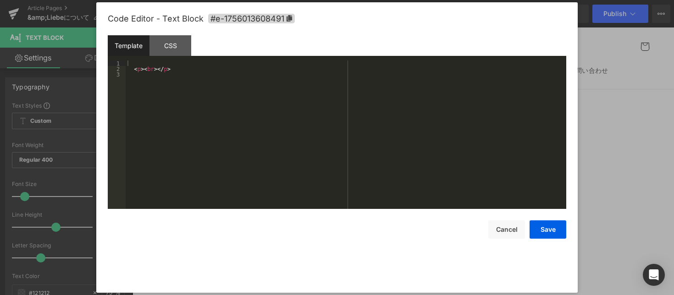
click at [273, 0] on div "Text Block You are previewing how the will restyle your page. You can not edit …" at bounding box center [337, 0] width 674 height 0
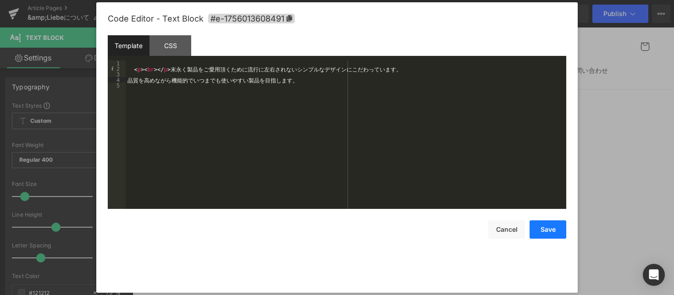
click at [549, 231] on button "Save" at bounding box center [548, 230] width 37 height 18
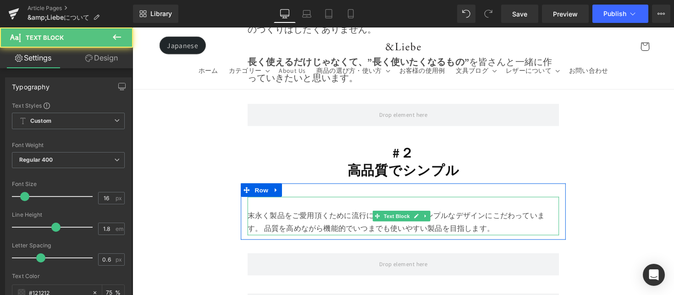
click at [460, 201] on div "末永く製品をご愛用頂くために流行に左右されないシンプルなデザインにこだわっています。 品質を高めながら機能的でいつまでも使いやすい製品を目指します。" at bounding box center [409, 220] width 319 height 39
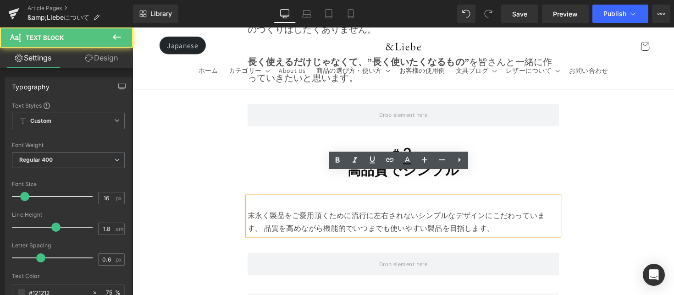
click at [250, 201] on div "末永く製品をご愛用頂くために流行に左右されないシンプルなデザインにこだわっています。 品質を高めながら機能的でいつまでも使いやすい製品を目指します。" at bounding box center [409, 220] width 319 height 39
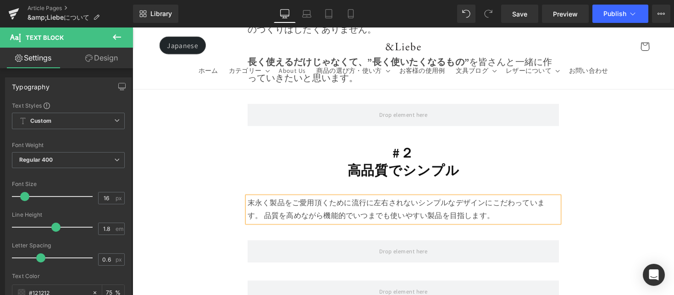
click at [281, 201] on div "末永く製品をご愛用頂くために流行に左右されないシンプルなデザインにこだわっています。 品質を高めながら機能的でいつまでも使いやすい製品を目指します。" at bounding box center [409, 214] width 319 height 27
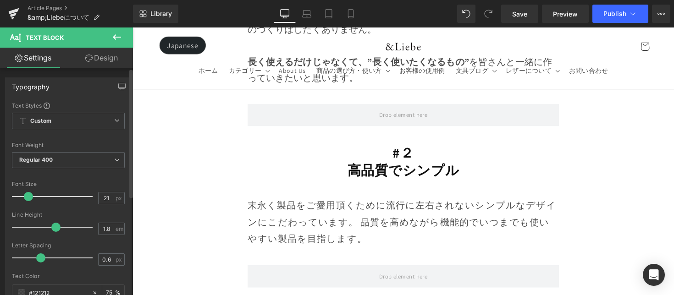
type input "20"
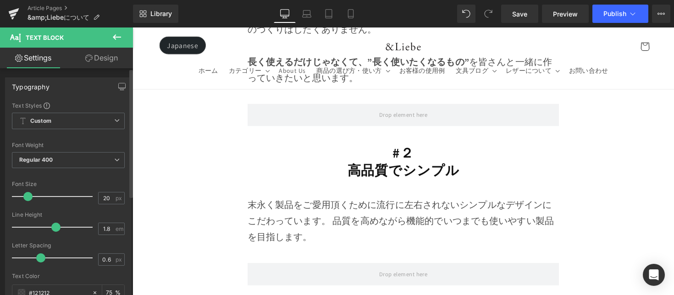
click at [29, 195] on span at bounding box center [27, 196] width 9 height 9
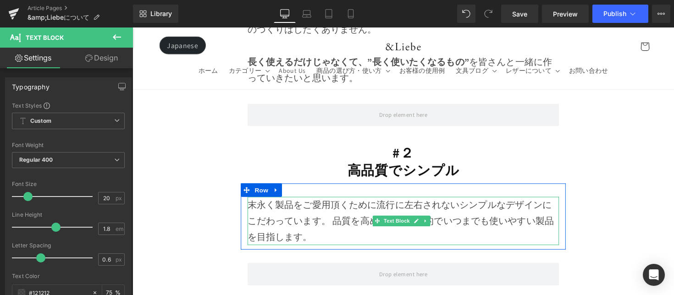
click at [333, 201] on div "末永く製品をご愛用頂くために流行に左右されないシンプルなデザインにこだわっています。 品質を高めながら機能的でいつまでも使いやすい製品を目指します。" at bounding box center [409, 226] width 319 height 50
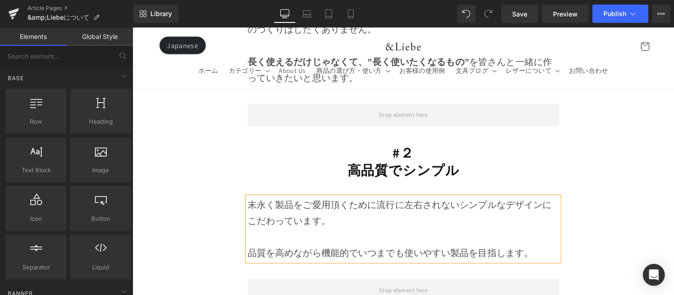
click at [631, 201] on div "Image Row Row こんにちは。 &Liebe（[PERSON_NAME]）の[PERSON_NAME]です。 たくさんのブランドの中から&Liebe…" at bounding box center [410, 264] width 555 height 12227
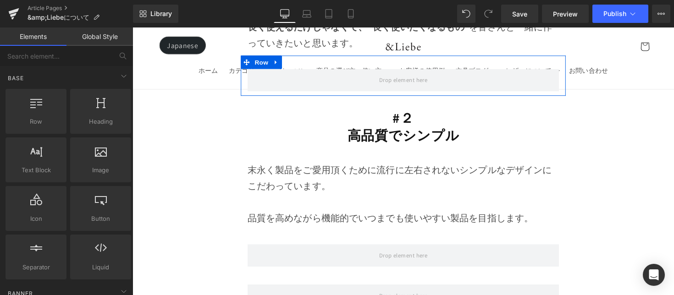
scroll to position [6040, 0]
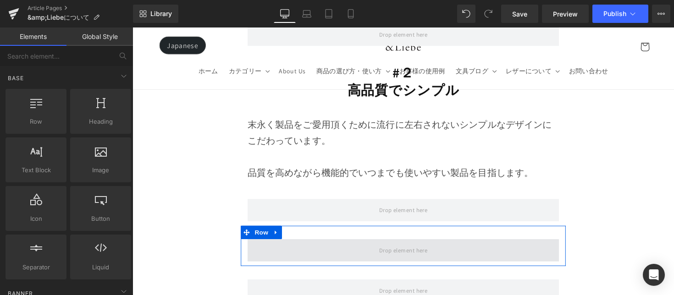
click at [356, 244] on span at bounding box center [409, 255] width 319 height 23
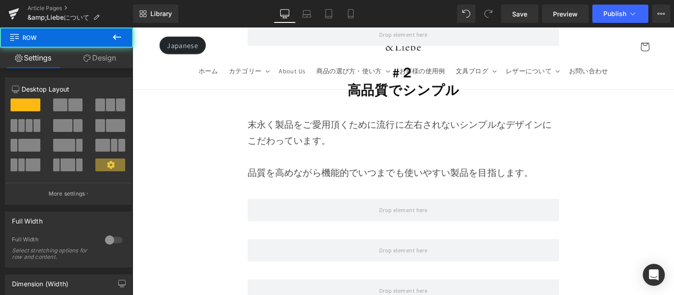
click at [123, 39] on button at bounding box center [117, 38] width 32 height 20
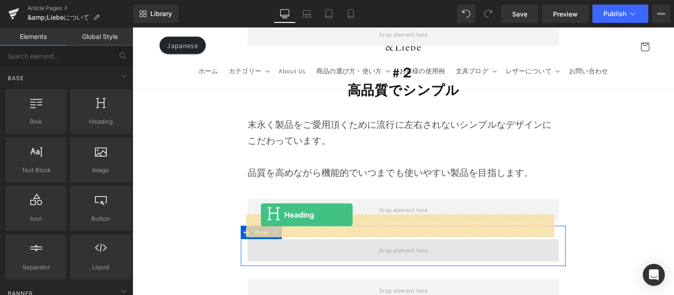
drag, startPoint x: 177, startPoint y: 167, endPoint x: 264, endPoint y: 220, distance: 101.6
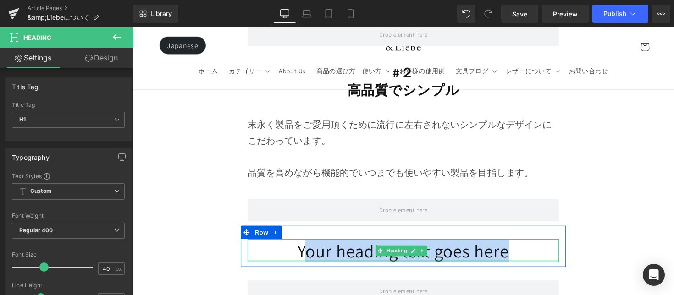
drag, startPoint x: 322, startPoint y: 235, endPoint x: 514, endPoint y: 241, distance: 192.3
click at [514, 244] on div "Your heading text goes here Heading" at bounding box center [409, 256] width 319 height 24
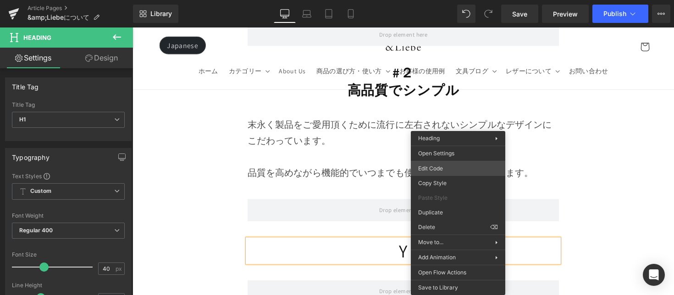
click at [445, 0] on div "Heading You are previewing how the will restyle your page. You can not edit Ele…" at bounding box center [337, 0] width 674 height 0
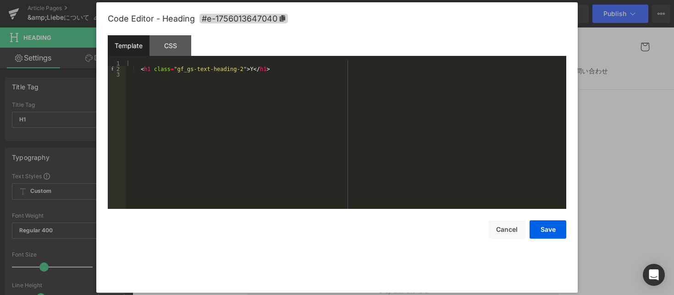
click at [233, 68] on div "< h1 class = "gf_gs-text-heading-2" > Y </ h1 >" at bounding box center [346, 141] width 441 height 160
click at [233, 69] on div "< h1 class = "gf_gs-text-heading-2" > Y </ h1 >" at bounding box center [346, 141] width 441 height 160
click at [540, 223] on button "Save" at bounding box center [548, 230] width 37 height 18
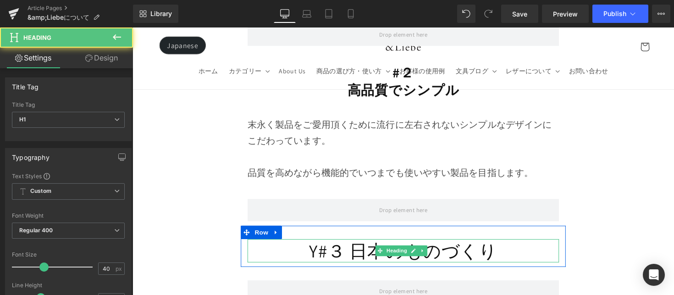
click at [319, 244] on h1 "Y#３ 日本のものづくり" at bounding box center [409, 256] width 319 height 24
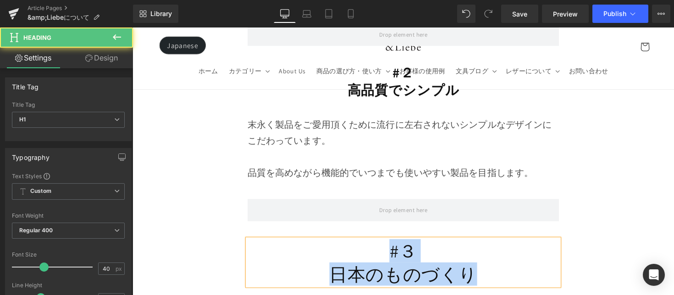
drag, startPoint x: 415, startPoint y: 251, endPoint x: 490, endPoint y: 254, distance: 75.3
click at [490, 254] on div "#３ 日本のものづくり" at bounding box center [409, 268] width 319 height 48
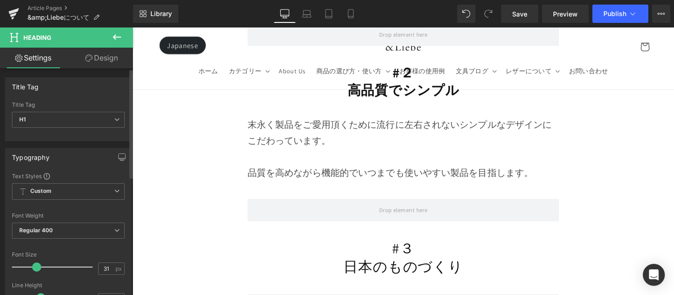
type input "30"
drag, startPoint x: 42, startPoint y: 268, endPoint x: 37, endPoint y: 271, distance: 5.3
click at [37, 271] on span at bounding box center [35, 267] width 9 height 9
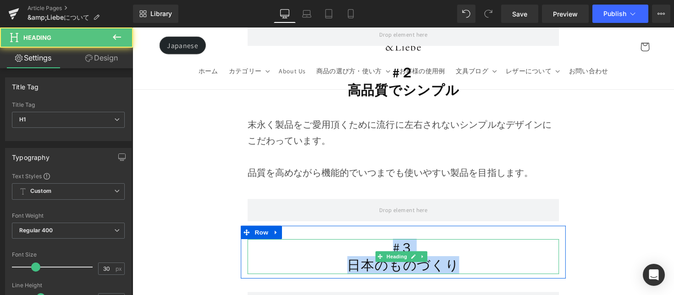
drag, startPoint x: 361, startPoint y: 227, endPoint x: 482, endPoint y: 243, distance: 122.1
click at [482, 244] on div "#３ 日本のものづくり" at bounding box center [409, 262] width 319 height 36
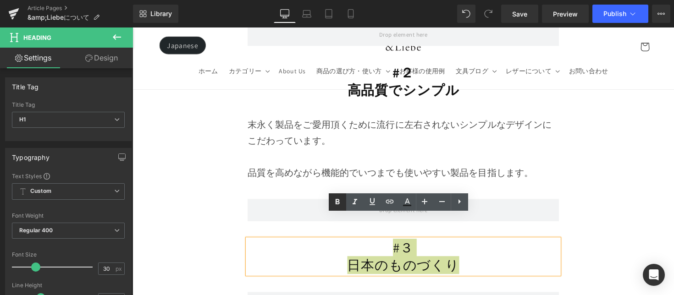
click at [0, 0] on icon at bounding box center [0, 0] width 0 height 0
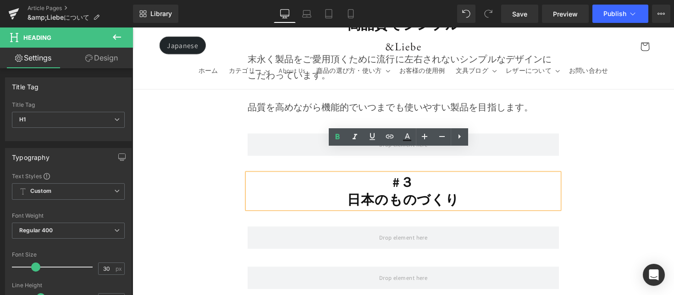
scroll to position [6192, 0]
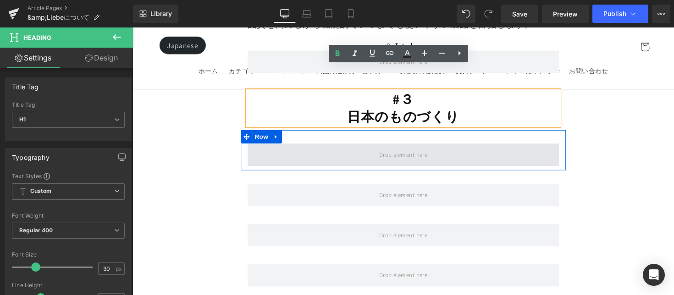
click at [368, 146] on span at bounding box center [409, 157] width 319 height 23
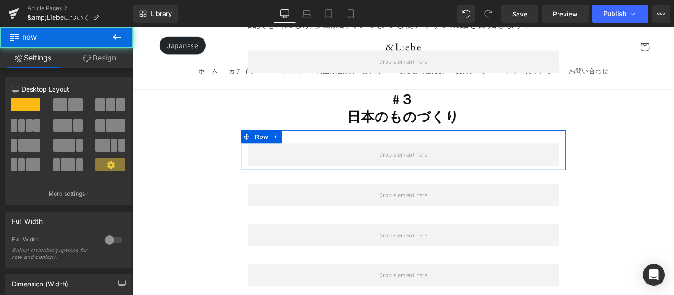
click at [122, 36] on button at bounding box center [117, 38] width 32 height 20
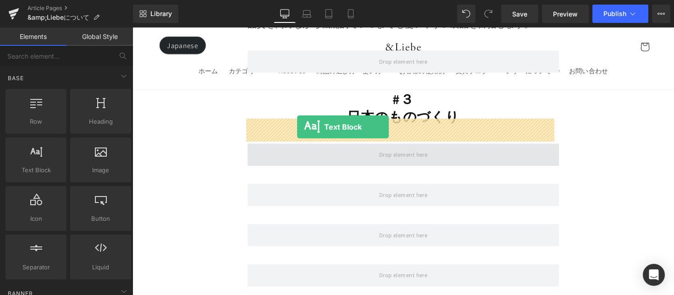
drag, startPoint x: 246, startPoint y: 134, endPoint x: 301, endPoint y: 129, distance: 55.3
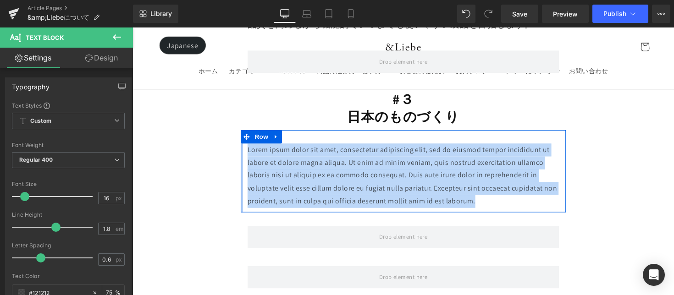
drag, startPoint x: 415, startPoint y: 162, endPoint x: 243, endPoint y: 130, distance: 174.6
click at [244, 133] on div "Lorem ipsum dolor sit amet, consectetur adipiscing elit, sed do eiusmod tempor …" at bounding box center [410, 175] width 333 height 84
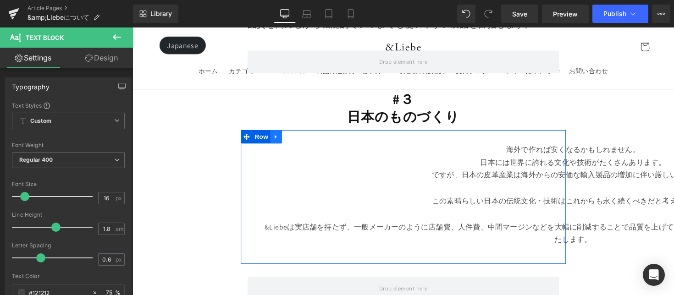
click at [281, 136] on icon at bounding box center [280, 139] width 6 height 7
click at [300, 136] on icon at bounding box center [303, 139] width 6 height 7
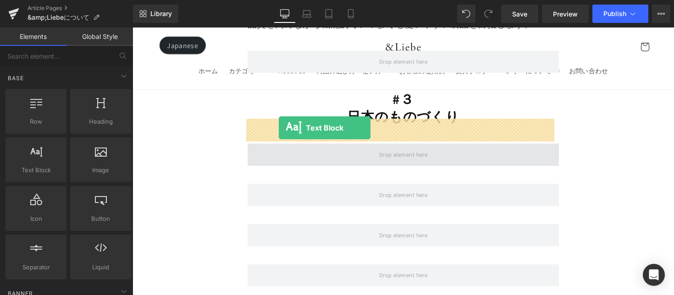
drag, startPoint x: 179, startPoint y: 185, endPoint x: 283, endPoint y: 130, distance: 117.4
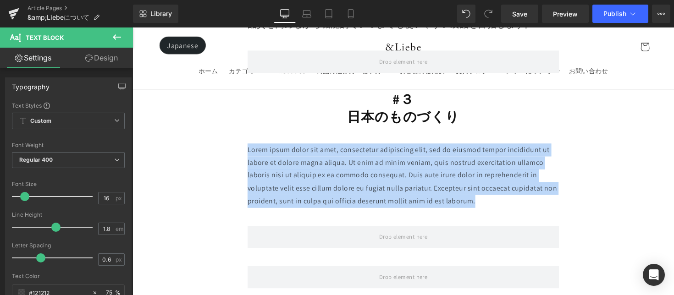
drag, startPoint x: 421, startPoint y: 163, endPoint x: 207, endPoint y: 134, distance: 215.2
click at [207, 134] on div "Image Row Row こんにちは。 &Liebe（[PERSON_NAME]）の[PERSON_NAME]です。 たくさんのブランドの中から&Liebe…" at bounding box center [410, 38] width 555 height 12242
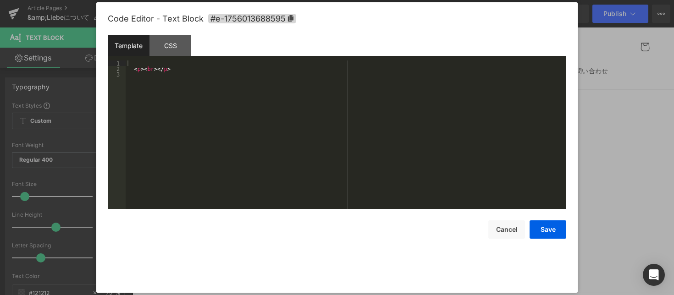
click at [262, 0] on div "Text Block You are previewing how the will restyle your page. You can not edit …" at bounding box center [337, 0] width 674 height 0
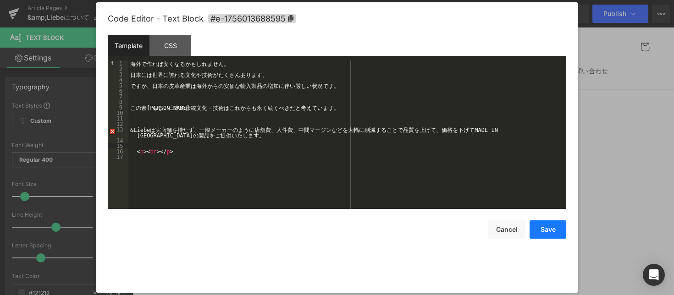
click at [543, 232] on button "Save" at bounding box center [548, 230] width 37 height 18
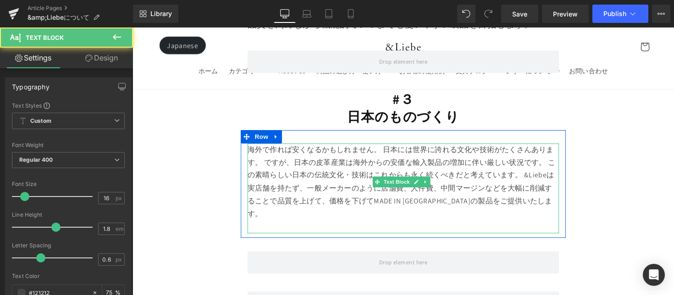
click at [363, 226] on p at bounding box center [409, 232] width 319 height 13
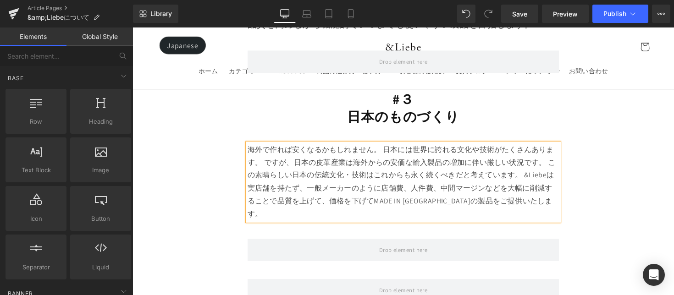
click at [607, 205] on div "Image Row Row こんにちは。 &Liebe（[PERSON_NAME]）の[PERSON_NAME]です。 たくさんのブランドの中から&Liebe…" at bounding box center [410, 44] width 555 height 12255
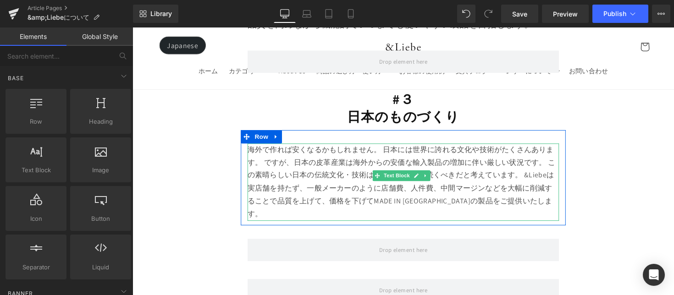
click at [492, 168] on div "海外で作れば安くなるかもしれません。 日本には世界に誇れる文化や技術がたくさんあります。 ですが、日本の皮革産業は海外からの安価な輸入製品の増加に伴い厳しい状…" at bounding box center [409, 185] width 319 height 79
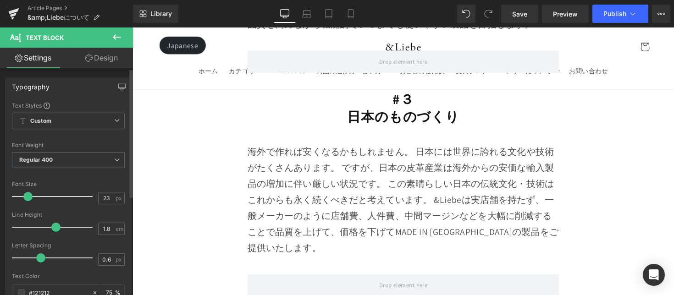
drag, startPoint x: 22, startPoint y: 199, endPoint x: 127, endPoint y: 177, distance: 107.3
click at [30, 199] on span at bounding box center [27, 196] width 9 height 9
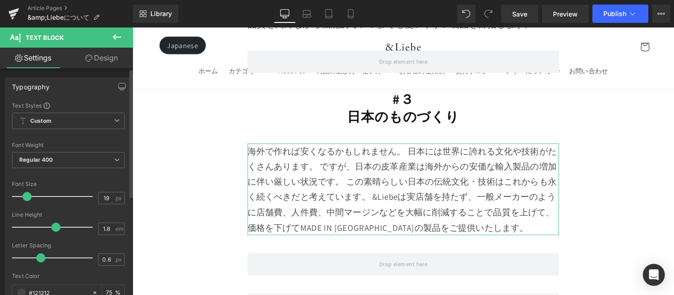
type input "20"
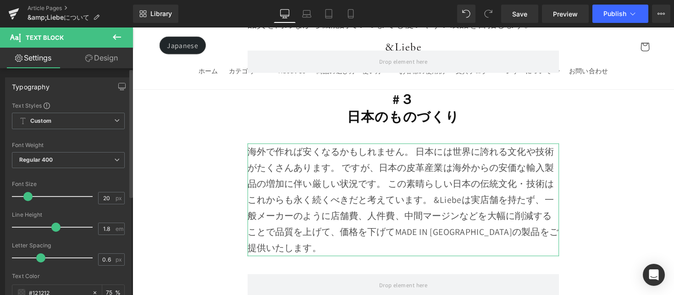
click at [27, 203] on div at bounding box center [55, 197] width 76 height 18
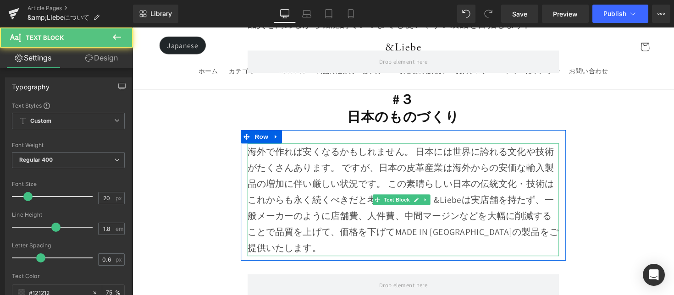
click at [419, 146] on div "海外で作れば安くなるかもしれません。 日本には世界に誇れる文化や技術がたくさんあります。 ですが、日本の皮革産業は海外からの安価な輸入製品の増加に伴い厳しい状…" at bounding box center [409, 204] width 319 height 116
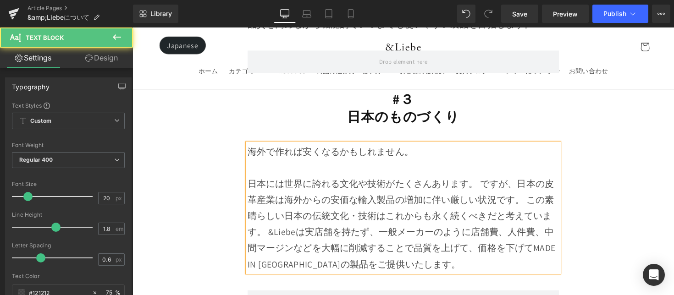
click at [490, 179] on div "日本には世界に誇れる文化や技術がたくさんあります。 ですが、日本の皮革産業は海外からの安価な輸入製品の増加に伴い厳しい状況です。 この素晴らしい日本の伝統文化…" at bounding box center [409, 228] width 319 height 99
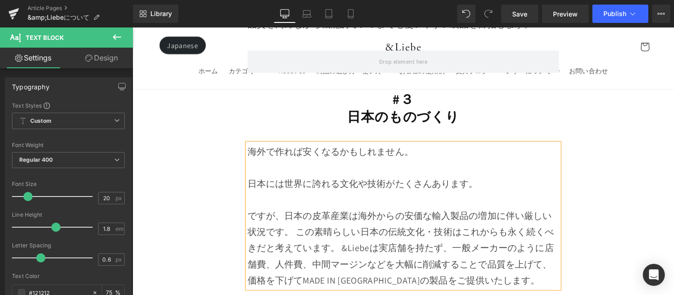
click at [299, 213] on div "ですが、日本の皮革産業は海外からの安価な輸入製品の増加に伴い厳しい状況です。 この素晴らしい日本の伝統文化・技術はこれからも永く続くべきだと考えています。 &…" at bounding box center [409, 253] width 319 height 83
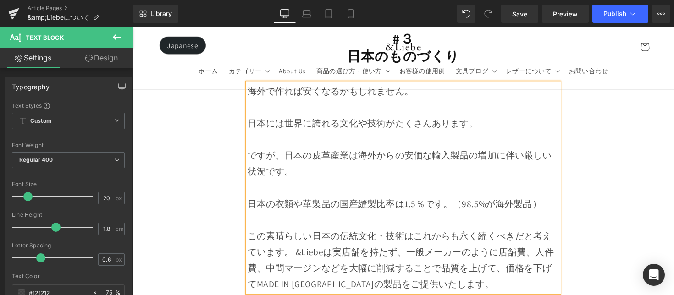
scroll to position [6254, 0]
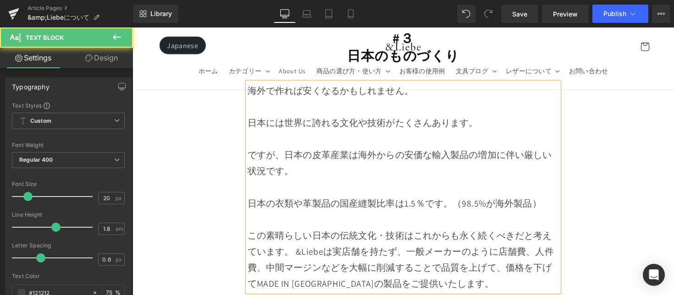
click at [301, 233] on div "この素晴らしい日本の伝統文化・技術はこれからも永く続くべきだと考えています。 &Liebeは実店舗を持たず、一般メーカーのように店舗費、人件費、中間マージンな…" at bounding box center [409, 266] width 319 height 66
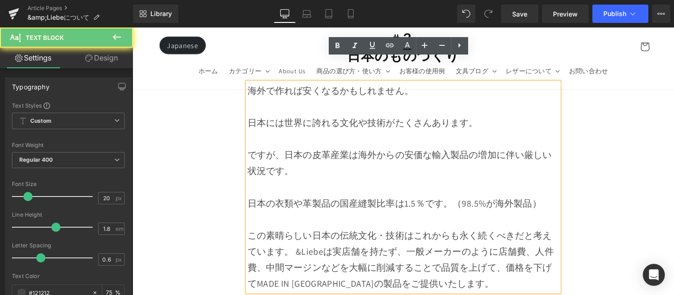
click at [298, 233] on div "この素晴らしい日本の伝統文化・技術はこれからも永く続くべきだと考えています。 &Liebeは実店舗を持たず、一般メーカーのように店舗費、人件費、中間マージンな…" at bounding box center [409, 266] width 319 height 66
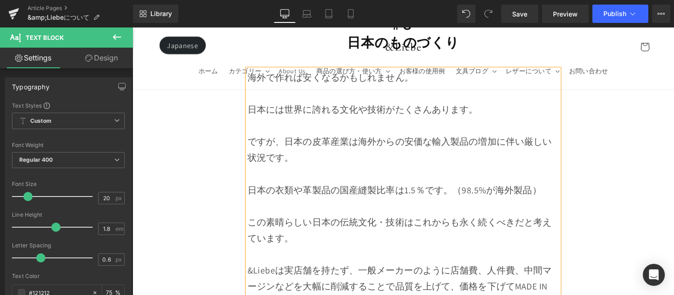
scroll to position [6281, 0]
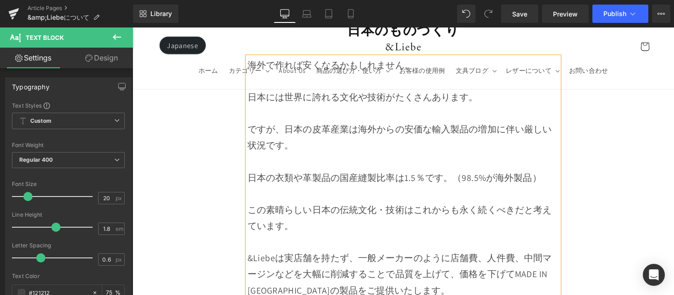
click at [597, 228] on div "Image Row Row こんにちは。 &Liebe（[PERSON_NAME]）の[PERSON_NAME]です。 たくさんのブランドの中から&Liebe…" at bounding box center [410, 40] width 555 height 12424
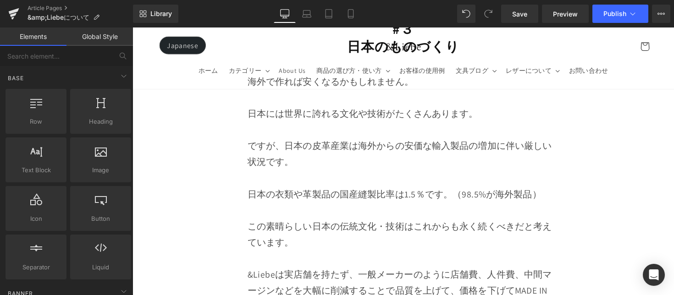
scroll to position [6265, 0]
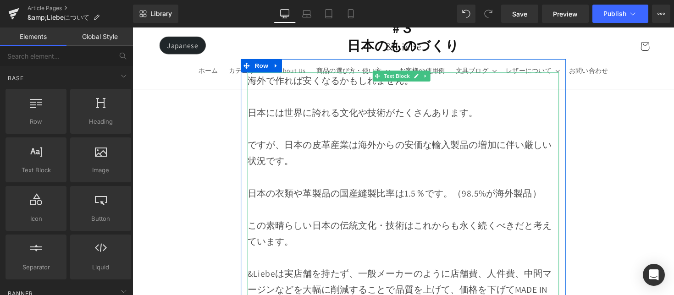
click at [345, 189] on div "日本の衣類や革製品の国産縫製比率は1.5％です。（98.5%が海外製品）" at bounding box center [409, 197] width 319 height 17
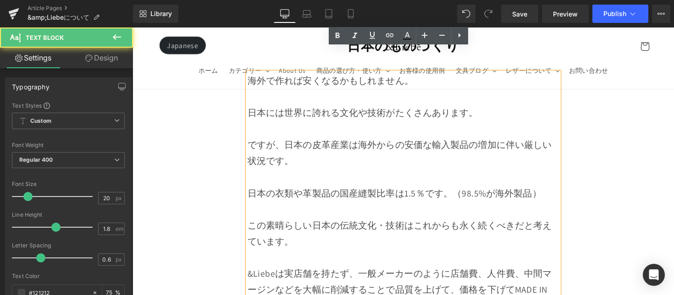
click at [345, 189] on div "日本の衣類や革製品の国産縫製比率は1.5％です。（98.5%が海外製品）" at bounding box center [409, 197] width 319 height 17
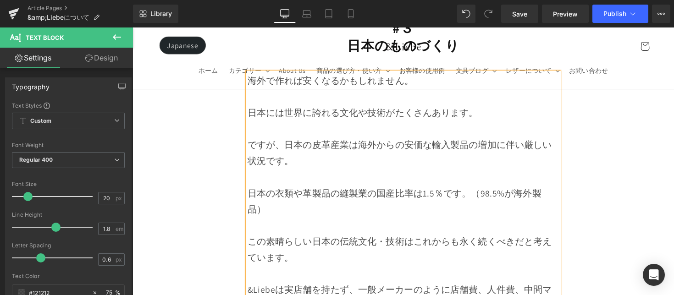
click at [334, 189] on div "日本の衣類や革製品の縫製業の国産比率は1.5％です。（98.5%が海外製品）" at bounding box center [409, 205] width 319 height 33
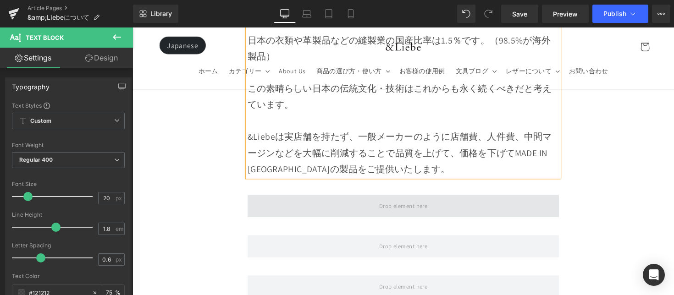
scroll to position [6424, 0]
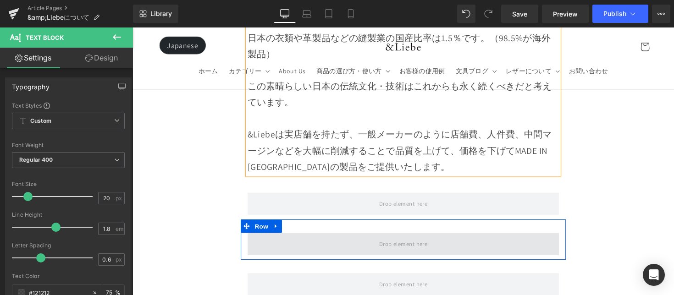
click at [362, 238] on span at bounding box center [409, 249] width 319 height 23
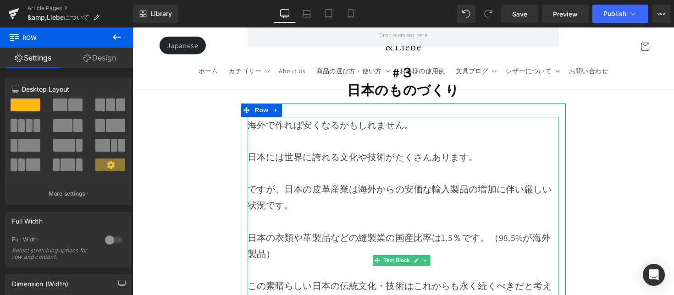
scroll to position [6140, 0]
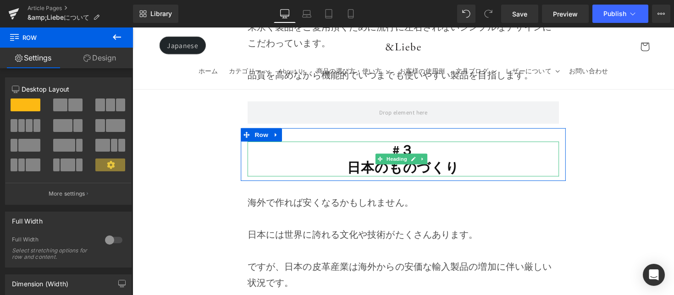
click at [410, 162] on strong "日本のものづくり" at bounding box center [410, 171] width 115 height 18
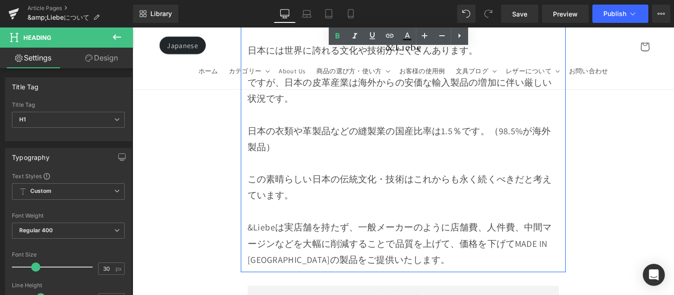
scroll to position [6414, 0]
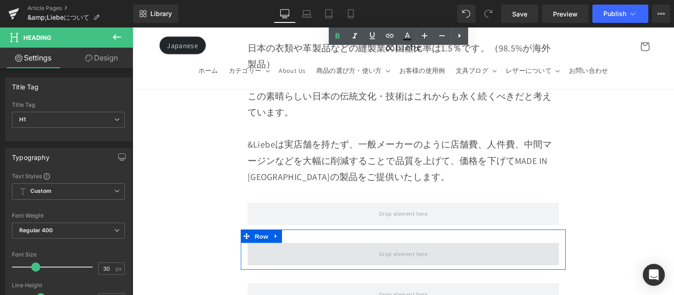
click at [393, 252] on span at bounding box center [410, 259] width 56 height 15
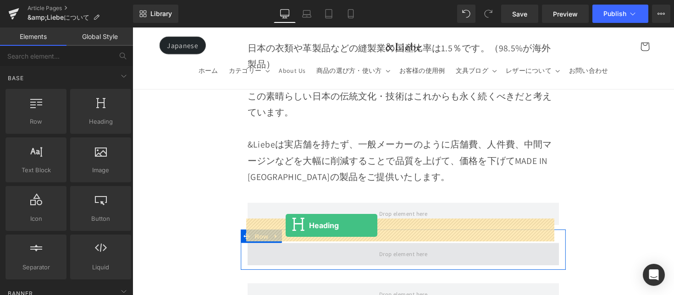
drag, startPoint x: 265, startPoint y: 166, endPoint x: 289, endPoint y: 230, distance: 68.5
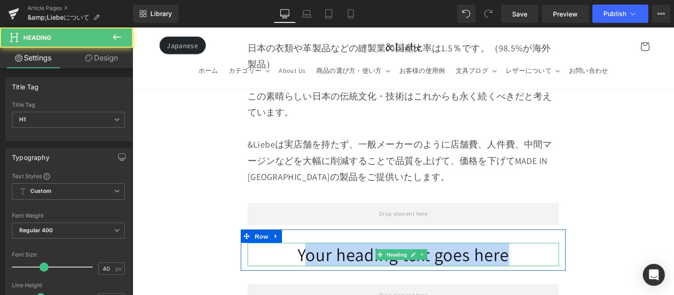
drag, startPoint x: 303, startPoint y: 238, endPoint x: 554, endPoint y: 243, distance: 250.9
click at [554, 249] on h1 "Your heading text goes here" at bounding box center [409, 261] width 319 height 24
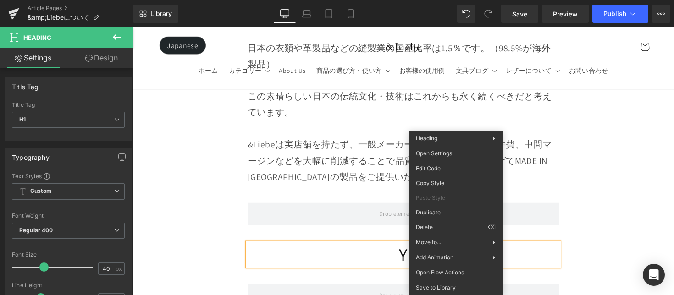
click at [414, 249] on h1 "Y" at bounding box center [409, 261] width 319 height 24
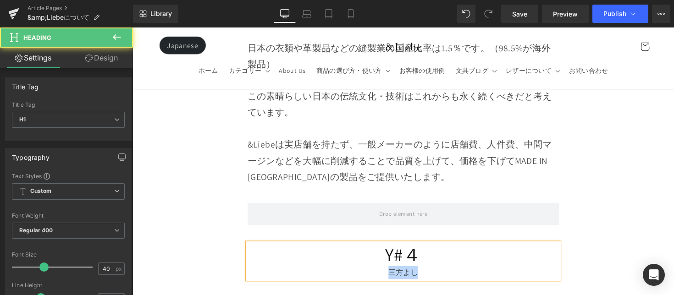
drag, startPoint x: 387, startPoint y: 257, endPoint x: 452, endPoint y: 258, distance: 65.6
click at [452, 272] on div "三方よし" at bounding box center [409, 278] width 319 height 13
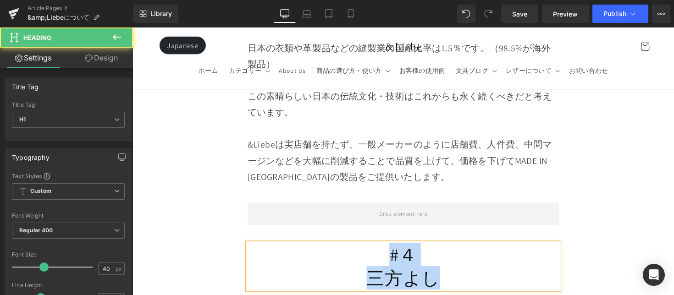
drag, startPoint x: 387, startPoint y: 241, endPoint x: 465, endPoint y: 269, distance: 82.4
click at [465, 269] on div "#４ 三方よし" at bounding box center [409, 273] width 319 height 48
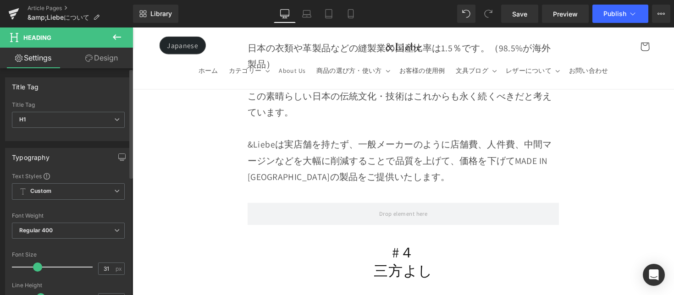
type input "30"
drag, startPoint x: 43, startPoint y: 266, endPoint x: 35, endPoint y: 272, distance: 9.5
click at [35, 272] on span at bounding box center [35, 267] width 9 height 9
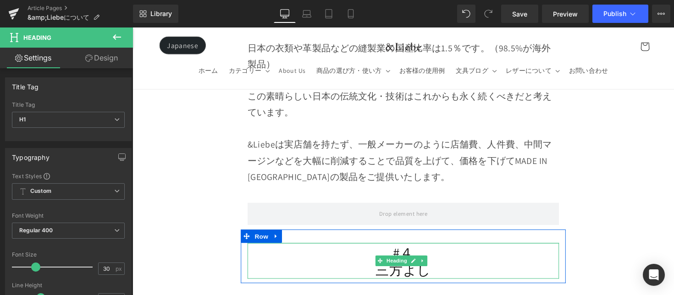
drag, startPoint x: 464, startPoint y: 244, endPoint x: 397, endPoint y: 225, distance: 70.1
click at [397, 249] on div "#４ 三方よし Heading" at bounding box center [409, 267] width 319 height 37
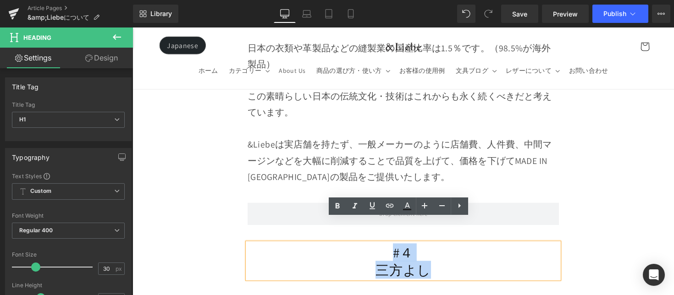
drag, startPoint x: 393, startPoint y: 228, endPoint x: 373, endPoint y: 220, distance: 21.8
click at [462, 253] on div "#４ 三方よし" at bounding box center [409, 267] width 319 height 37
drag, startPoint x: 342, startPoint y: 209, endPoint x: 354, endPoint y: 212, distance: 12.8
click at [0, 0] on icon at bounding box center [0, 0] width 0 height 0
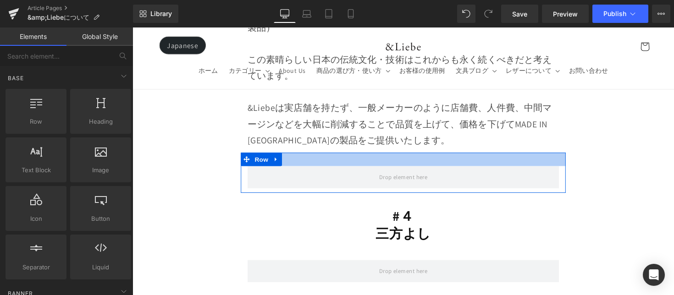
scroll to position [6474, 0]
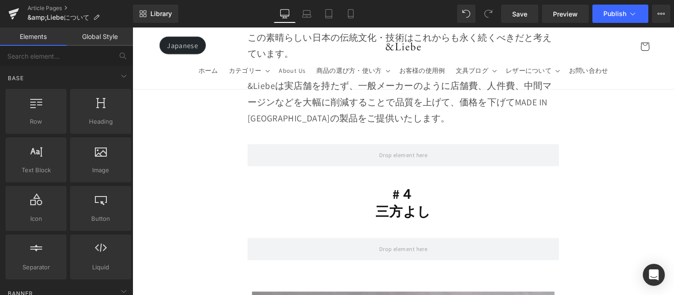
click at [423, 207] on strong "三方よし" at bounding box center [410, 216] width 57 height 18
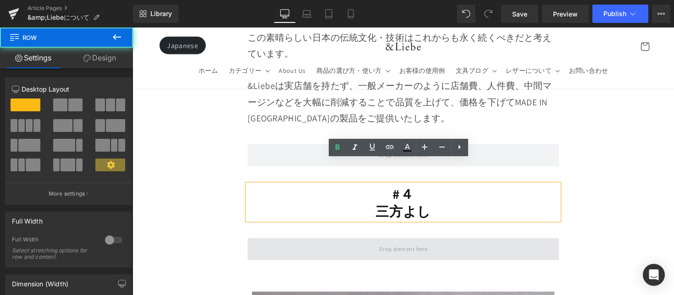
click at [347, 244] on span at bounding box center [409, 255] width 319 height 23
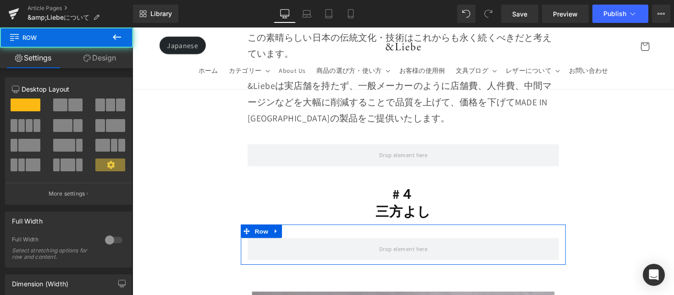
click at [277, 233] on icon at bounding box center [280, 236] width 6 height 7
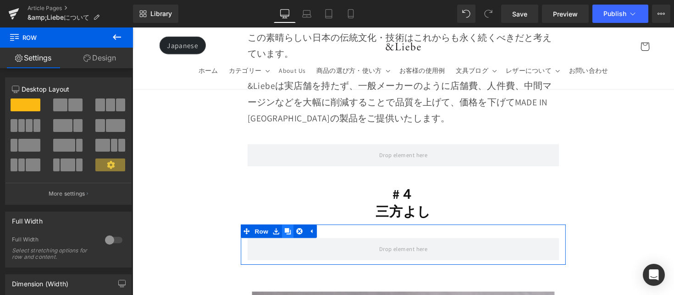
click at [289, 233] on icon at bounding box center [292, 236] width 6 height 6
click at [289, 230] on div "Row" at bounding box center [410, 250] width 333 height 41
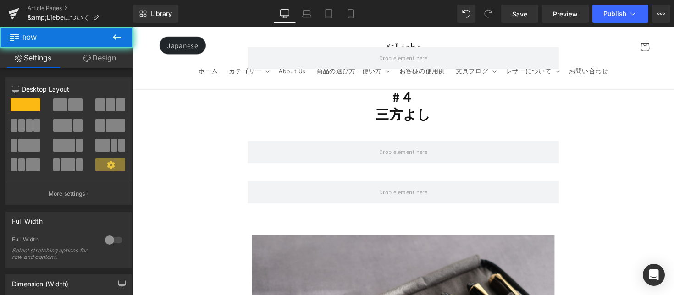
scroll to position [6573, 0]
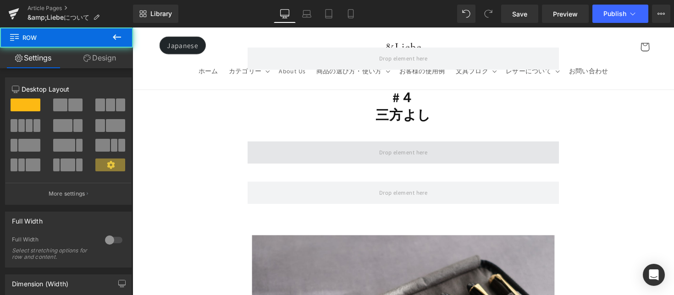
click at [308, 144] on span at bounding box center [409, 155] width 319 height 23
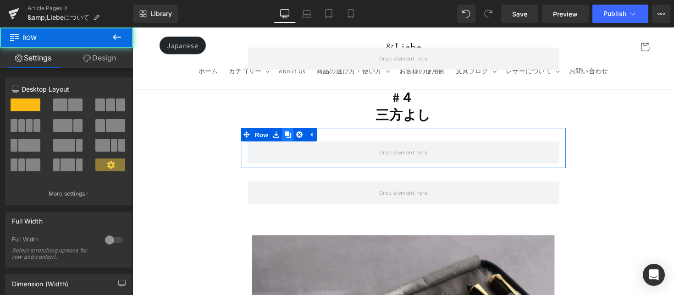
click at [289, 134] on icon at bounding box center [292, 137] width 6 height 7
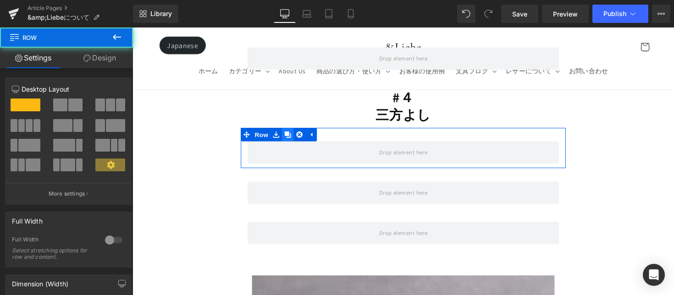
click at [289, 134] on icon at bounding box center [292, 137] width 6 height 6
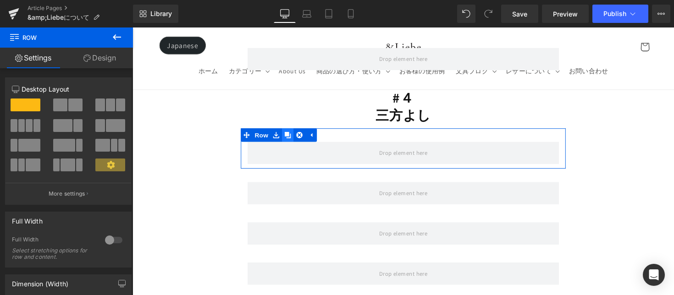
click at [289, 134] on icon at bounding box center [292, 137] width 6 height 6
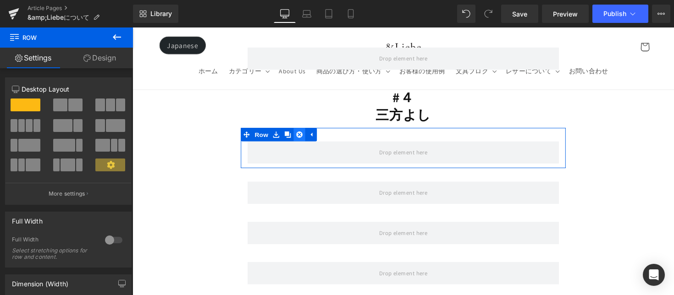
click at [298, 131] on link at bounding box center [304, 138] width 12 height 14
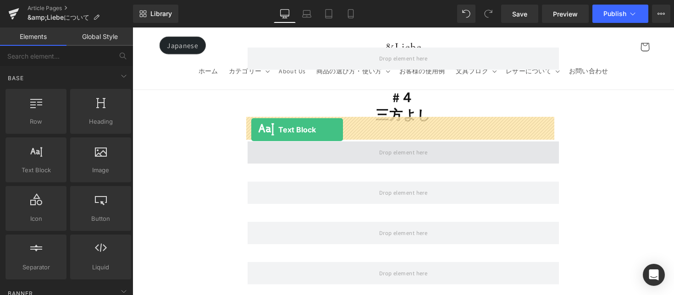
drag, startPoint x: 182, startPoint y: 187, endPoint x: 254, endPoint y: 132, distance: 91.0
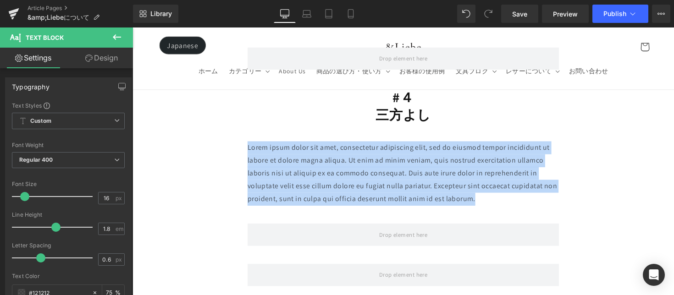
drag, startPoint x: 484, startPoint y: 179, endPoint x: 235, endPoint y: 116, distance: 257.1
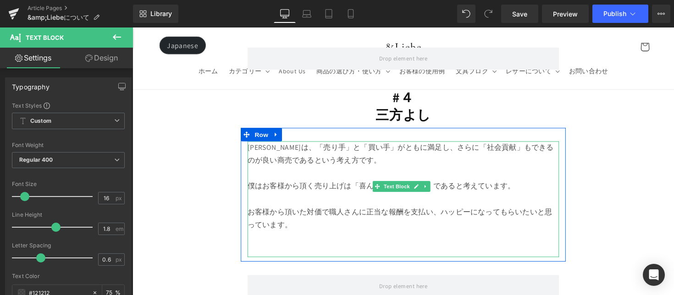
scroll to position [6607, 0]
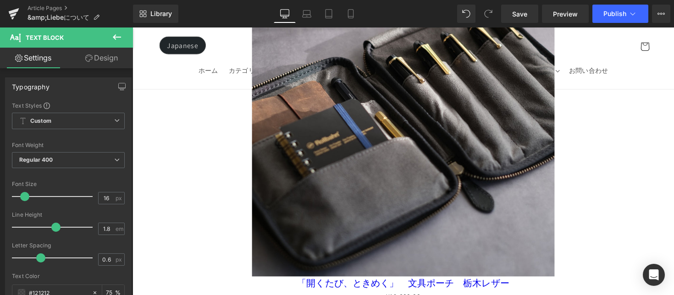
drag, startPoint x: 393, startPoint y: 216, endPoint x: 488, endPoint y: 277, distance: 113.2
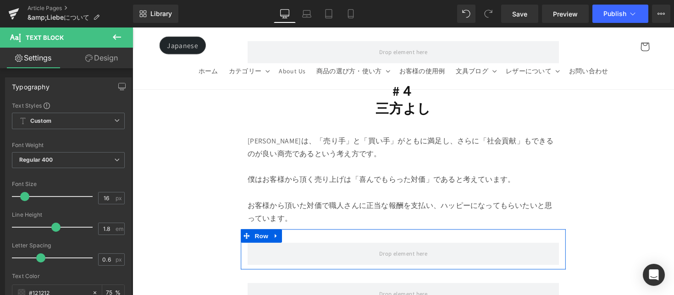
scroll to position [6593, 0]
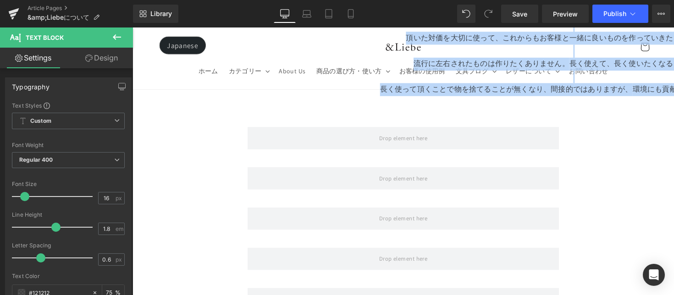
drag, startPoint x: 431, startPoint y: 240, endPoint x: 471, endPoint y: 300, distance: 72.0
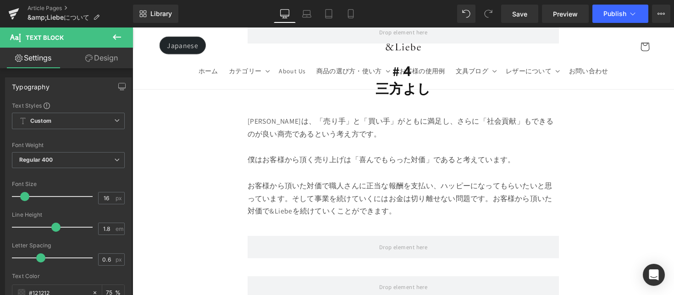
scroll to position [6599, 0]
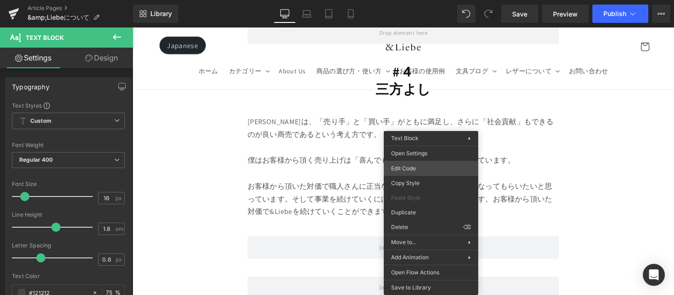
click at [424, 0] on div "Text Block You are previewing how the will restyle your page. You can not edit …" at bounding box center [337, 0] width 674 height 0
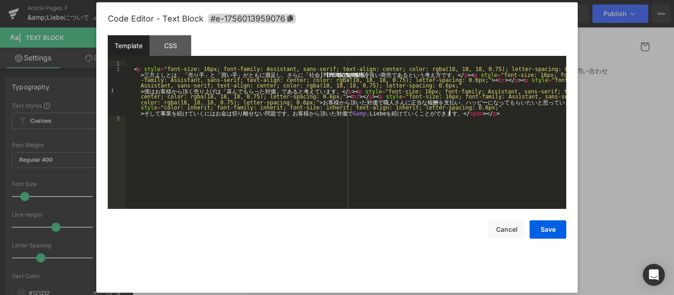
click at [452, 114] on div "< p style = "font-size: 16px; font-family: Assistant, sans-serif; text-align: c…" at bounding box center [346, 141] width 441 height 160
click at [455, 115] on div "< p style = "font-size: 16px; font-family: Assistant, sans-serif; text-align: c…" at bounding box center [346, 141] width 441 height 160
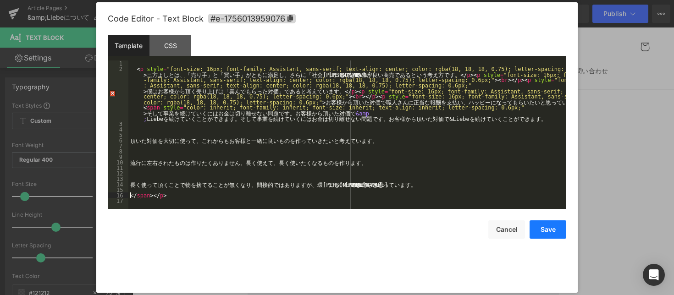
click at [545, 230] on button "Save" at bounding box center [548, 230] width 37 height 18
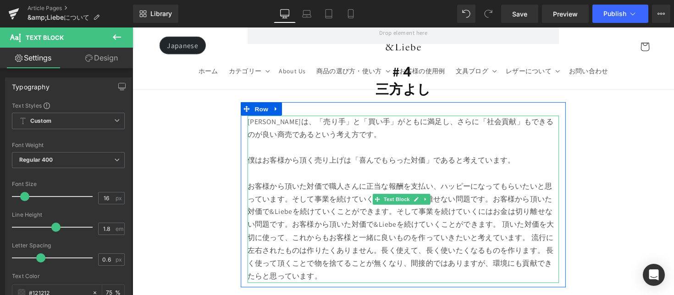
click at [294, 199] on span "そして事業を続けていくにはお金は切り離せない問題です。お客様から頂いた対価で&Liebeを続けていくことができます。そして事業を続けていくにはお金は切り離せな…" at bounding box center [407, 243] width 314 height 89
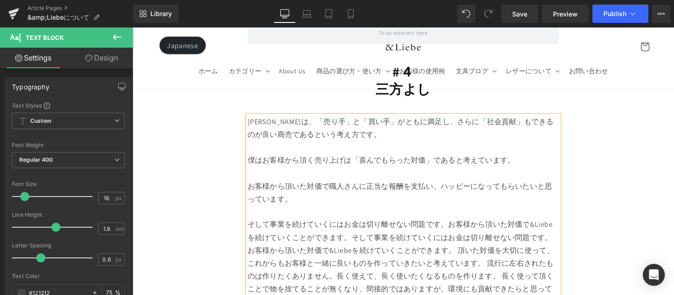
click at [300, 184] on p "お客様から頂いた対価で職人さんに正当な報酬を支払い、ハッピーになってもらいたいと思っています。" at bounding box center [409, 197] width 319 height 27
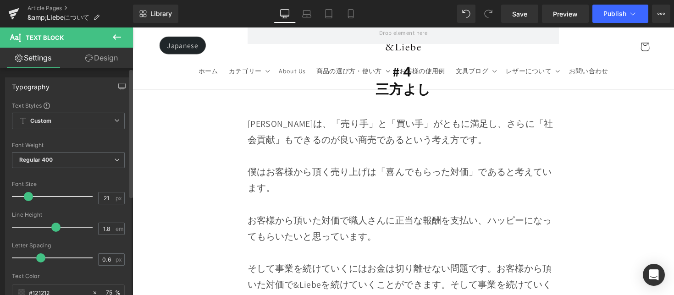
click at [29, 198] on span at bounding box center [28, 196] width 9 height 9
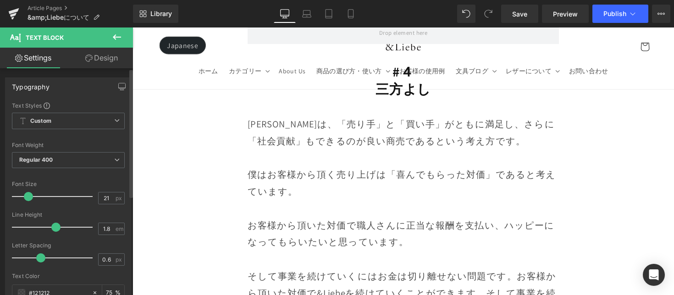
type input "20"
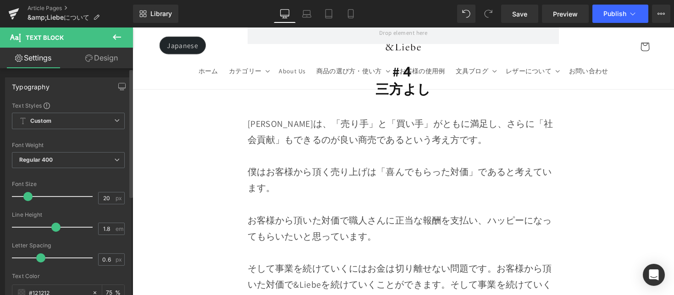
click at [28, 199] on span at bounding box center [27, 196] width 9 height 9
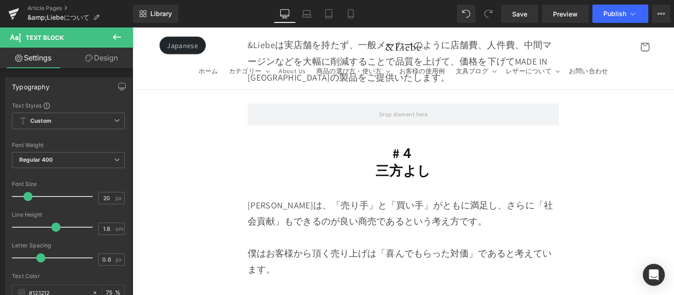
scroll to position [6514, 0]
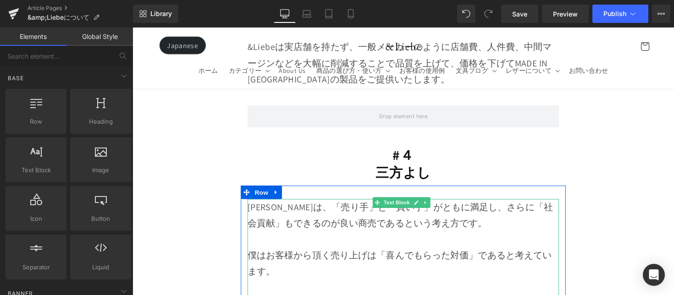
drag, startPoint x: 228, startPoint y: 180, endPoint x: 340, endPoint y: 197, distance: 113.6
click at [340, 197] on div "Image Row Row こんにちは。 &Liebe（[PERSON_NAME]）の[PERSON_NAME]です。 たくさんのブランドの中から&Liebe…" at bounding box center [410, 95] width 555 height 13001
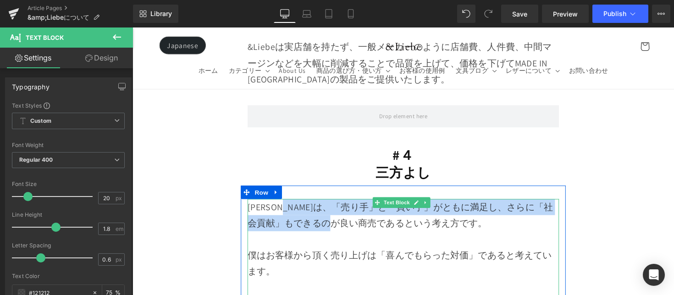
drag, startPoint x: 389, startPoint y: 204, endPoint x: 313, endPoint y: 191, distance: 76.8
click at [313, 204] on p "[PERSON_NAME]は、「売り手」と「買い手」がともに満足し、さらに「社会貢献」もできるのが良い商売であるという考え方です。" at bounding box center [409, 220] width 319 height 33
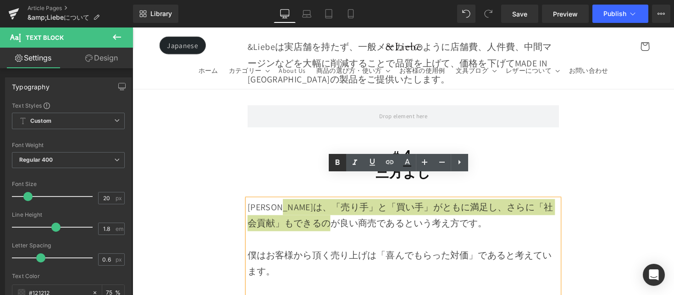
click at [0, 0] on icon at bounding box center [0, 0] width 0 height 0
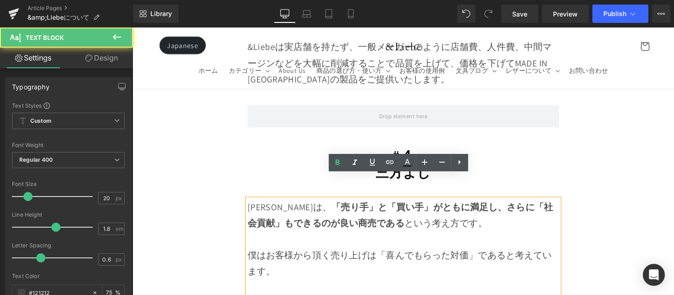
click at [505, 237] on p at bounding box center [409, 245] width 319 height 17
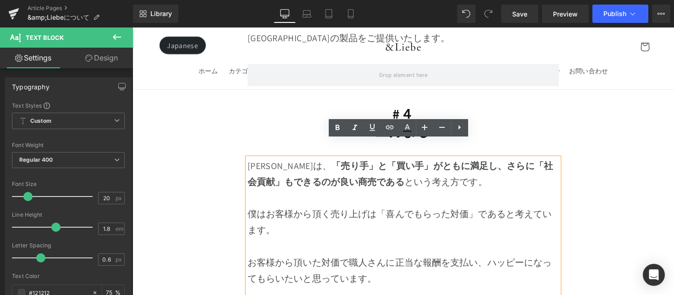
scroll to position [6558, 0]
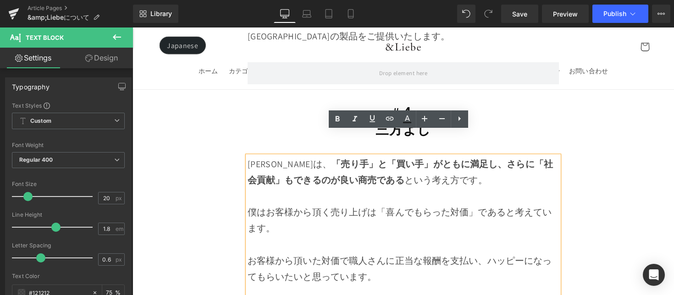
click at [391, 209] on p "僕はお客様から頂く売り上げは「喜んでもらった対価」であると考えています。" at bounding box center [409, 225] width 319 height 33
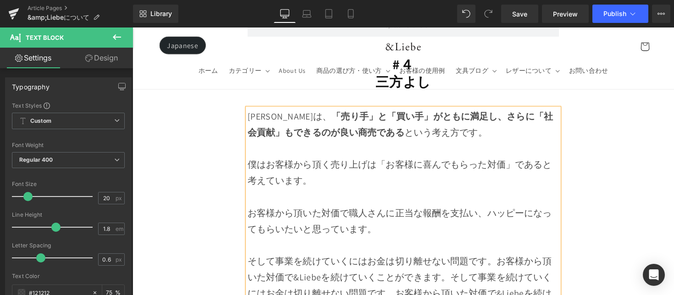
scroll to position [6610, 0]
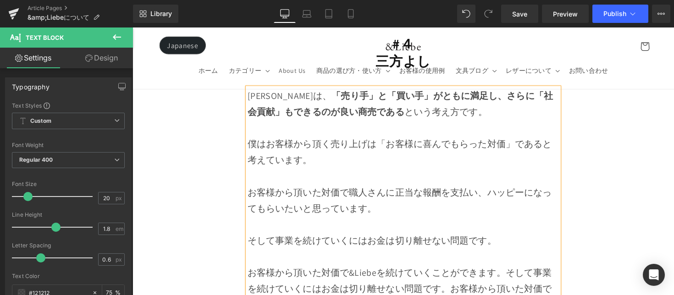
scroll to position [6637, 0]
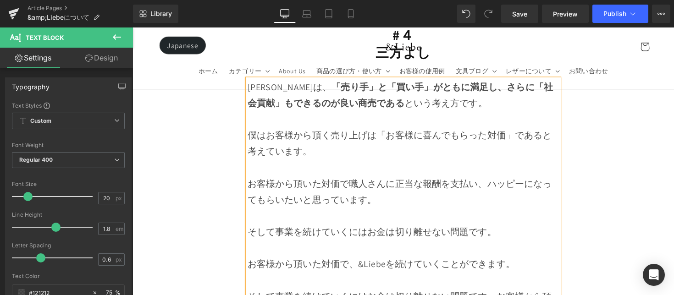
scroll to position [6653, 0]
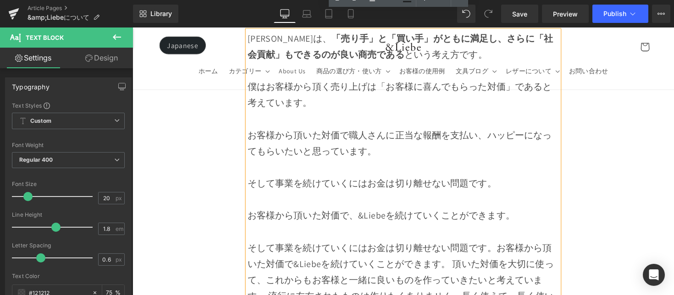
scroll to position [6687, 0]
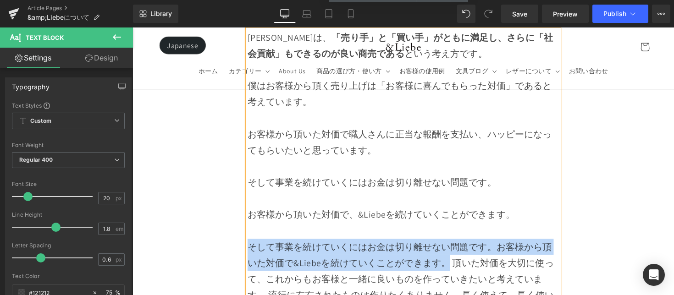
drag, startPoint x: 456, startPoint y: 244, endPoint x: 241, endPoint y: 224, distance: 216.1
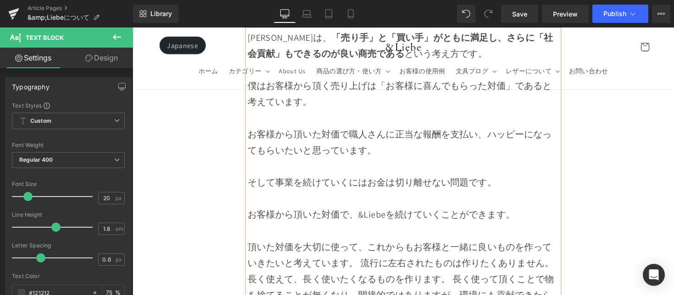
click at [366, 247] on span "頂いた対価を大切に使って、これからもお客様と一緒に良いものを作っていきたいと考えています。 流行に左右されたものは作りたくありません。長く使えて、長く使いたく…" at bounding box center [407, 286] width 314 height 78
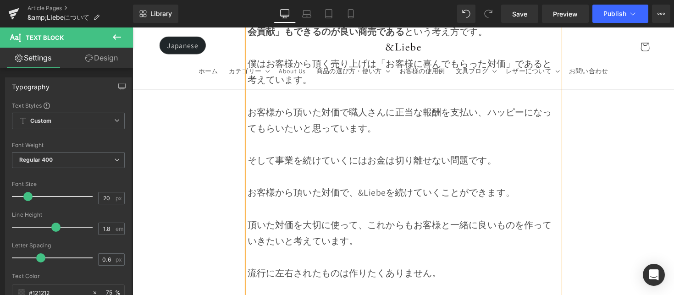
scroll to position [6714, 0]
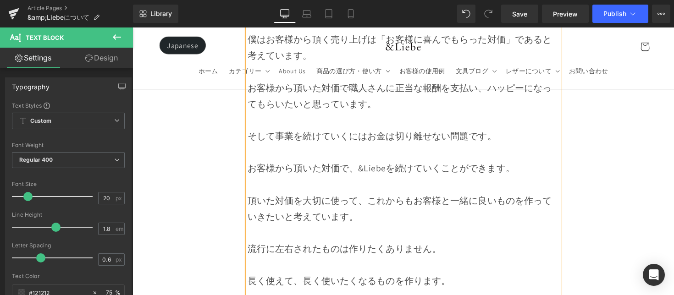
scroll to position [6869, 0]
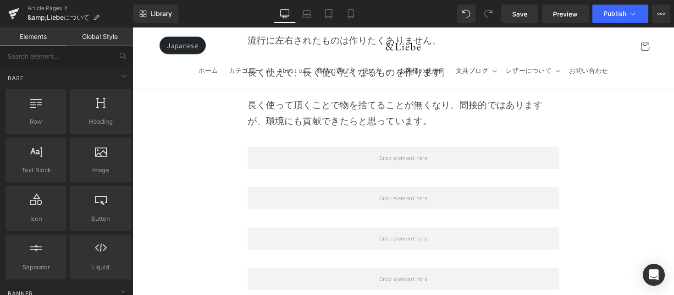
scroll to position [6964, 0]
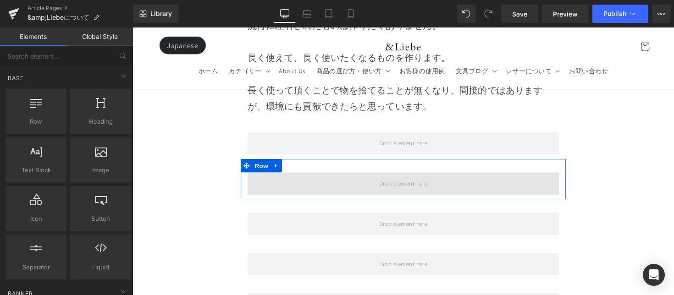
click at [352, 176] on span at bounding box center [409, 187] width 319 height 23
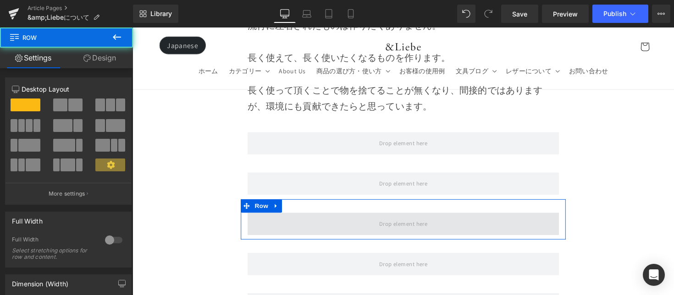
click at [353, 217] on span at bounding box center [409, 228] width 319 height 23
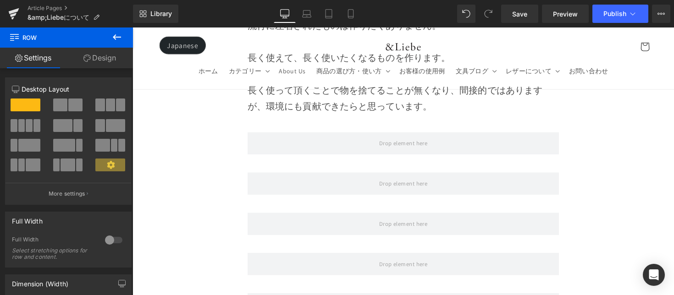
click at [111, 35] on button at bounding box center [117, 38] width 32 height 20
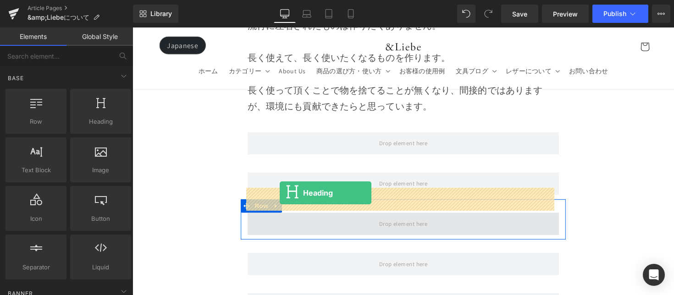
drag, startPoint x: 242, startPoint y: 148, endPoint x: 283, endPoint y: 197, distance: 64.5
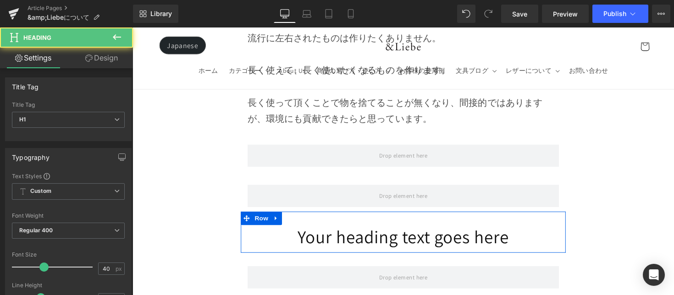
scroll to position [6945, 0]
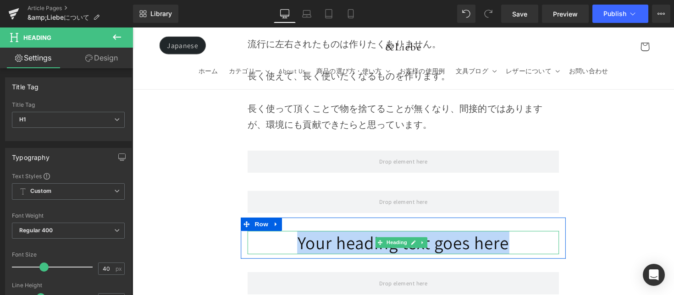
drag, startPoint x: 411, startPoint y: 232, endPoint x: 551, endPoint y: 237, distance: 140.4
click at [551, 237] on div "Your heading text goes here Heading Row" at bounding box center [410, 243] width 333 height 42
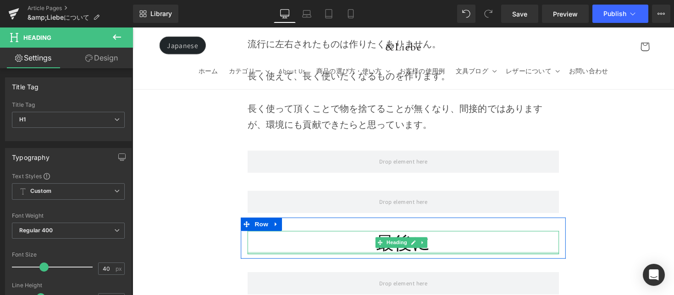
drag, startPoint x: 456, startPoint y: 228, endPoint x: 350, endPoint y: 224, distance: 105.6
click at [352, 236] on div "最後に Heading" at bounding box center [409, 248] width 319 height 24
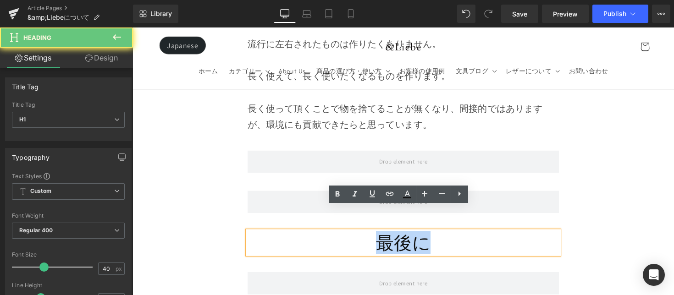
drag, startPoint x: 350, startPoint y: 224, endPoint x: 472, endPoint y: 230, distance: 121.2
click at [472, 236] on h1 "最後に" at bounding box center [409, 248] width 319 height 24
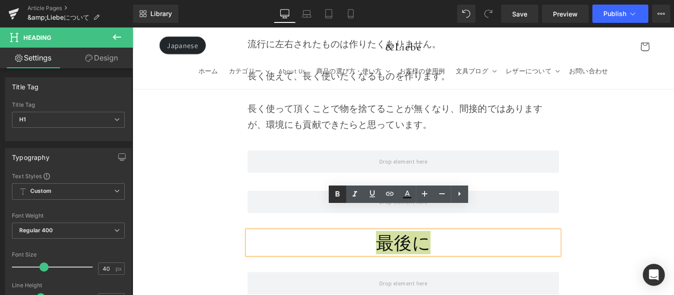
click at [0, 0] on icon at bounding box center [0, 0] width 0 height 0
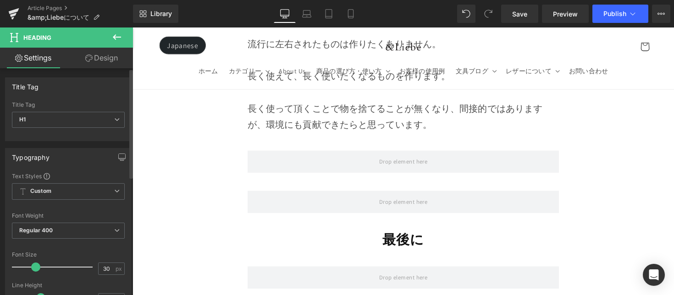
drag, startPoint x: 44, startPoint y: 267, endPoint x: 36, endPoint y: 271, distance: 8.0
click at [36, 271] on span at bounding box center [35, 267] width 9 height 9
type input "35"
click at [38, 267] on span at bounding box center [39, 267] width 9 height 9
click at [119, 39] on icon at bounding box center [116, 37] width 11 height 11
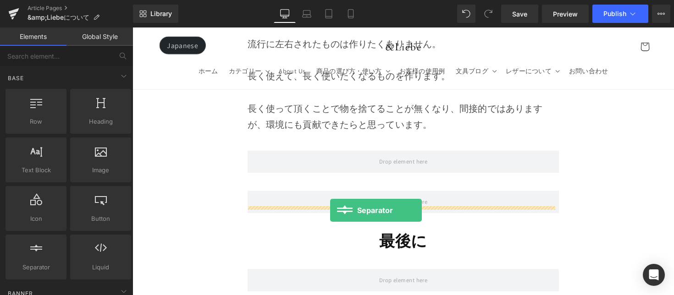
drag, startPoint x: 172, startPoint y: 281, endPoint x: 336, endPoint y: 215, distance: 176.8
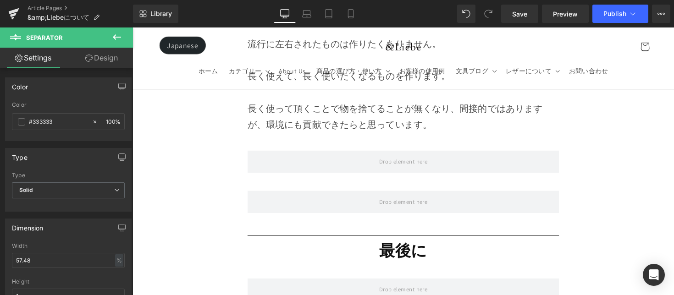
click at [119, 31] on button at bounding box center [117, 38] width 32 height 20
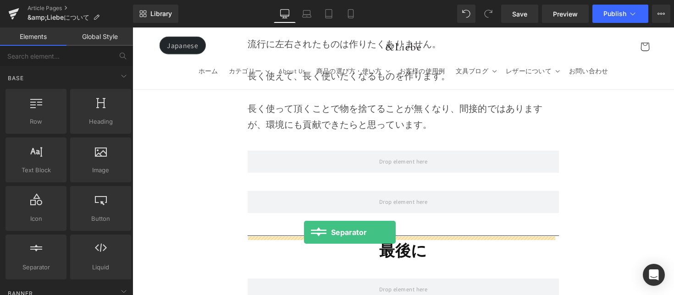
drag, startPoint x: 243, startPoint y: 269, endPoint x: 308, endPoint y: 238, distance: 72.4
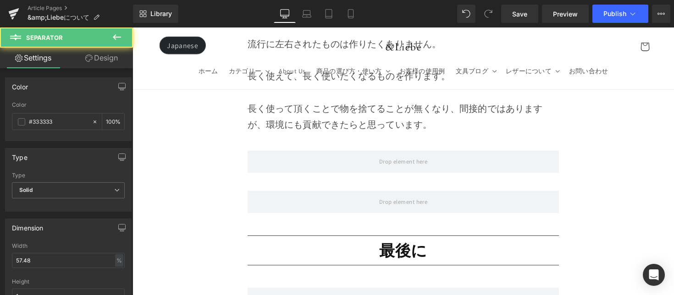
click at [302, 246] on h1 "最後に" at bounding box center [409, 256] width 319 height 21
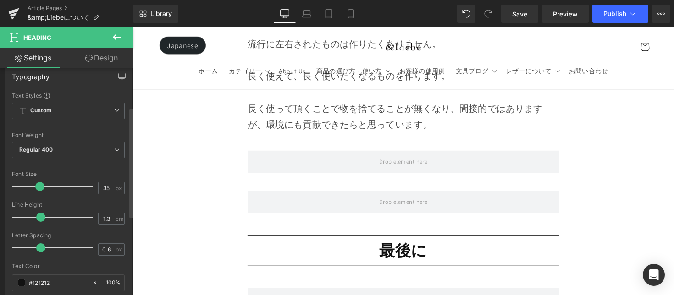
scroll to position [81, 0]
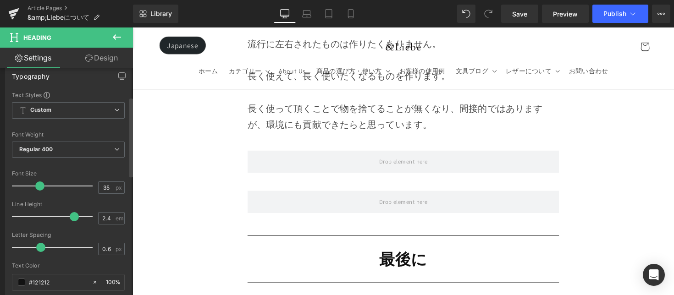
type input "2.5"
drag, startPoint x: 40, startPoint y: 217, endPoint x: 74, endPoint y: 223, distance: 34.5
click at [74, 223] on div at bounding box center [55, 217] width 76 height 18
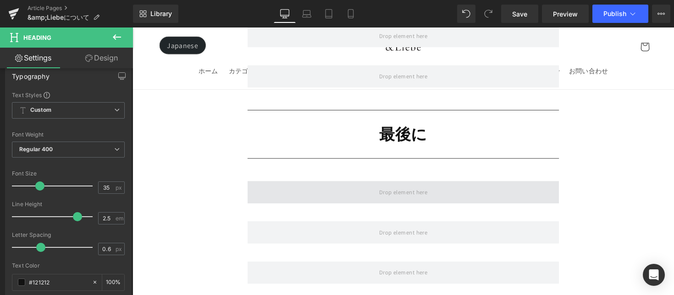
scroll to position [7075, 0]
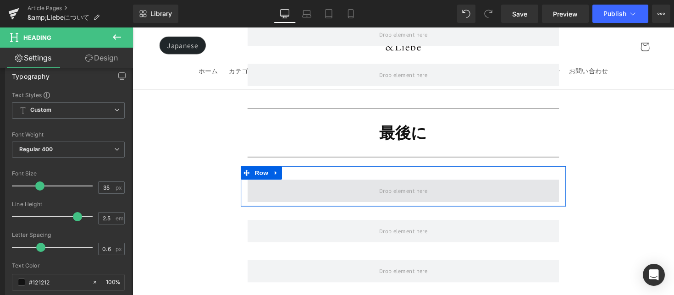
click at [327, 183] on span at bounding box center [409, 194] width 319 height 23
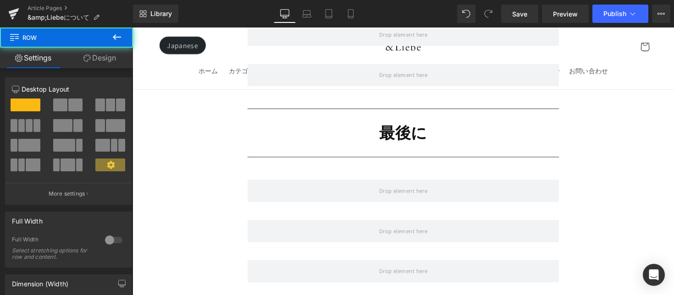
click at [125, 34] on button at bounding box center [117, 38] width 32 height 20
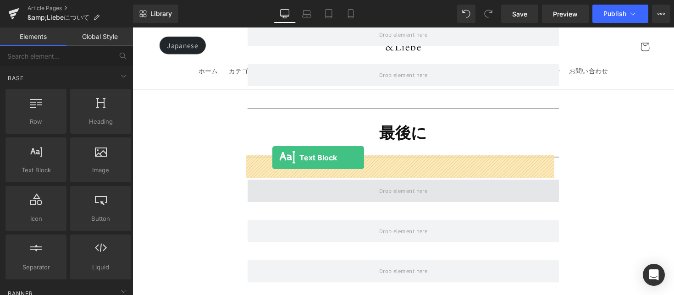
drag, startPoint x: 212, startPoint y: 191, endPoint x: 276, endPoint y: 161, distance: 70.2
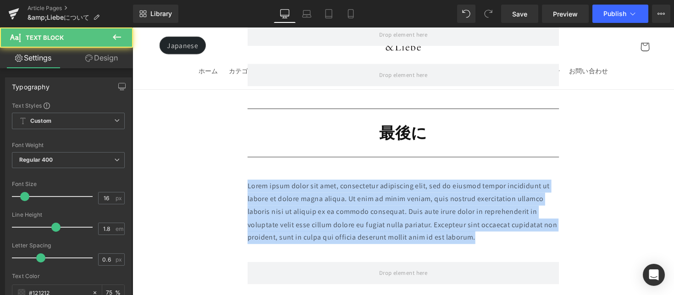
drag, startPoint x: 400, startPoint y: 197, endPoint x: 236, endPoint y: 160, distance: 168.3
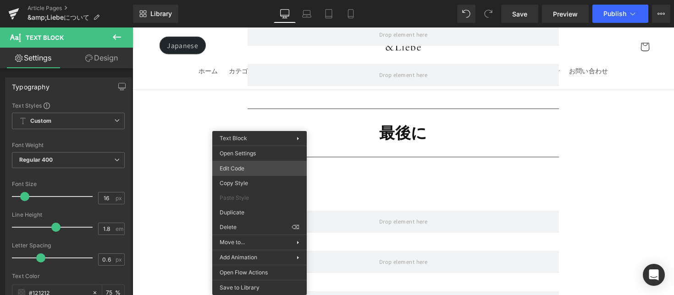
click at [257, 0] on div "Text Block You are previewing how the will restyle your page. You can not edit …" at bounding box center [337, 0] width 674 height 0
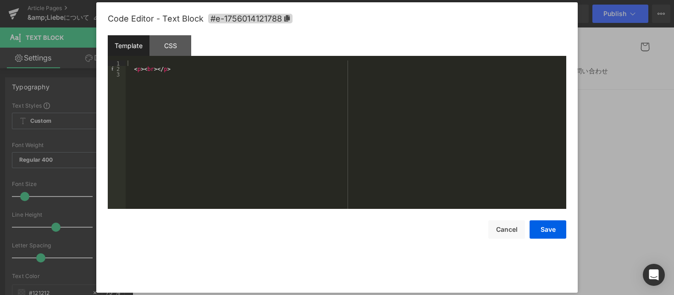
scroll to position [7089, 0]
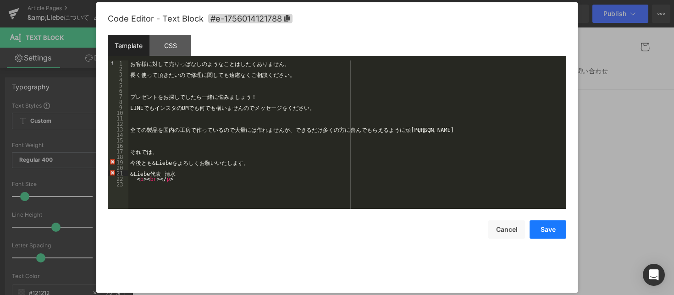
click at [538, 231] on button "Save" at bounding box center [548, 230] width 37 height 18
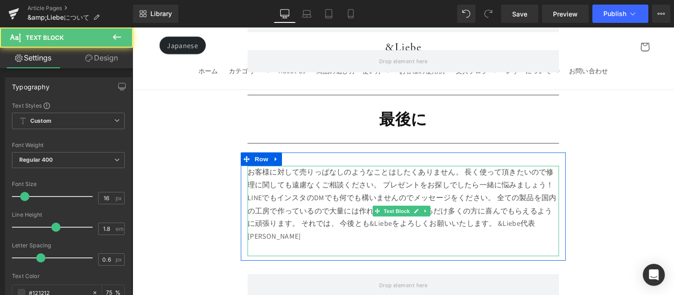
click at [321, 249] on p at bounding box center [409, 255] width 319 height 13
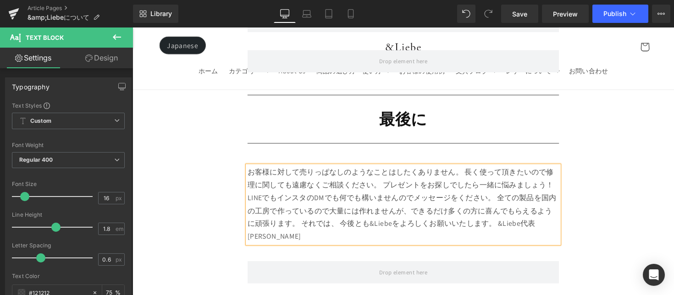
click at [244, 172] on div "お客様に対して売りっぱなしのようなことはしたくありません。 長く使って頂きたいので修理に関しても遠慮なくご相談ください。 プレゼントをお探しでしたら一緒に悩み…" at bounding box center [410, 209] width 333 height 79
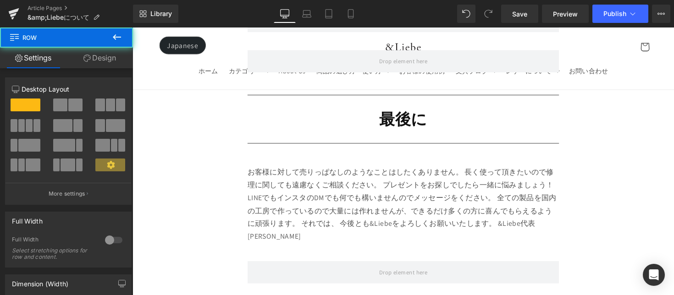
click at [305, 176] on div "お客様に対して売りっぱなしのようなことはしたくありません。 長く使って頂きたいので修理に関しても遠慮なくご相談ください。 プレゼントをお探しでしたら一緒に悩み…" at bounding box center [409, 209] width 319 height 79
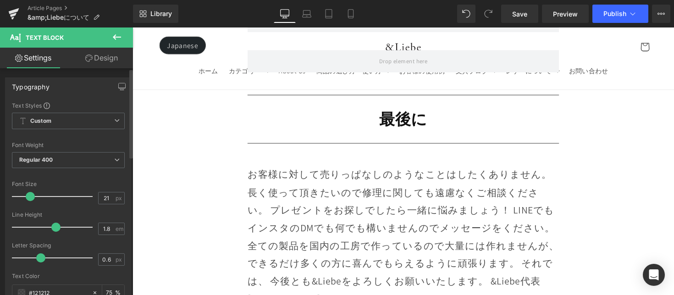
type input "20"
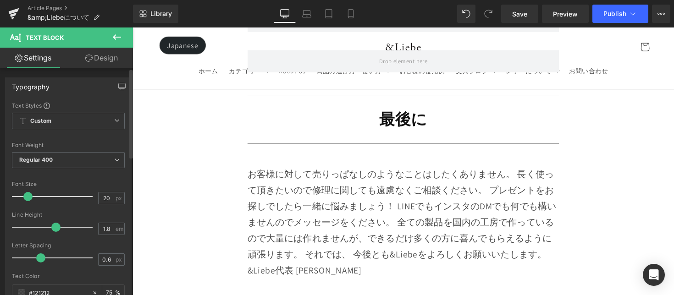
drag, startPoint x: 28, startPoint y: 195, endPoint x: 31, endPoint y: 200, distance: 5.2
click at [31, 200] on div at bounding box center [55, 197] width 76 height 18
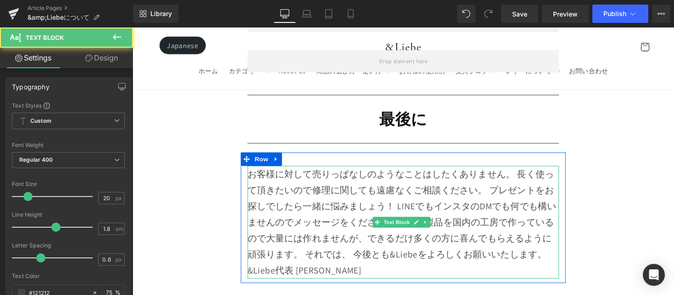
click at [522, 170] on div "お客様に対して売りっぱなしのようなことはしたくありません。 長く使って頂きたいので修理に関しても遠慮なくご相談ください。 プレゼントをお探しでしたら一緒に悩み…" at bounding box center [409, 228] width 319 height 116
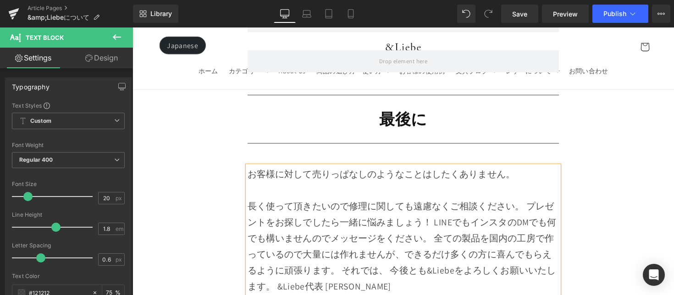
click at [537, 203] on div "長く使って頂きたいので修理に関しても遠慮なくご相談ください。 プレゼントをお探しでしたら一緒に悩みましょう！ LINEでもインスタのDMでも何でも構いませんの…" at bounding box center [409, 252] width 319 height 99
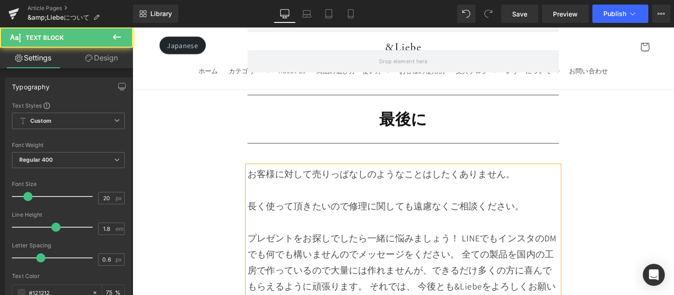
click at [468, 236] on div "プレゼントをお探しでしたら一緒に悩みましょう！ LINEでもインスタのDMでも何でも構いませんのでメッセージをください。 全ての製品を国内の工房で作っているの…" at bounding box center [409, 277] width 319 height 83
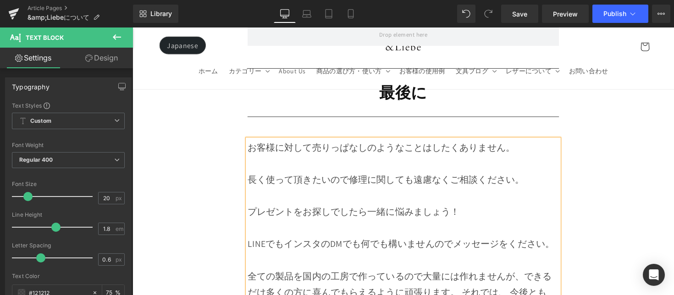
scroll to position [7130, 0]
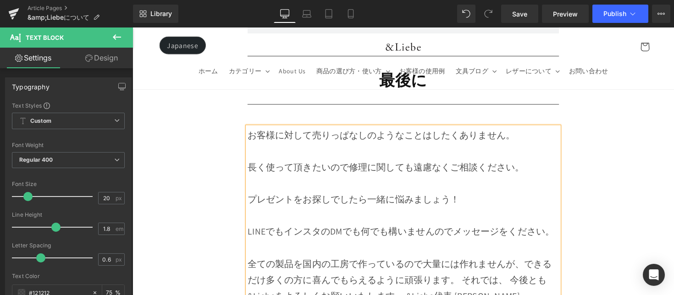
click at [470, 282] on div "全ての製品を国内の工房で作っているので大量には作れませんが、できるだけ多くの方に喜んでもらえるように頑張ります。 それでは、 今後とも&Liebeをよろしくお…" at bounding box center [409, 286] width 319 height 50
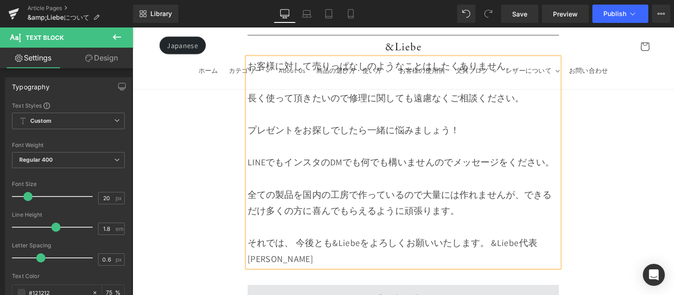
scroll to position [7217, 0]
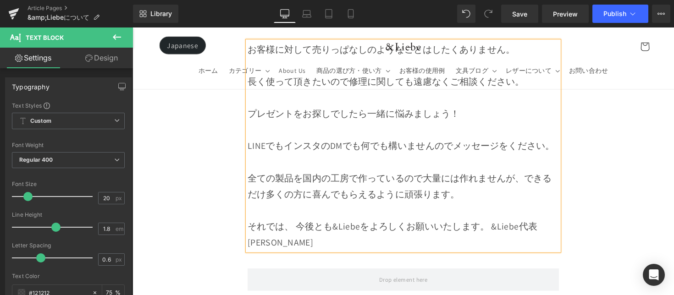
click at [499, 223] on div "それでは、 今後とも&Liebeをよろしくお願いいたします。 &Liebe代表 [PERSON_NAME]" at bounding box center [409, 239] width 319 height 33
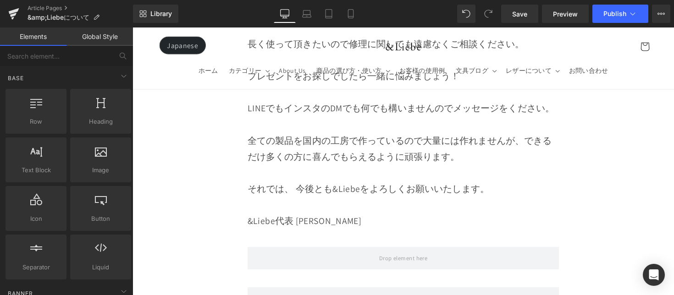
scroll to position [7386, 0]
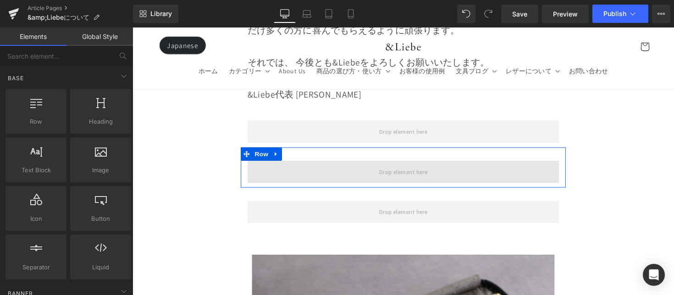
click at [507, 174] on span at bounding box center [409, 175] width 319 height 23
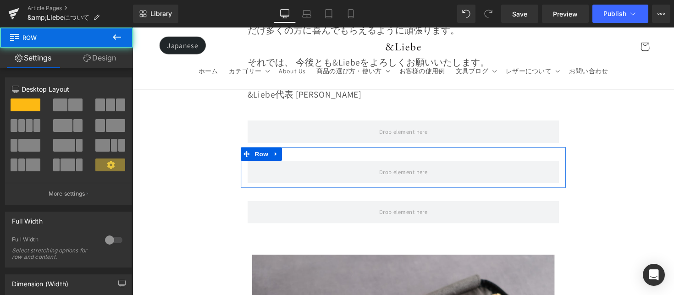
click at [284, 150] on link at bounding box center [280, 157] width 12 height 14
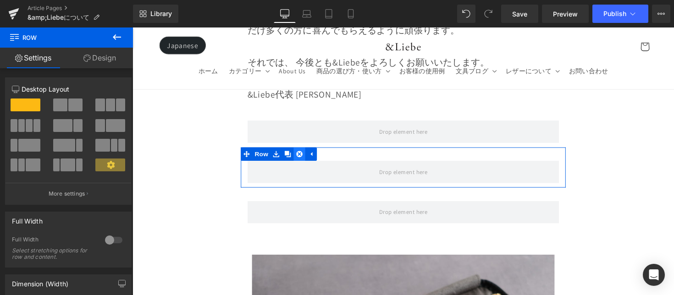
click at [302, 154] on icon at bounding box center [303, 157] width 6 height 6
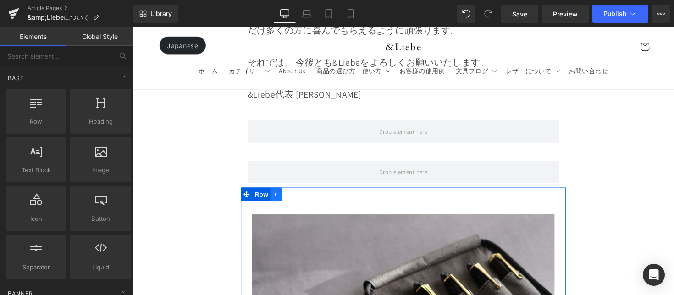
click at [282, 192] on link at bounding box center [280, 199] width 12 height 14
click at [302, 195] on icon at bounding box center [303, 198] width 6 height 6
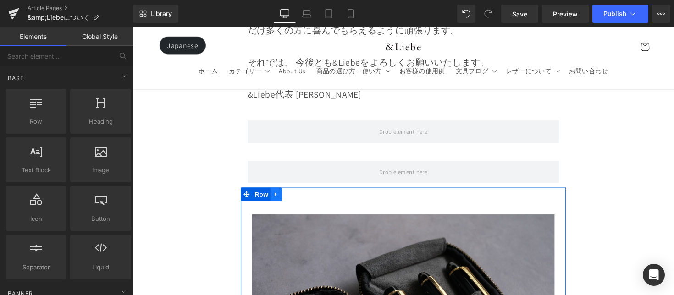
click at [283, 192] on link at bounding box center [280, 199] width 12 height 14
click at [303, 195] on icon at bounding box center [303, 198] width 6 height 6
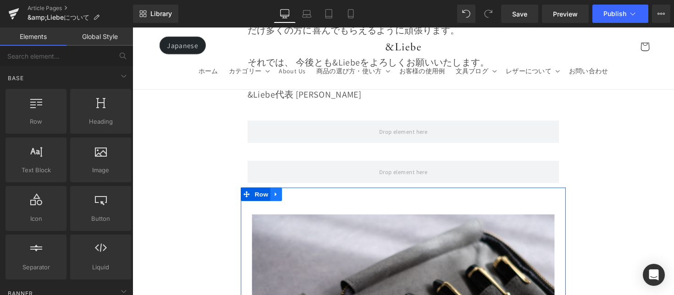
click at [283, 192] on link at bounding box center [280, 199] width 12 height 14
click at [302, 195] on icon at bounding box center [303, 198] width 6 height 6
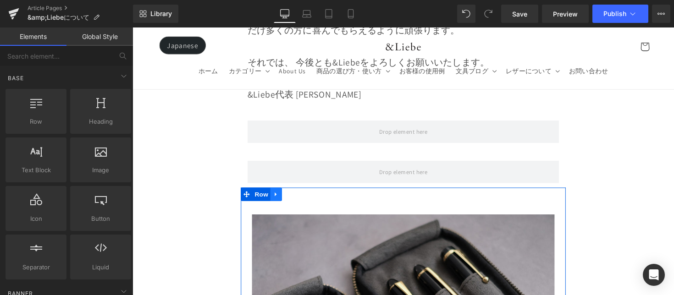
click at [278, 197] on icon at bounding box center [279, 199] width 2 height 4
click at [303, 195] on icon at bounding box center [303, 198] width 6 height 7
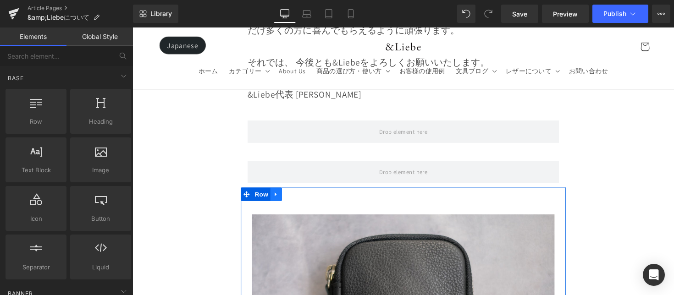
click at [278, 197] on icon at bounding box center [279, 199] width 2 height 4
click at [306, 192] on link at bounding box center [304, 199] width 12 height 14
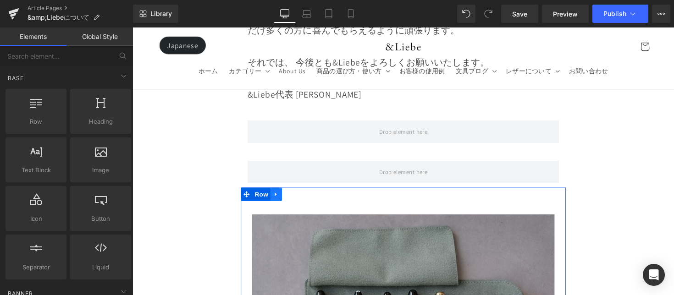
click at [282, 192] on link at bounding box center [280, 199] width 12 height 14
click at [304, 195] on icon at bounding box center [303, 198] width 6 height 7
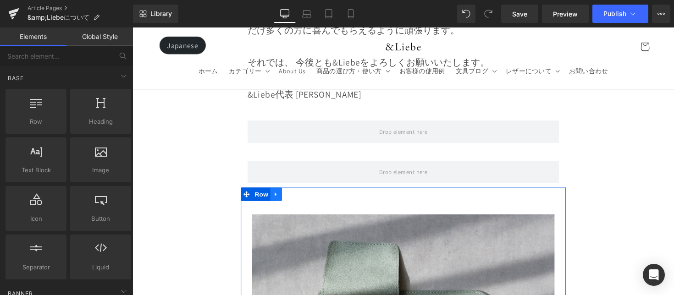
click at [280, 195] on icon at bounding box center [280, 198] width 6 height 7
click at [304, 195] on icon at bounding box center [303, 198] width 6 height 6
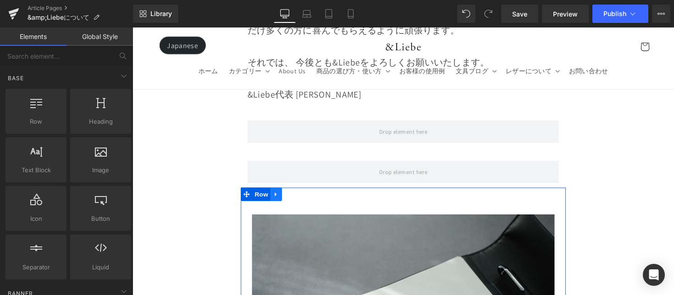
click at [278, 197] on icon at bounding box center [279, 199] width 2 height 4
click at [302, 195] on icon at bounding box center [303, 198] width 6 height 7
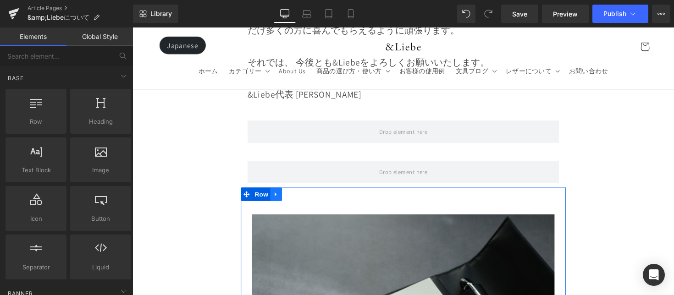
click at [279, 195] on icon at bounding box center [280, 198] width 6 height 7
click at [306, 194] on link at bounding box center [304, 199] width 12 height 14
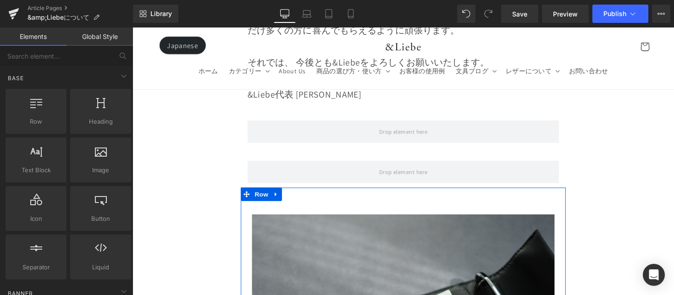
click at [279, 194] on link at bounding box center [280, 199] width 12 height 14
click at [304, 194] on link at bounding box center [304, 199] width 12 height 14
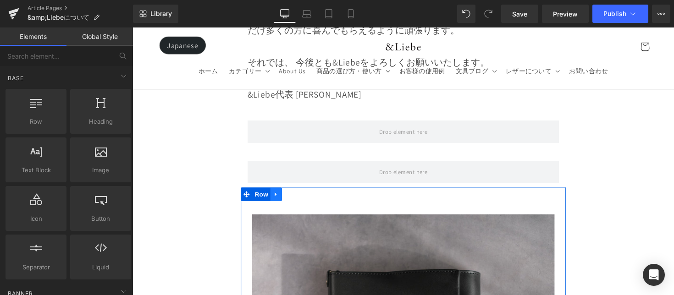
click at [281, 195] on icon at bounding box center [280, 198] width 6 height 7
click at [303, 195] on icon at bounding box center [303, 198] width 6 height 6
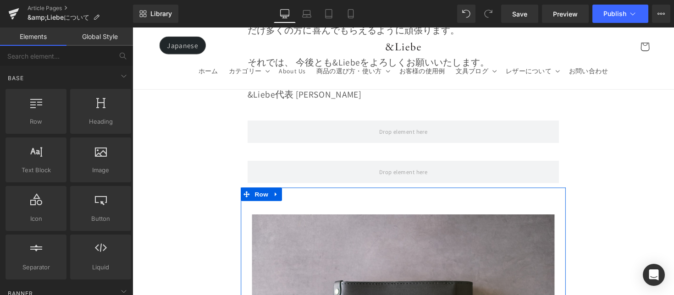
click at [281, 195] on icon at bounding box center [280, 198] width 6 height 7
click at [300, 195] on icon at bounding box center [303, 198] width 6 height 6
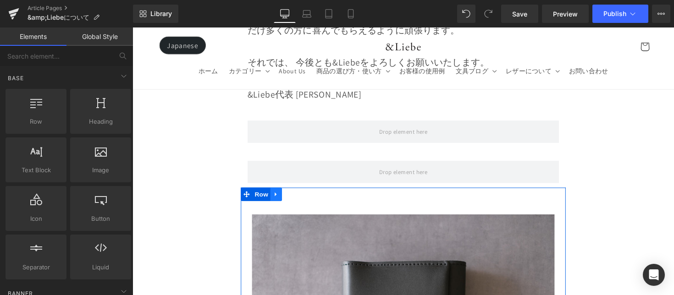
click at [283, 192] on link at bounding box center [280, 199] width 12 height 14
click at [300, 195] on icon at bounding box center [303, 198] width 6 height 6
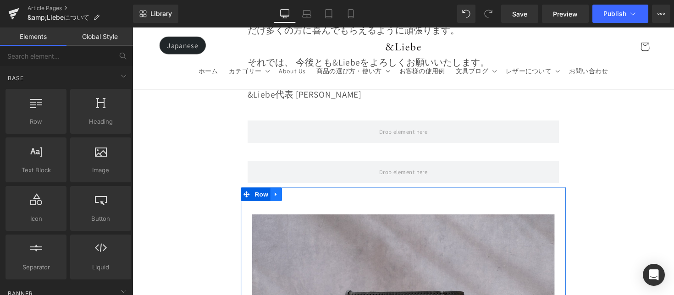
click at [283, 192] on link at bounding box center [280, 199] width 12 height 14
click at [307, 192] on link at bounding box center [304, 199] width 12 height 14
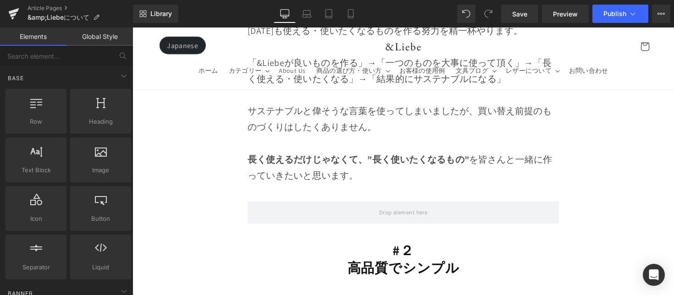
scroll to position [5753, 0]
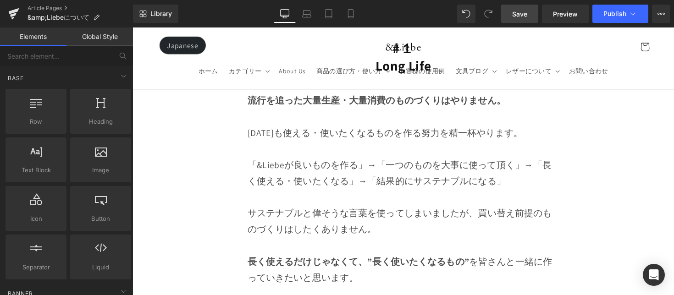
click at [526, 14] on span "Save" at bounding box center [519, 14] width 15 height 10
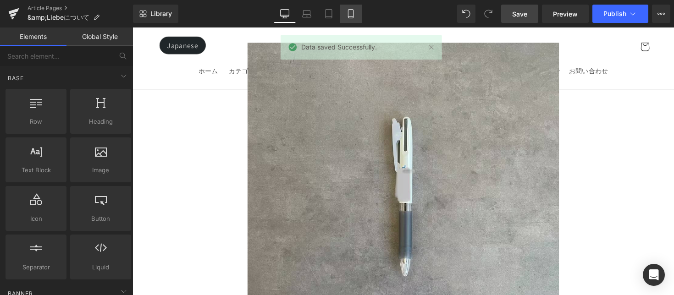
click at [343, 14] on link "Mobile" at bounding box center [351, 14] width 22 height 18
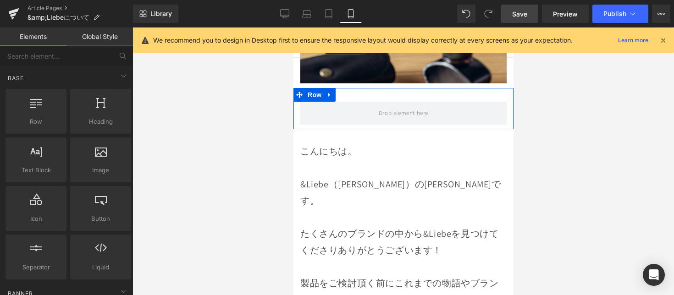
scroll to position [231, 0]
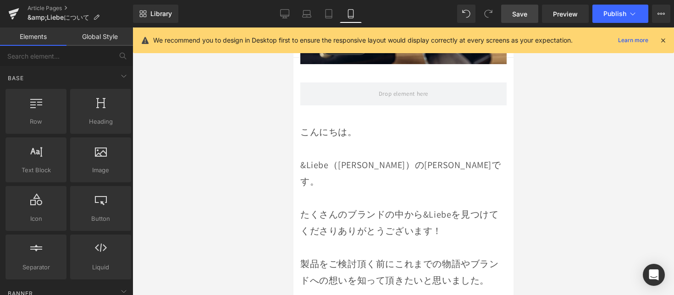
click at [388, 147] on p at bounding box center [403, 148] width 206 height 17
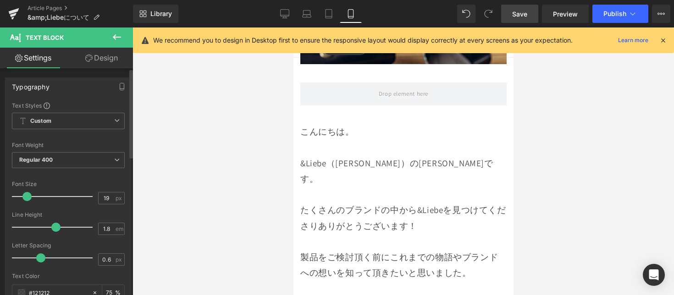
type input "18"
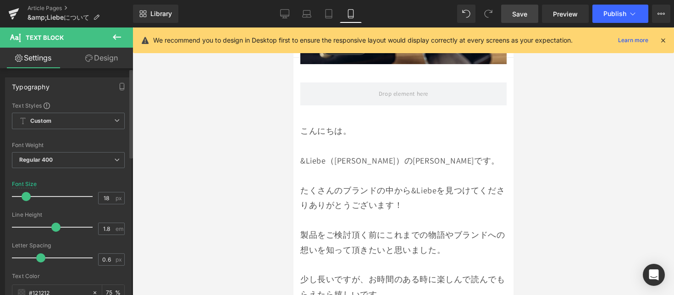
click at [29, 198] on span at bounding box center [26, 196] width 9 height 9
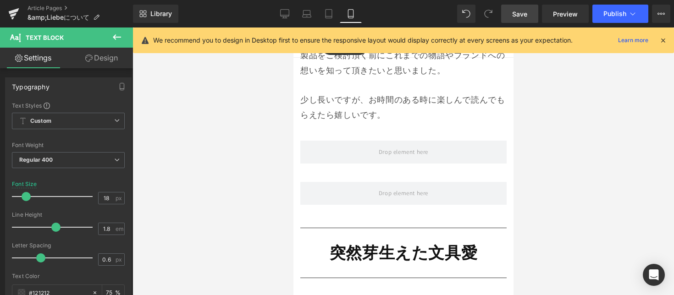
scroll to position [409, 0]
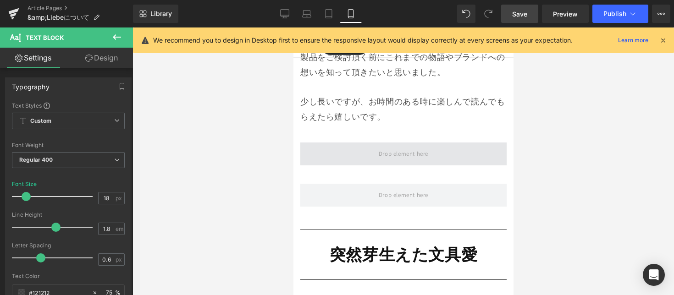
click at [388, 149] on span at bounding box center [403, 154] width 56 height 15
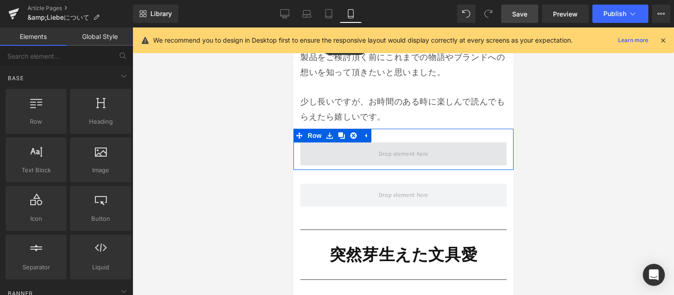
click at [353, 143] on span at bounding box center [403, 154] width 206 height 23
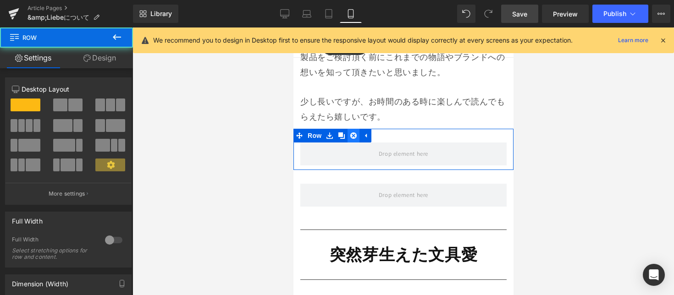
click at [353, 133] on link at bounding box center [353, 136] width 12 height 14
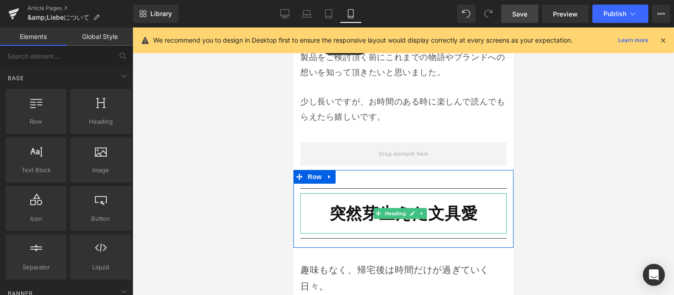
click at [360, 203] on strong "突然芽生えた文具愛" at bounding box center [403, 213] width 148 height 21
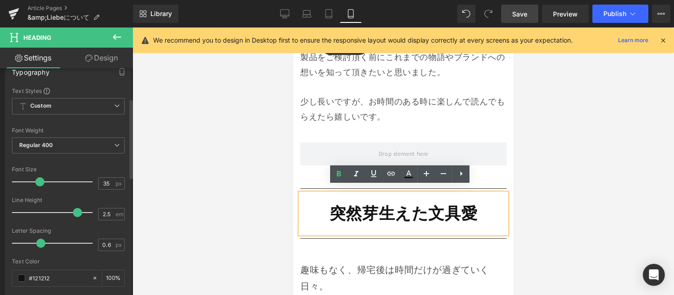
scroll to position [86, 0]
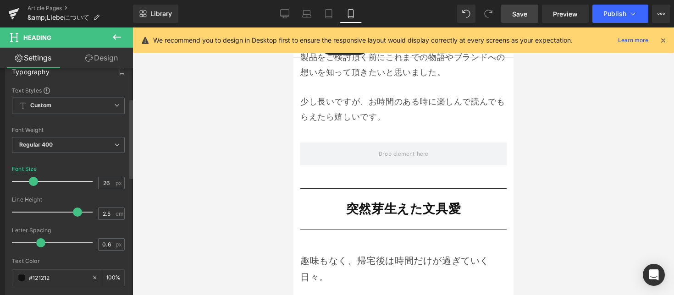
type input "25"
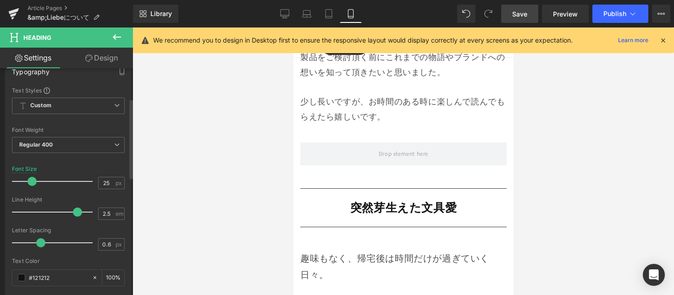
drag, startPoint x: 41, startPoint y: 182, endPoint x: 33, endPoint y: 189, distance: 10.1
click at [33, 189] on div at bounding box center [55, 181] width 76 height 18
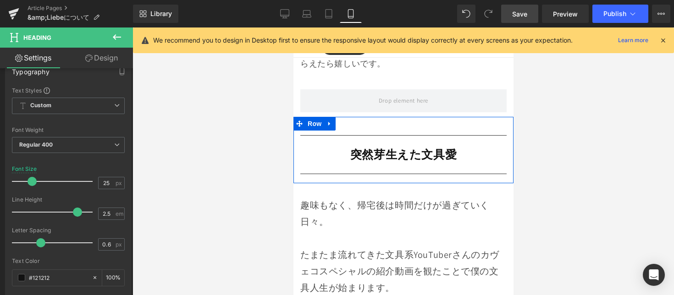
scroll to position [473, 0]
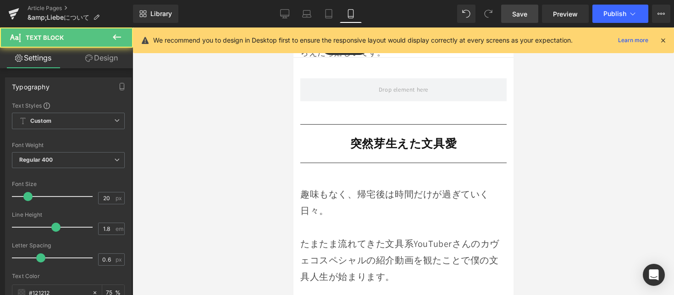
click at [317, 206] on p "趣味もなく、帰宅後は時間だけが過ぎていく日々。" at bounding box center [403, 202] width 206 height 33
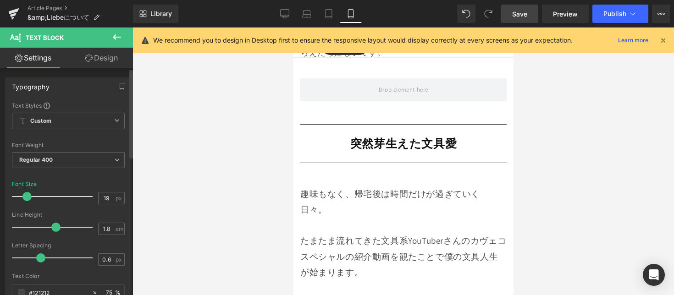
type input "18"
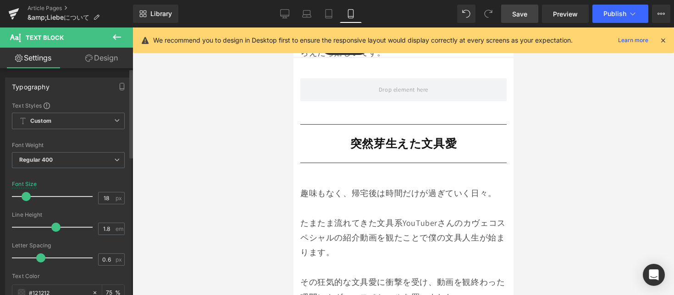
click at [27, 196] on span at bounding box center [26, 196] width 9 height 9
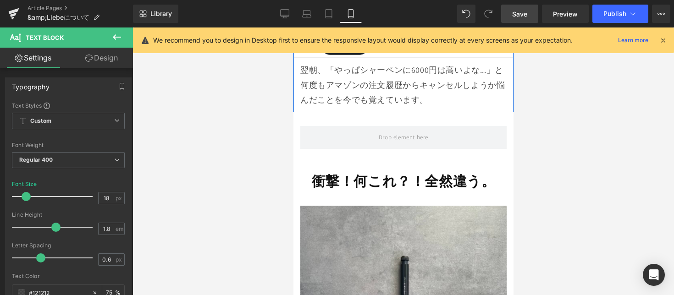
scroll to position [733, 0]
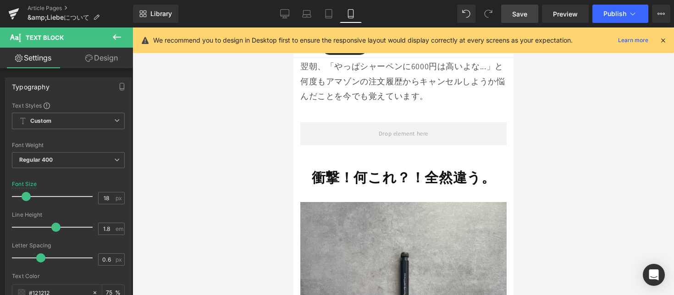
click at [436, 173] on strong "衝撃！何これ？！全然違う。" at bounding box center [403, 177] width 184 height 18
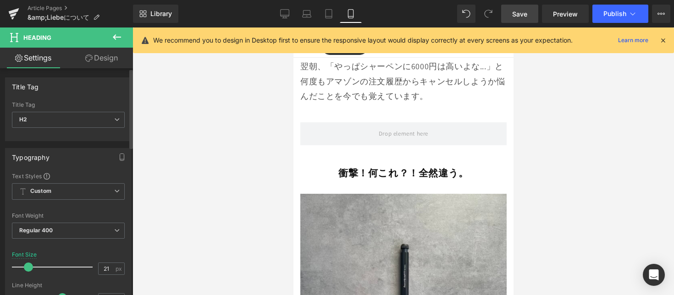
drag, startPoint x: 33, startPoint y: 265, endPoint x: 27, endPoint y: 269, distance: 8.0
click at [27, 269] on span at bounding box center [28, 267] width 9 height 9
type input "22"
click at [27, 269] on span at bounding box center [29, 267] width 9 height 9
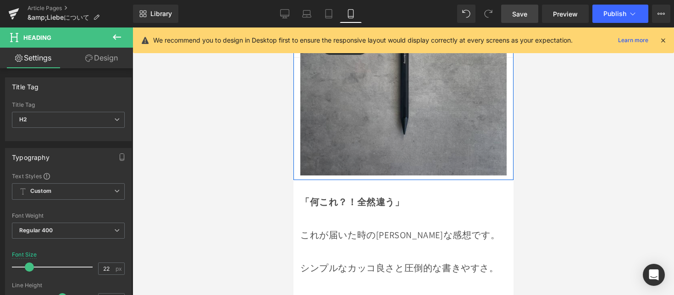
scroll to position [964, 0]
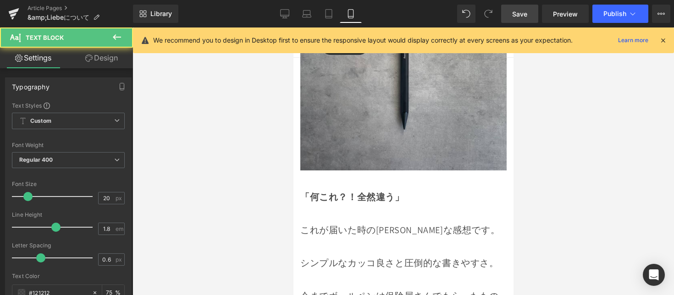
click at [315, 205] on p at bounding box center [403, 213] width 206 height 17
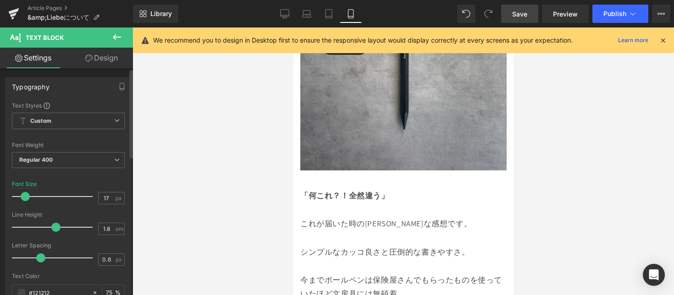
type input "18"
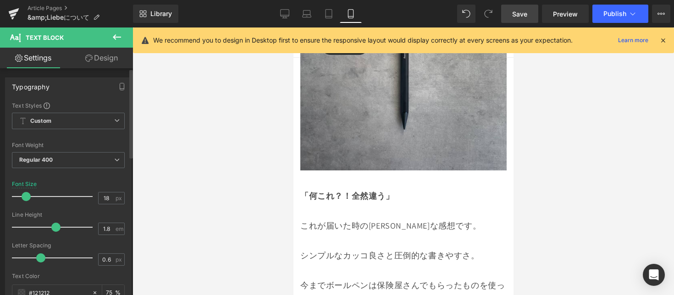
click at [28, 201] on div at bounding box center [55, 197] width 76 height 18
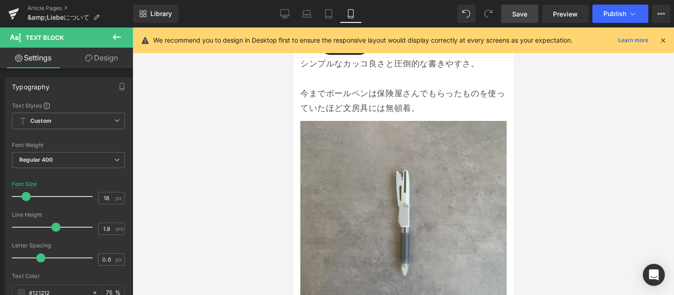
scroll to position [1152, 0]
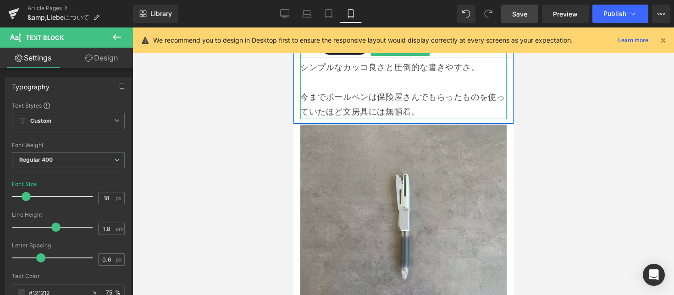
click at [440, 97] on p "今までボールペンは保険屋さんでもらったものを使っていたほど文房具には無頓着。" at bounding box center [403, 105] width 206 height 30
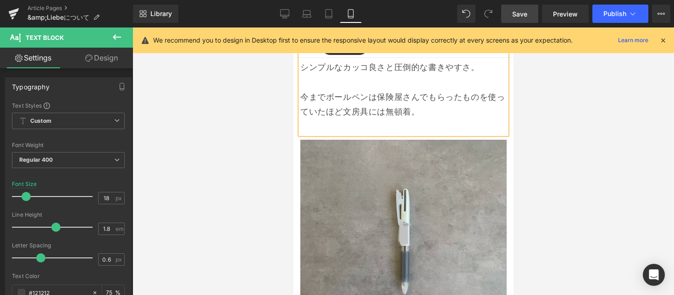
click at [562, 155] on div at bounding box center [404, 162] width 542 height 268
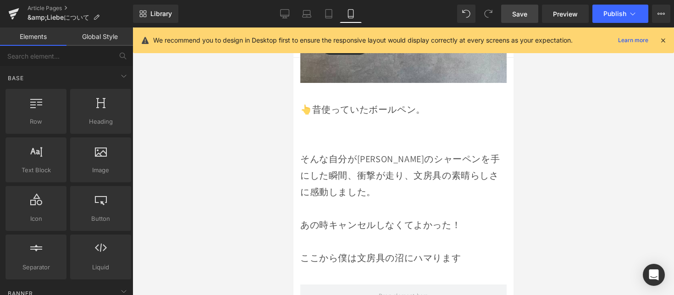
scroll to position [1420, 0]
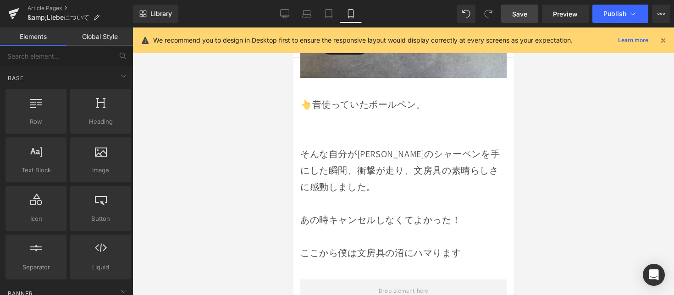
click at [418, 164] on p "そんな自分が[PERSON_NAME]のシャーペンを手にした瞬間、衝撃が走り、文房具の素晴らしさに感動しました。" at bounding box center [403, 171] width 206 height 50
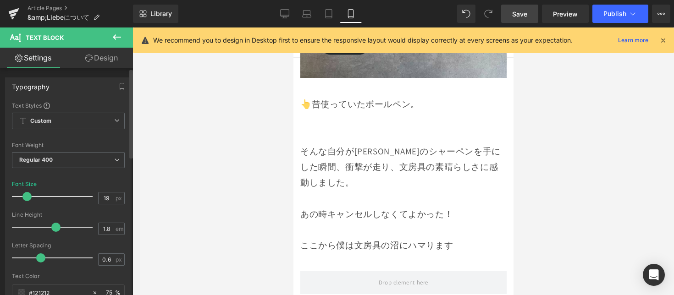
type input "18"
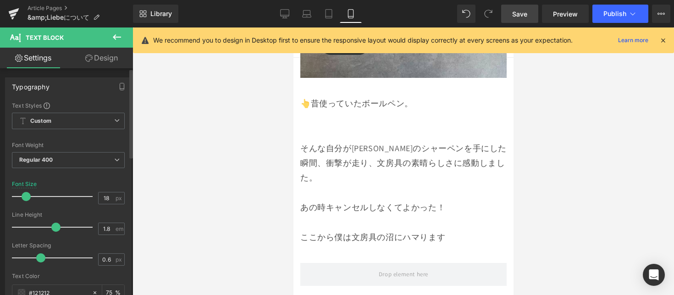
click at [28, 199] on span at bounding box center [26, 196] width 9 height 9
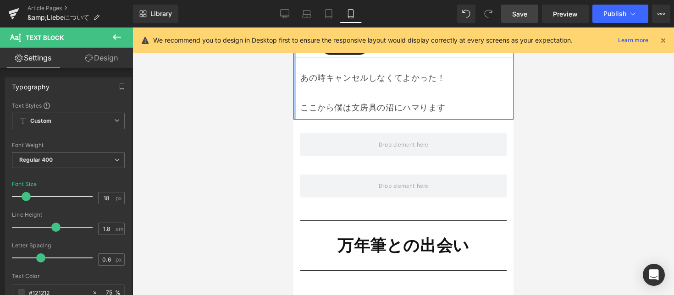
scroll to position [1576, 0]
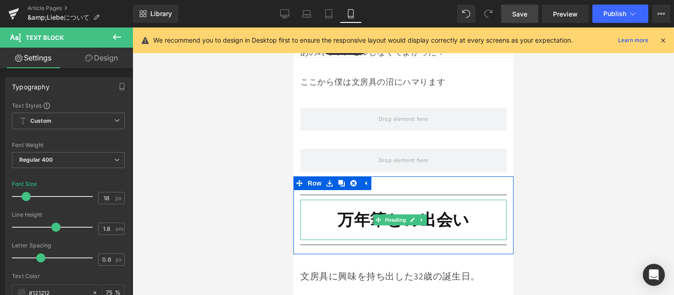
click at [341, 209] on strong "万年筆との出会い" at bounding box center [403, 219] width 132 height 21
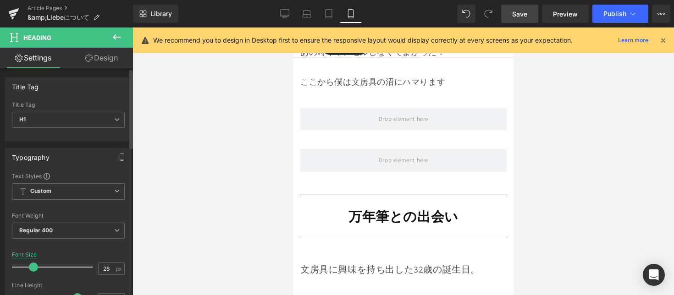
type input "25"
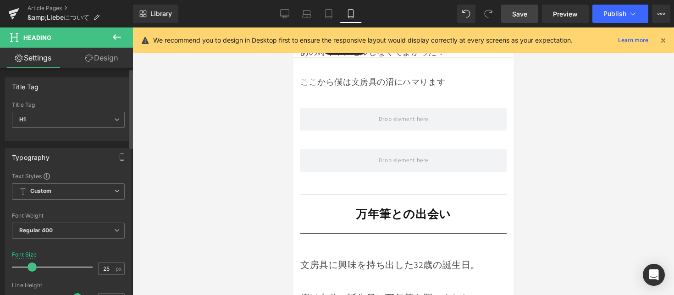
drag, startPoint x: 37, startPoint y: 267, endPoint x: 29, endPoint y: 276, distance: 11.7
click at [29, 276] on div at bounding box center [55, 267] width 76 height 18
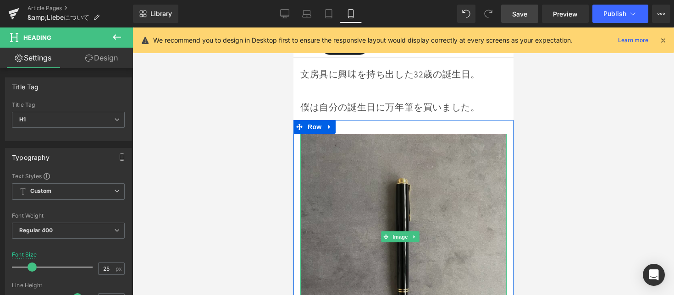
scroll to position [1685, 0]
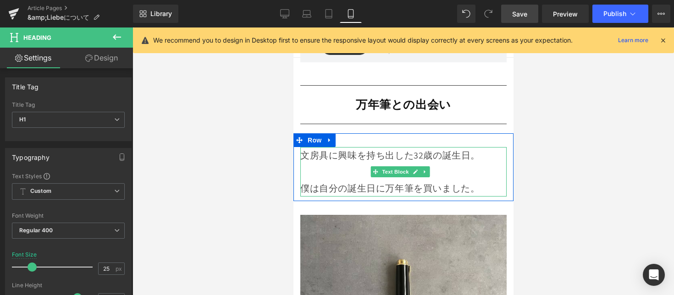
click at [327, 180] on div "僕は自分の誕生日に万年筆を買いました。" at bounding box center [403, 188] width 206 height 17
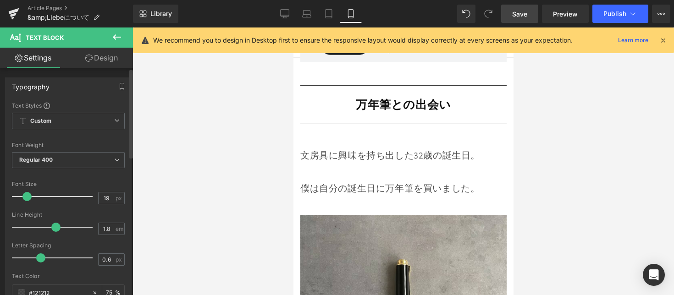
type input "18"
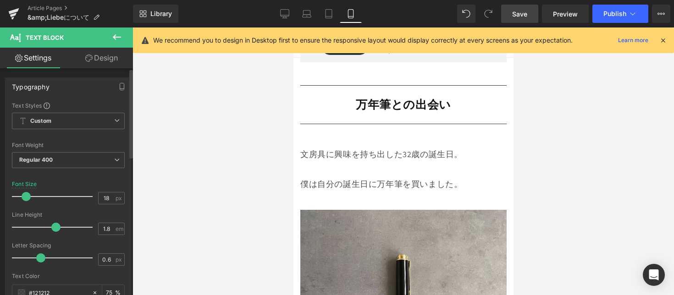
click at [27, 199] on span at bounding box center [26, 196] width 9 height 9
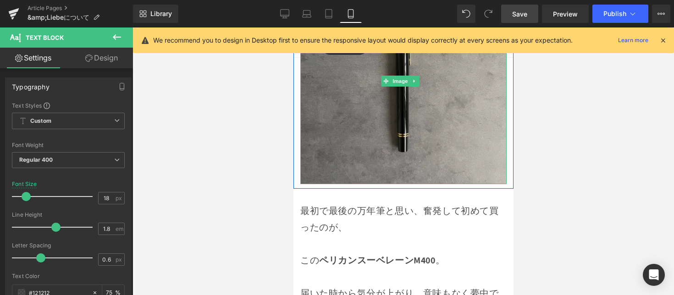
scroll to position [1927, 0]
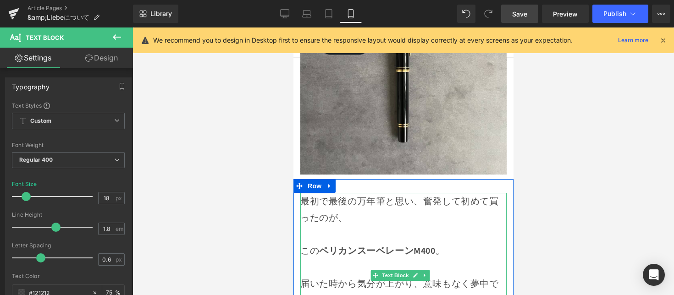
click at [330, 195] on span "最初で最後の万年筆と思い、奮発して初めて買ったのが、" at bounding box center [399, 209] width 199 height 28
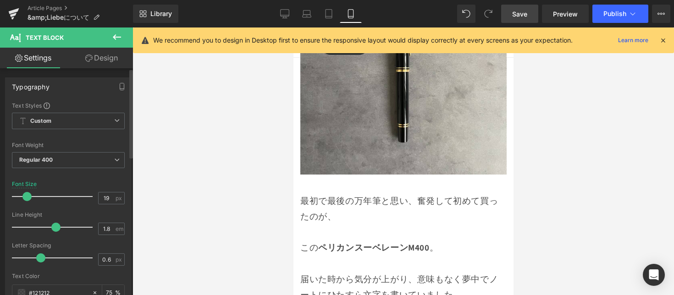
type input "18"
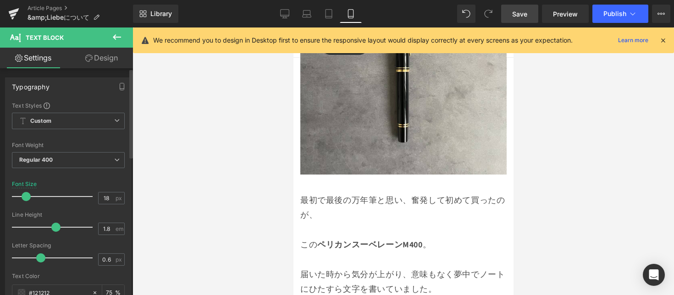
click at [28, 200] on span at bounding box center [26, 196] width 9 height 9
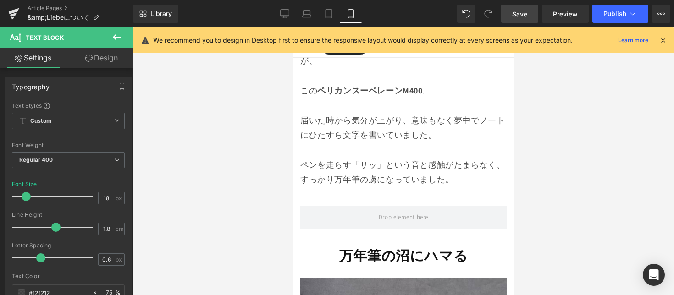
scroll to position [2082, 0]
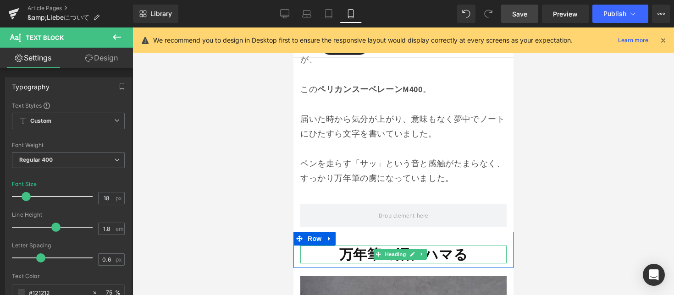
click at [329, 246] on h1 "万年筆の沼にハマる" at bounding box center [403, 255] width 206 height 18
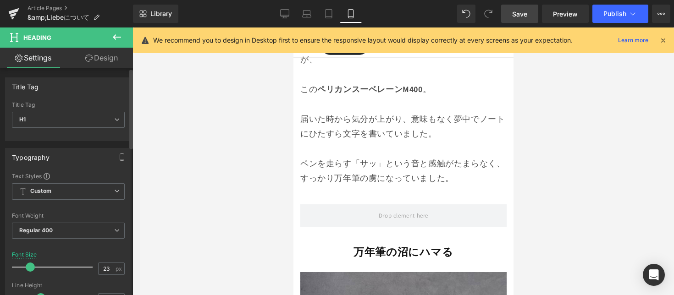
type input "22"
drag, startPoint x: 33, startPoint y: 266, endPoint x: 27, endPoint y: 271, distance: 7.8
click at [27, 271] on span at bounding box center [29, 267] width 9 height 9
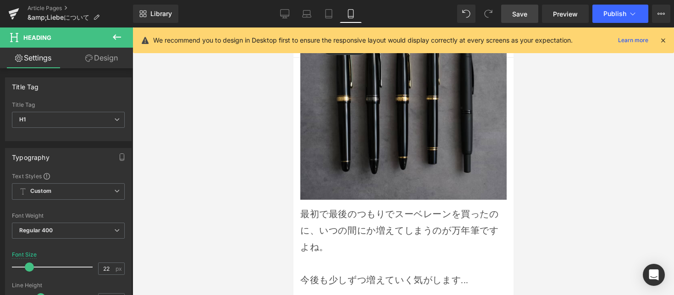
scroll to position [2392, 0]
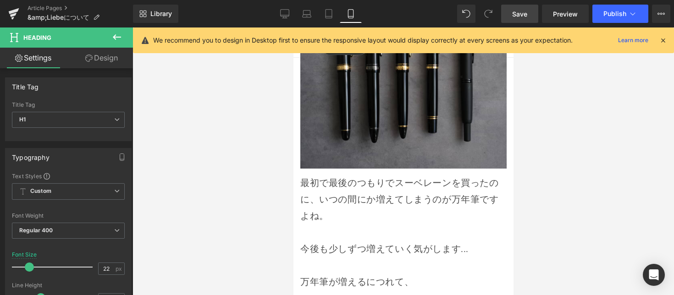
click at [362, 224] on div at bounding box center [403, 232] width 206 height 17
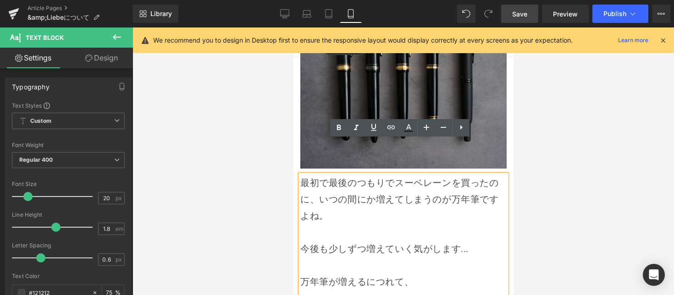
click at [346, 175] on div "最初で最後のつもりでスーベレーンを買ったのに、いつの間にか増えてしまうのが万年筆ですよね。 今後も少しずつ増えていく気がします... 万年筆が増えるにつれて、…" at bounding box center [403, 257] width 206 height 165
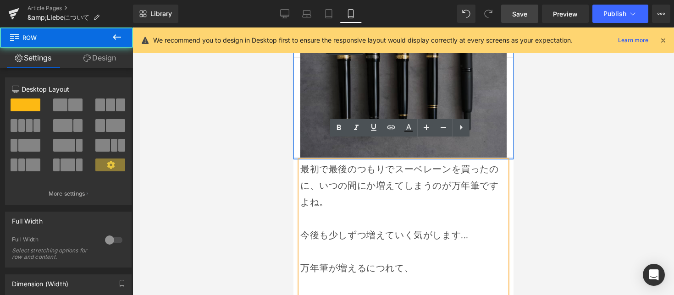
scroll to position [2387, 0]
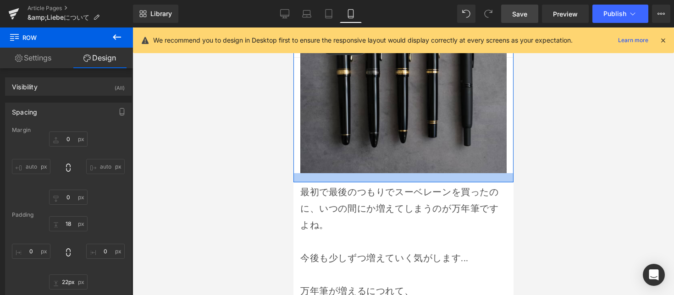
type input "23px"
drag, startPoint x: 359, startPoint y: 138, endPoint x: 420, endPoint y: 154, distance: 63.1
click at [358, 173] on div at bounding box center [403, 178] width 220 height 11
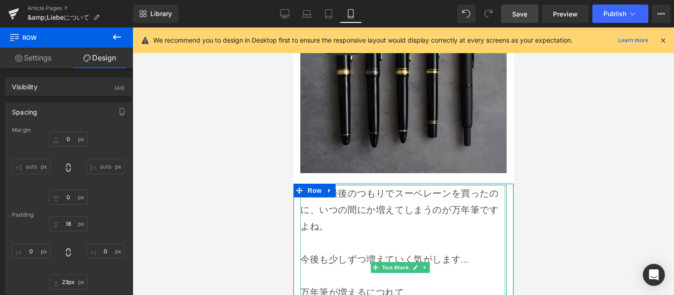
click at [546, 167] on div at bounding box center [404, 162] width 542 height 268
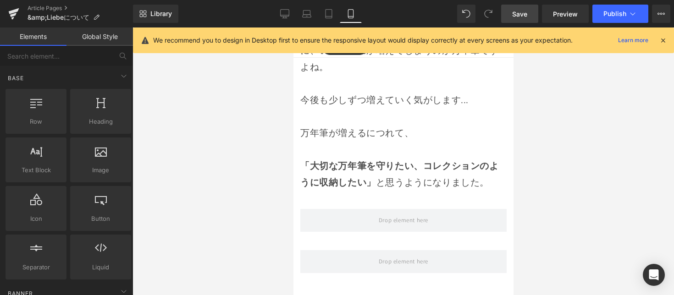
scroll to position [2397, 0]
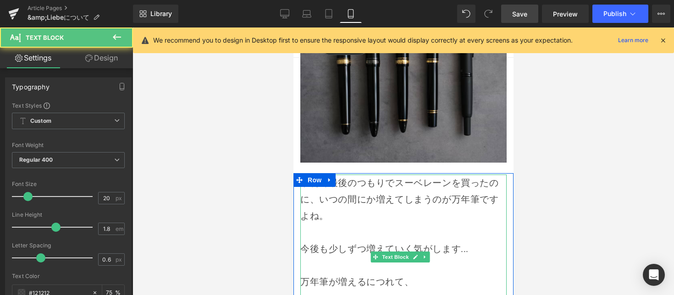
click at [425, 179] on div "最初で最後のつもりでスーベレーンを買ったのに、いつの間にか増えてしまうのが万年筆ですよね。 今後も少しずつ増えていく気がします... 万年筆が増えるにつれて、…" at bounding box center [403, 257] width 206 height 165
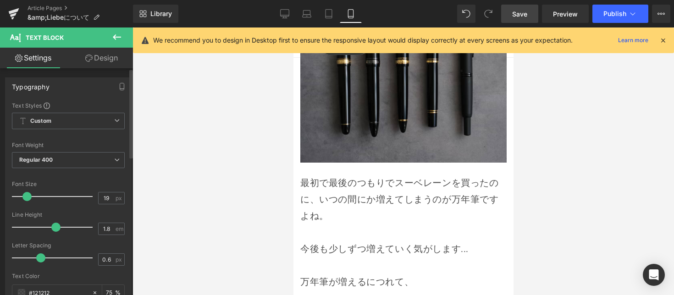
type input "18"
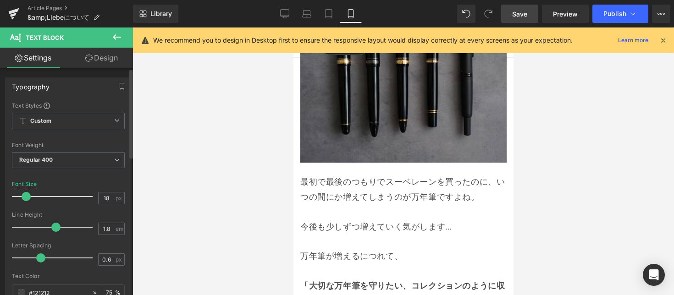
click at [24, 197] on span at bounding box center [26, 196] width 9 height 9
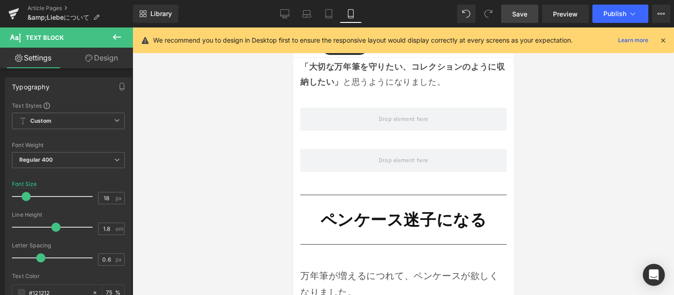
scroll to position [2709, 0]
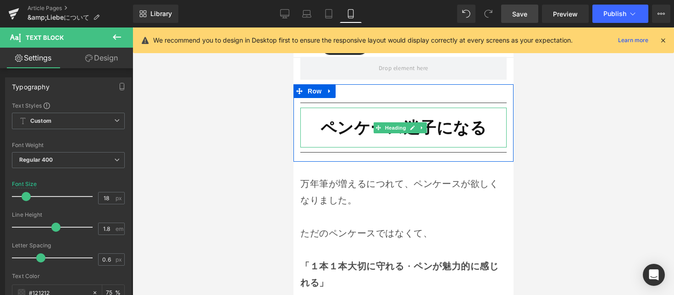
click at [351, 117] on strong "ペンケース迷子になる" at bounding box center [403, 127] width 166 height 21
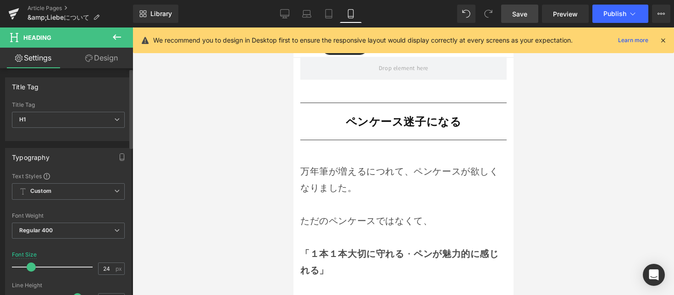
type input "25"
drag, startPoint x: 39, startPoint y: 267, endPoint x: 31, endPoint y: 271, distance: 8.8
click at [31, 271] on span at bounding box center [32, 267] width 9 height 9
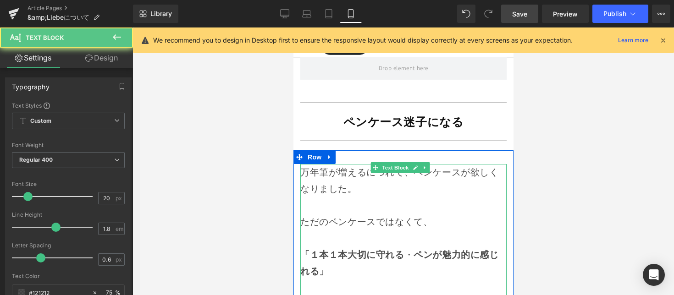
click at [308, 230] on p at bounding box center [403, 238] width 206 height 17
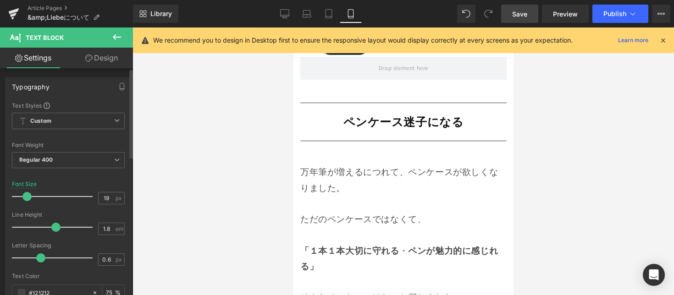
type input "18"
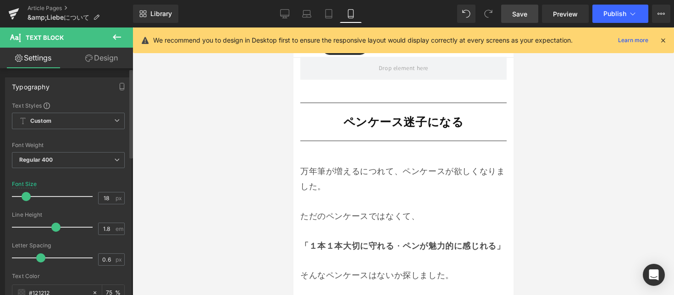
click at [22, 198] on span at bounding box center [26, 196] width 9 height 9
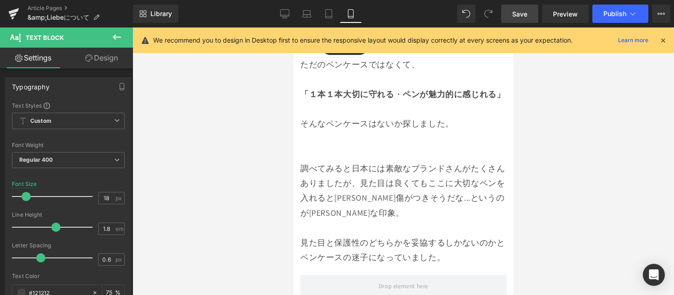
scroll to position [2850, 0]
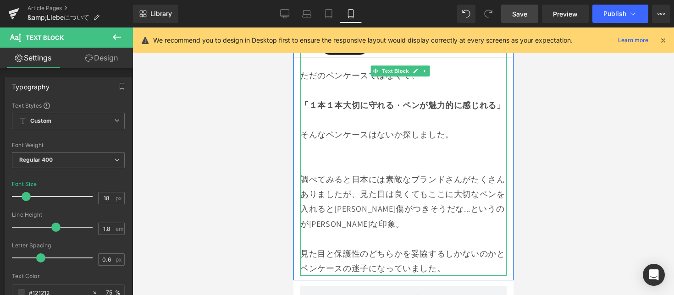
click at [367, 176] on p "調べてみると日本には素敵なブランドさんがたくさんありましたが、 見た目は良くてもここに大切なペンを入れると[PERSON_NAME]傷がつきそうだな...とい…" at bounding box center [403, 202] width 206 height 60
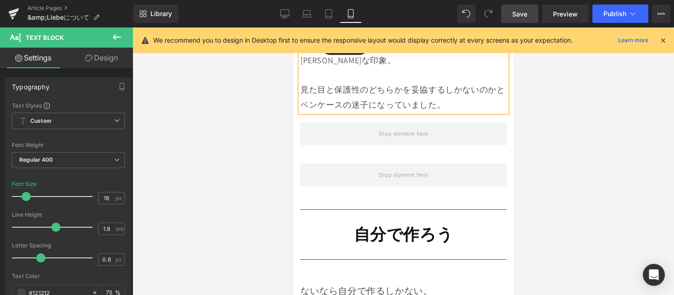
scroll to position [3072, 0]
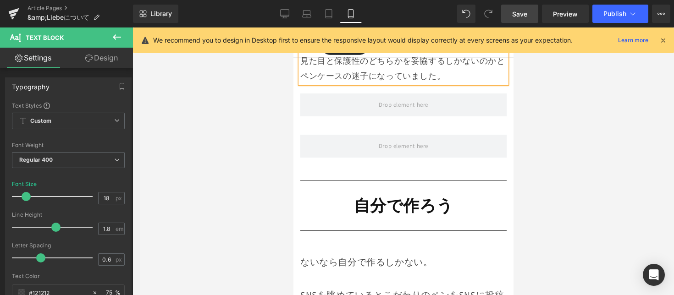
click at [374, 186] on div "自分で作ろう Heading" at bounding box center [403, 206] width 206 height 40
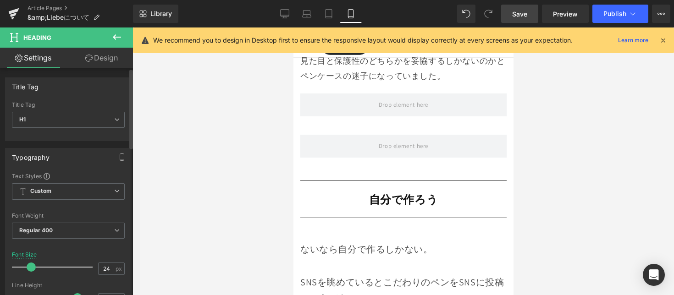
type input "25"
drag, startPoint x: 38, startPoint y: 266, endPoint x: 31, endPoint y: 272, distance: 9.2
click at [31, 272] on div at bounding box center [55, 267] width 76 height 18
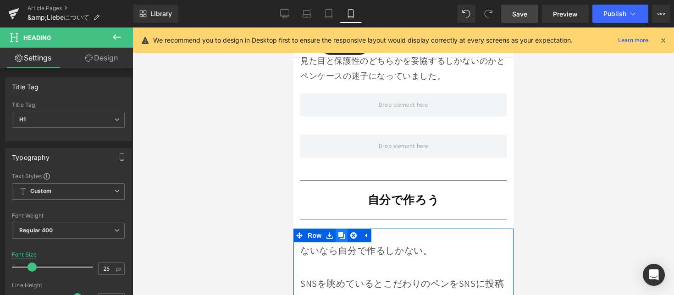
click at [345, 229] on link at bounding box center [341, 236] width 12 height 14
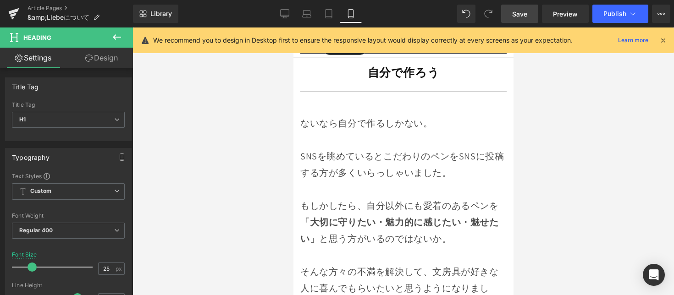
scroll to position [3169, 0]
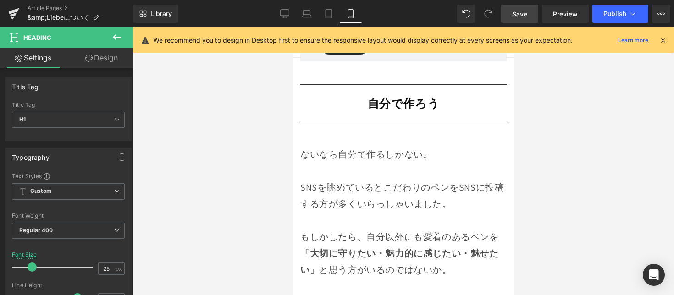
click at [386, 179] on div "SNSを眺めているとこだわりのペンをSNSに投稿する方が多くいらっしゃいました。" at bounding box center [403, 195] width 206 height 33
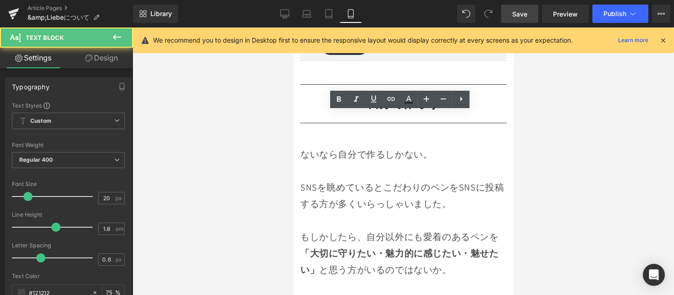
click at [569, 126] on div at bounding box center [404, 162] width 542 height 268
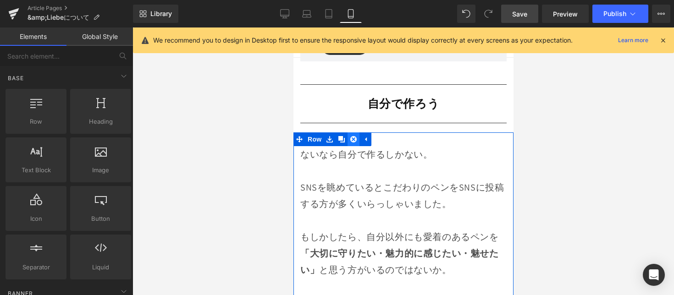
click at [356, 136] on icon at bounding box center [353, 139] width 6 height 7
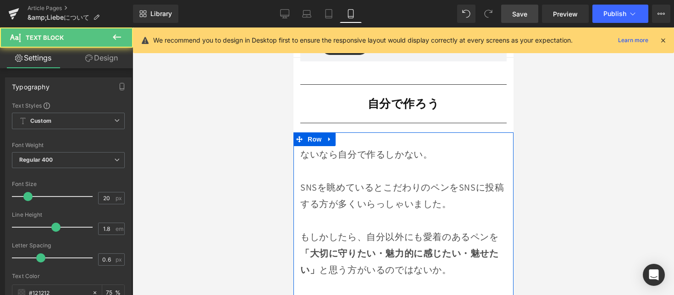
click at [355, 163] on div at bounding box center [403, 171] width 206 height 17
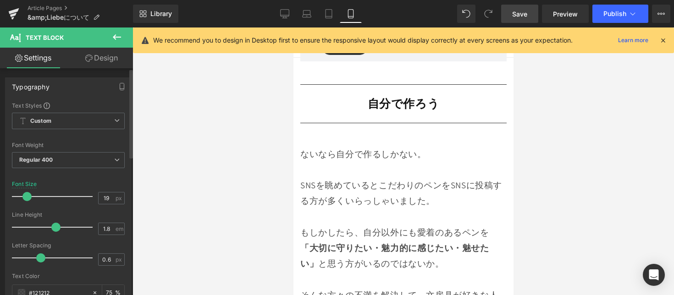
type input "18"
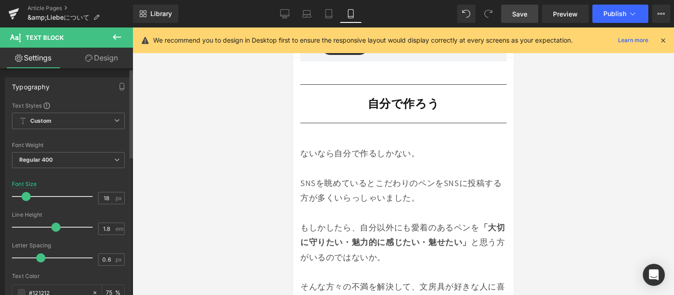
drag, startPoint x: 26, startPoint y: 196, endPoint x: 25, endPoint y: 200, distance: 4.8
click at [25, 200] on span at bounding box center [26, 196] width 9 height 9
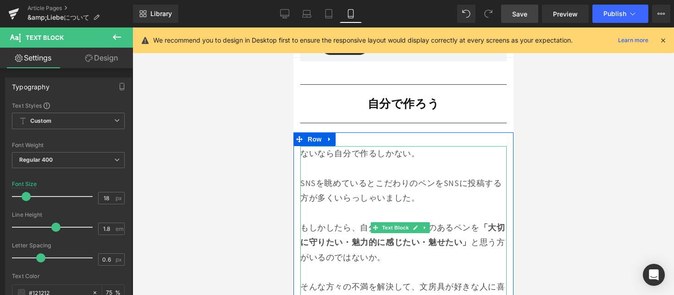
click at [471, 221] on div "もしかしたら、自分以外にも愛着のあるペンを 「大切に守りたい・魅力的に感じたい・魅せたい」 と思う方がいるのではないか。" at bounding box center [403, 243] width 206 height 44
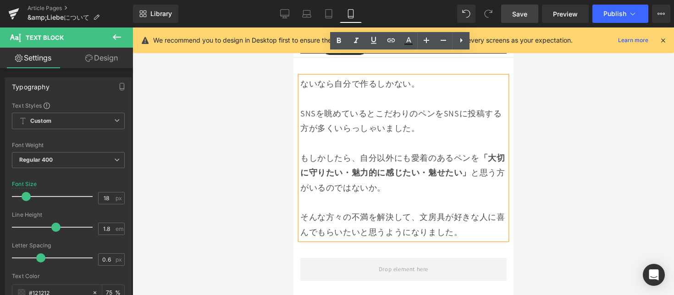
scroll to position [3350, 0]
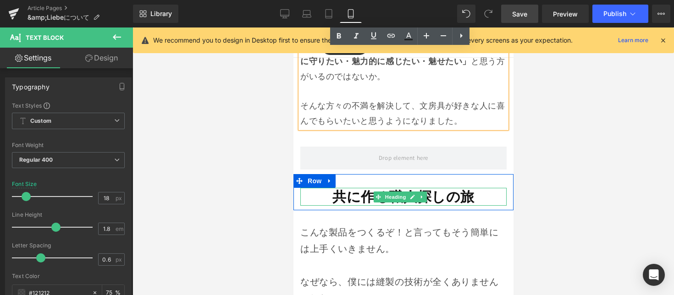
click at [342, 188] on strong "共に作る職人探しの旅" at bounding box center [403, 197] width 142 height 18
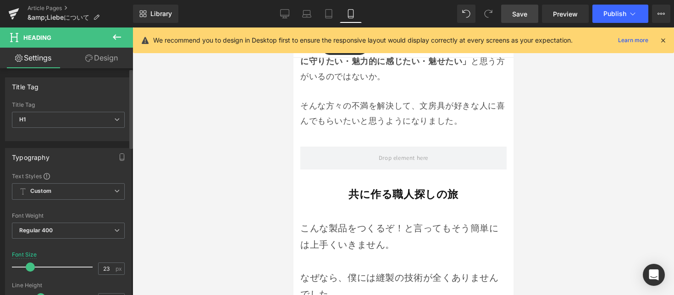
type input "22"
drag, startPoint x: 32, startPoint y: 266, endPoint x: 26, endPoint y: 272, distance: 8.8
click at [26, 272] on div at bounding box center [55, 267] width 76 height 18
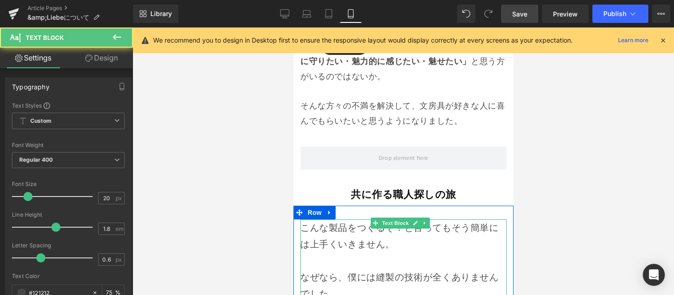
click at [316, 253] on p at bounding box center [403, 261] width 206 height 17
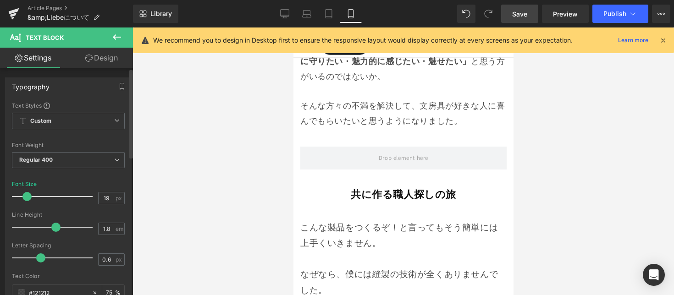
type input "18"
drag, startPoint x: 24, startPoint y: 196, endPoint x: 23, endPoint y: 201, distance: 4.8
click at [23, 201] on div at bounding box center [55, 197] width 76 height 18
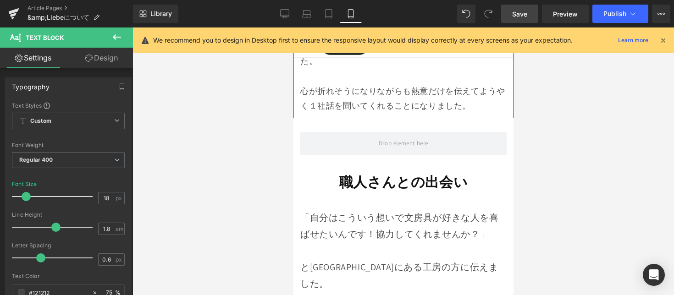
scroll to position [3679, 0]
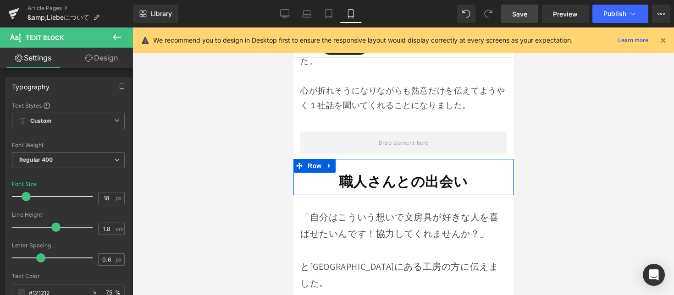
click at [332, 159] on div "職人さんとの出会い Heading Row" at bounding box center [403, 177] width 220 height 36
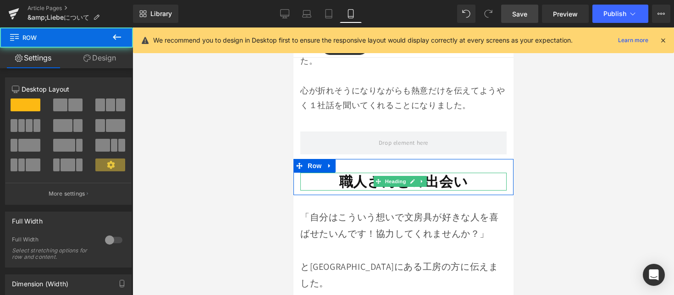
click at [360, 172] on strong "職人さんとの出会い" at bounding box center [403, 181] width 128 height 18
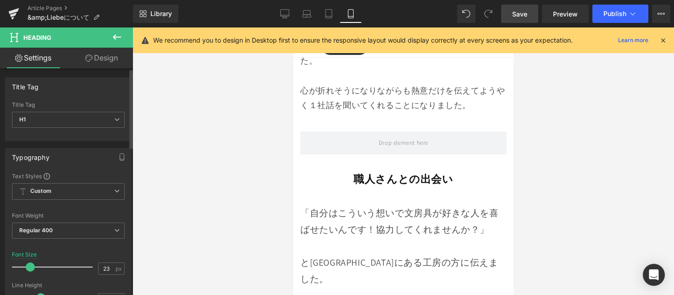
type input "22"
drag, startPoint x: 35, startPoint y: 268, endPoint x: 29, endPoint y: 274, distance: 8.1
click at [29, 274] on div at bounding box center [55, 267] width 76 height 18
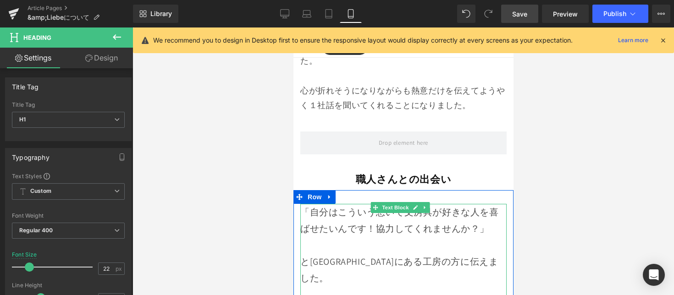
click at [392, 256] on span "と[GEOGRAPHIC_DATA]にある工房の方に伝えました。" at bounding box center [399, 270] width 198 height 28
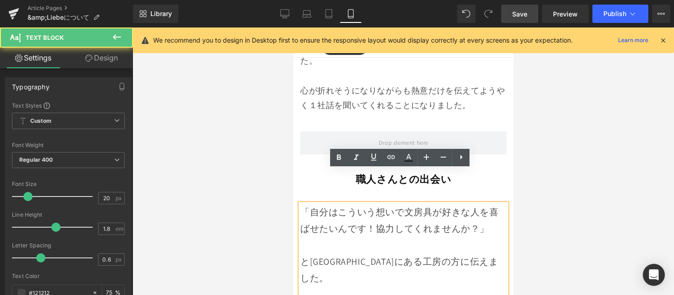
scroll to position [3862, 0]
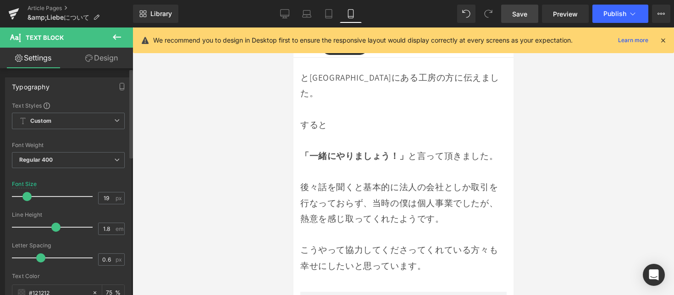
type input "18"
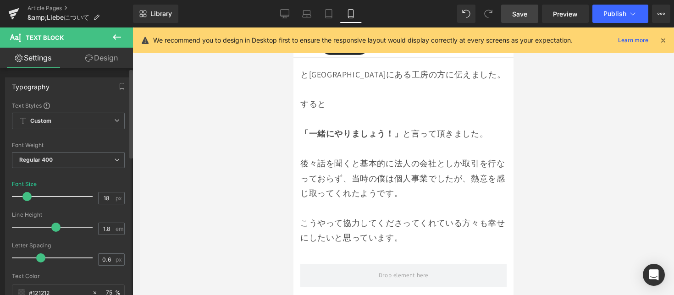
scroll to position [3859, 0]
click at [26, 201] on div at bounding box center [55, 197] width 76 height 18
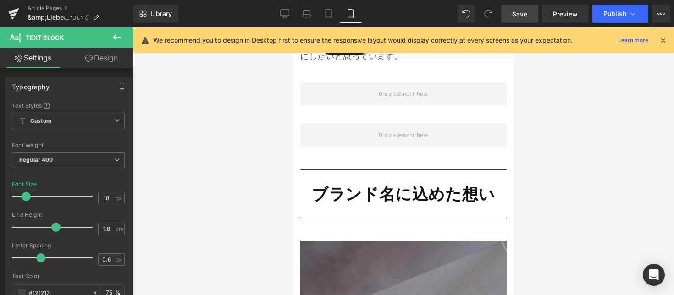
scroll to position [4043, 0]
click at [368, 183] on strong "ブランド名に込めた想い" at bounding box center [402, 193] width 183 height 21
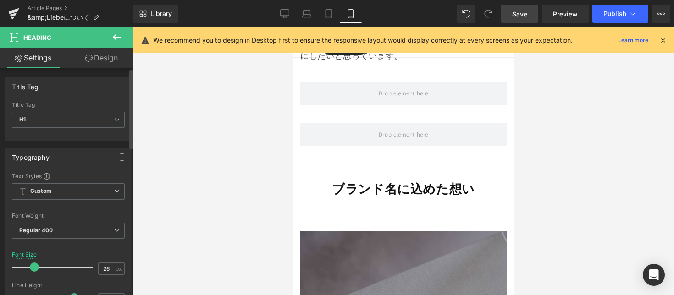
type input "25"
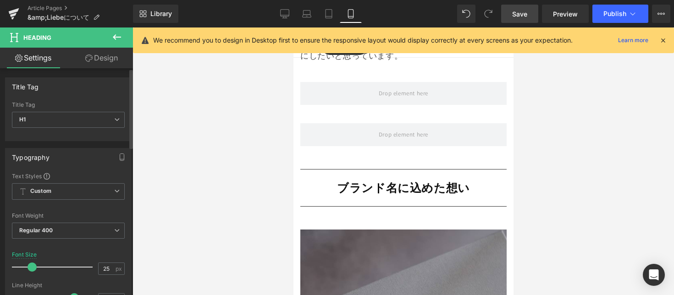
drag, startPoint x: 34, startPoint y: 269, endPoint x: 27, endPoint y: 276, distance: 10.4
click at [27, 276] on div at bounding box center [55, 267] width 76 height 18
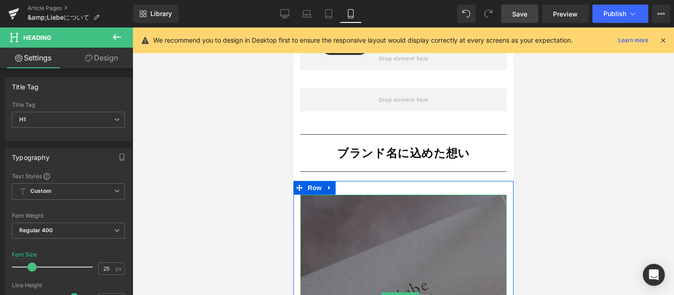
scroll to position [4096, 0]
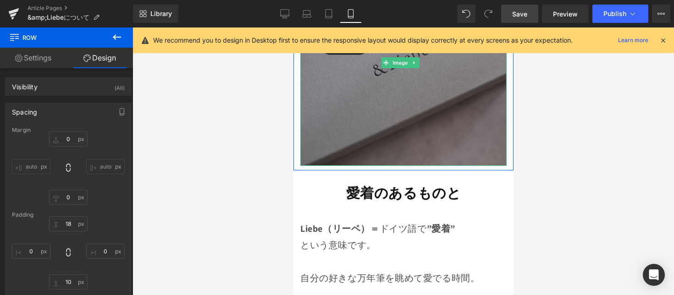
scroll to position [4337, 0]
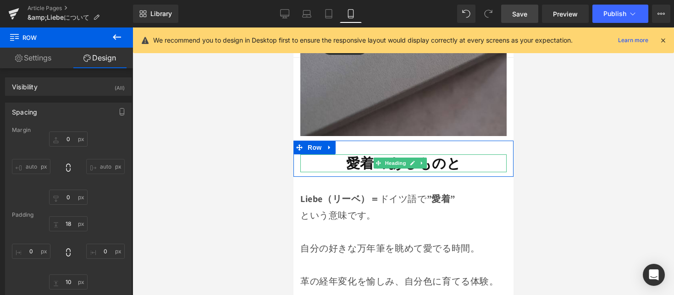
click at [346, 154] on strong "愛着のあるものと" at bounding box center [403, 163] width 115 height 18
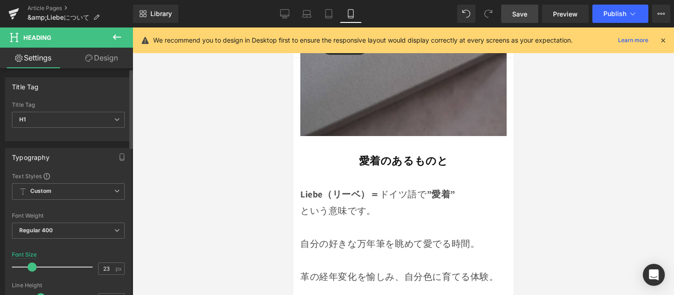
type input "22"
drag, startPoint x: 36, startPoint y: 265, endPoint x: 30, endPoint y: 271, distance: 8.8
click at [30, 271] on span at bounding box center [29, 267] width 9 height 9
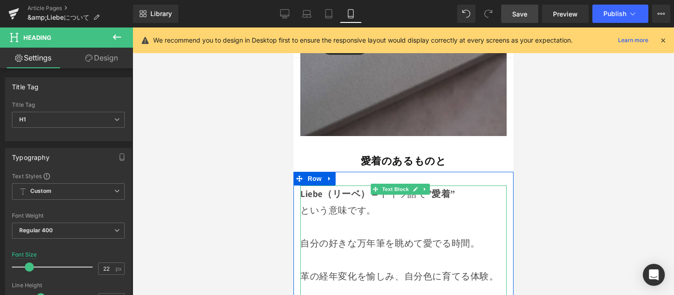
click at [306, 252] on p at bounding box center [403, 260] width 206 height 17
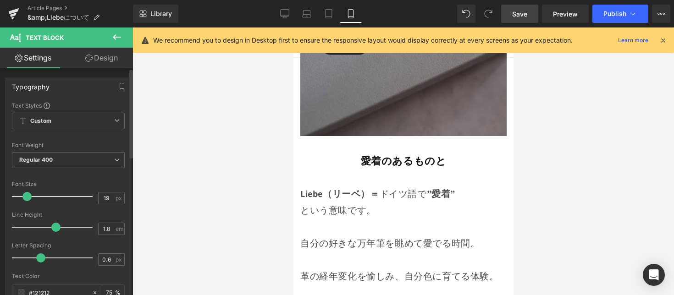
type input "18"
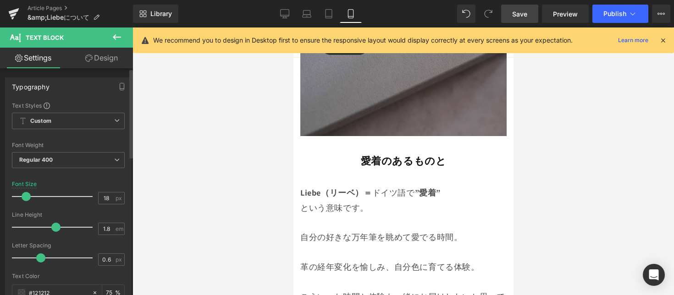
click at [22, 200] on div at bounding box center [55, 197] width 76 height 18
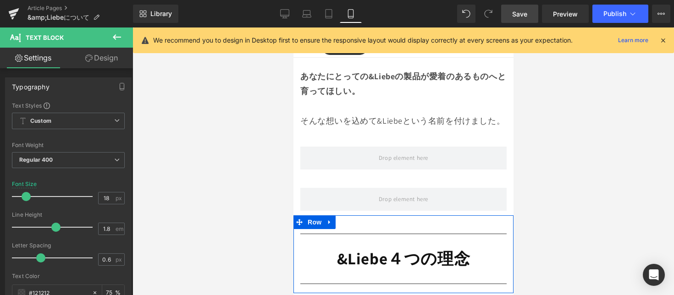
scroll to position [4722, 0]
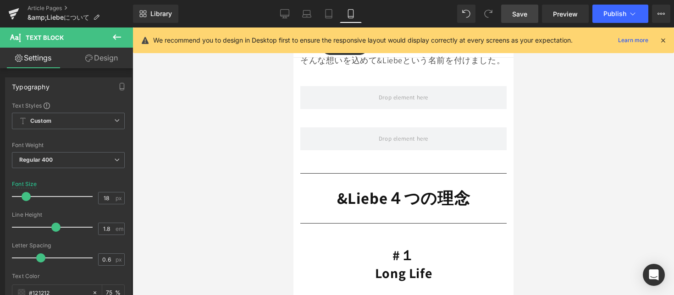
click at [352, 188] on strong "&Liebe" at bounding box center [362, 198] width 51 height 21
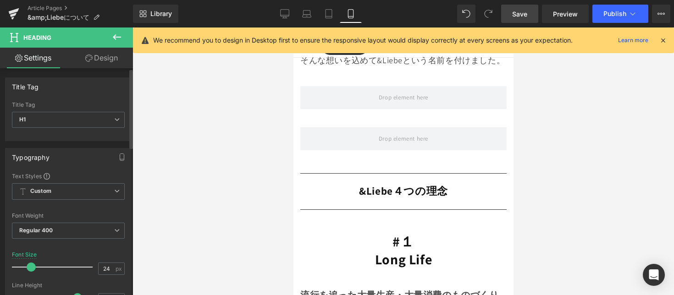
type input "25"
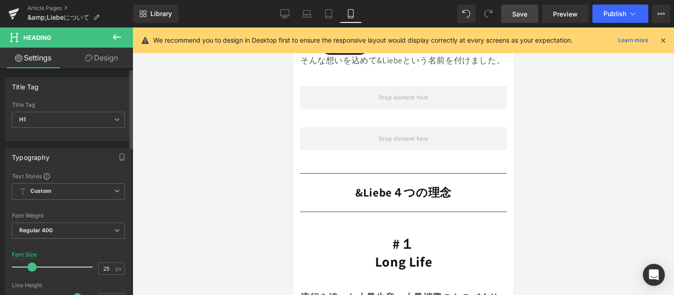
drag, startPoint x: 41, startPoint y: 269, endPoint x: 33, endPoint y: 274, distance: 8.9
click at [33, 274] on div at bounding box center [55, 267] width 76 height 18
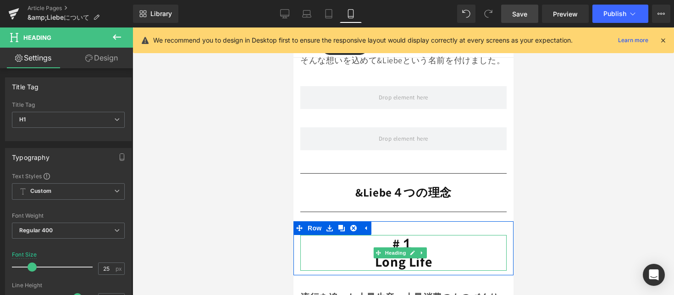
click at [362, 253] on h1 "Long Life" at bounding box center [403, 262] width 206 height 18
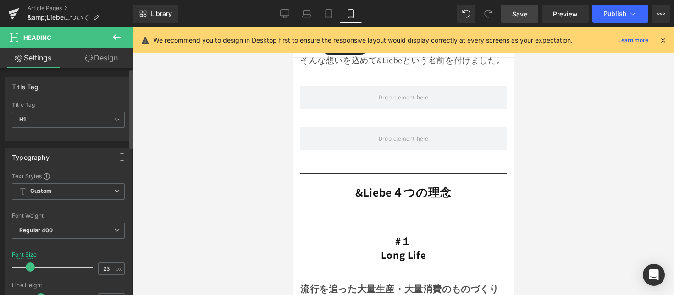
type input "22"
drag, startPoint x: 32, startPoint y: 268, endPoint x: 26, endPoint y: 272, distance: 7.3
click at [26, 272] on div at bounding box center [55, 267] width 76 height 18
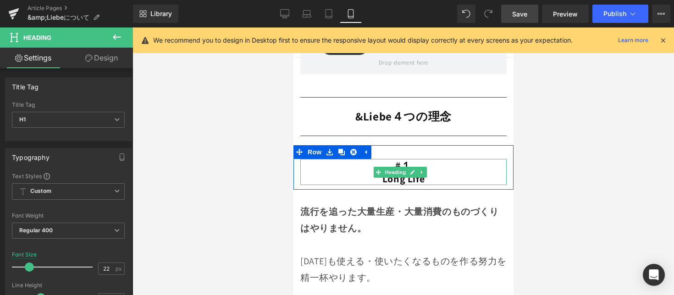
scroll to position [4800, 0]
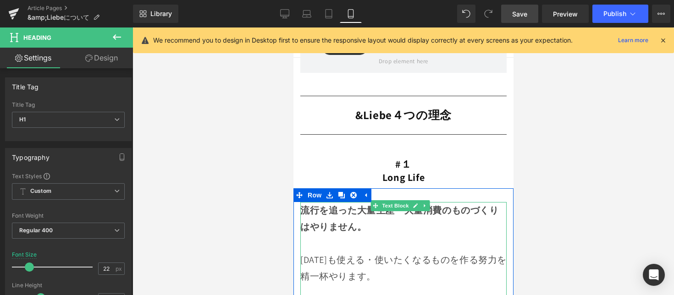
click at [332, 205] on strong "流行を追った大量生産・大量消費のものづくりはやりません。" at bounding box center [399, 219] width 199 height 28
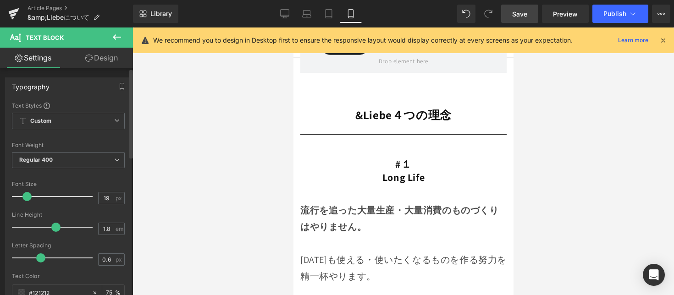
type input "18"
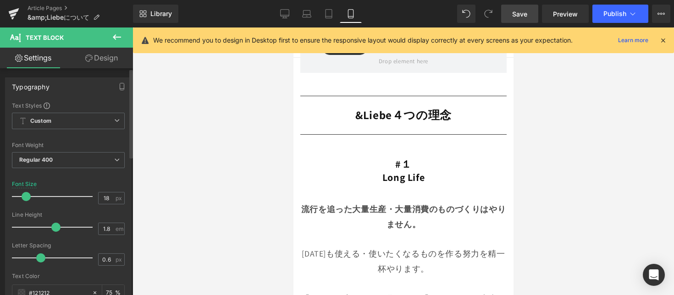
click at [22, 199] on span at bounding box center [26, 196] width 9 height 9
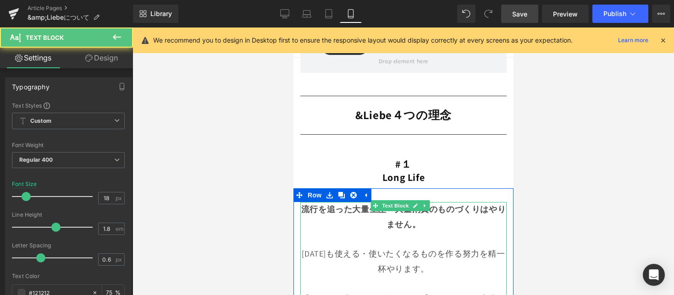
click at [322, 202] on p "流行を追った大量生産・大量消費のものづくりはやりません。" at bounding box center [403, 217] width 206 height 30
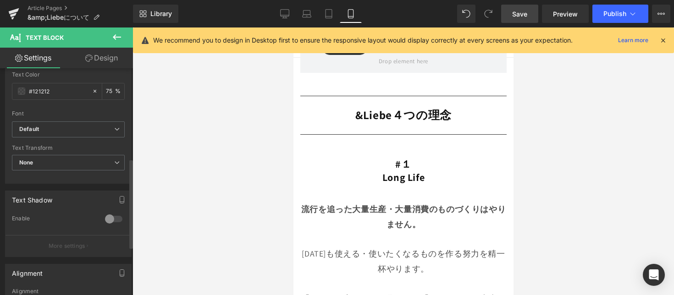
scroll to position [263, 0]
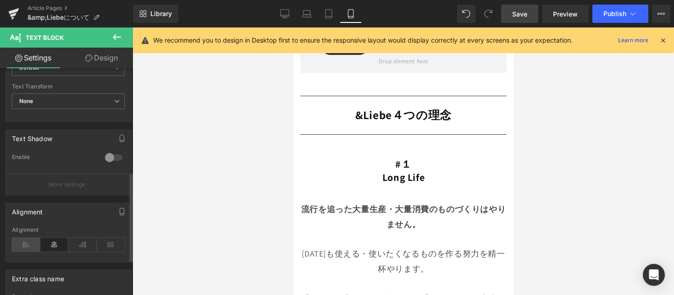
click at [23, 242] on icon at bounding box center [26, 245] width 28 height 14
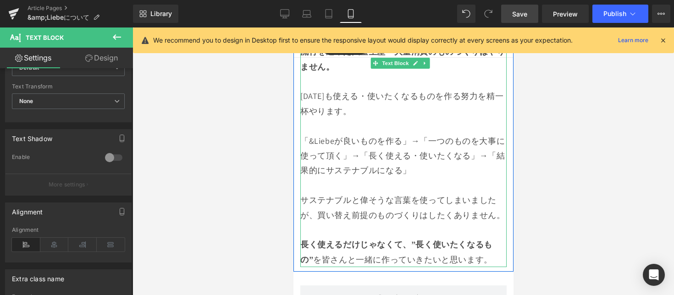
scroll to position [4959, 0]
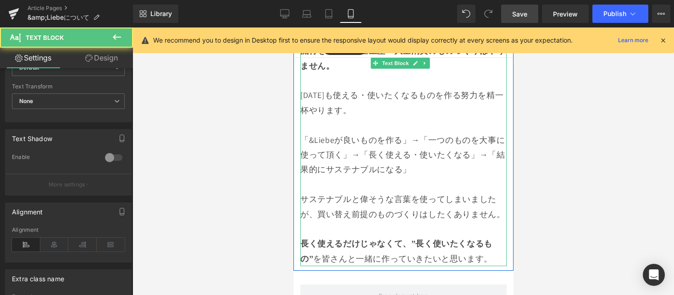
click at [436, 198] on p "サステナブルと偉そうな言葉を使ってしまいましたが、買い替え前提のものづくりはしたくありません。" at bounding box center [403, 207] width 206 height 30
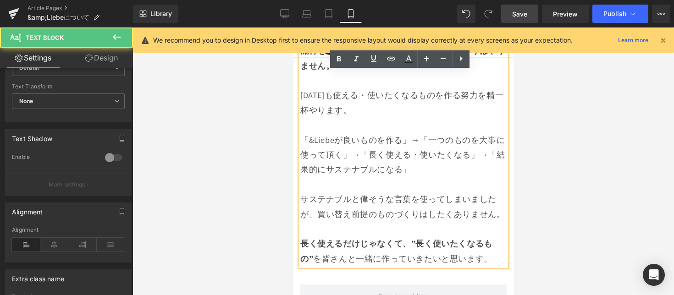
click at [415, 192] on p "サステナブルと偉そうな言葉を使ってしまいましたが、買い替え前提のものづくりはしたくありません。" at bounding box center [403, 207] width 206 height 30
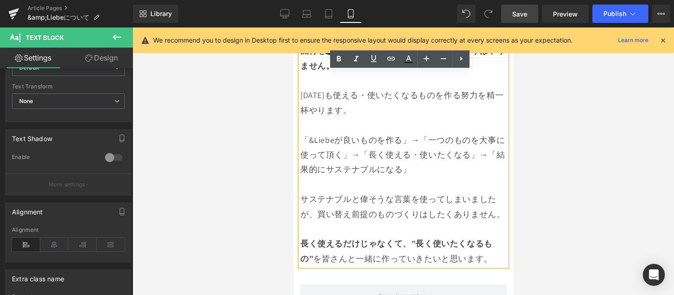
click at [411, 192] on p "サステナブルと偉そうな言葉を使ってしまいましたが、買い替え前提のものづくりはしたくありません。" at bounding box center [403, 207] width 206 height 30
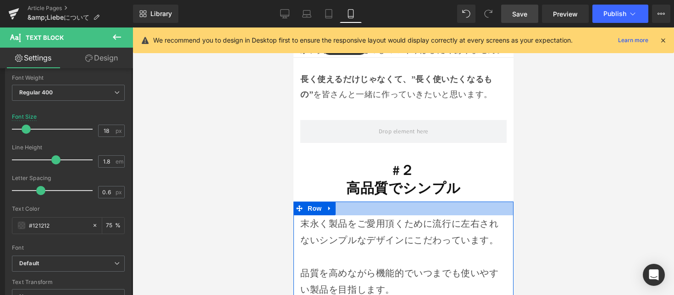
scroll to position [5127, 0]
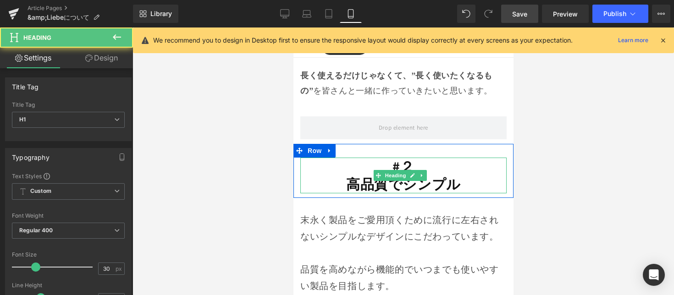
click at [372, 175] on strong "高品質でシンプル" at bounding box center [403, 184] width 115 height 18
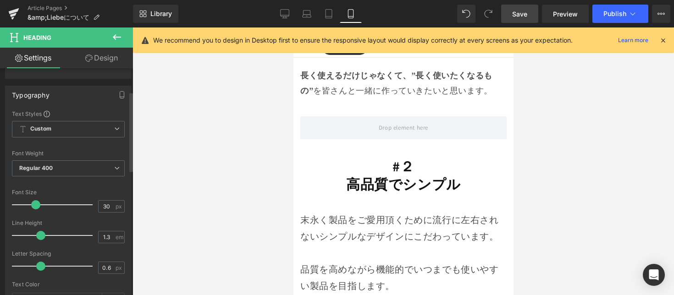
scroll to position [69, 0]
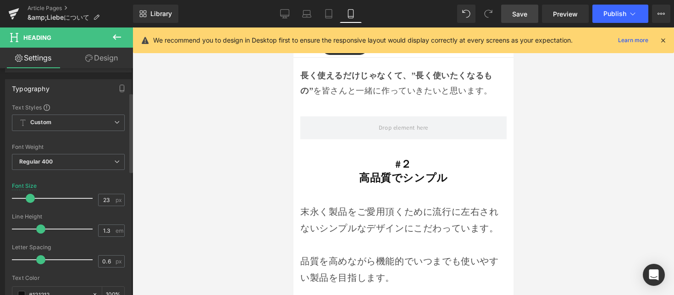
type input "22"
drag, startPoint x: 34, startPoint y: 197, endPoint x: 30, endPoint y: 202, distance: 6.5
click at [30, 202] on span at bounding box center [29, 198] width 9 height 9
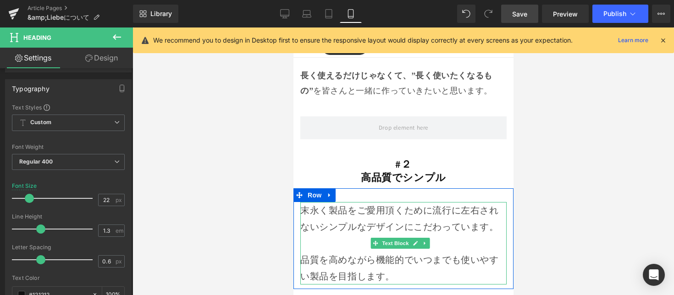
click at [318, 202] on div "末永く製品をご愛用頂くために流行に左右されないシンプルなデザインにこだわっています。 品質を高めながら機能的でいつまでも使いやすい製品を目指します。" at bounding box center [403, 243] width 206 height 83
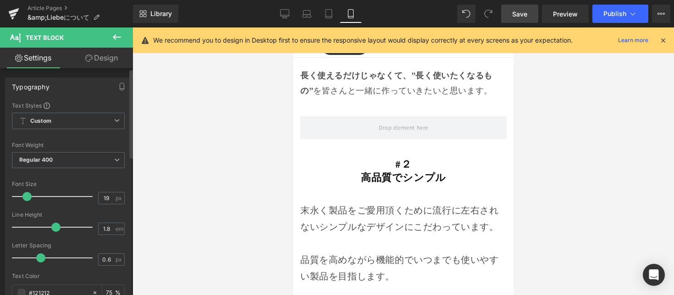
type input "18"
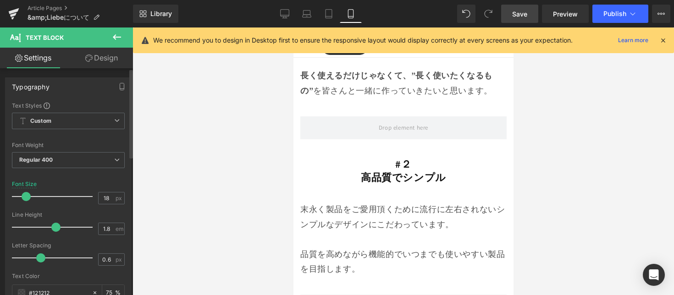
click at [26, 199] on span at bounding box center [26, 196] width 9 height 9
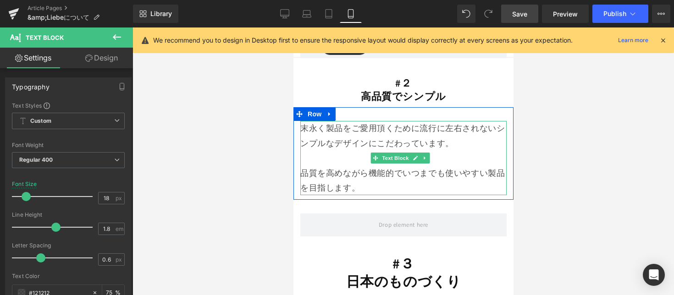
scroll to position [5265, 0]
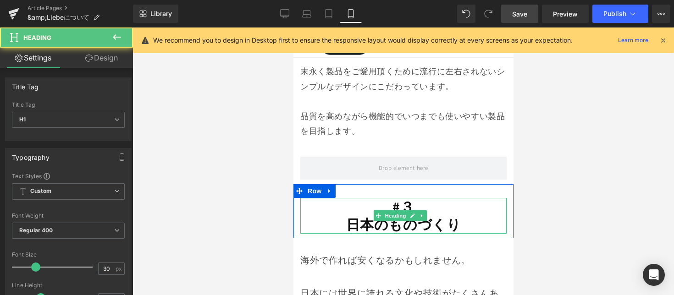
click at [354, 216] on strong "日本のものづくり" at bounding box center [403, 225] width 115 height 18
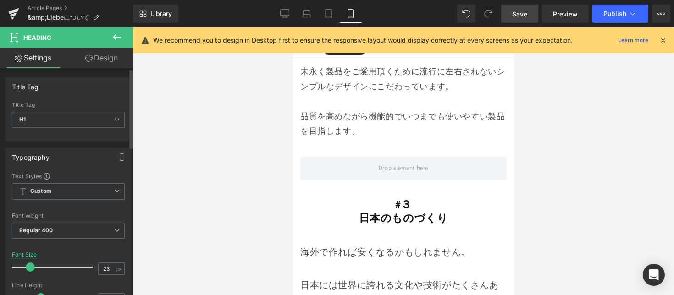
type input "22"
drag, startPoint x: 37, startPoint y: 264, endPoint x: 29, endPoint y: 270, distance: 9.8
click at [29, 270] on div at bounding box center [55, 267] width 76 height 18
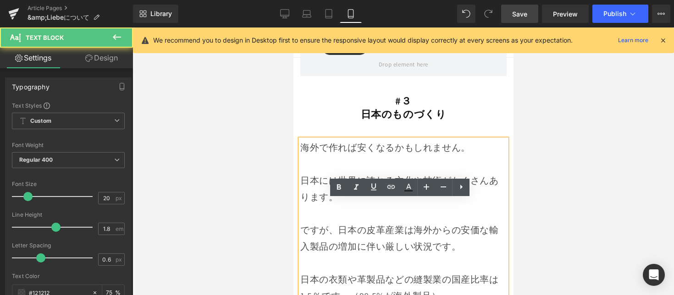
scroll to position [5410, 0]
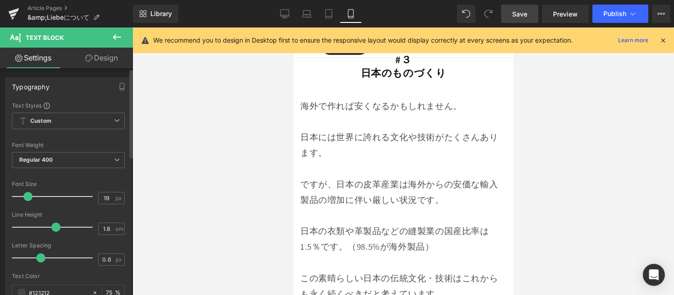
type input "18"
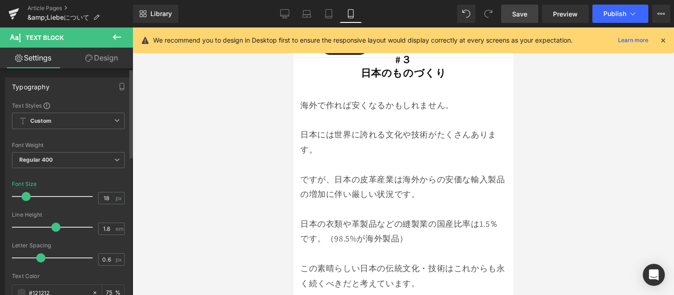
click at [29, 198] on span at bounding box center [26, 196] width 9 height 9
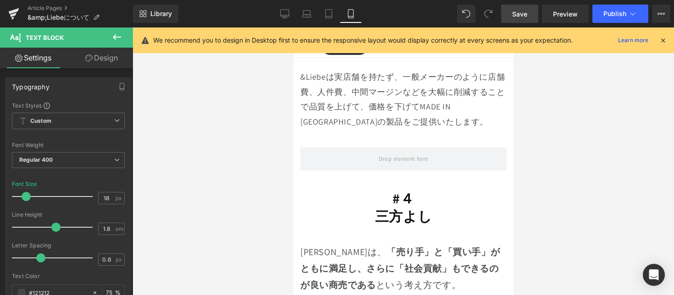
scroll to position [5704, 0]
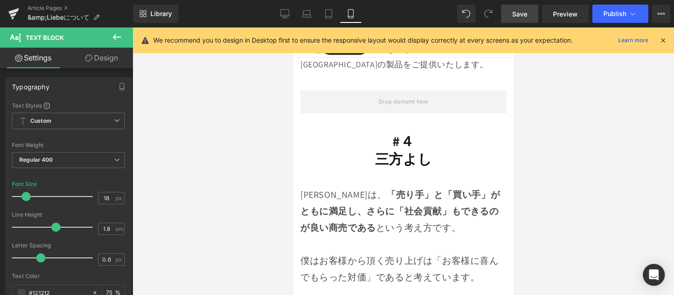
click at [379, 150] on strong "三方よし" at bounding box center [403, 159] width 57 height 18
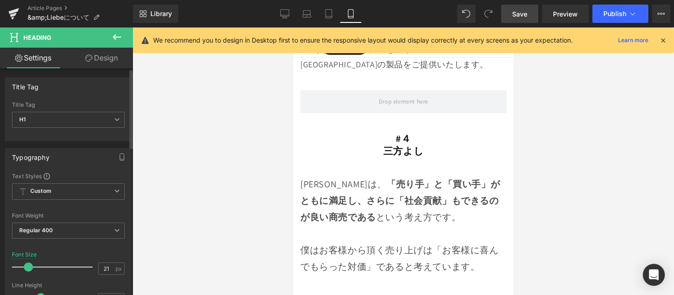
type input "22"
drag, startPoint x: 31, startPoint y: 267, endPoint x: 26, endPoint y: 273, distance: 7.8
click at [26, 273] on div at bounding box center [55, 267] width 76 height 18
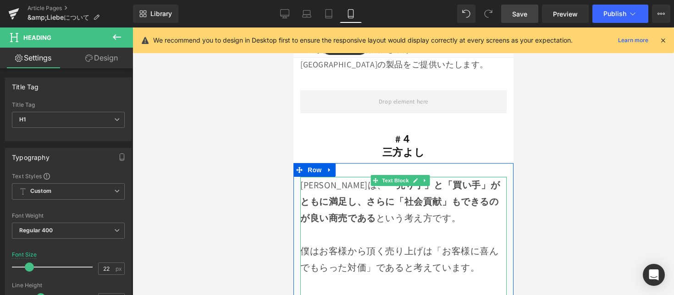
click at [328, 200] on strong "「売り手」と「買い手」がともに満足し、さらに「社会貢献」もできるのが良い商売である" at bounding box center [400, 201] width 200 height 45
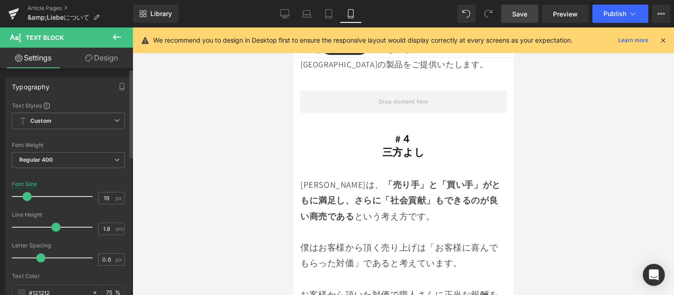
type input "18"
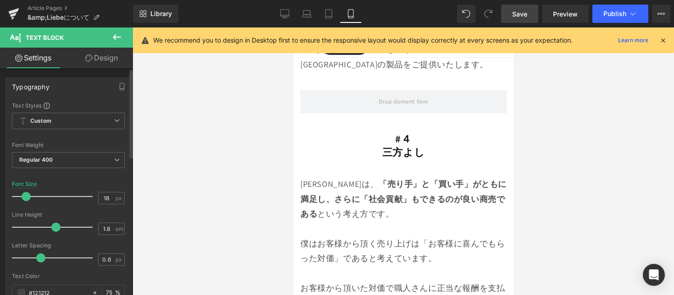
click at [27, 201] on div at bounding box center [55, 197] width 76 height 18
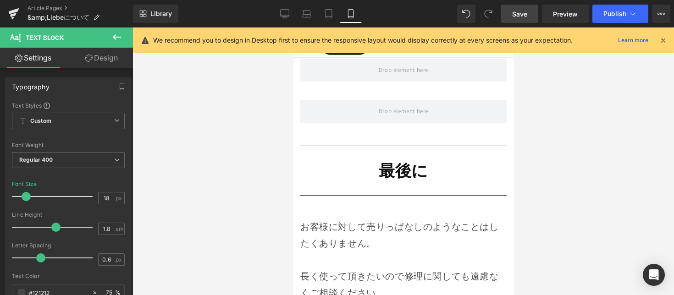
scroll to position [6244, 0]
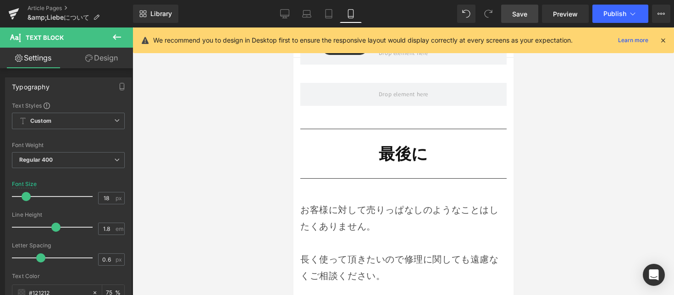
click at [368, 165] on h1 "最後に" at bounding box center [403, 154] width 206 height 40
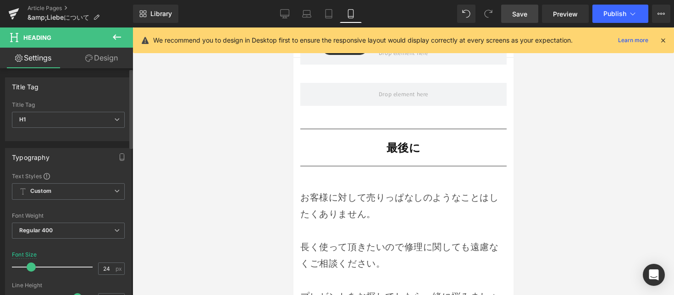
type input "25"
drag, startPoint x: 38, startPoint y: 266, endPoint x: 31, endPoint y: 272, distance: 9.8
click at [31, 272] on div at bounding box center [55, 267] width 76 height 18
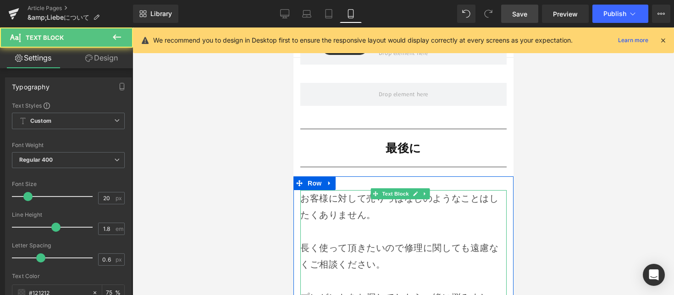
click at [311, 239] on div at bounding box center [403, 231] width 206 height 17
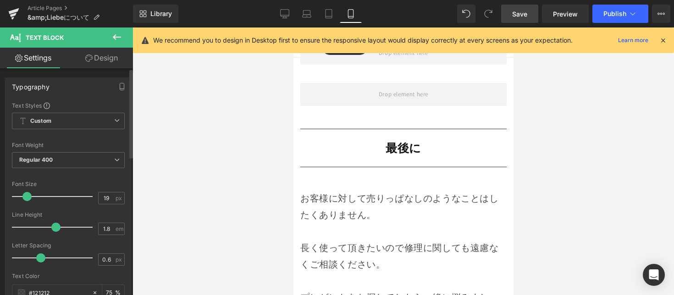
type input "18"
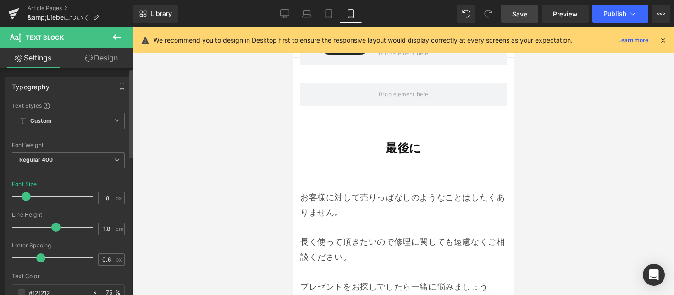
click at [28, 198] on span at bounding box center [26, 196] width 9 height 9
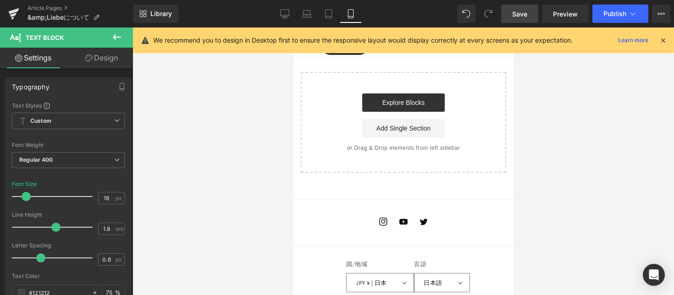
scroll to position [6782, 0]
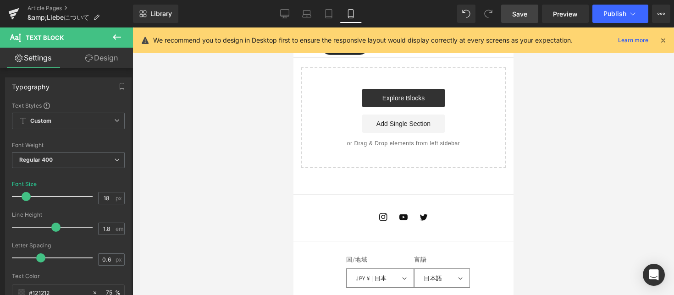
click at [524, 17] on span "Save" at bounding box center [519, 14] width 15 height 10
click at [610, 19] on button "Publish" at bounding box center [621, 14] width 56 height 18
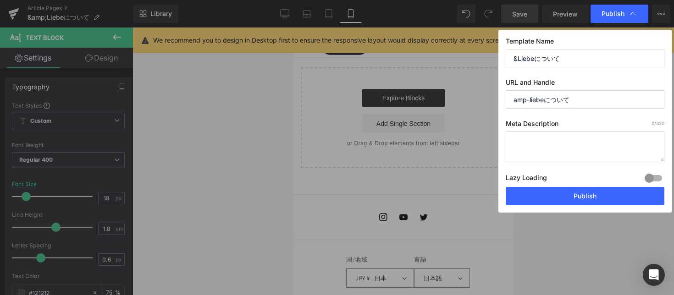
drag, startPoint x: 580, startPoint y: 101, endPoint x: 477, endPoint y: 98, distance: 103.2
click at [477, 98] on div "Publish Template Name &Liebeについて URL and Handle amp-liebeについて Meta Description …" at bounding box center [337, 147] width 674 height 295
paste input "about-andliebe"
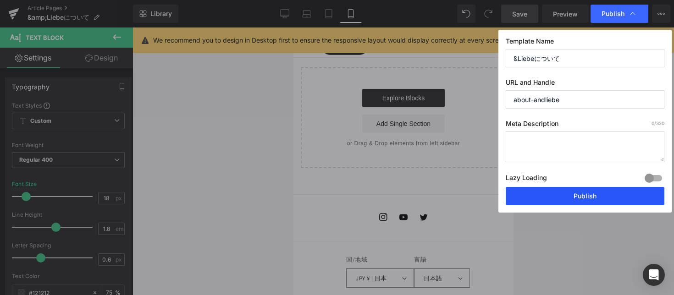
type input "about-andliebe"
click at [538, 197] on button "Publish" at bounding box center [585, 196] width 159 height 18
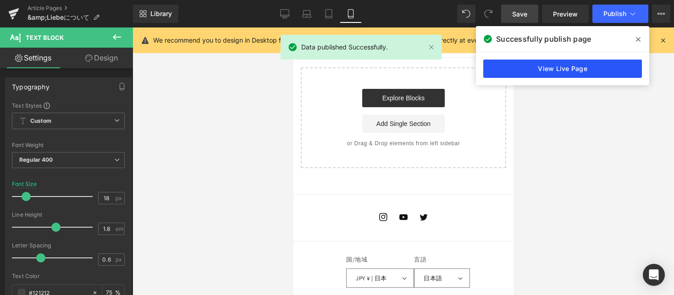
click at [498, 65] on link "View Live Page" at bounding box center [562, 69] width 159 height 18
